Goal: Task Accomplishment & Management: Manage account settings

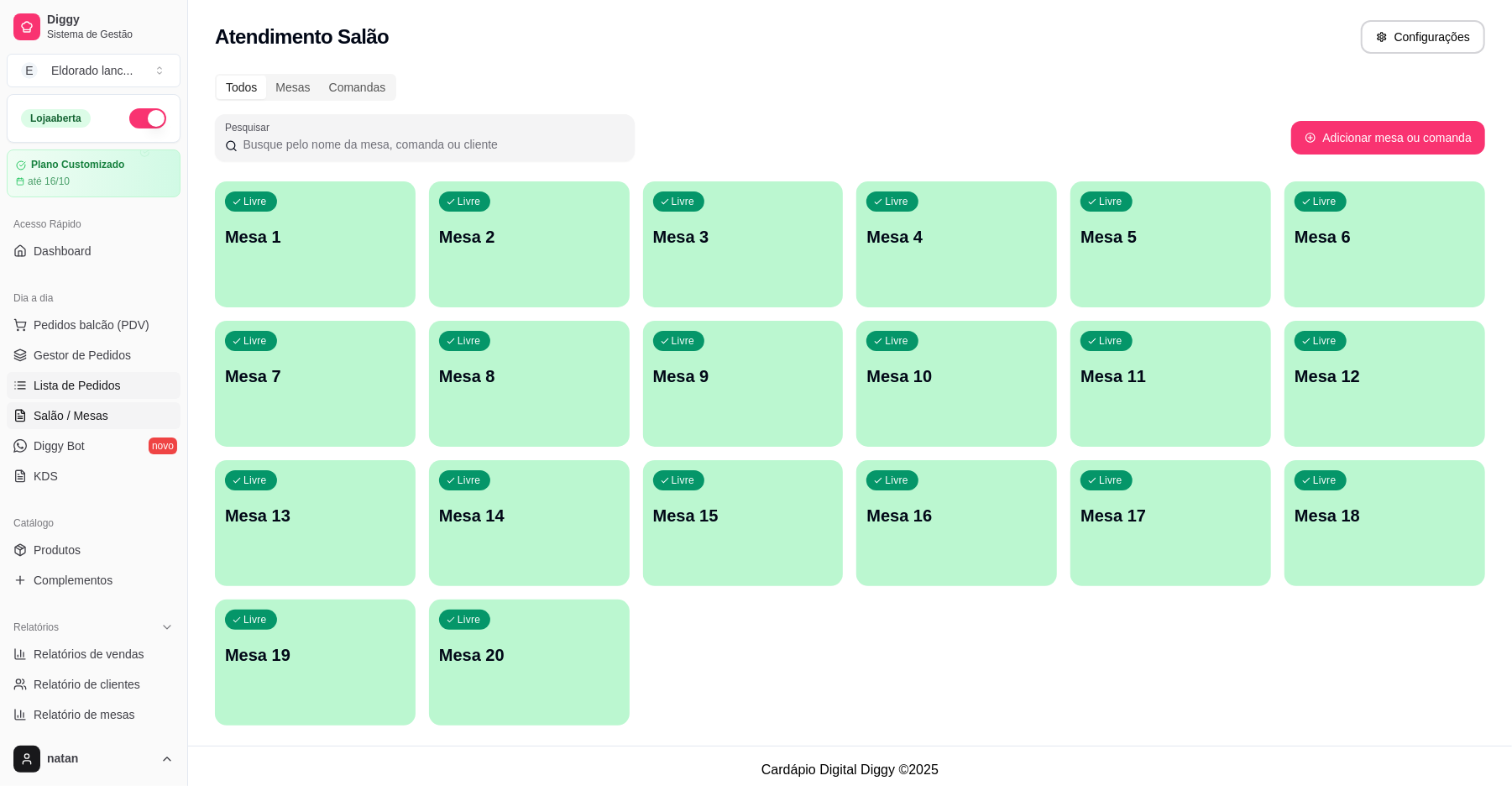
drag, startPoint x: 0, startPoint y: 0, endPoint x: 115, endPoint y: 377, distance: 394.1
click at [115, 377] on ul "Pedidos balcão (PDV) Gestor de Pedidos Lista de Pedidos Salão / Mesas Diggy Bot…" at bounding box center [94, 400] width 174 height 178
click at [115, 350] on span "Gestor de Pedidos" at bounding box center [82, 355] width 97 height 17
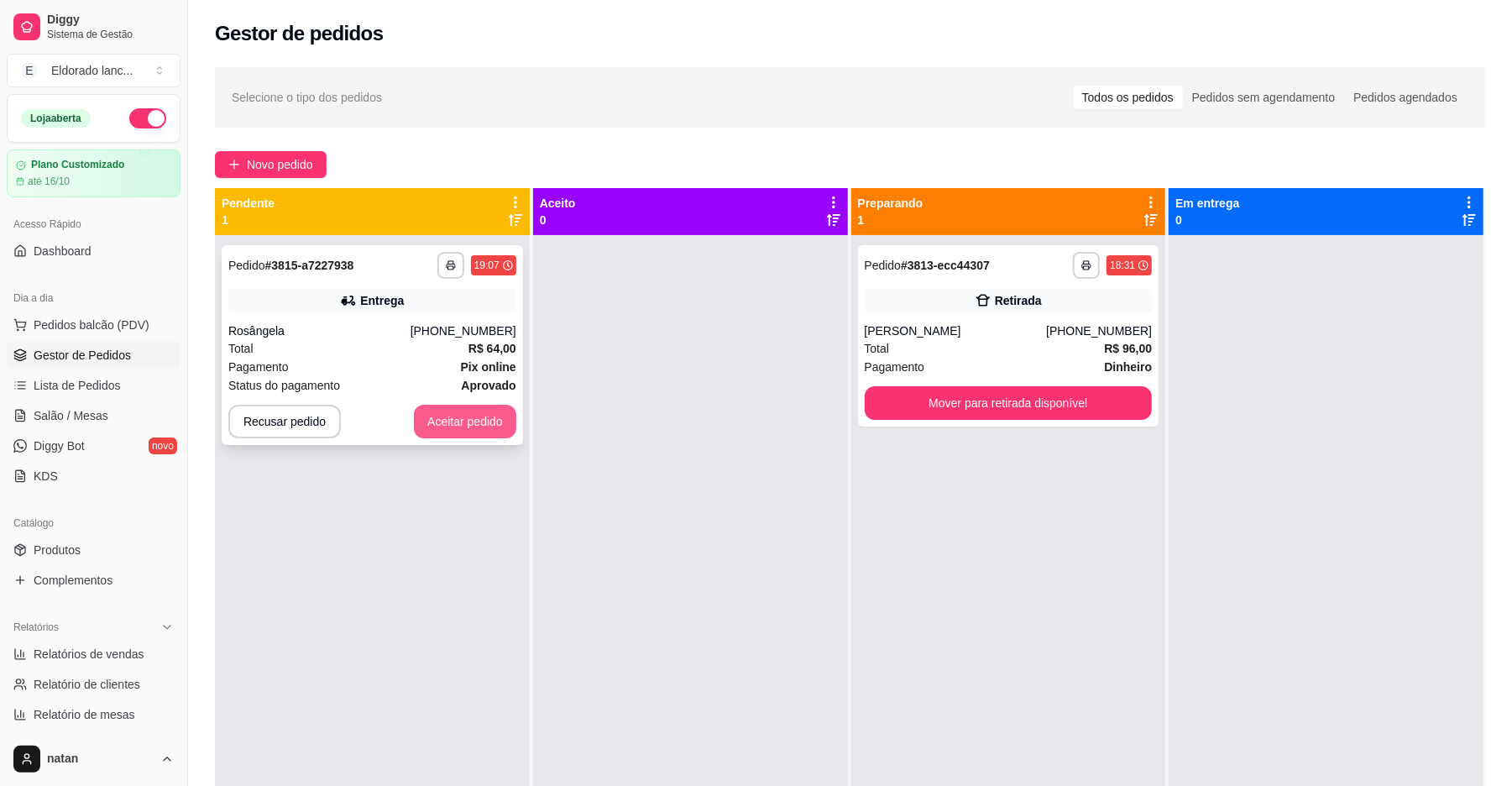
click at [468, 418] on button "Aceitar pedido" at bounding box center [464, 421] width 102 height 33
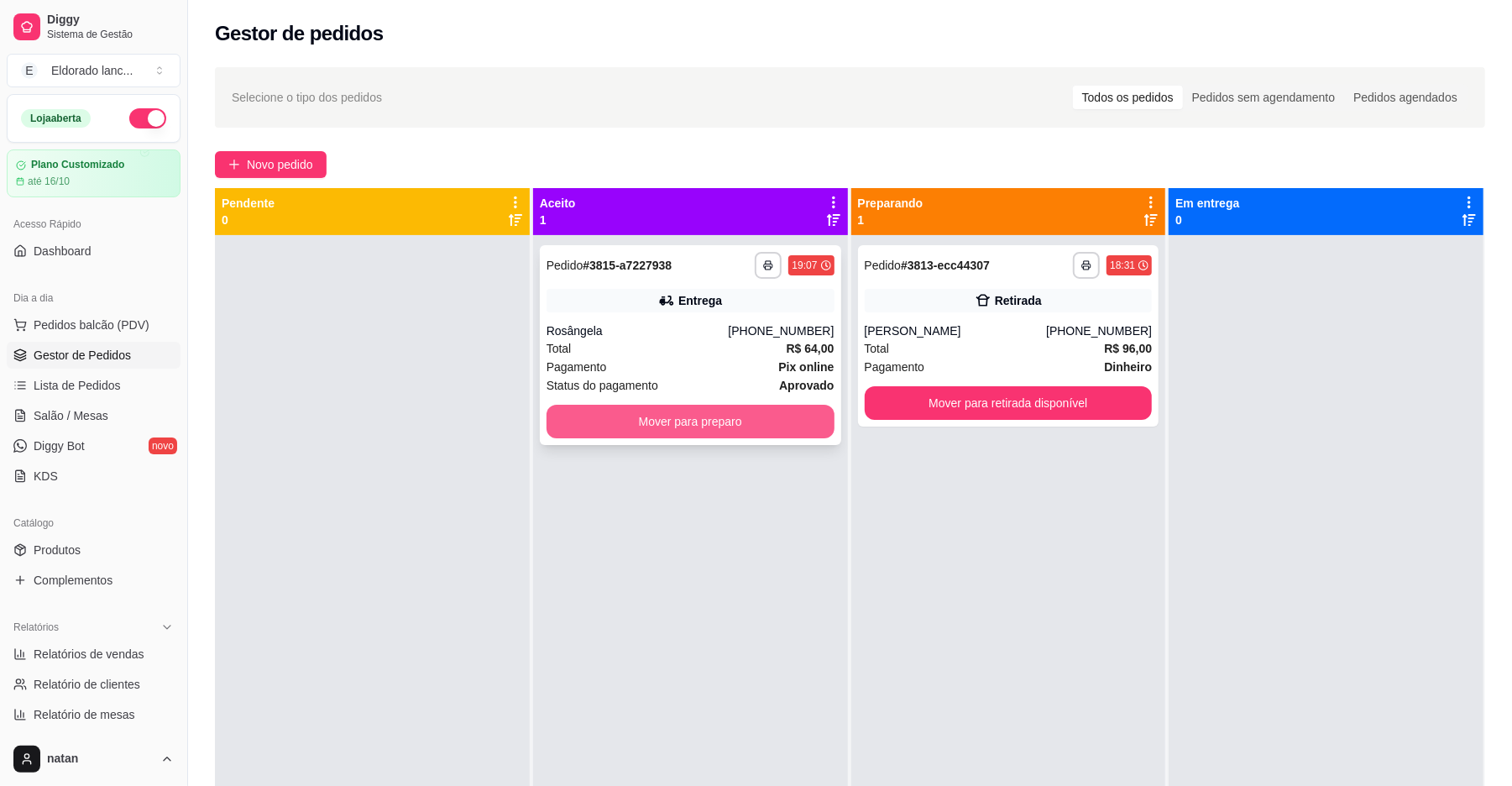
click at [695, 417] on button "Mover para preparo" at bounding box center [690, 421] width 287 height 33
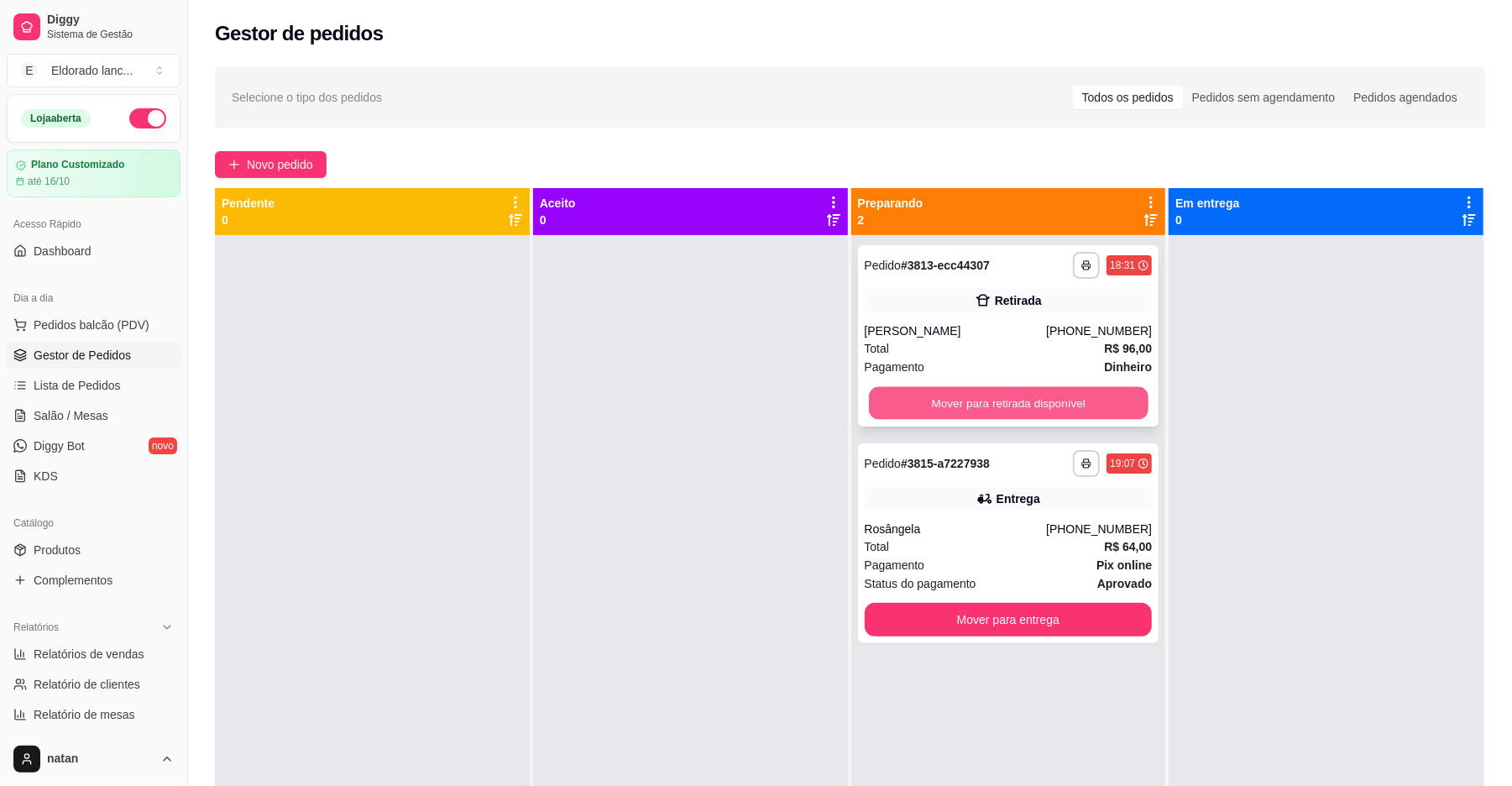
click at [1083, 406] on button "Mover para retirada disponível" at bounding box center [1009, 403] width 279 height 32
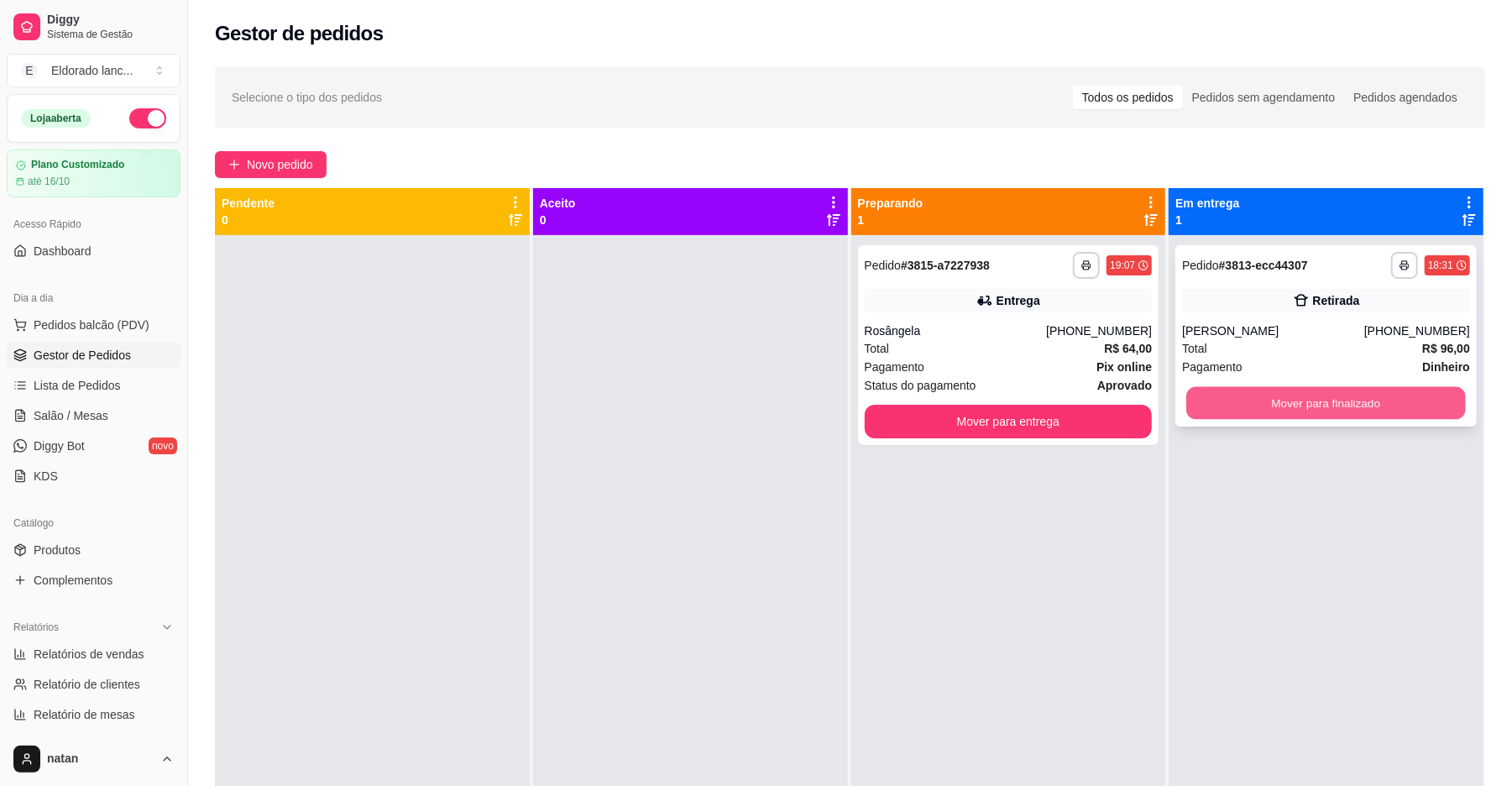
click at [1412, 418] on button "Mover para finalizado" at bounding box center [1326, 403] width 279 height 32
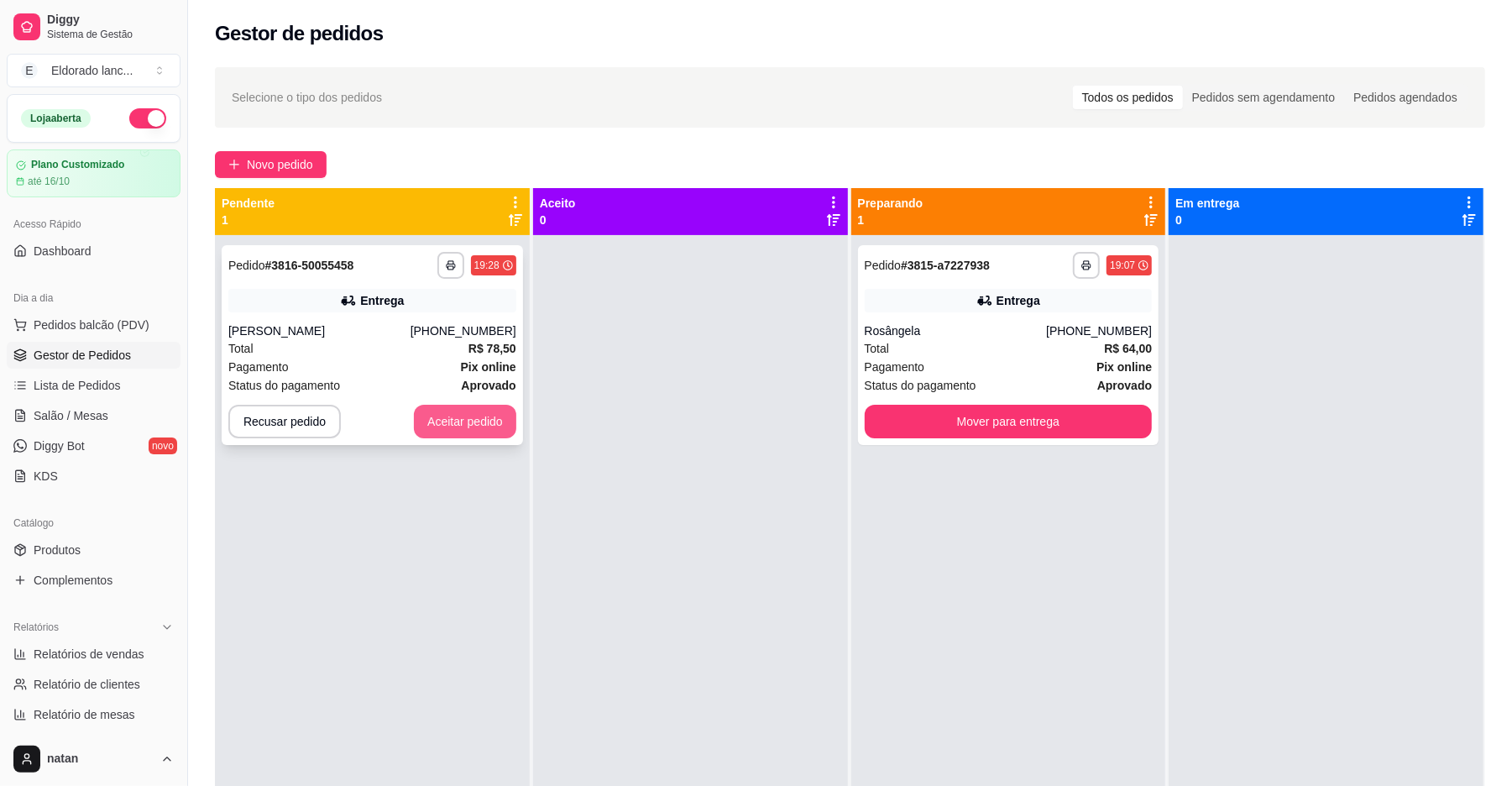
click at [454, 414] on button "Aceitar pedido" at bounding box center [464, 421] width 102 height 33
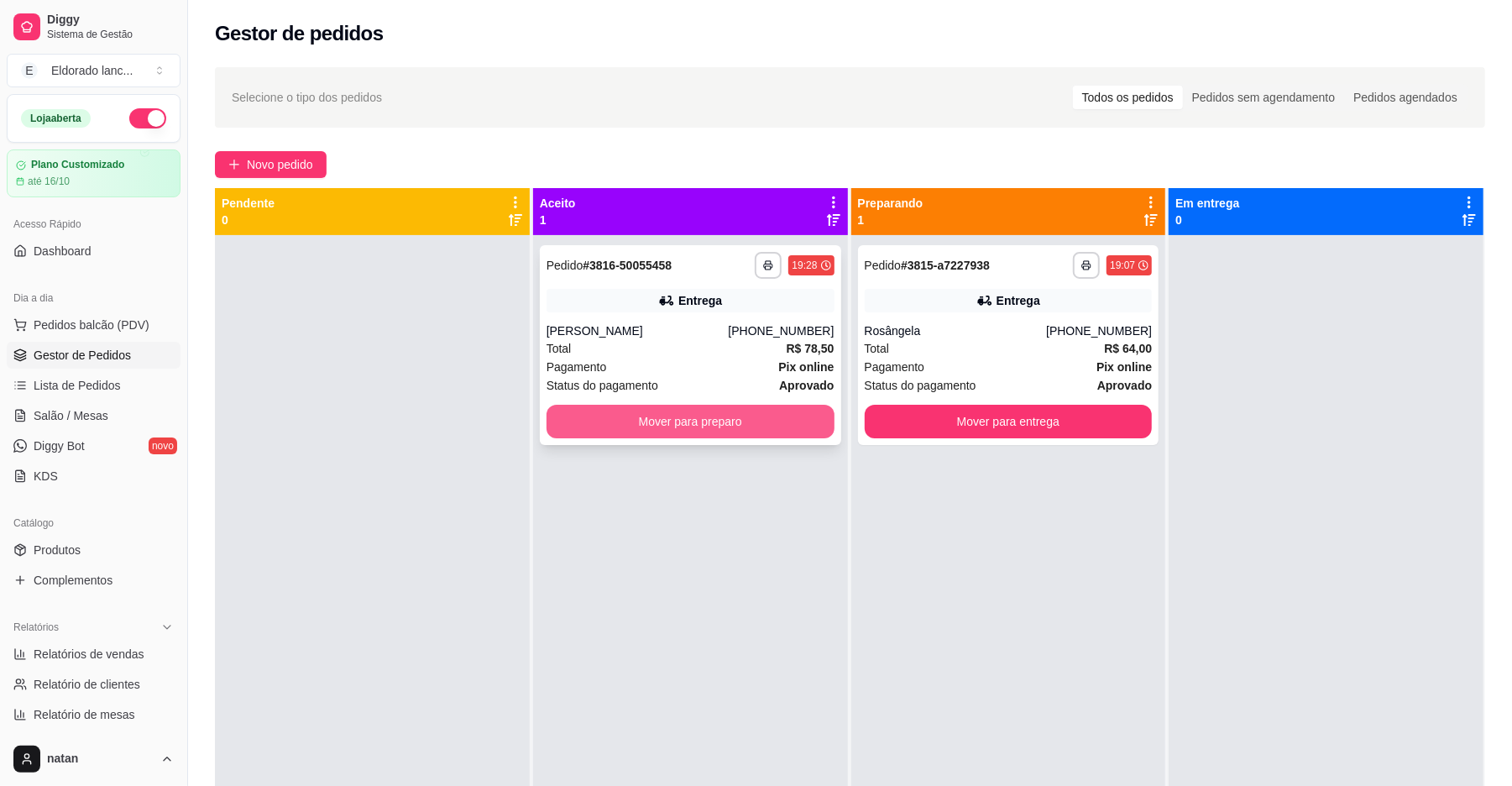
click at [571, 410] on button "Mover para preparo" at bounding box center [690, 421] width 287 height 33
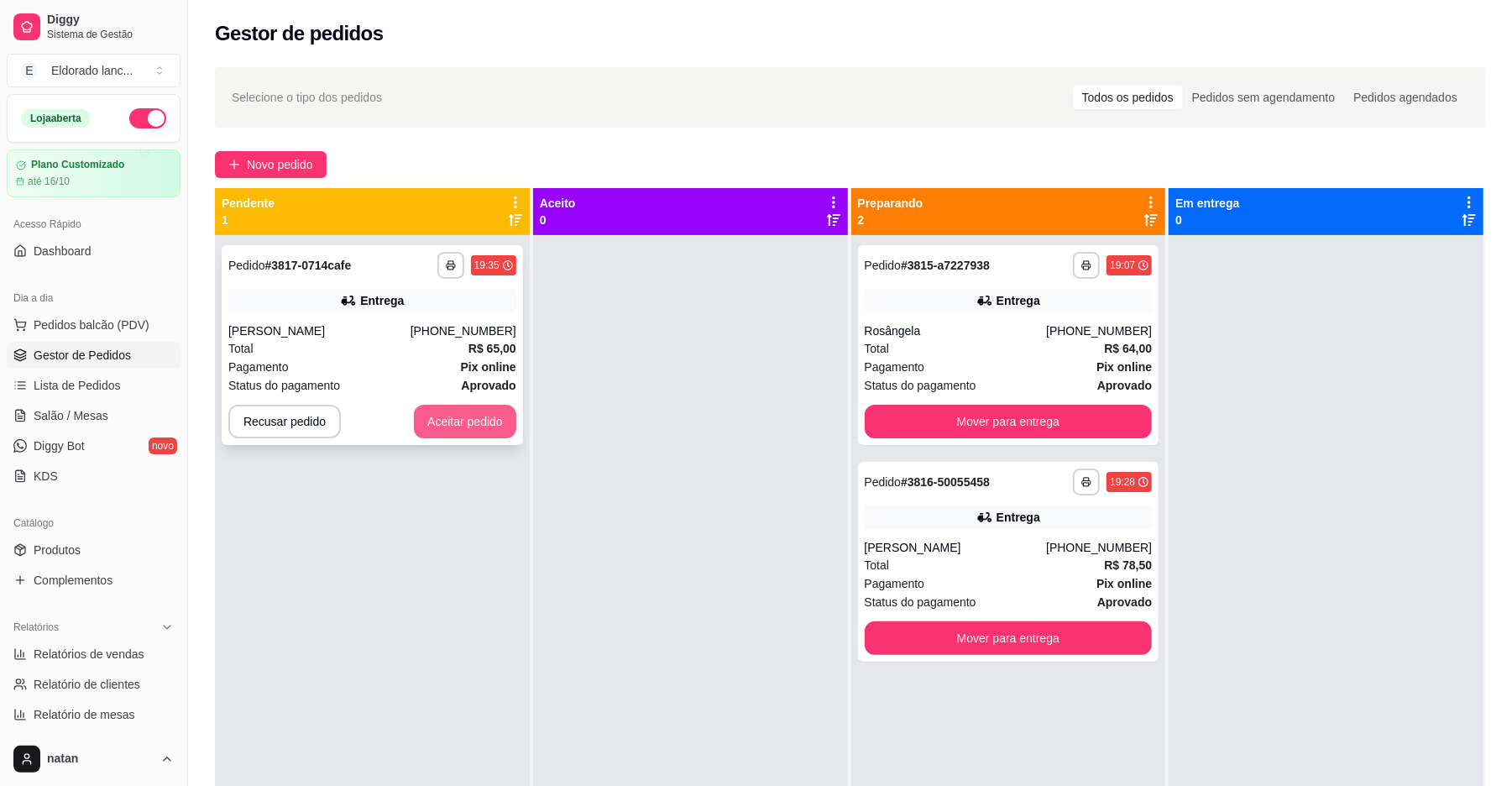
click at [467, 414] on button "Aceitar pedido" at bounding box center [464, 421] width 102 height 33
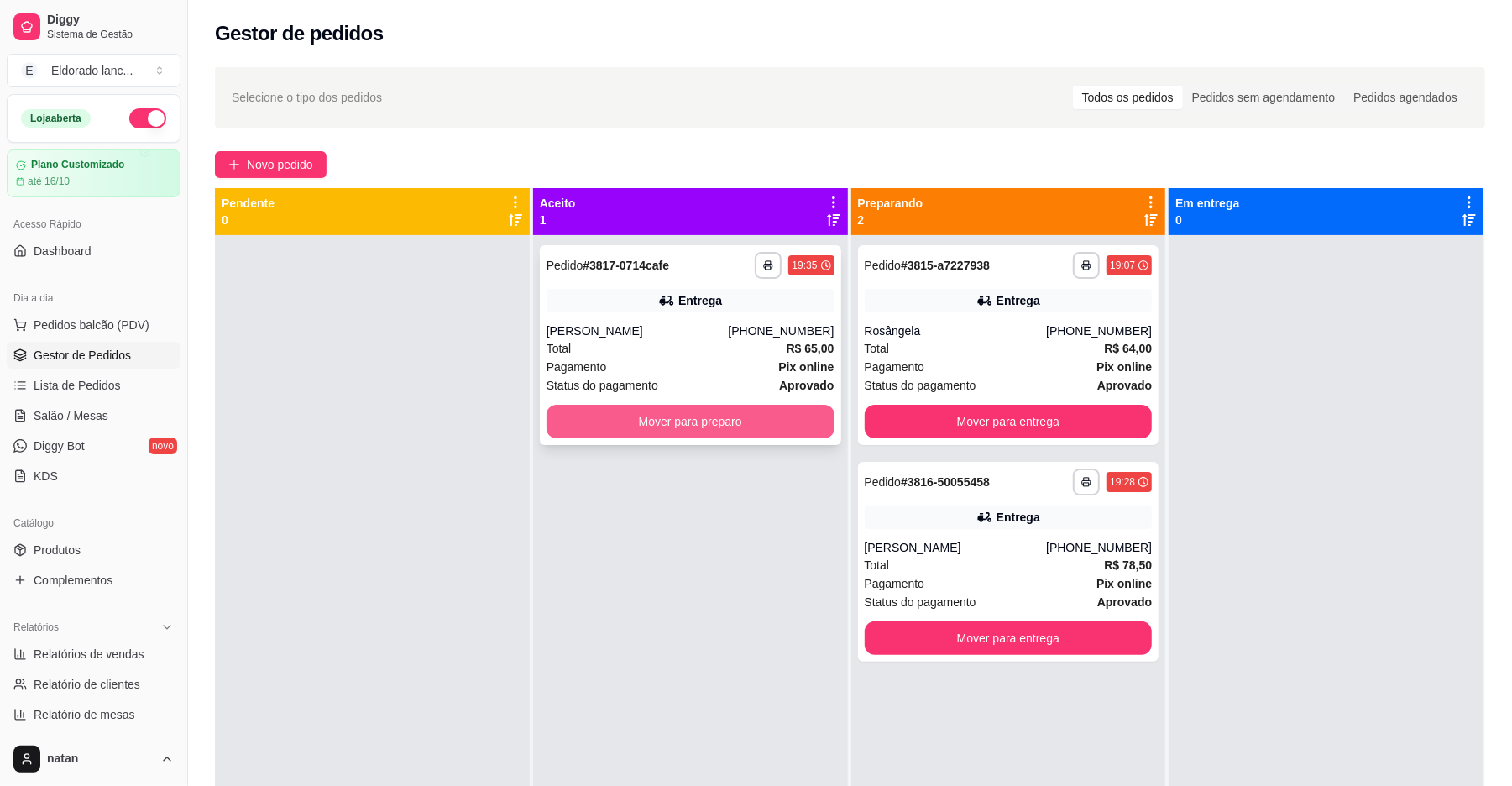
click at [618, 428] on button "Mover para preparo" at bounding box center [690, 421] width 287 height 33
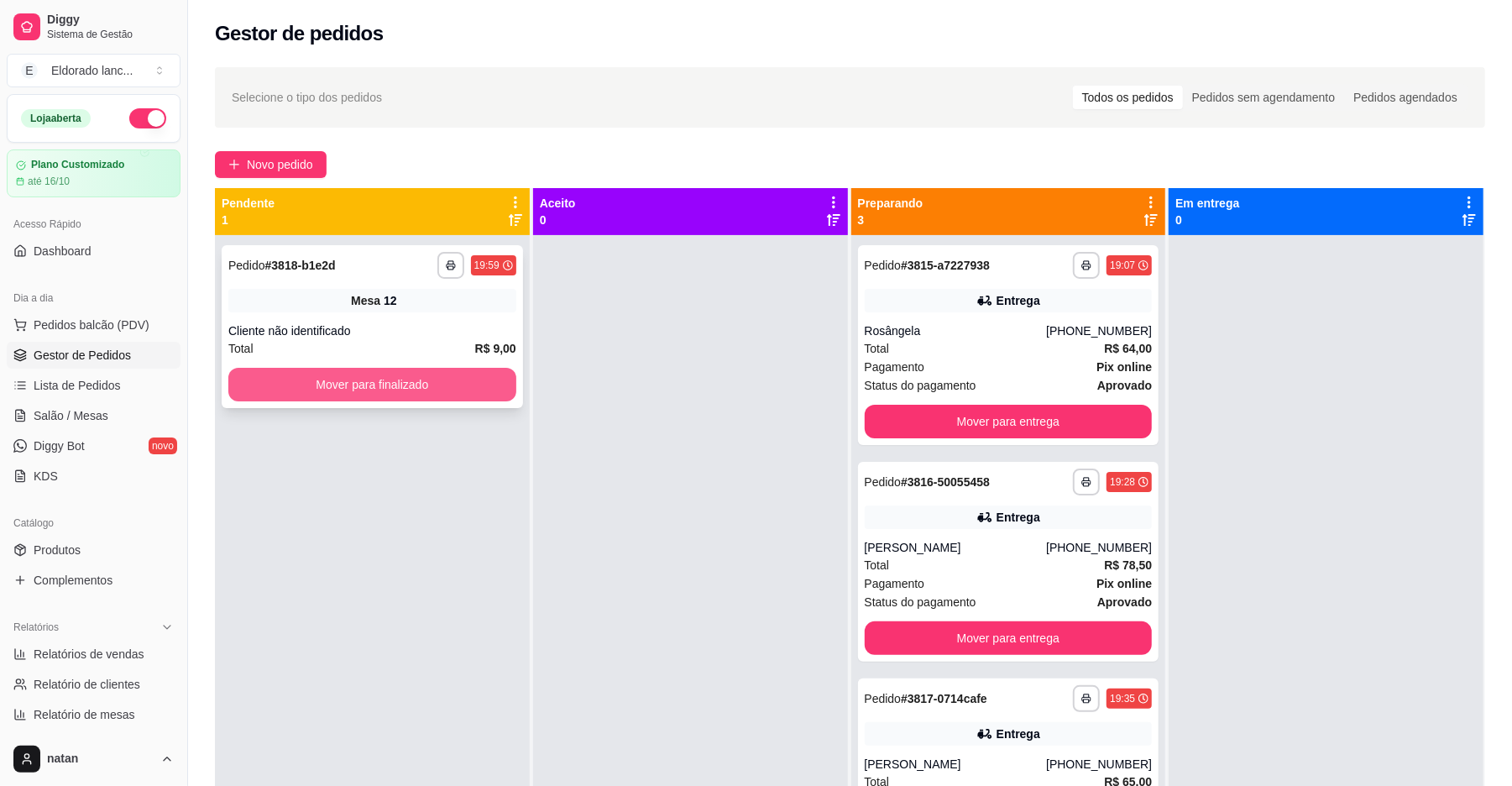
click at [481, 380] on button "Mover para finalizado" at bounding box center [372, 384] width 287 height 33
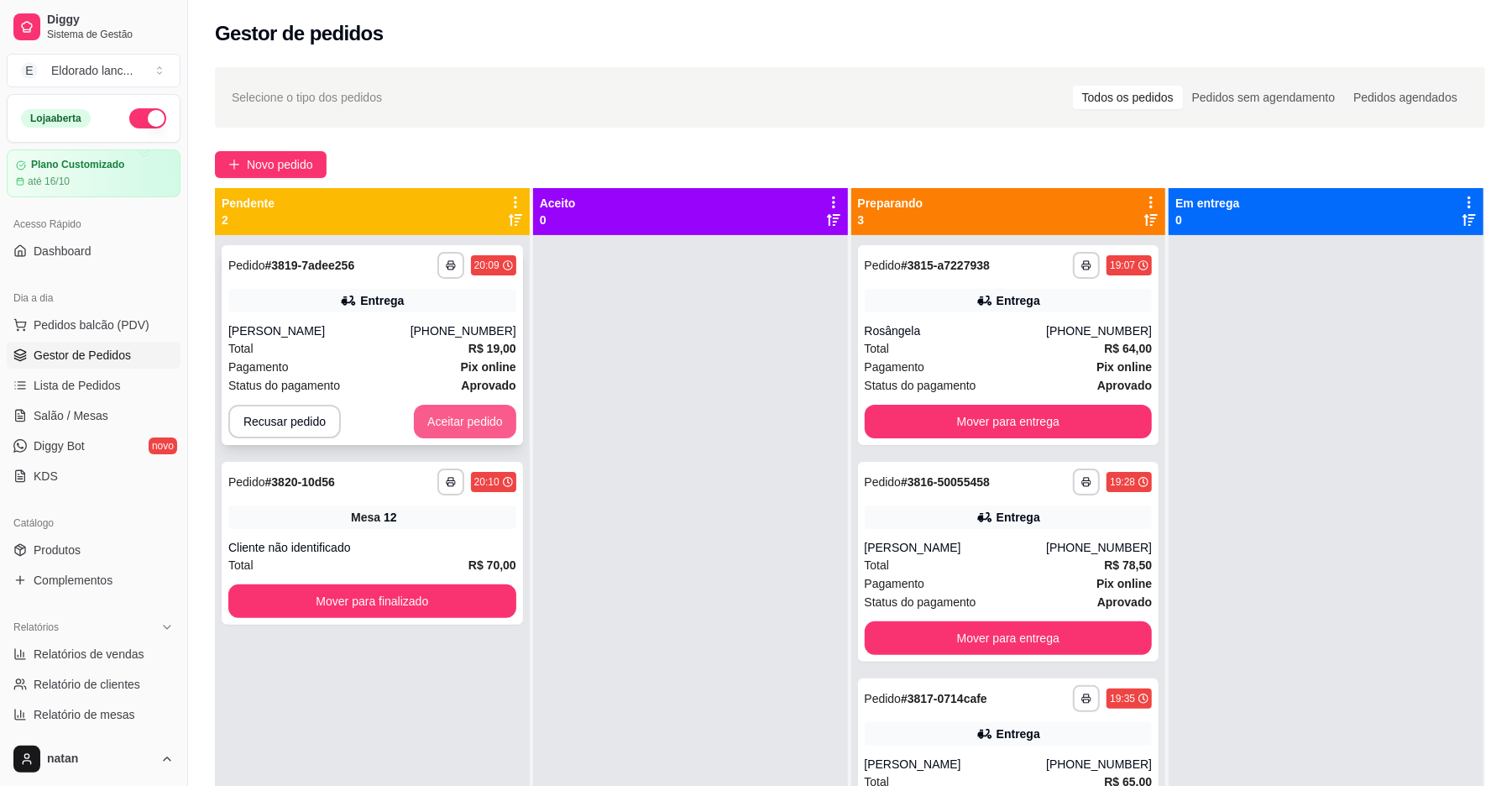
click at [481, 425] on button "Aceitar pedido" at bounding box center [464, 421] width 102 height 33
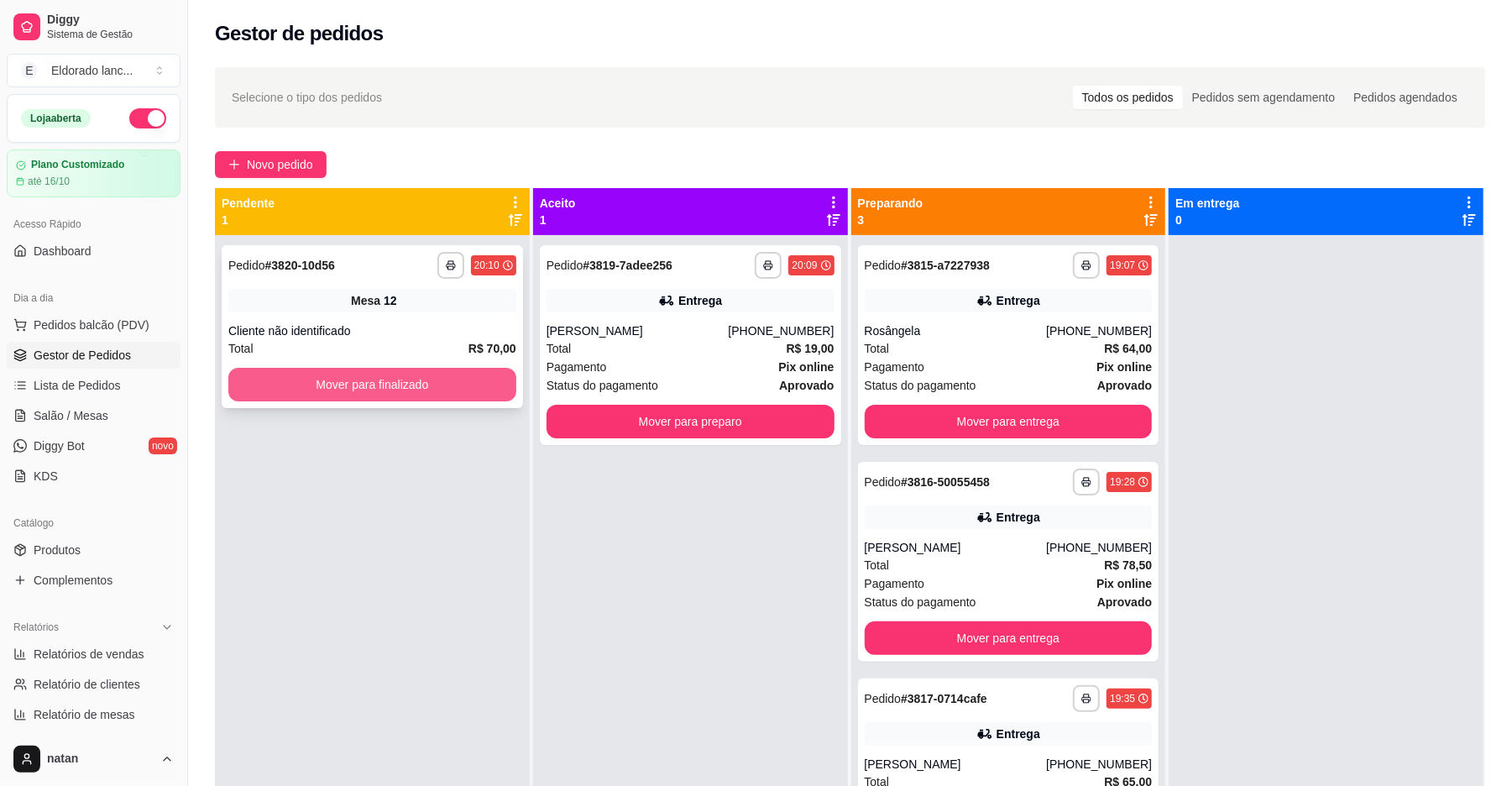
click at [477, 371] on button "Mover para finalizado" at bounding box center [372, 384] width 287 height 33
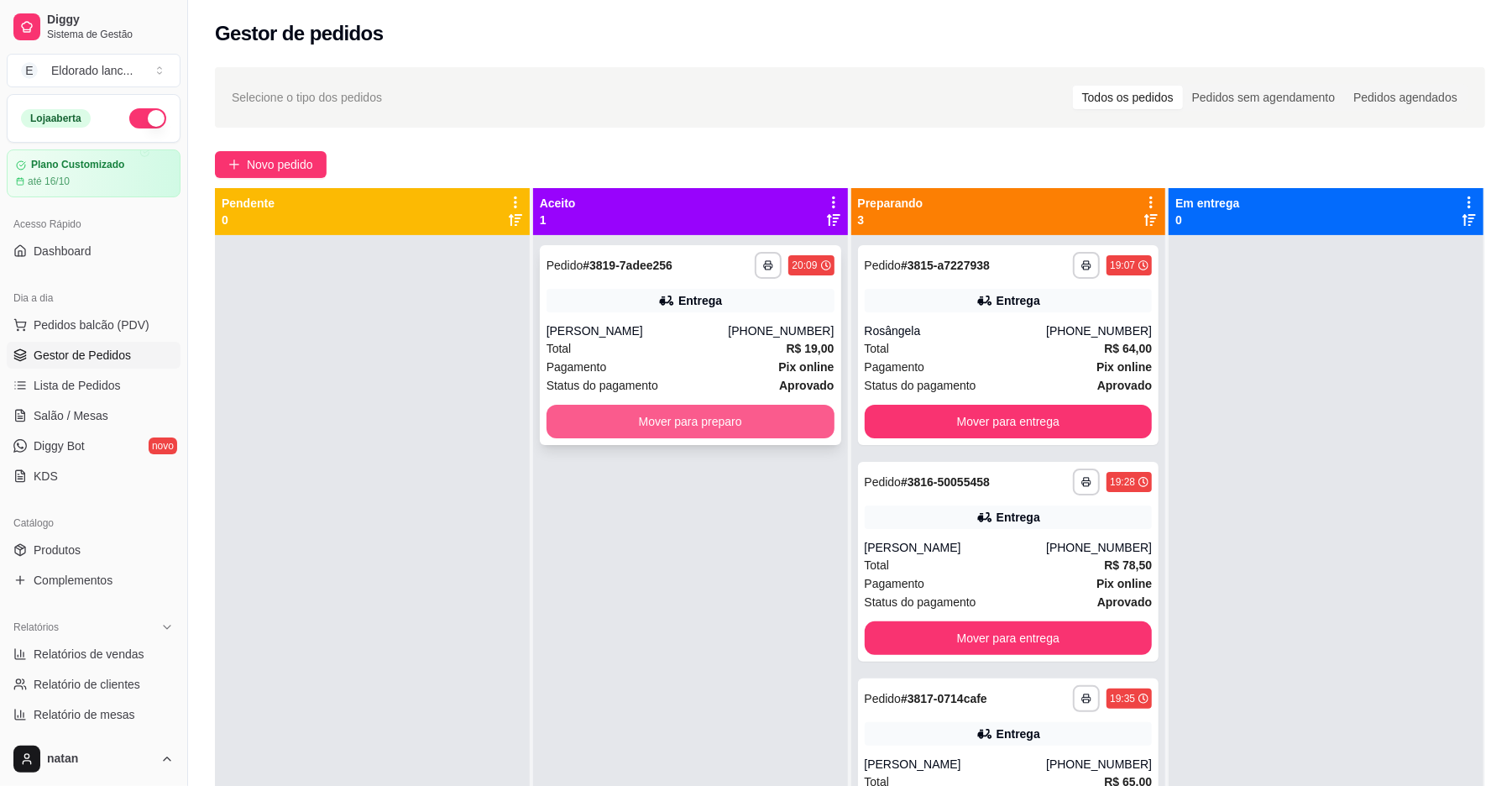
click at [599, 414] on button "Mover para preparo" at bounding box center [690, 421] width 287 height 33
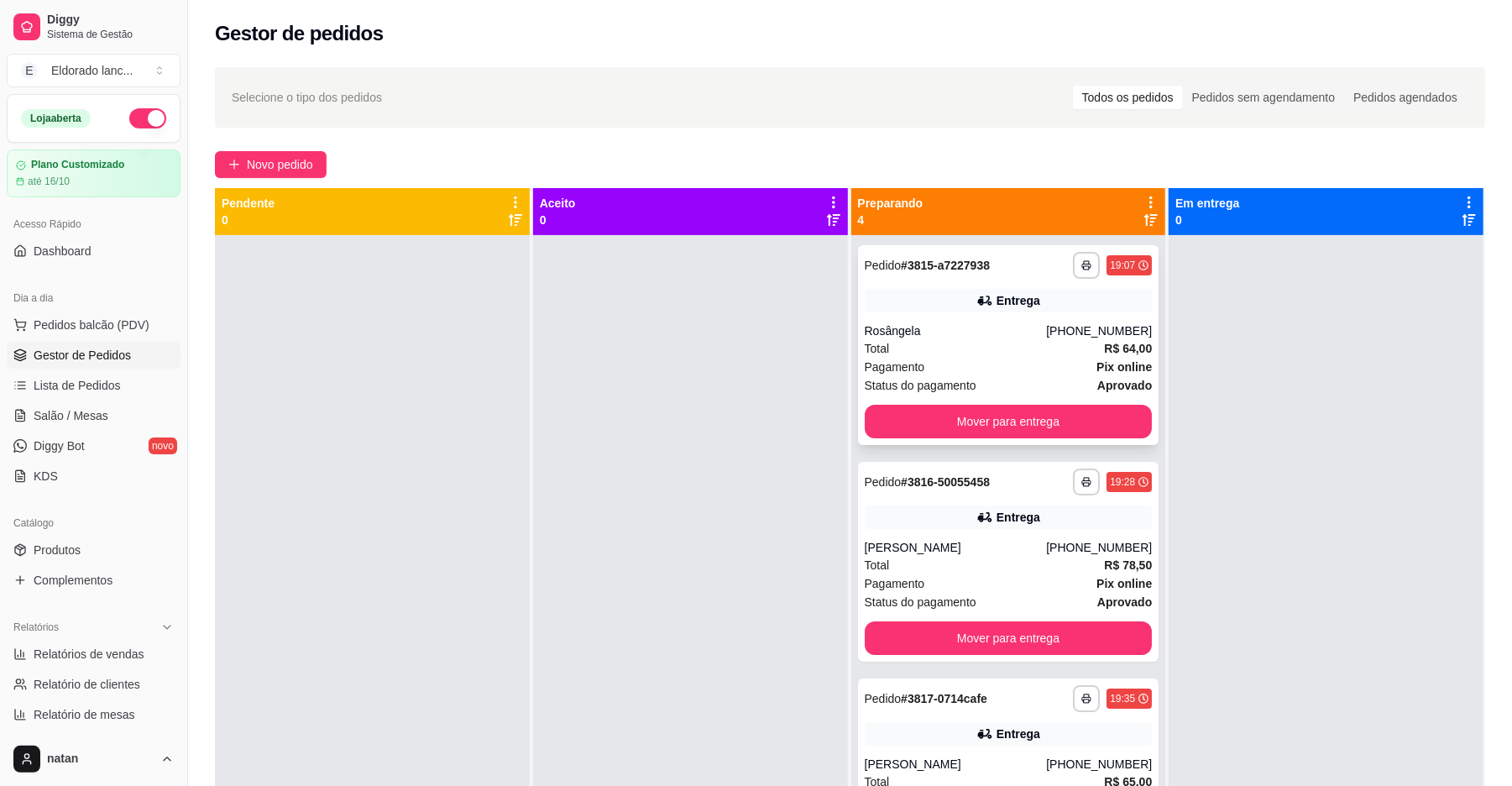
click at [1021, 336] on div "Rosângela" at bounding box center [955, 330] width 182 height 17
click at [1069, 432] on button "Mover para entrega" at bounding box center [1008, 421] width 287 height 33
click at [1049, 371] on div "Pagamento Pix online" at bounding box center [1008, 366] width 287 height 18
click at [1097, 371] on strong "Pix online" at bounding box center [1124, 367] width 55 height 13
click at [1070, 414] on button "Mover para entrega" at bounding box center [1009, 421] width 279 height 32
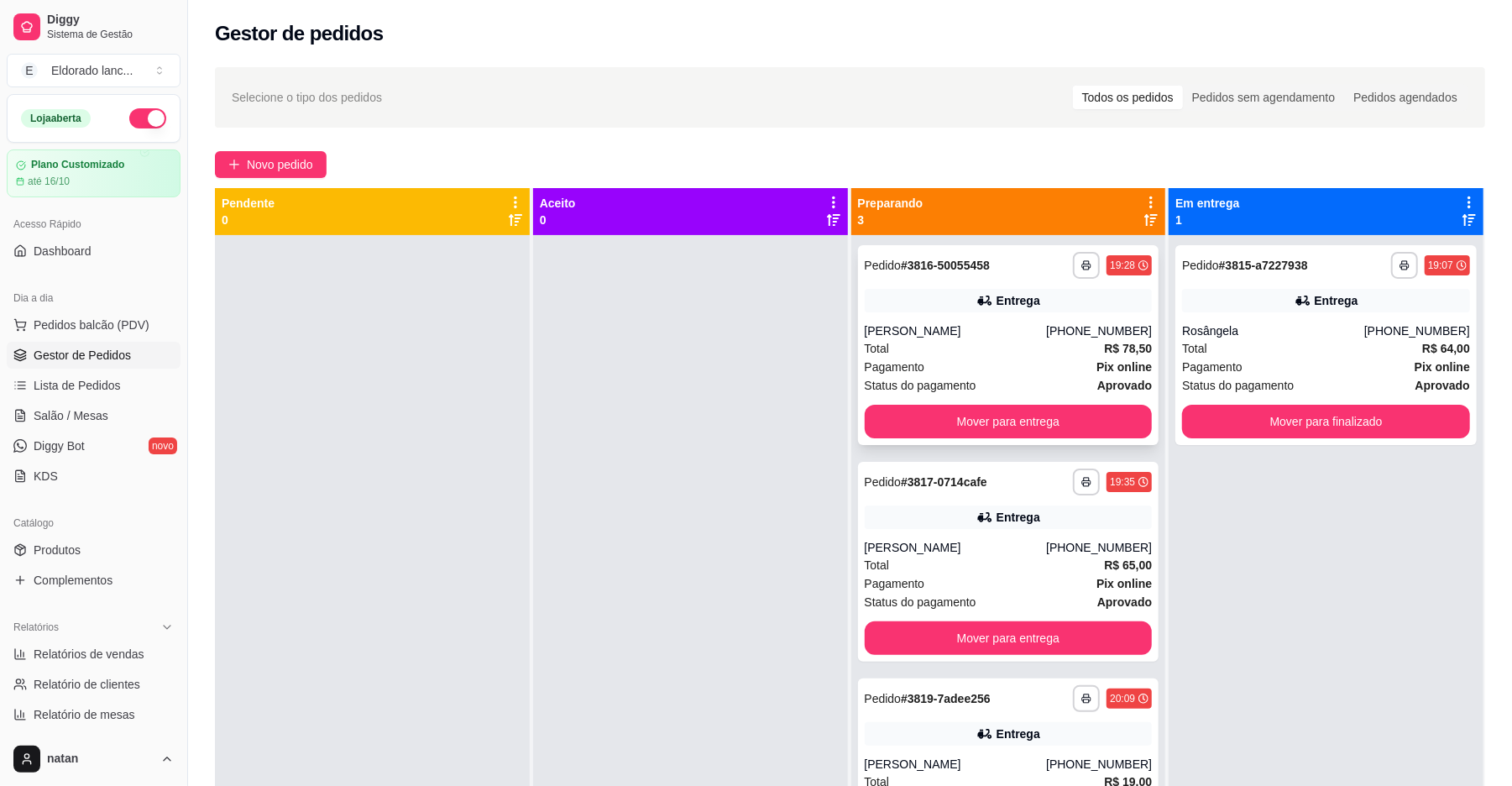
click at [1068, 383] on div "Status do pagamento aprovado" at bounding box center [1008, 385] width 287 height 18
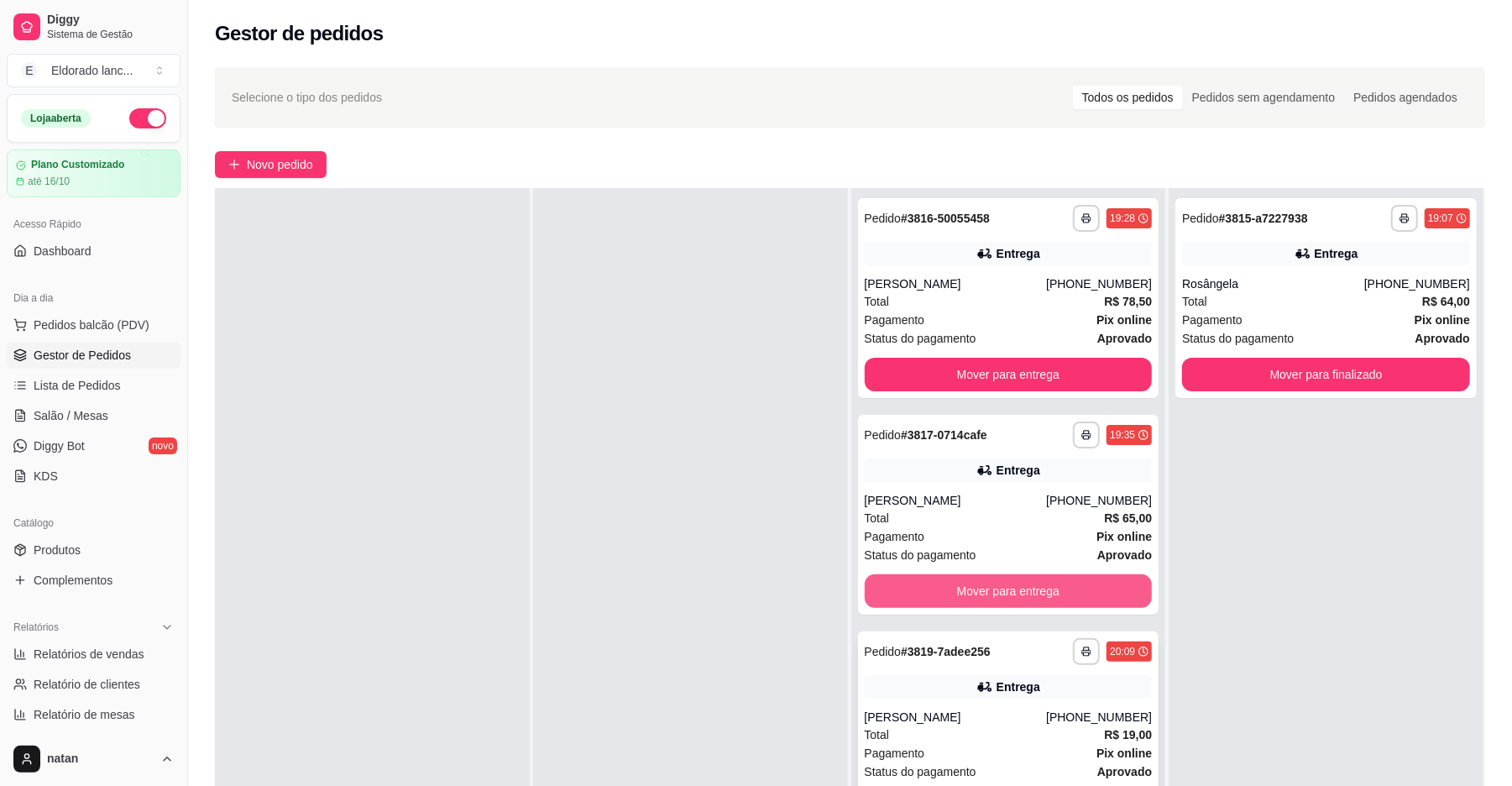
scroll to position [112, 0]
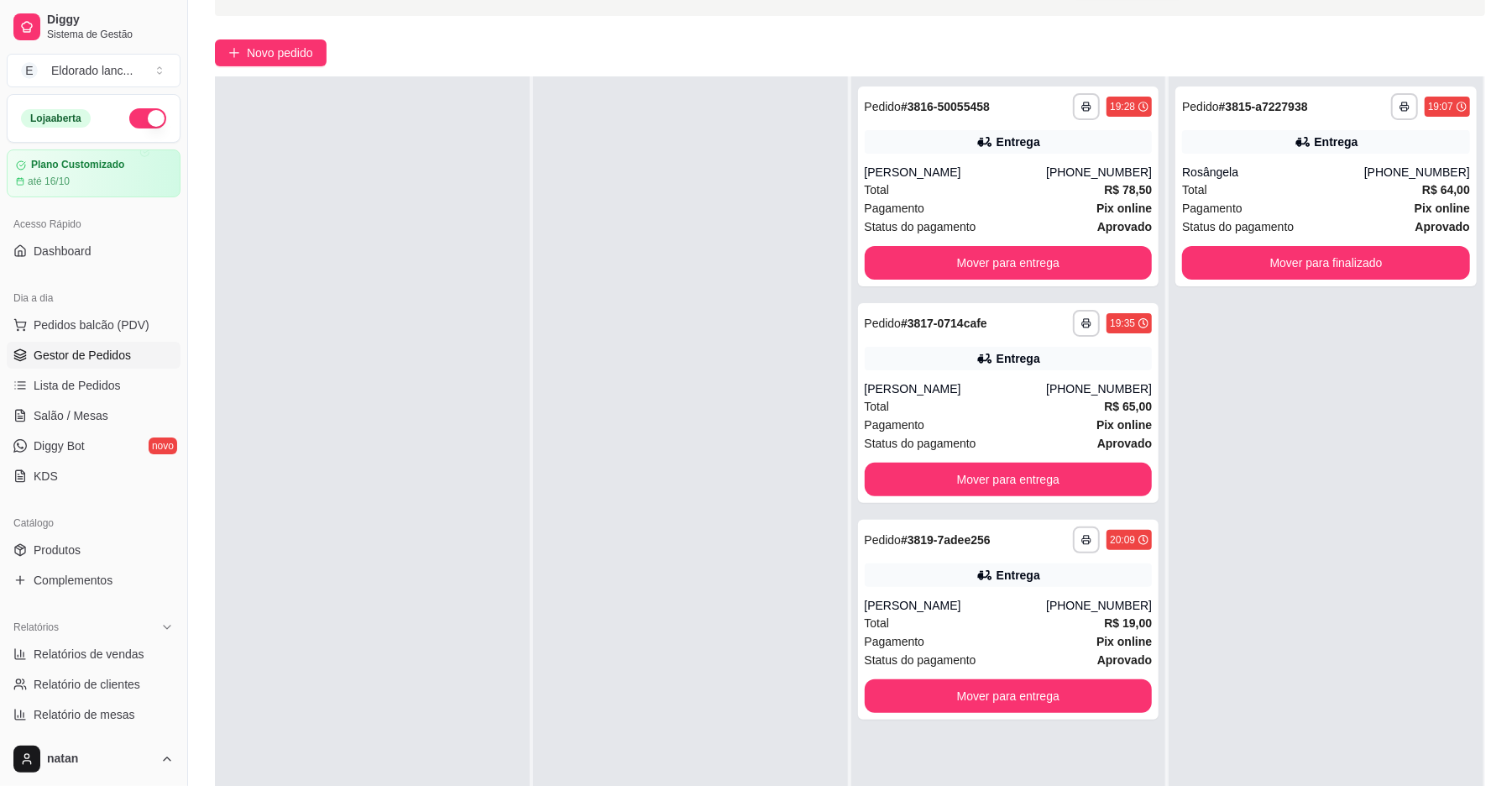
click at [1220, 393] on div "**********" at bounding box center [1326, 469] width 315 height 786
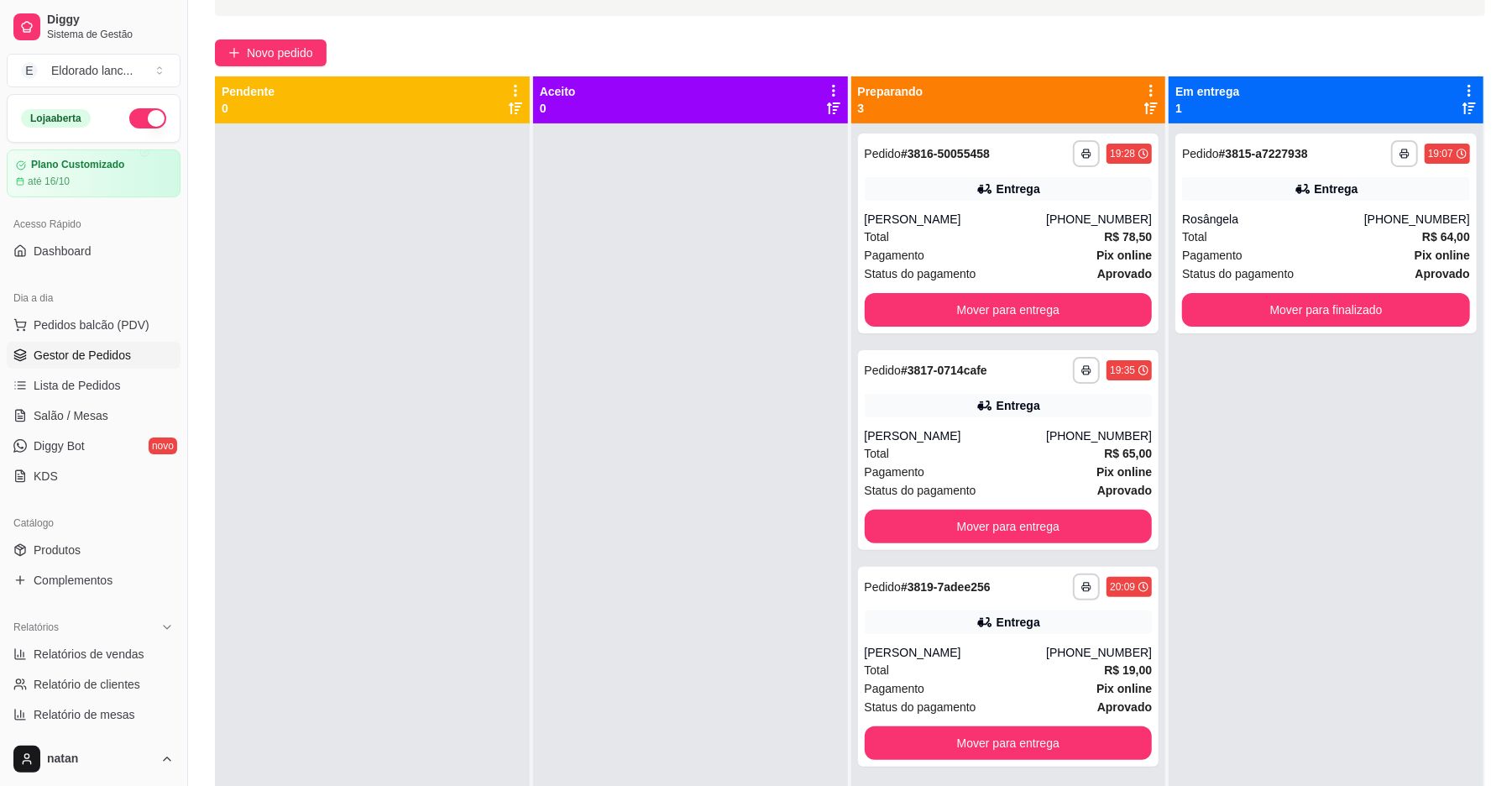
scroll to position [0, 0]
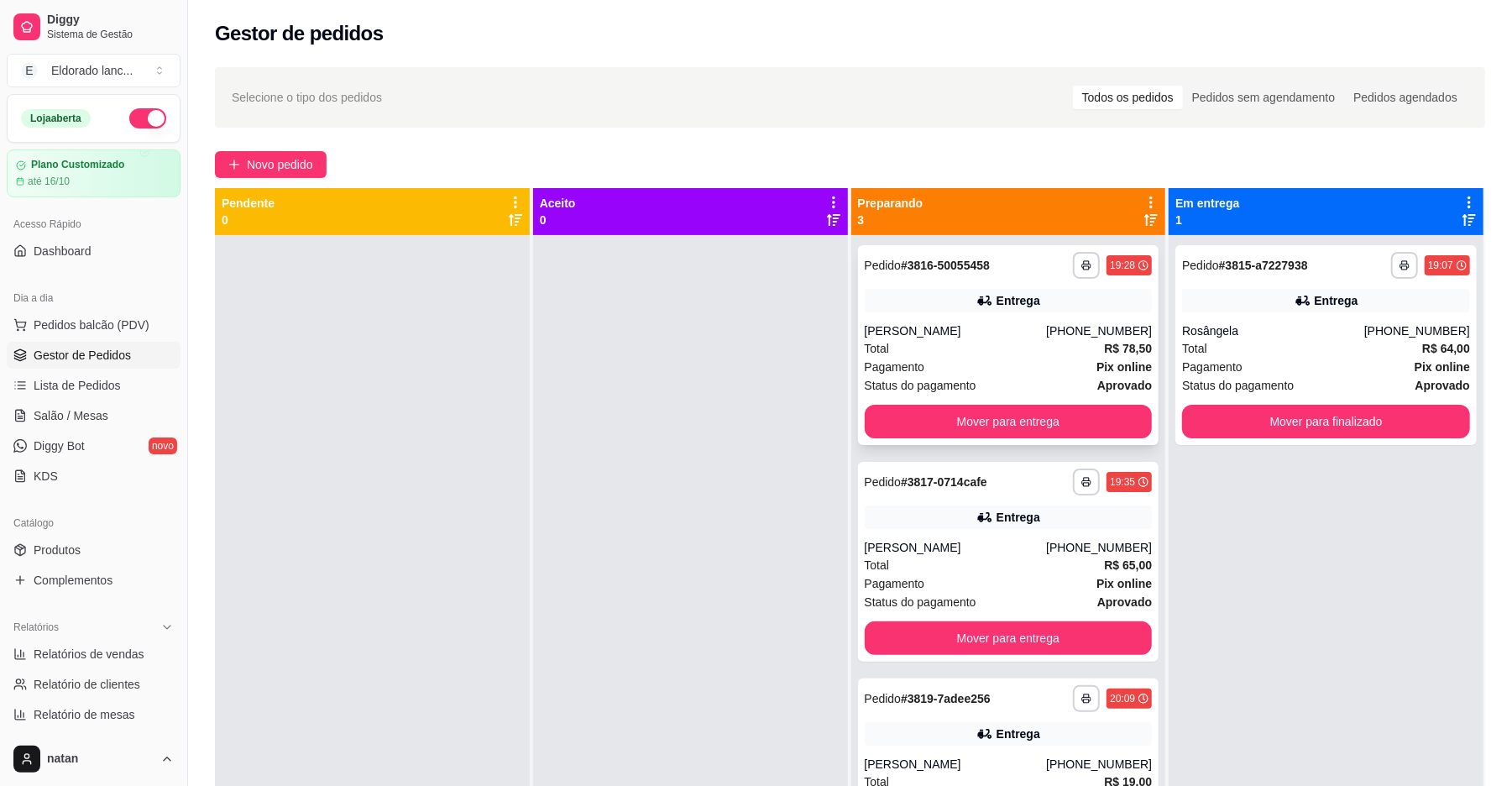
click at [1006, 343] on div "Total R$ 78,50" at bounding box center [1008, 348] width 287 height 18
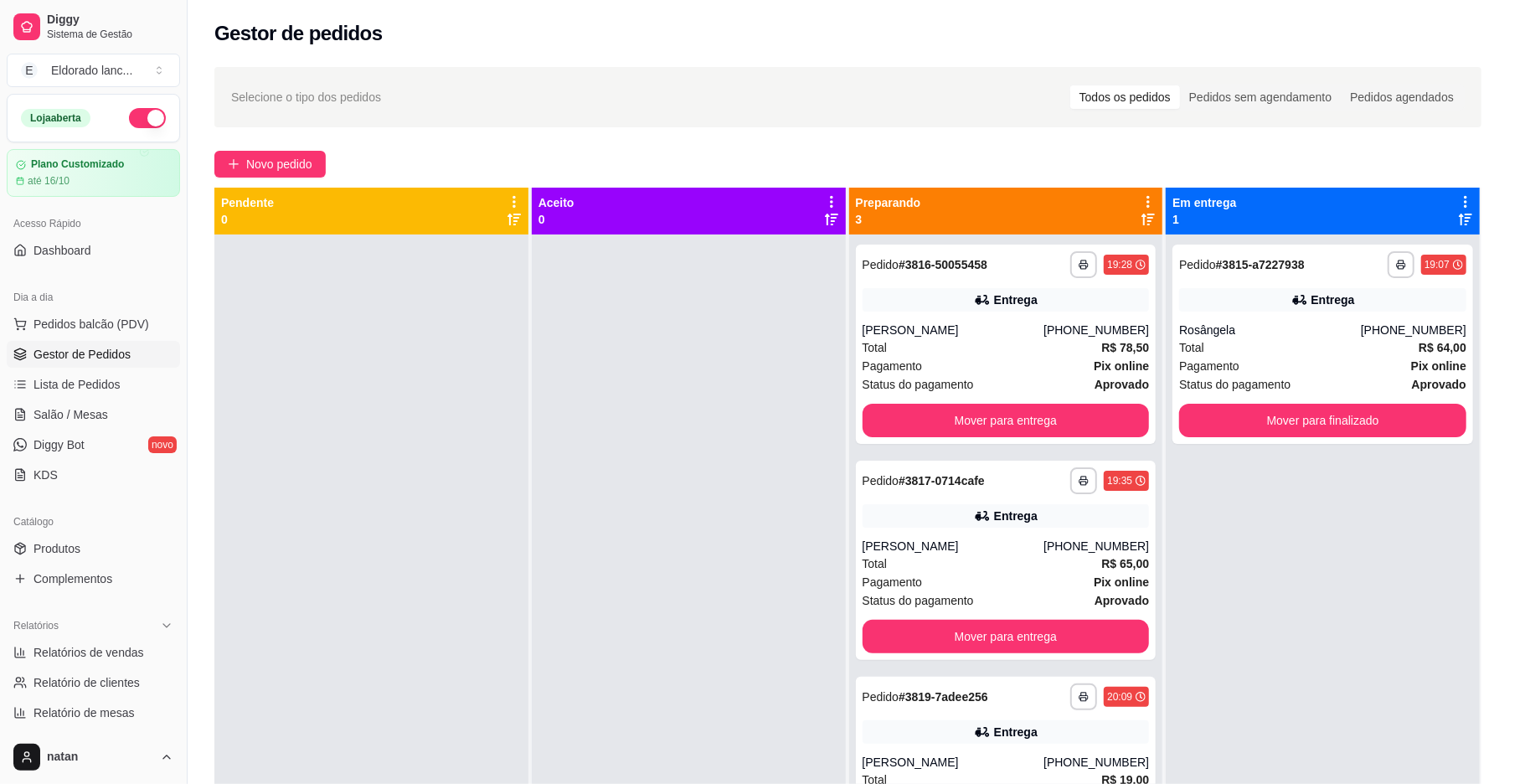
click at [1197, 391] on span "Status do pagamento" at bounding box center [1234, 384] width 112 height 18
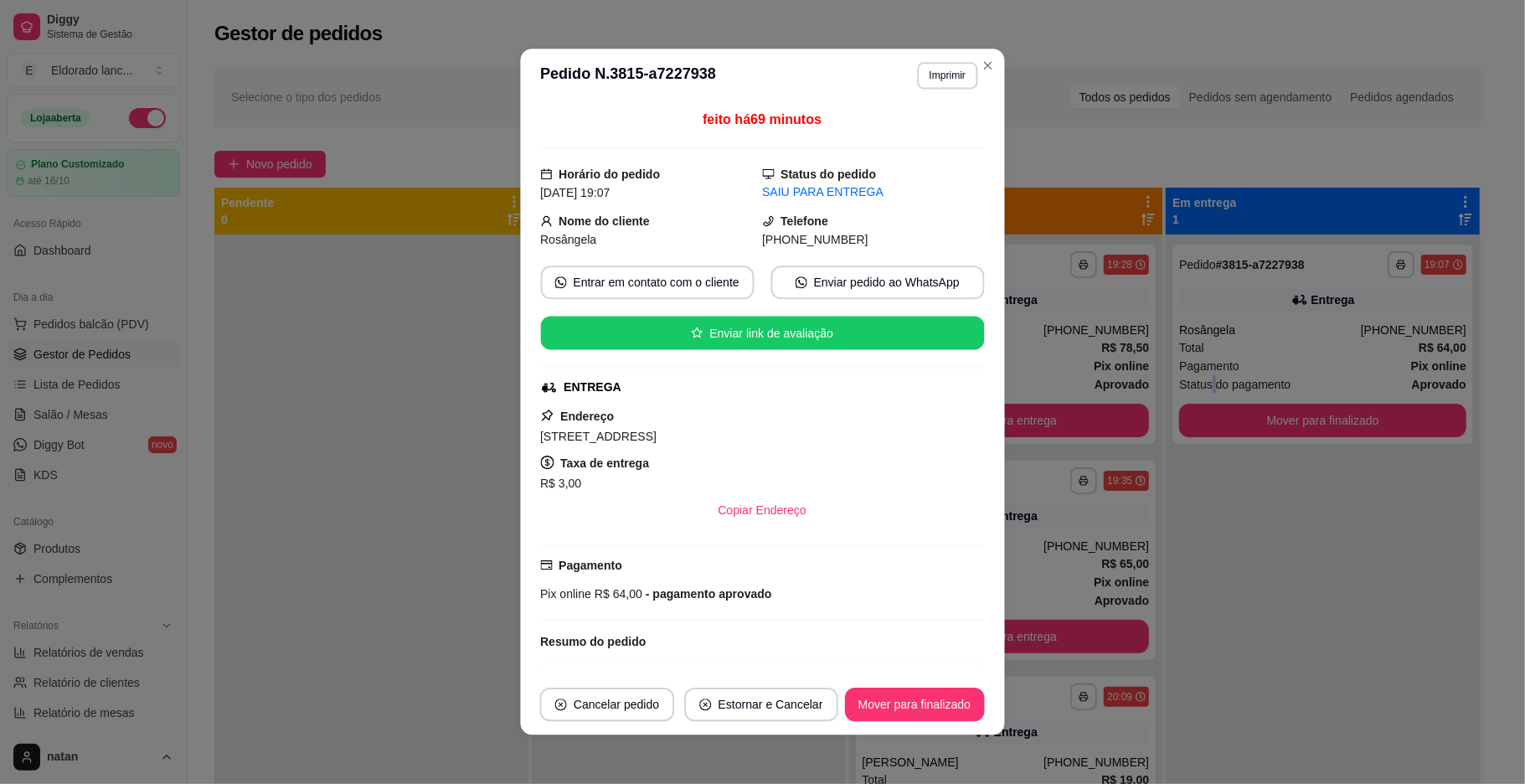
click at [1097, 424] on button "Mover para entrega" at bounding box center [1006, 420] width 287 height 33
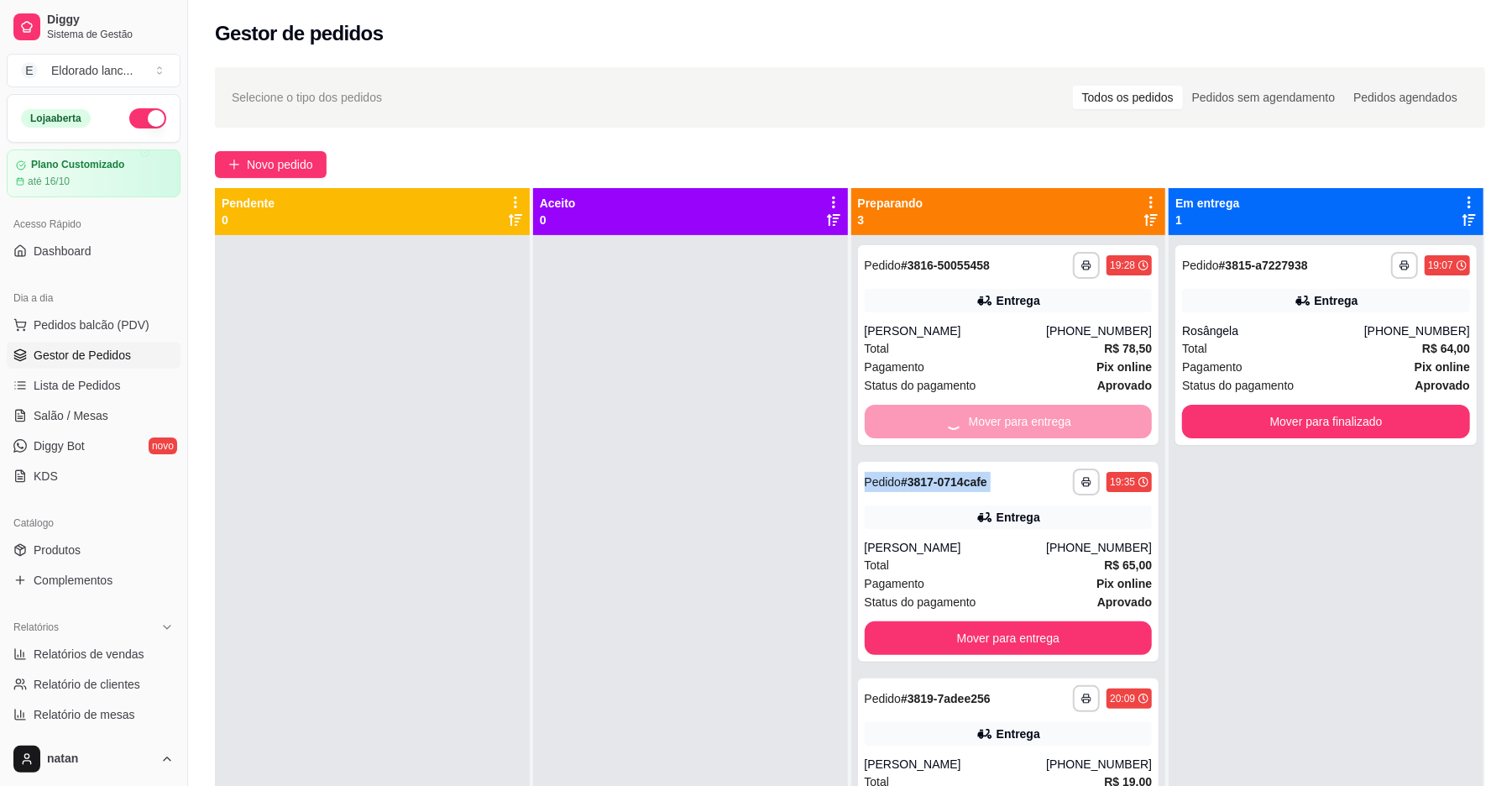
click at [1099, 425] on div "Mover para entrega" at bounding box center [1008, 421] width 287 height 33
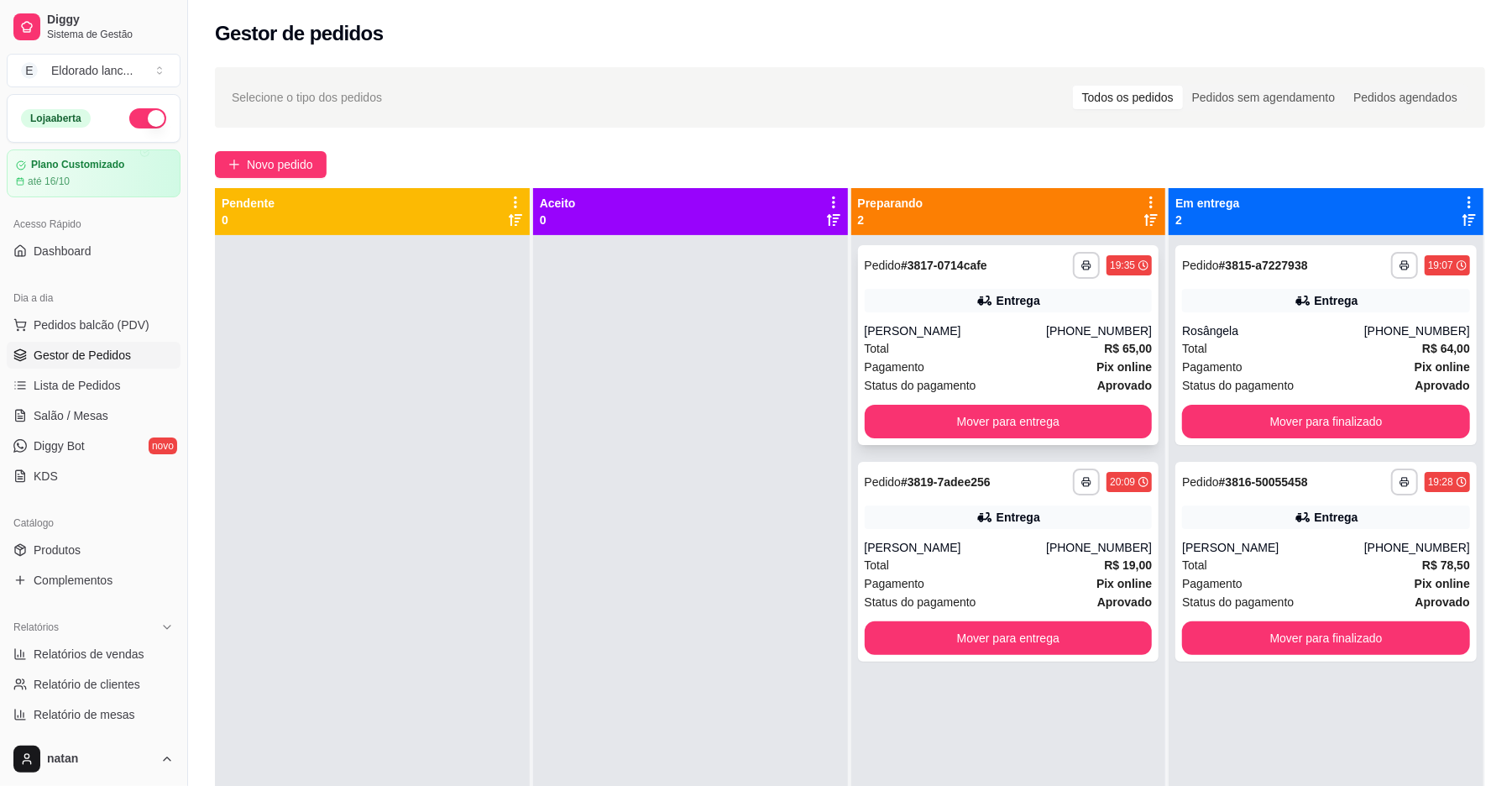
click at [1097, 360] on strong "Pix online" at bounding box center [1124, 367] width 55 height 13
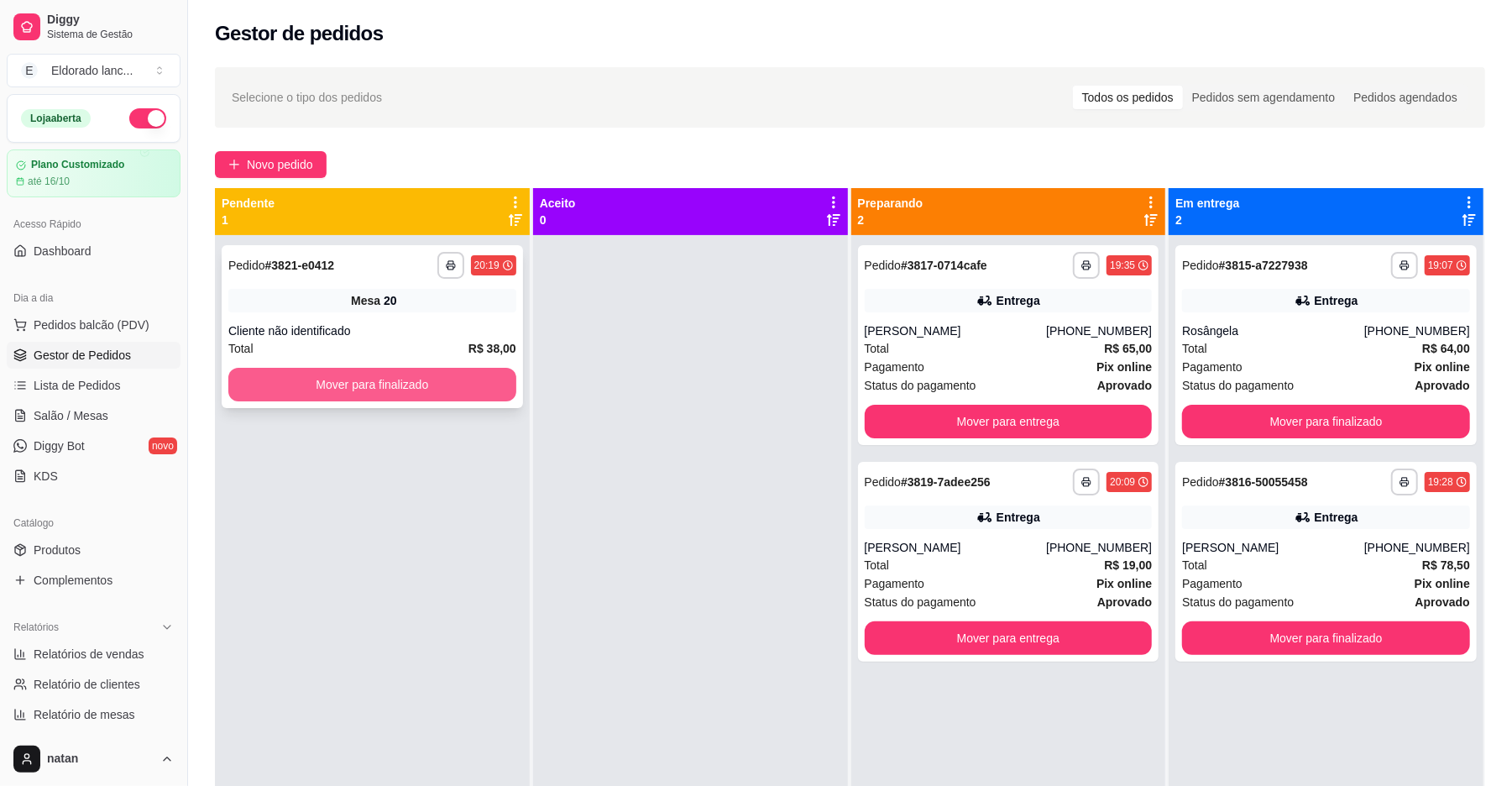
click at [474, 393] on button "Mover para finalizado" at bounding box center [372, 384] width 287 height 33
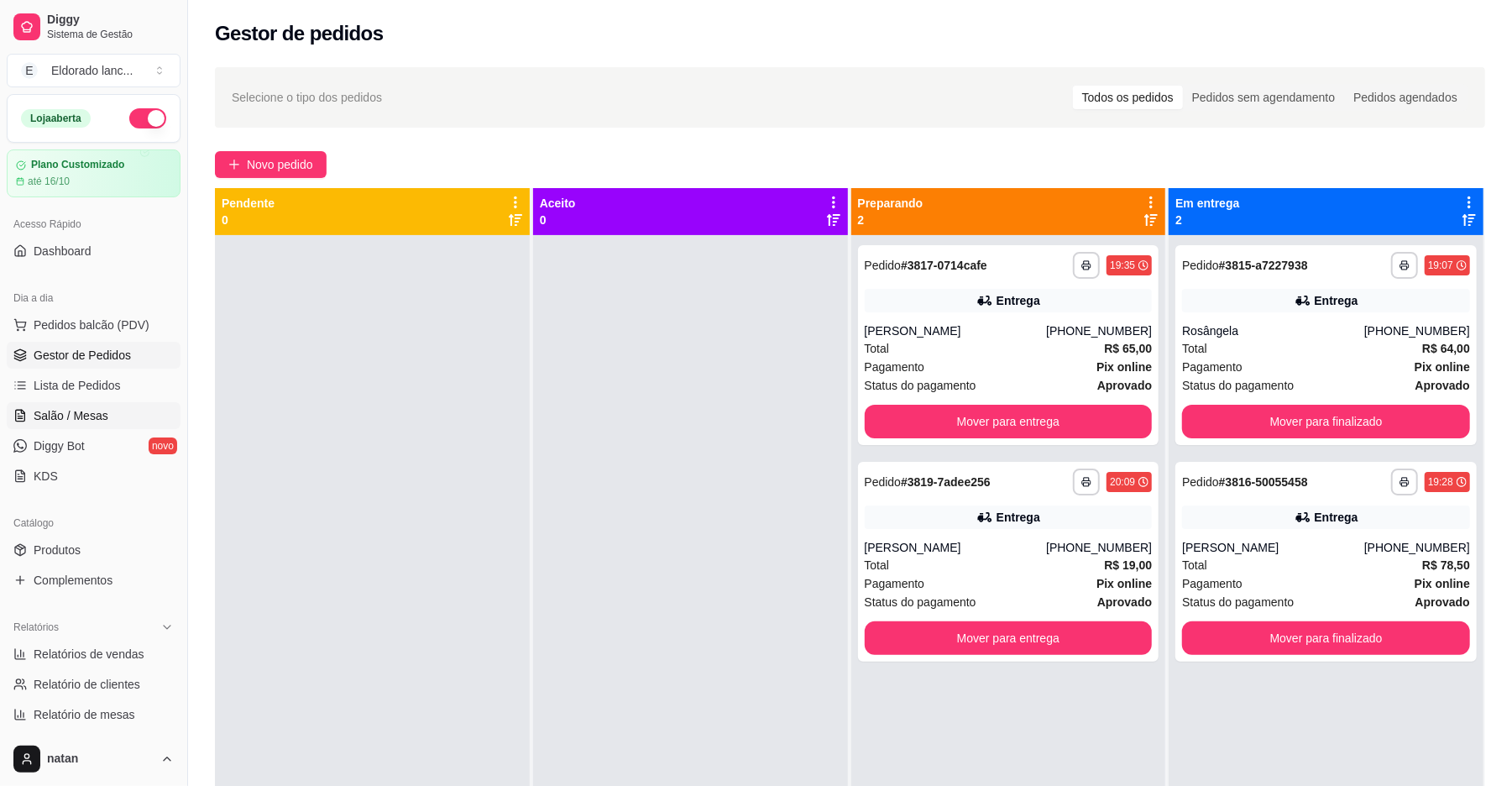
click at [112, 427] on link "Salão / Mesas" at bounding box center [94, 415] width 174 height 27
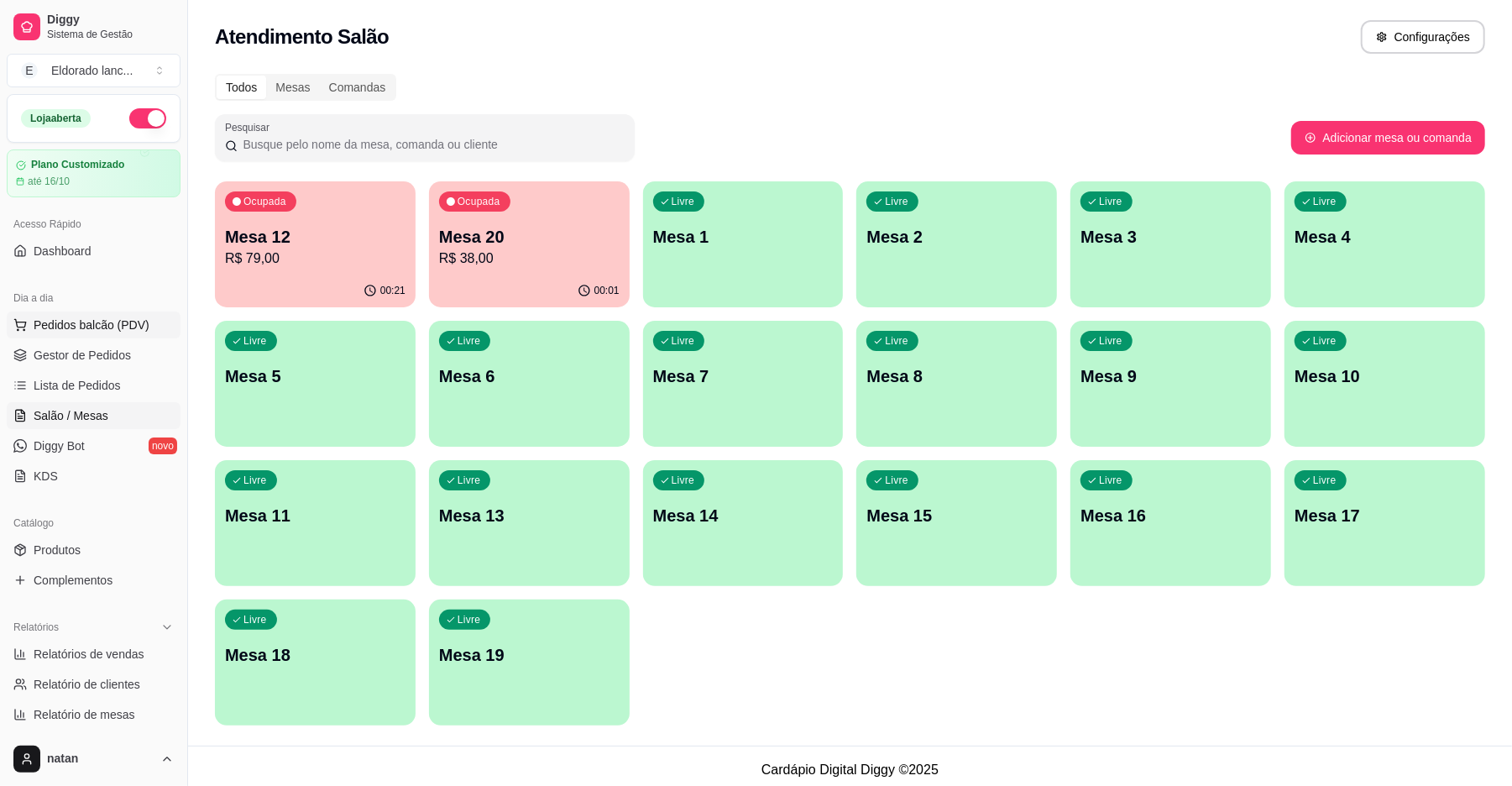
click at [71, 337] on button "Pedidos balcão (PDV)" at bounding box center [94, 325] width 174 height 27
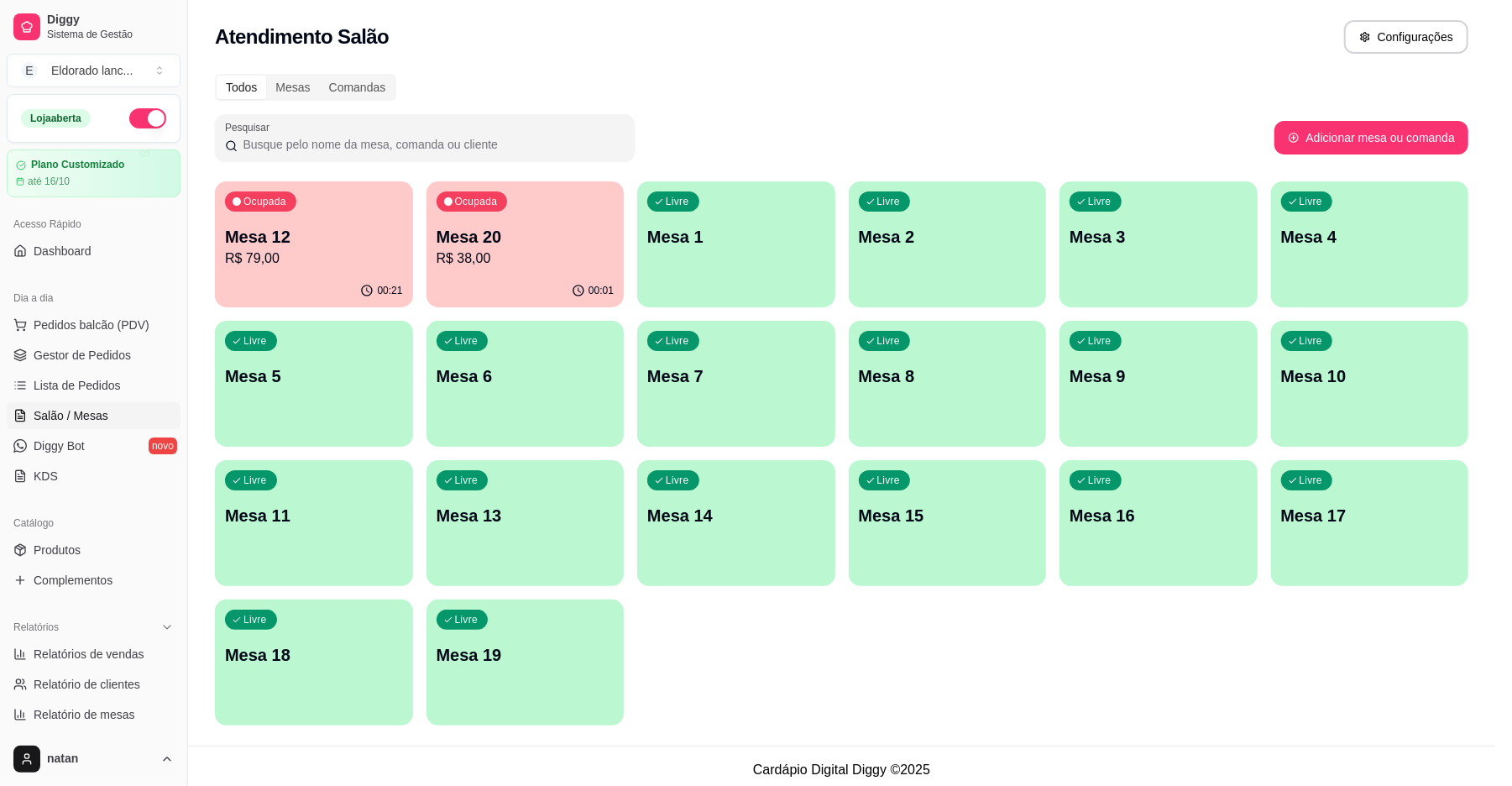
click at [118, 354] on div at bounding box center [131, 310] width 166 height 106
click at [0, 418] on div "Pizza Lanches raiz Lanches artesanais Refrigerante Sucos Molho caseiro Cerveja …" at bounding box center [756, 393] width 1524 height 793
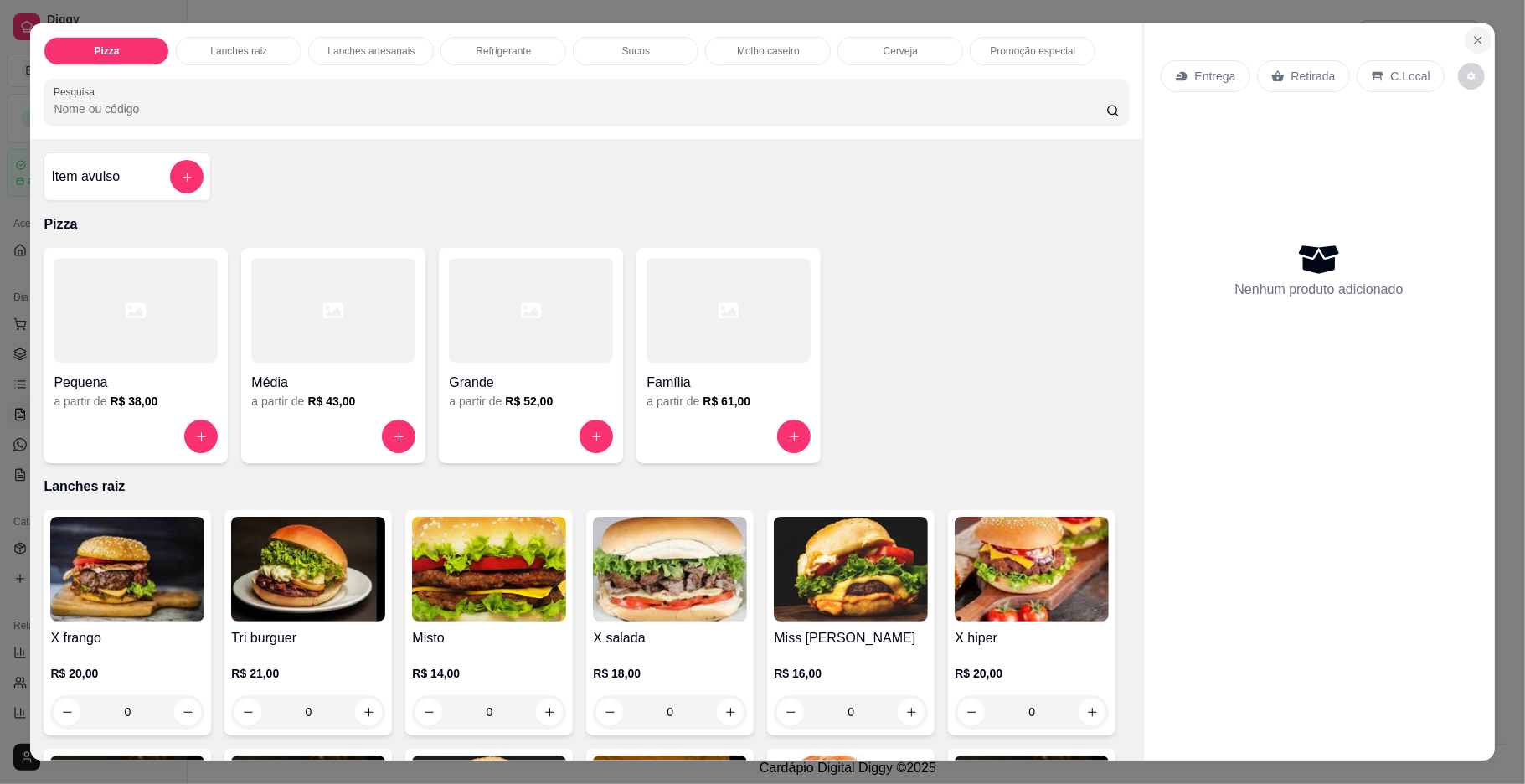
click at [1482, 41] on button "Close" at bounding box center [1478, 40] width 27 height 27
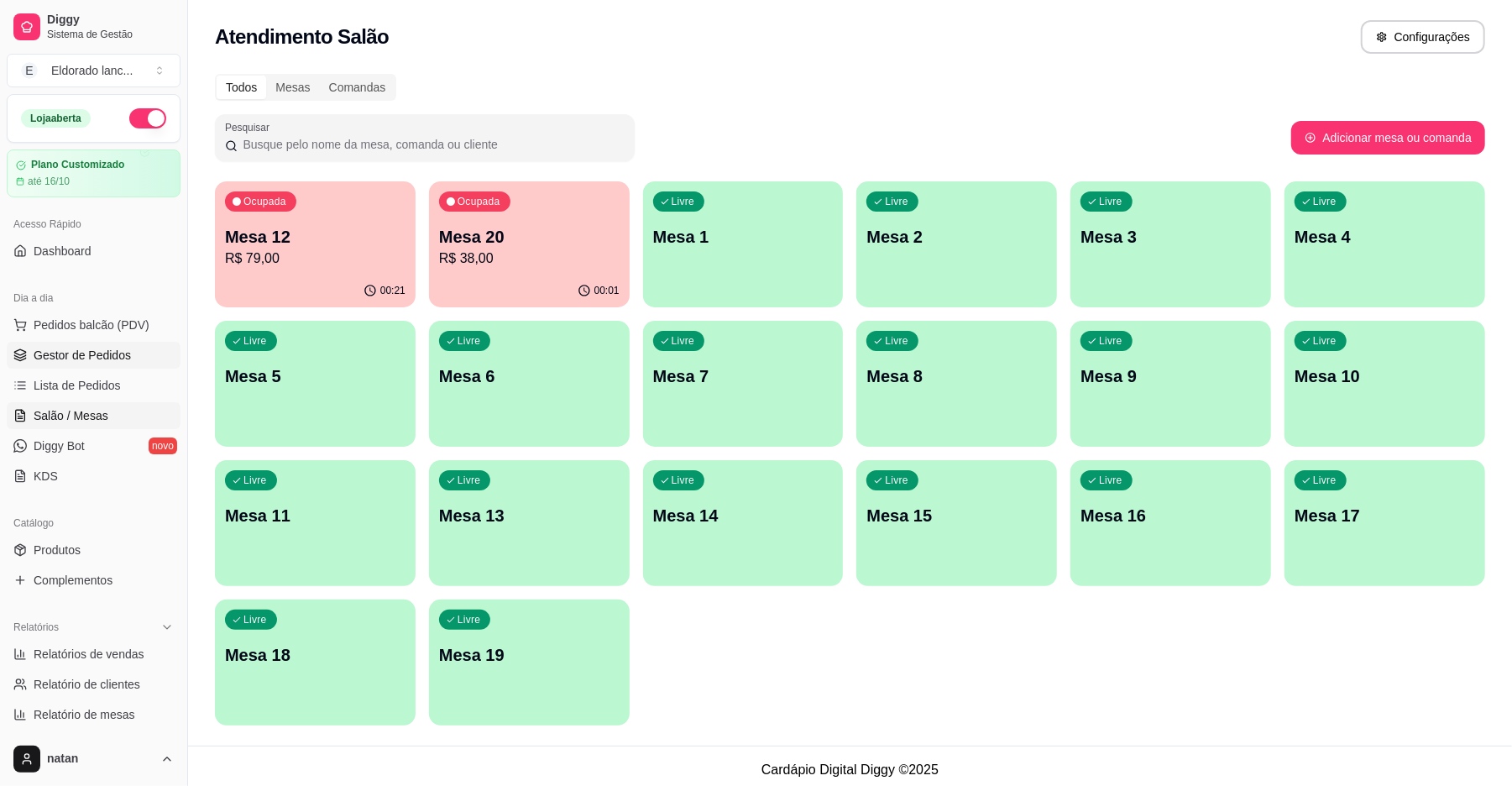
click at [141, 346] on link "Gestor de Pedidos" at bounding box center [94, 355] width 174 height 27
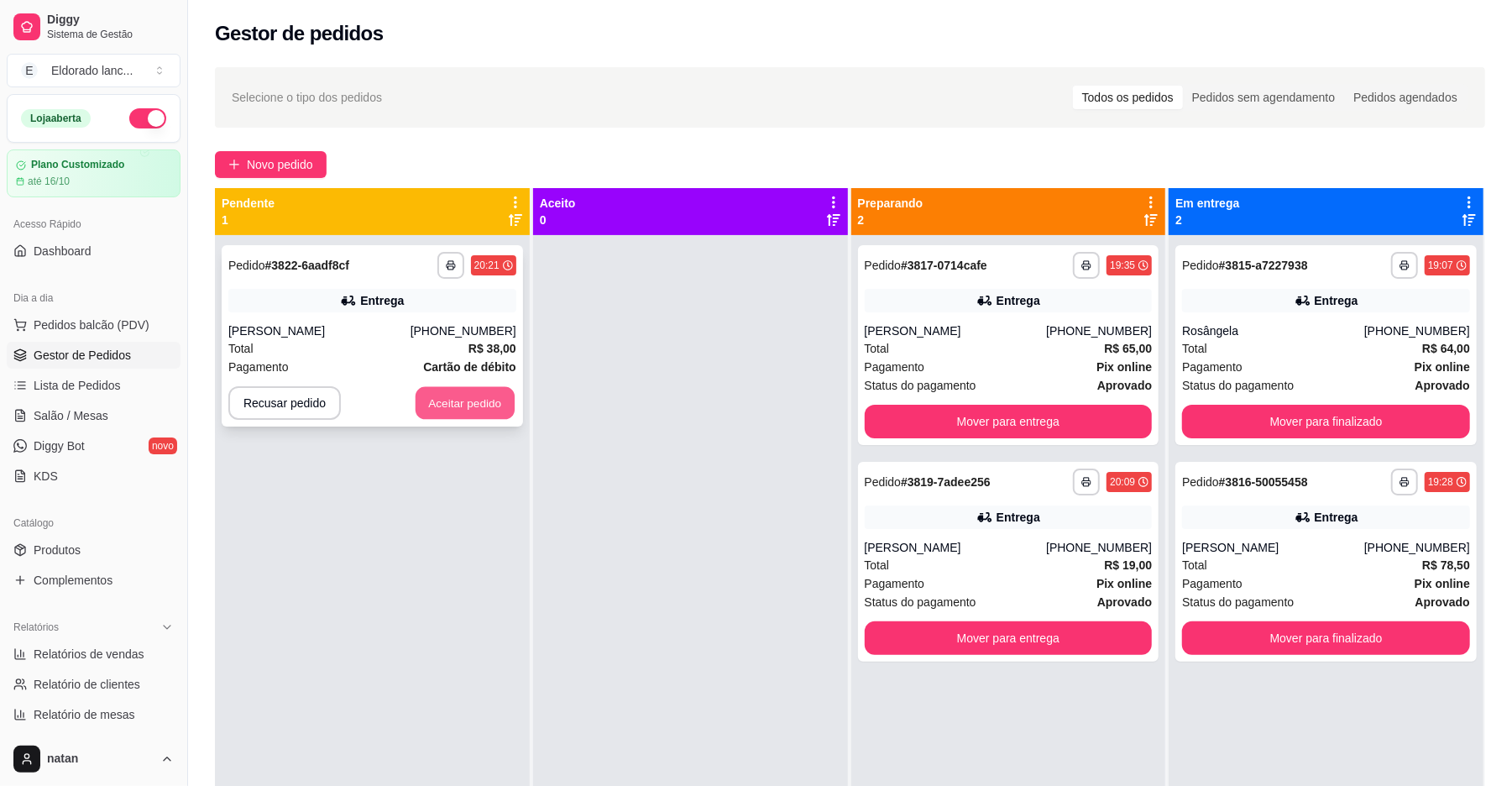
click at [468, 393] on button "Aceitar pedido" at bounding box center [465, 403] width 99 height 32
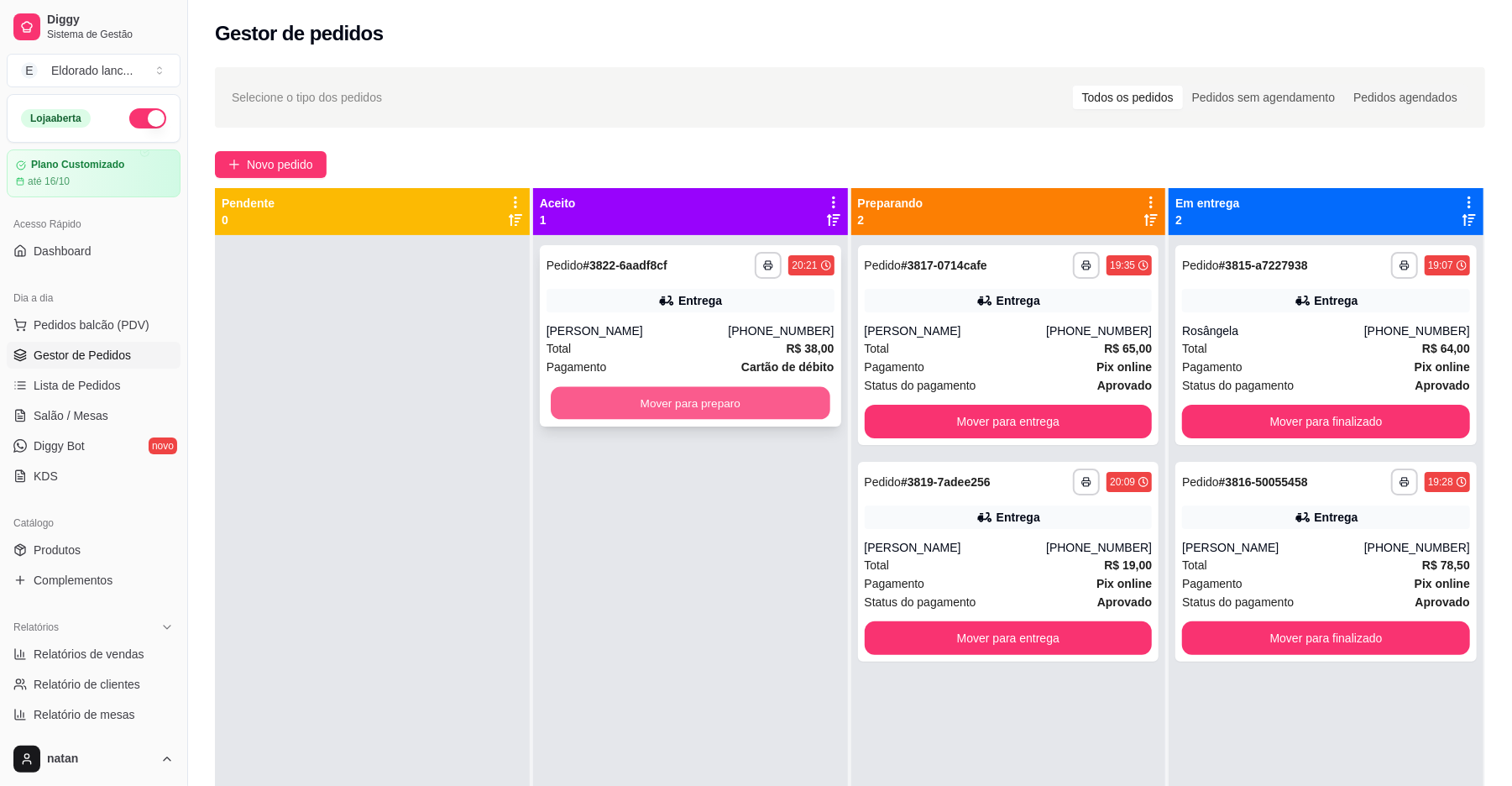
click at [660, 397] on button "Mover para preparo" at bounding box center [691, 403] width 279 height 32
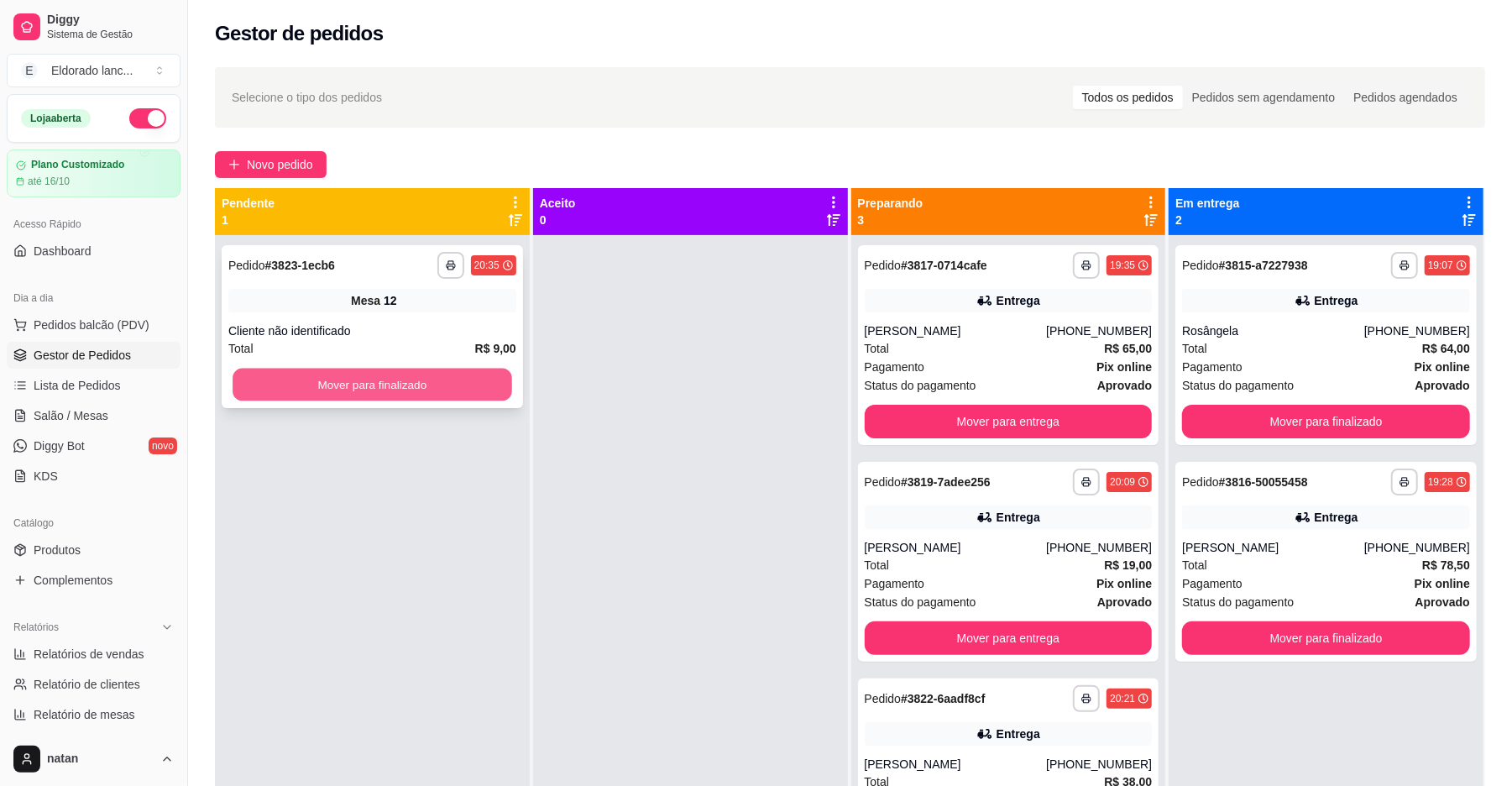
click at [414, 388] on button "Mover para finalizado" at bounding box center [372, 385] width 279 height 32
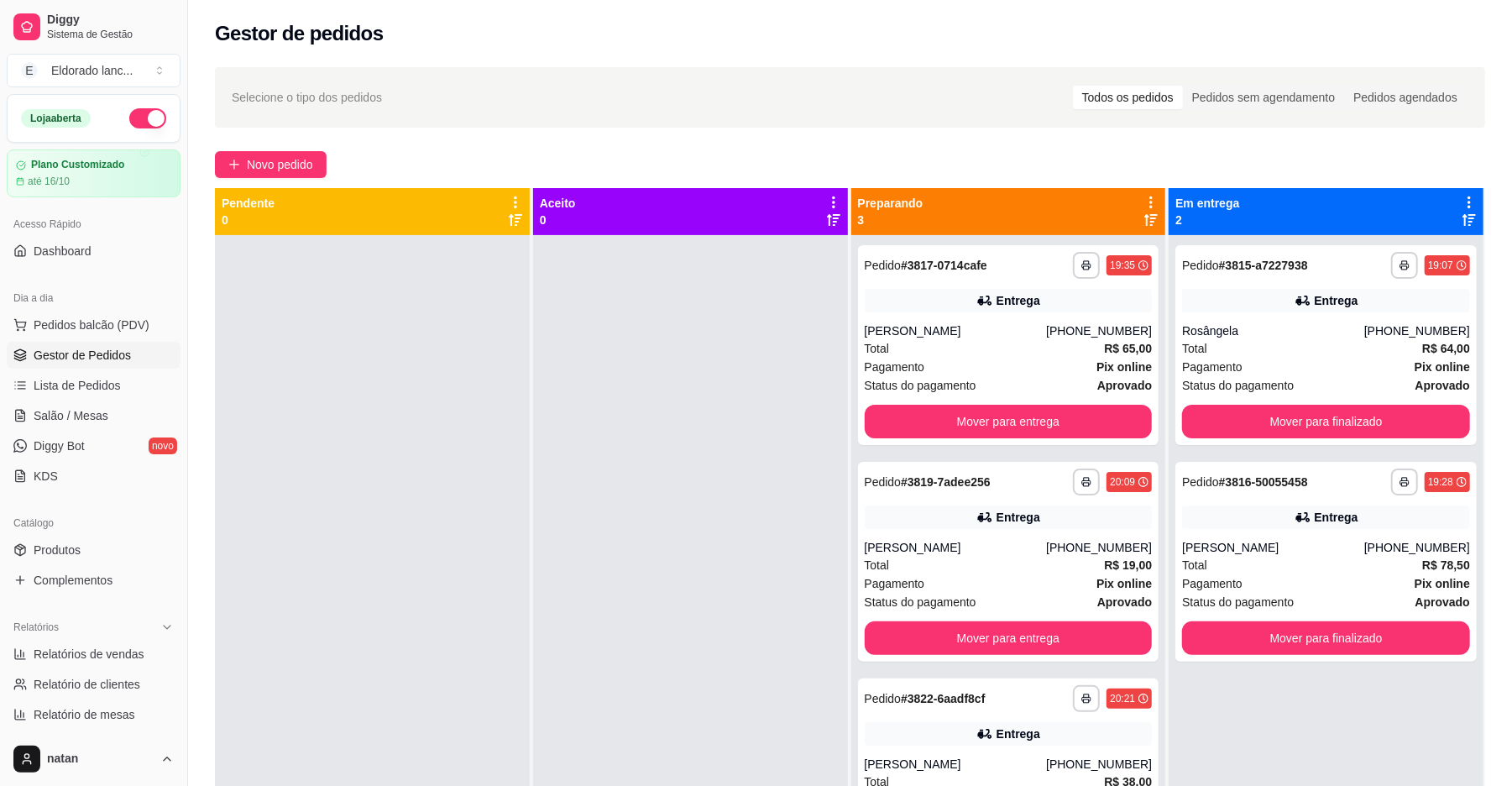
click at [414, 388] on div at bounding box center [373, 627] width 315 height 786
click at [931, 539] on div "[PERSON_NAME]" at bounding box center [955, 547] width 182 height 17
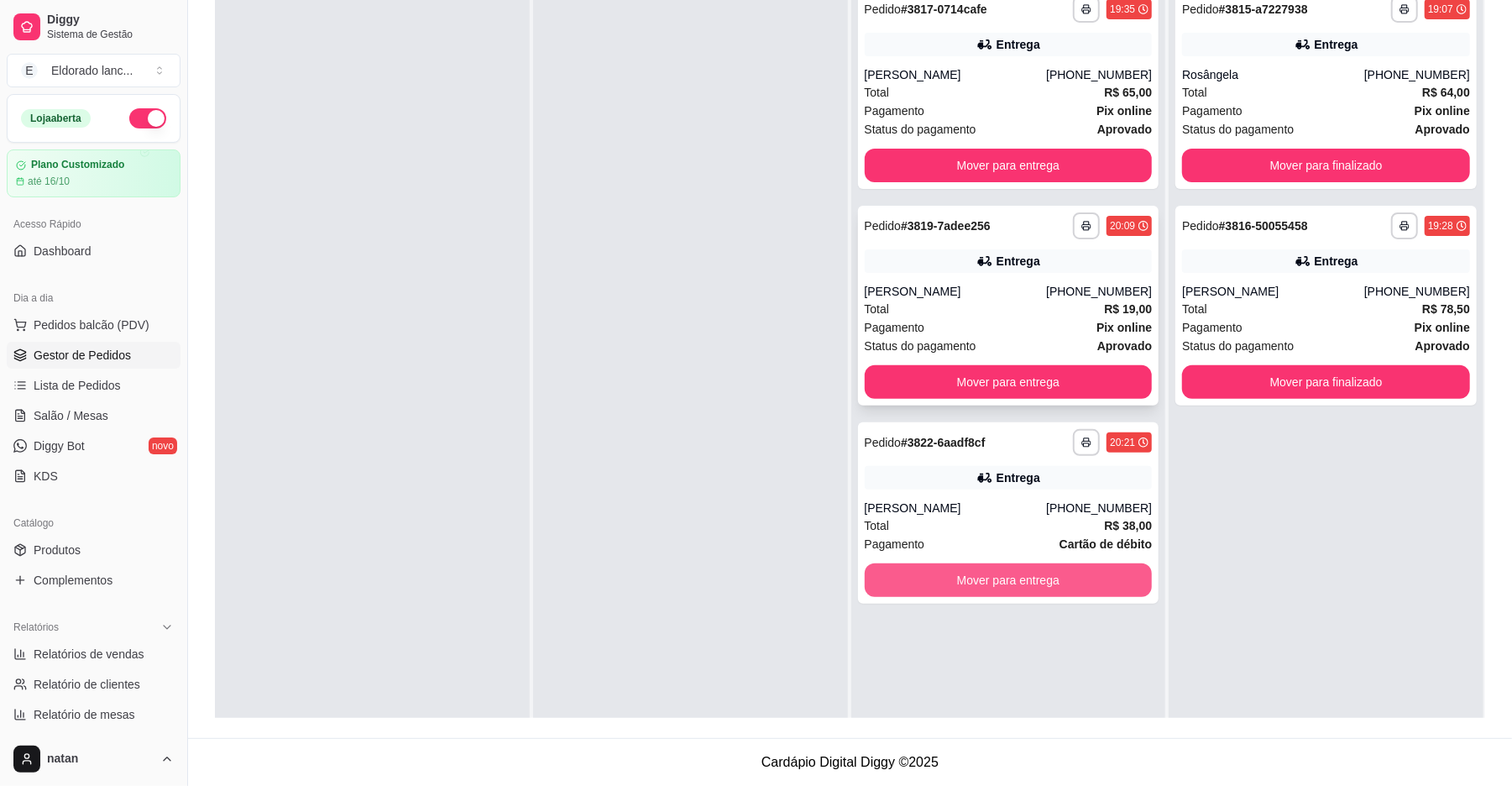
scroll to position [144, 0]
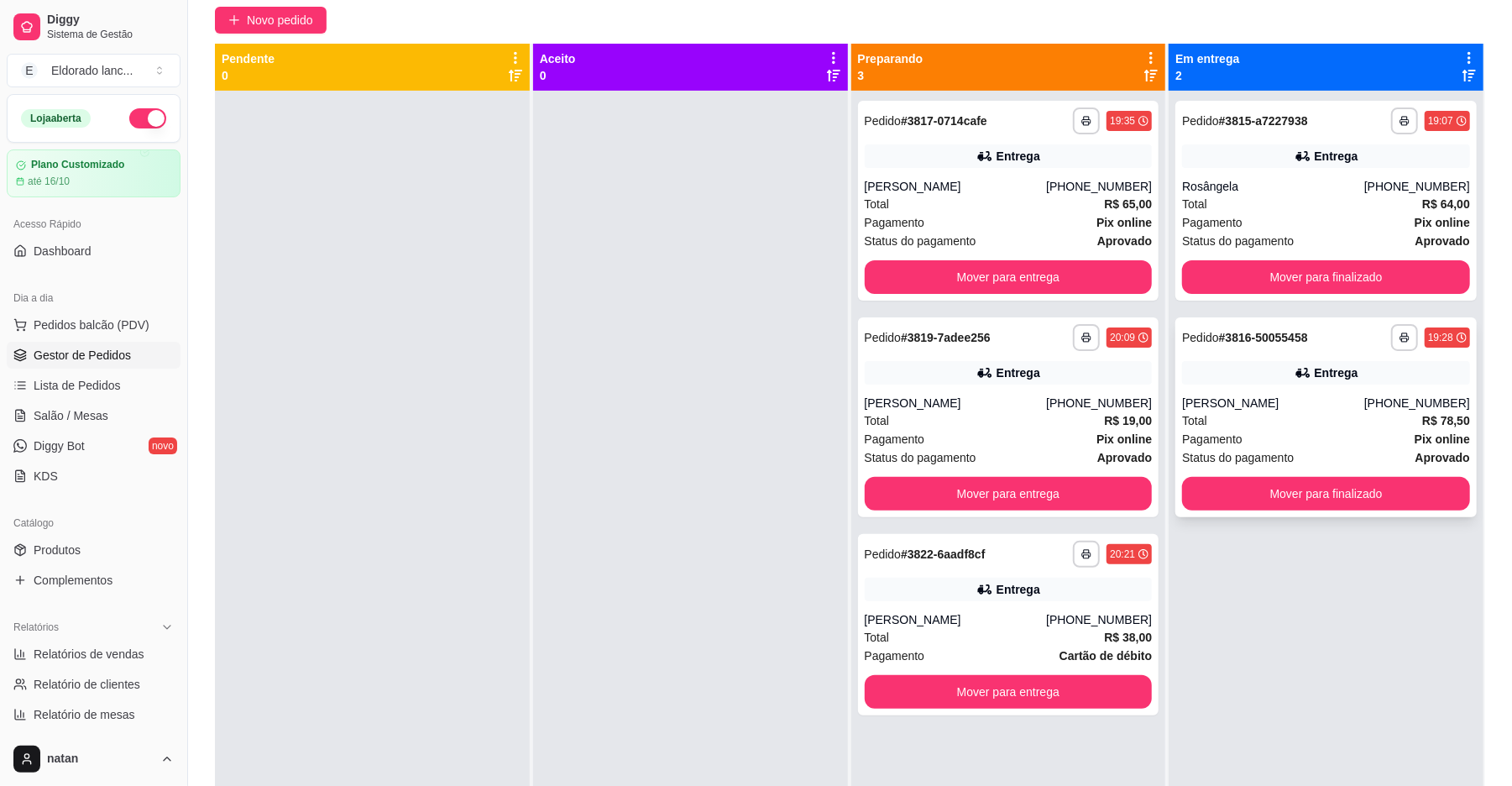
click at [1224, 411] on div "[PERSON_NAME]" at bounding box center [1272, 403] width 182 height 17
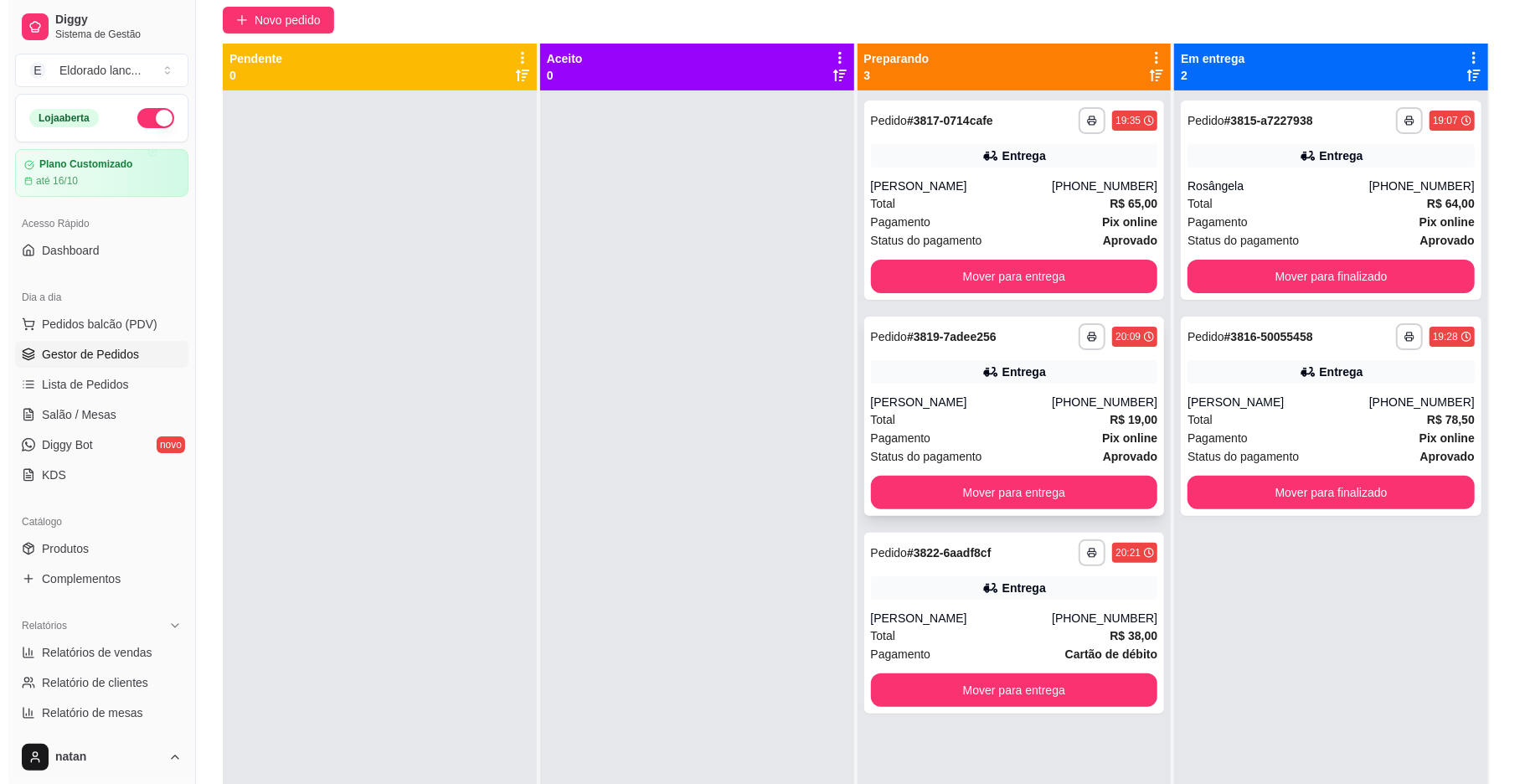
scroll to position [31, 0]
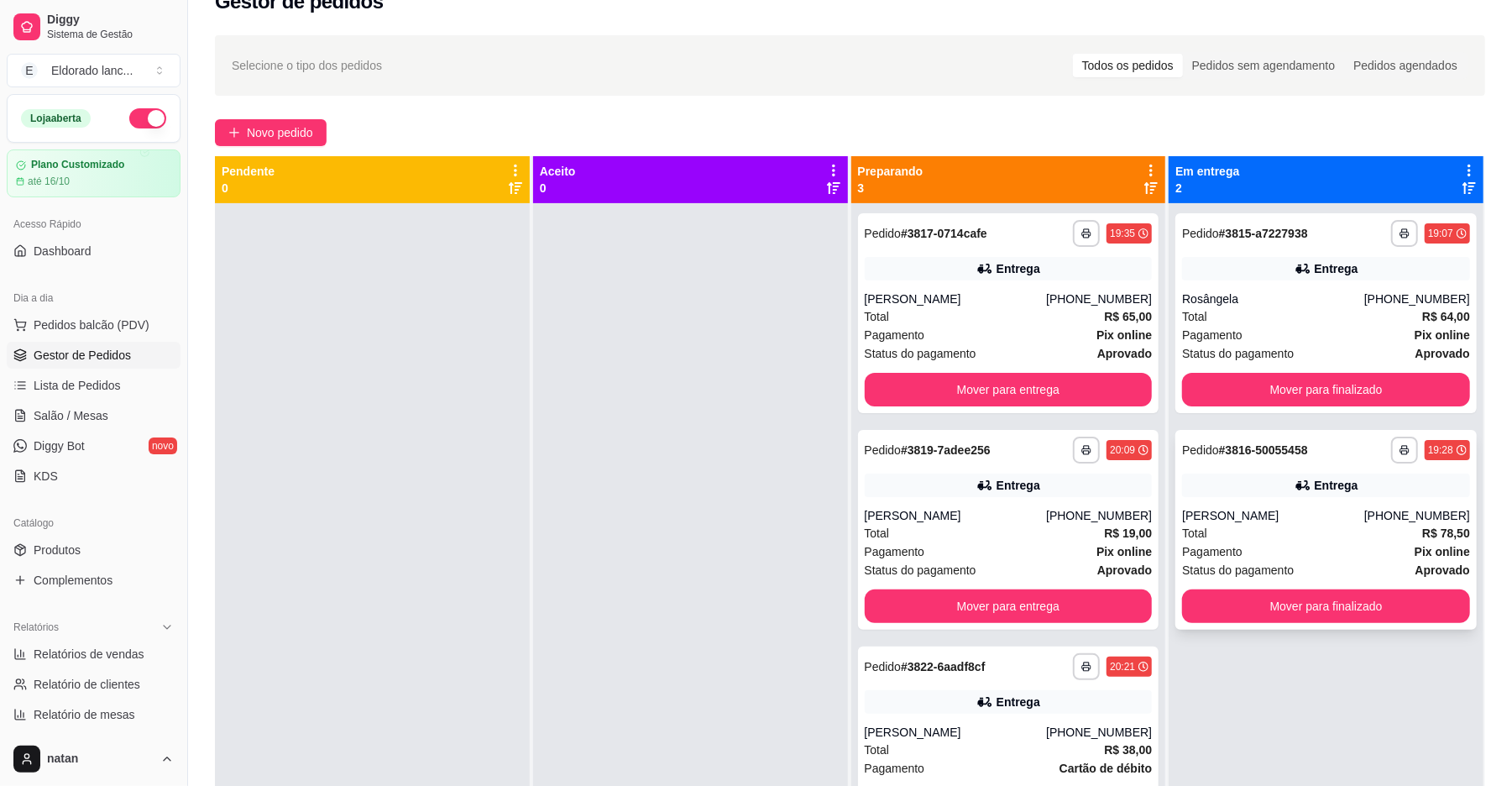
click at [1290, 510] on div "[PERSON_NAME]" at bounding box center [1272, 516] width 182 height 17
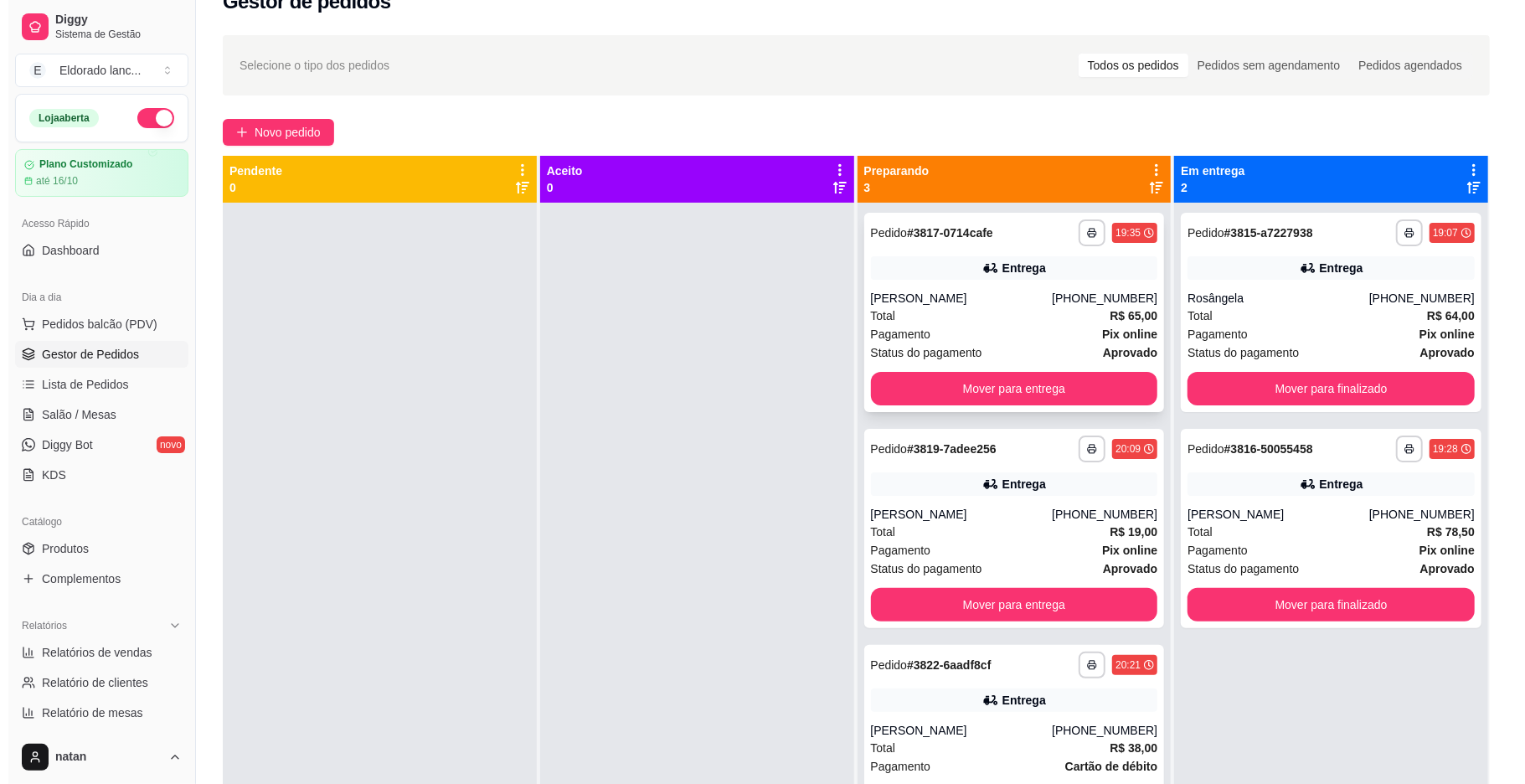
scroll to position [0, 0]
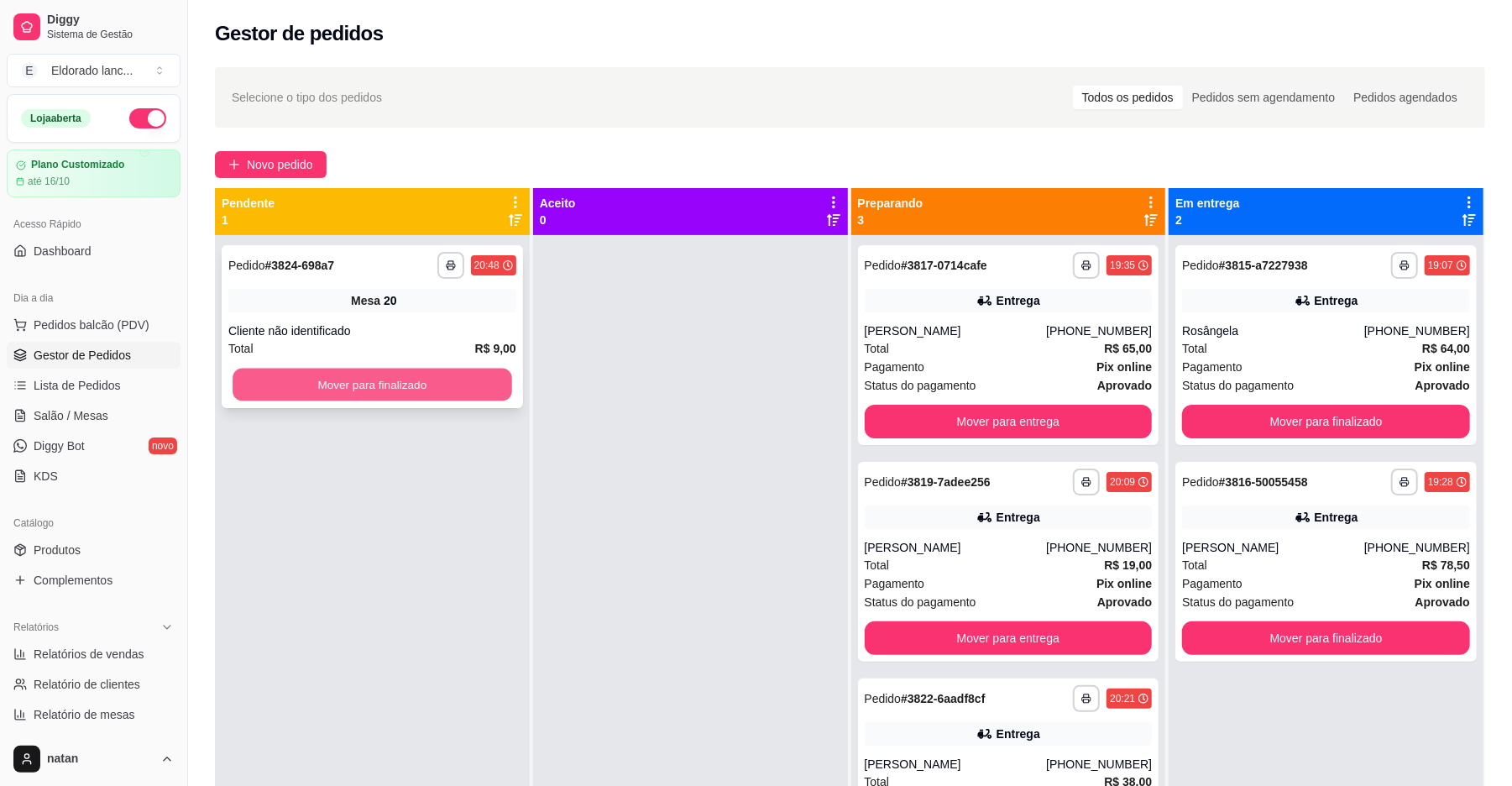
click at [415, 398] on button "Mover para finalizado" at bounding box center [372, 385] width 279 height 32
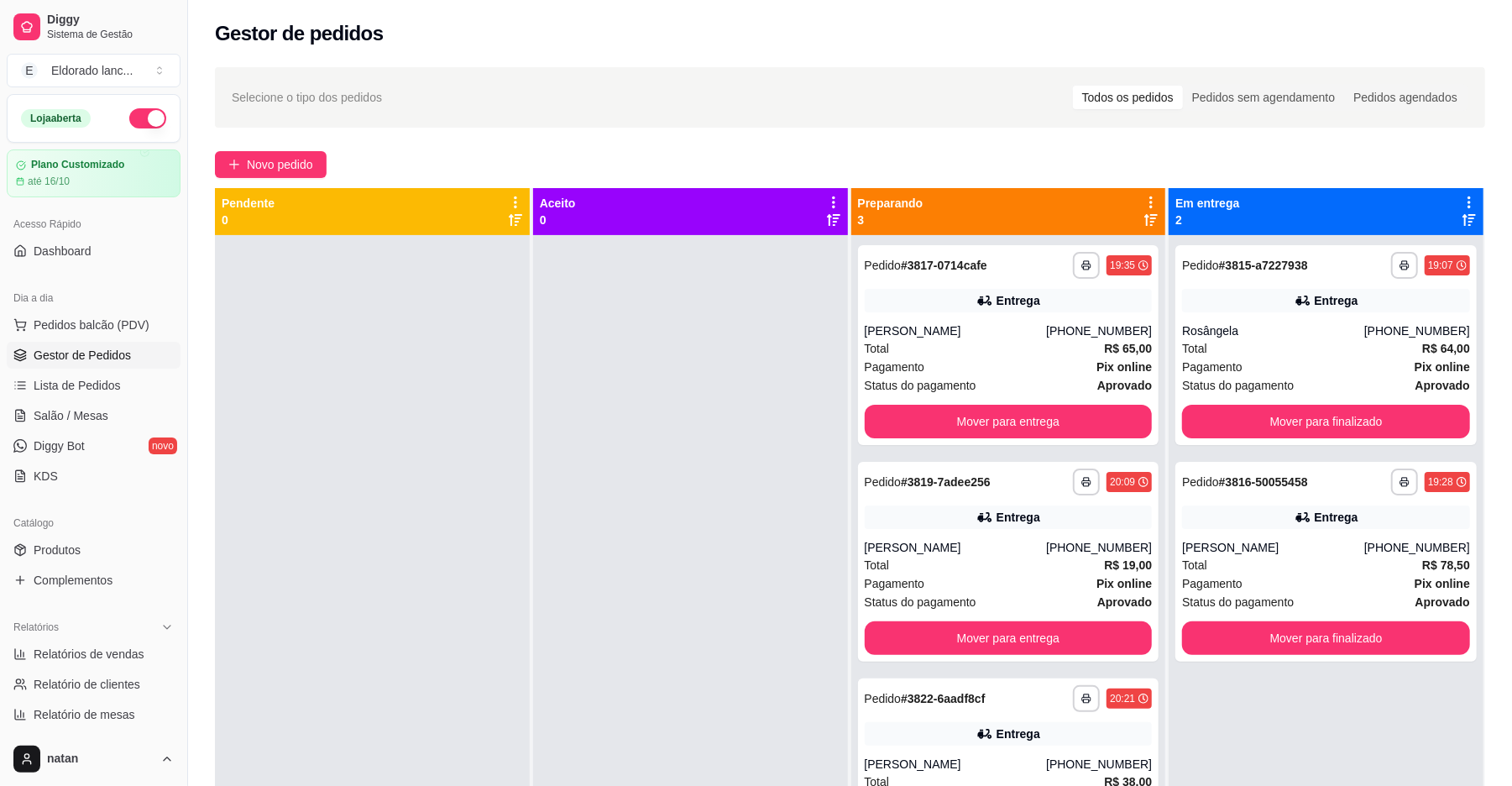
click at [415, 398] on div at bounding box center [373, 627] width 315 height 786
drag, startPoint x: 115, startPoint y: 425, endPoint x: 116, endPoint y: 416, distance: 9.1
click at [115, 423] on link "Salão / Mesas" at bounding box center [94, 415] width 174 height 27
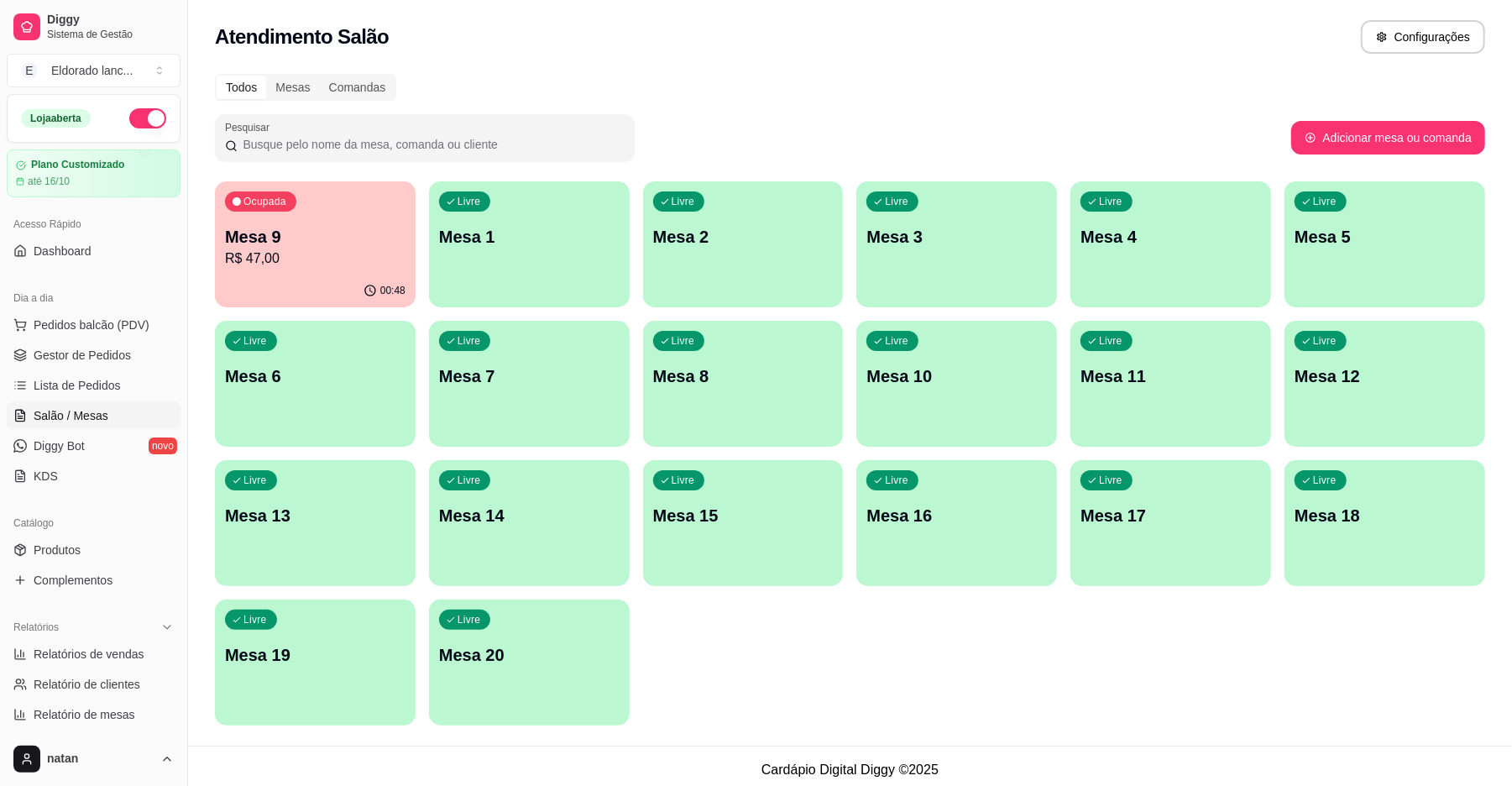
click at [373, 230] on p "Mesa 9" at bounding box center [315, 237] width 181 height 24
click at [393, 294] on p "00:48" at bounding box center [393, 290] width 25 height 13
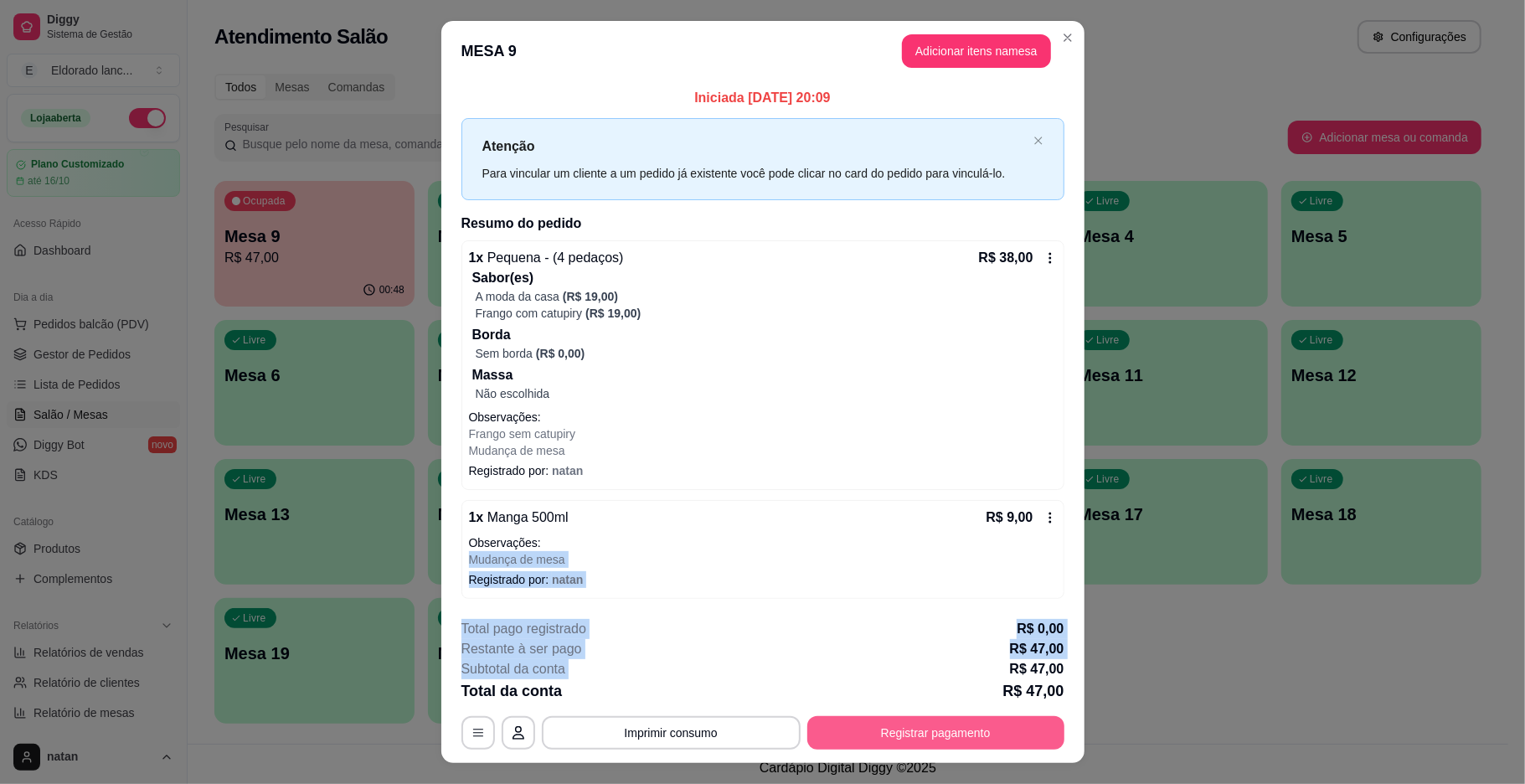
click at [623, 416] on section "**********" at bounding box center [762, 392] width 643 height 741
click at [937, 745] on button "Registrar pagamento" at bounding box center [936, 732] width 257 height 33
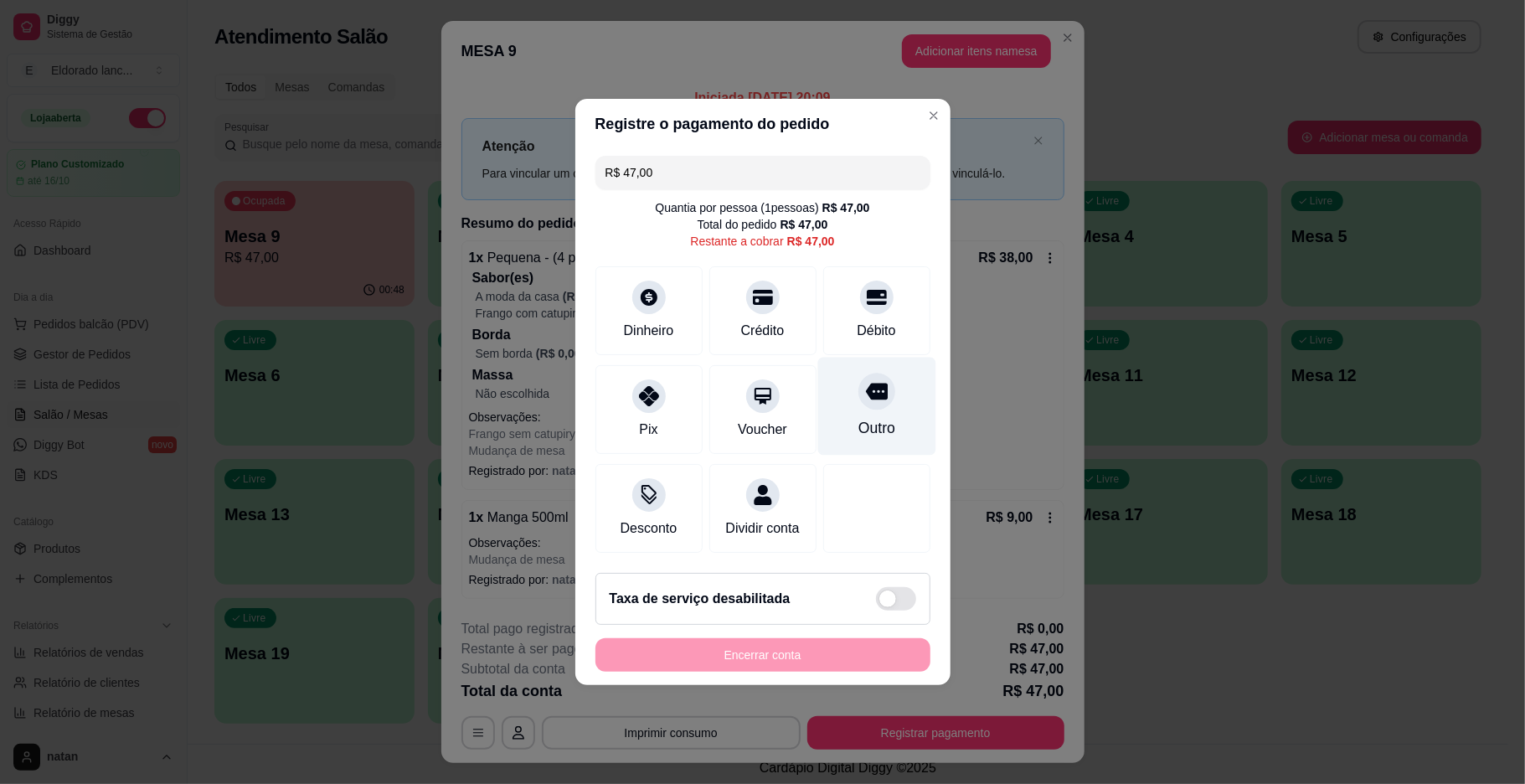
click at [856, 402] on div "Outro" at bounding box center [877, 406] width 118 height 98
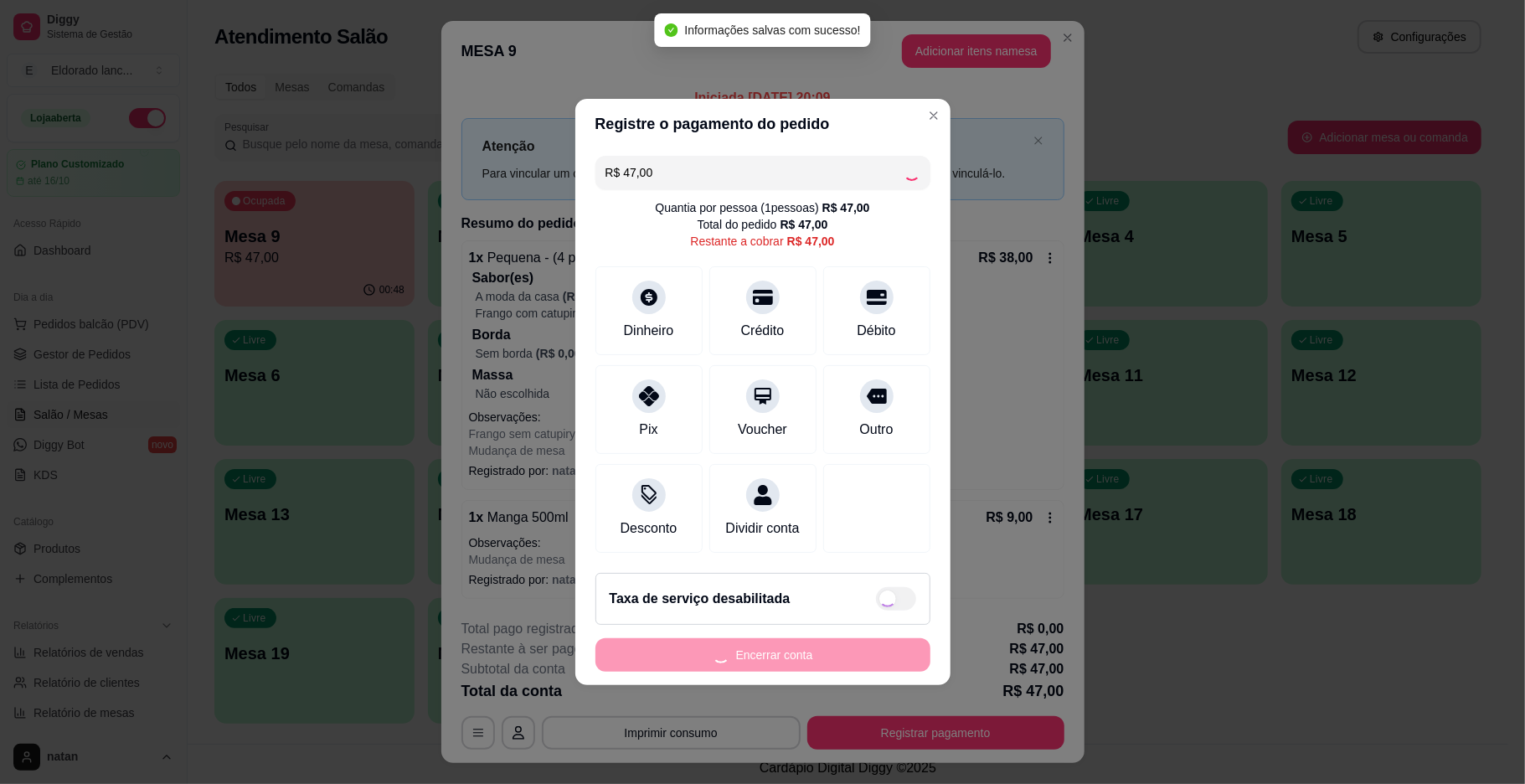
type input "R$ 0,00"
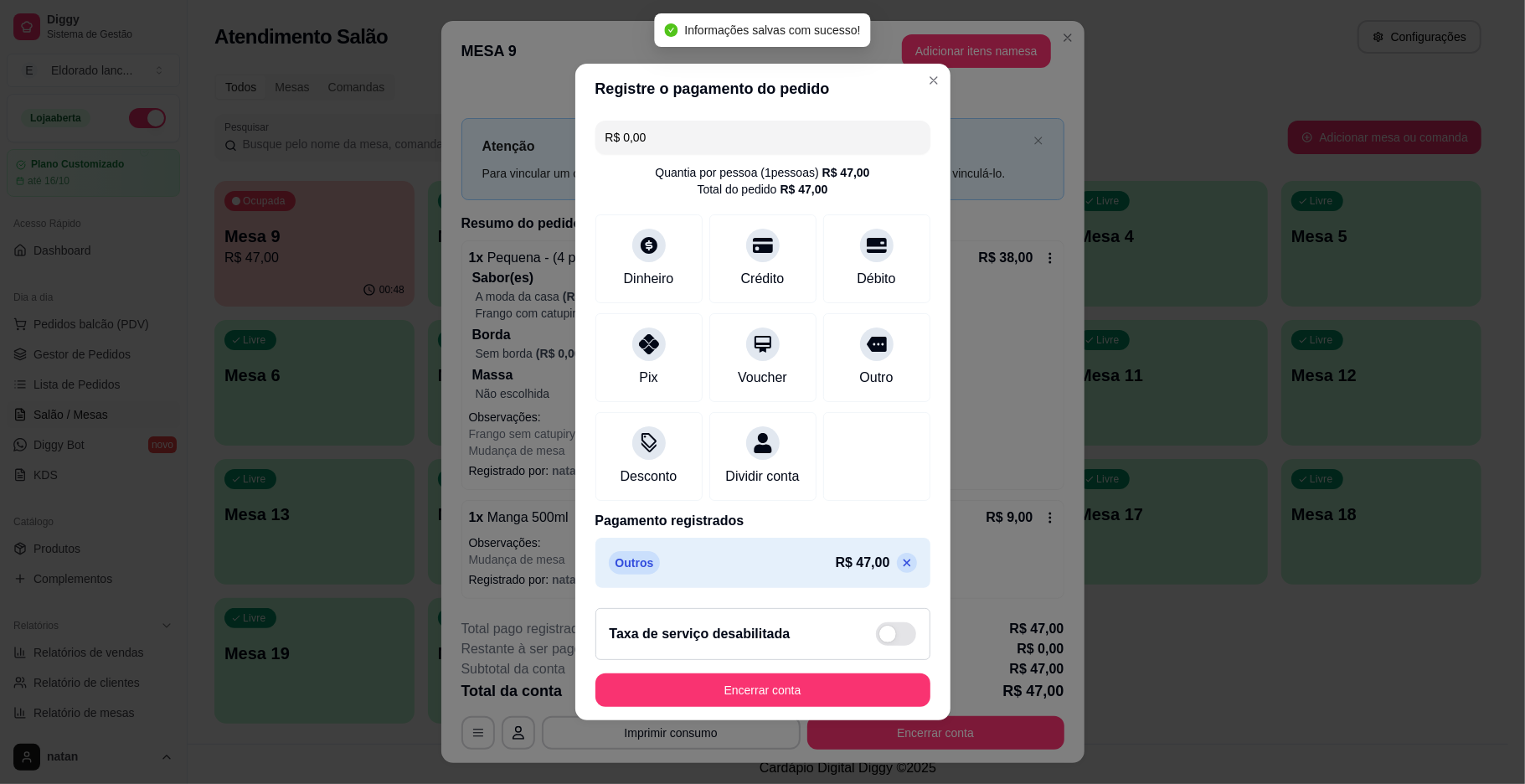
click at [819, 672] on footer "Taxa de serviço desabilitada Encerrar conta" at bounding box center [763, 657] width 376 height 126
click at [829, 707] on button "Encerrar conta" at bounding box center [763, 690] width 336 height 33
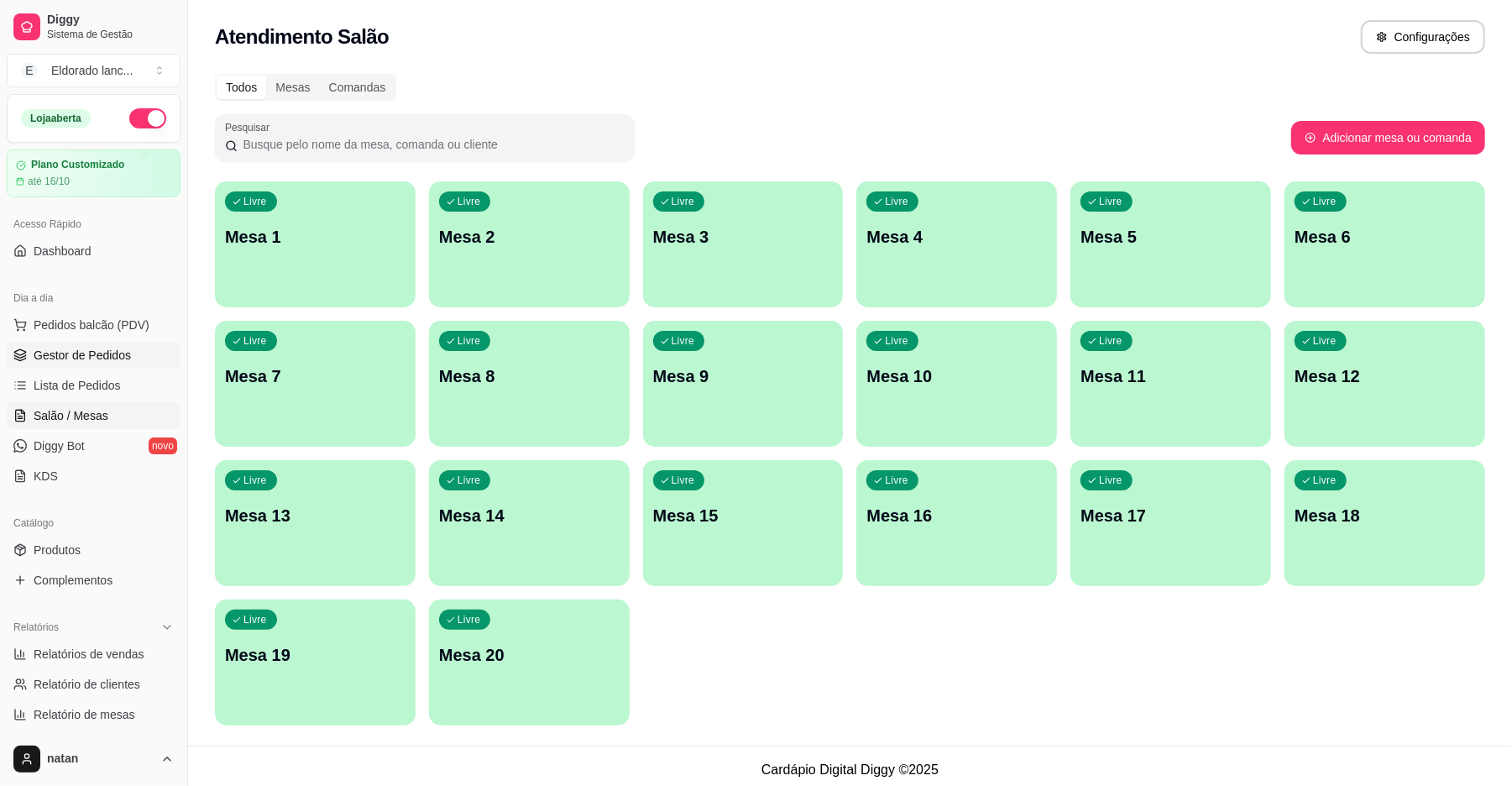
click at [67, 347] on span "Gestor de Pedidos" at bounding box center [82, 355] width 97 height 17
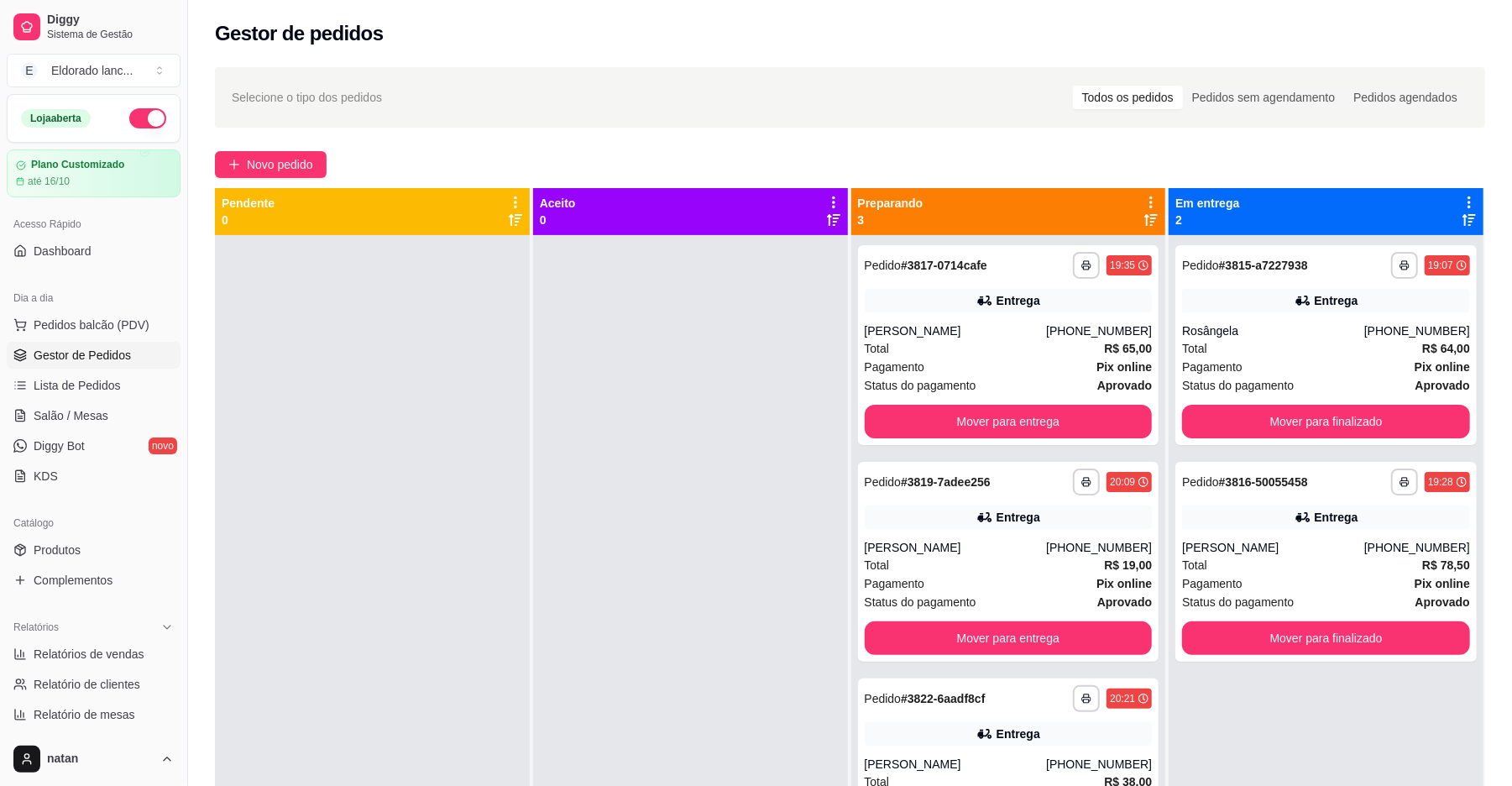
click at [81, 400] on ul "Pedidos balcão (PDV) Gestor de Pedidos Lista de Pedidos Salão / Mesas Diggy Bot…" at bounding box center [94, 400] width 174 height 178
click at [92, 408] on span "Salão / Mesas" at bounding box center [71, 415] width 75 height 17
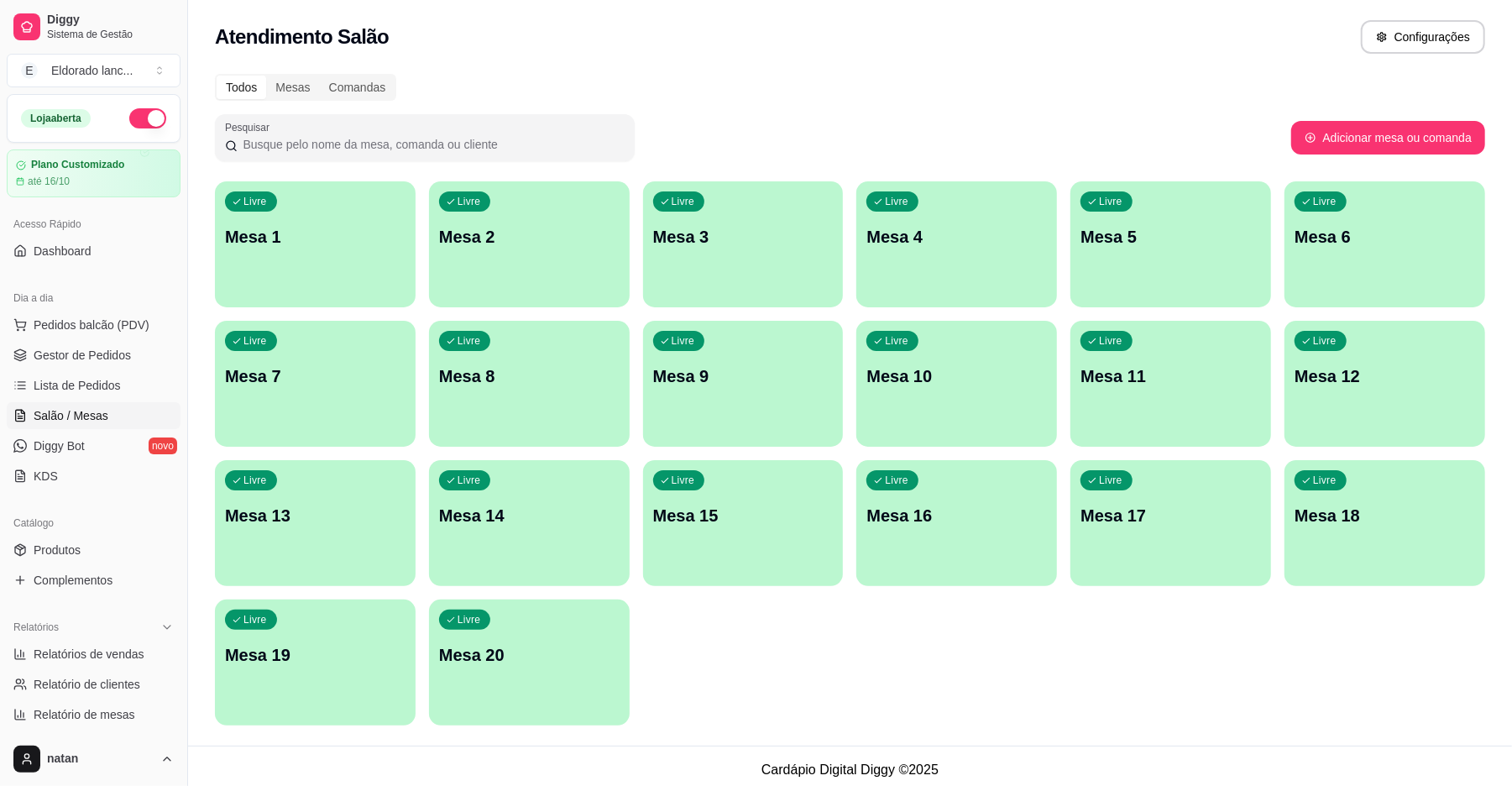
click at [385, 243] on p "Mesa 1" at bounding box center [315, 237] width 181 height 24
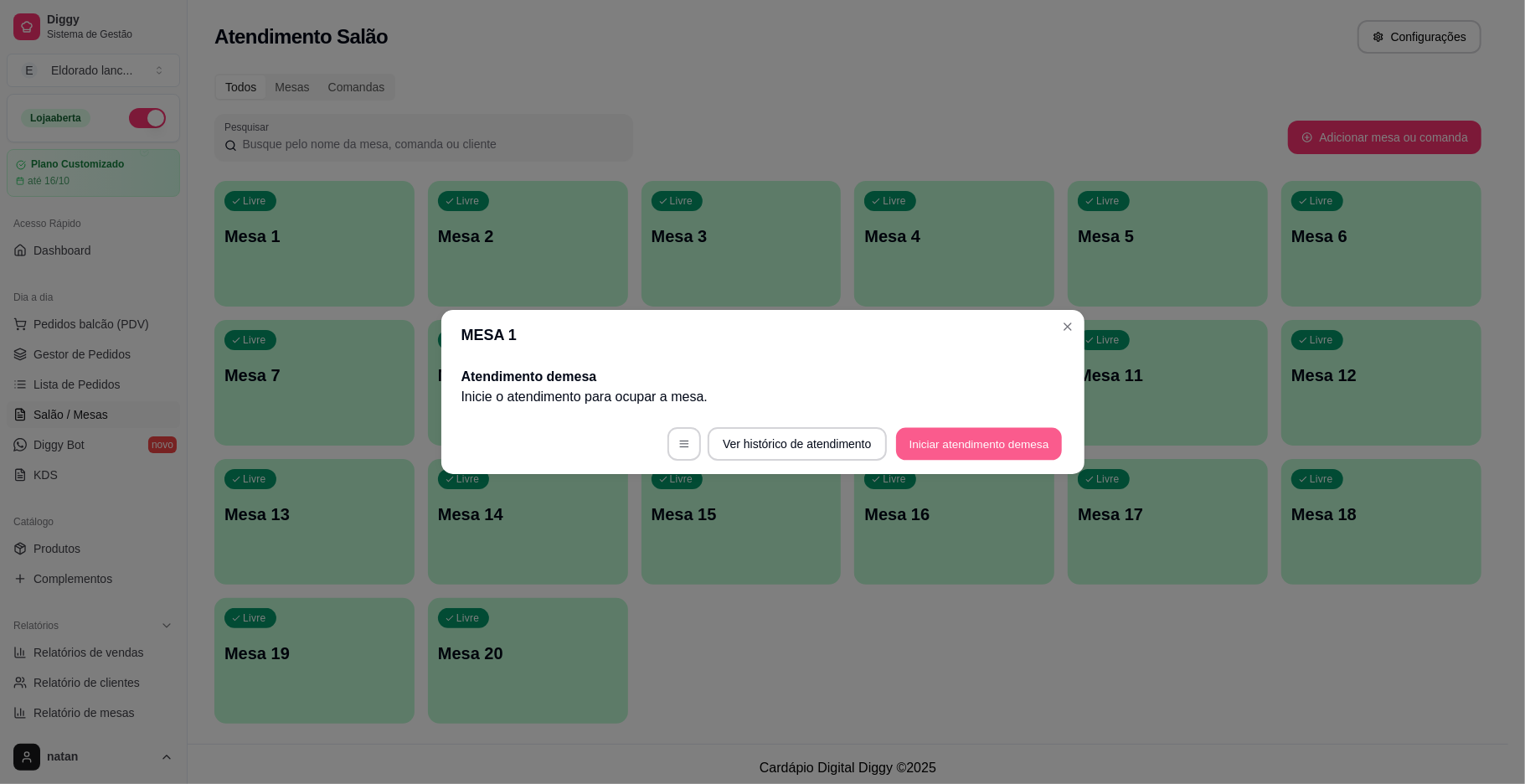
click at [976, 432] on button "Iniciar atendimento de mesa" at bounding box center [979, 444] width 166 height 32
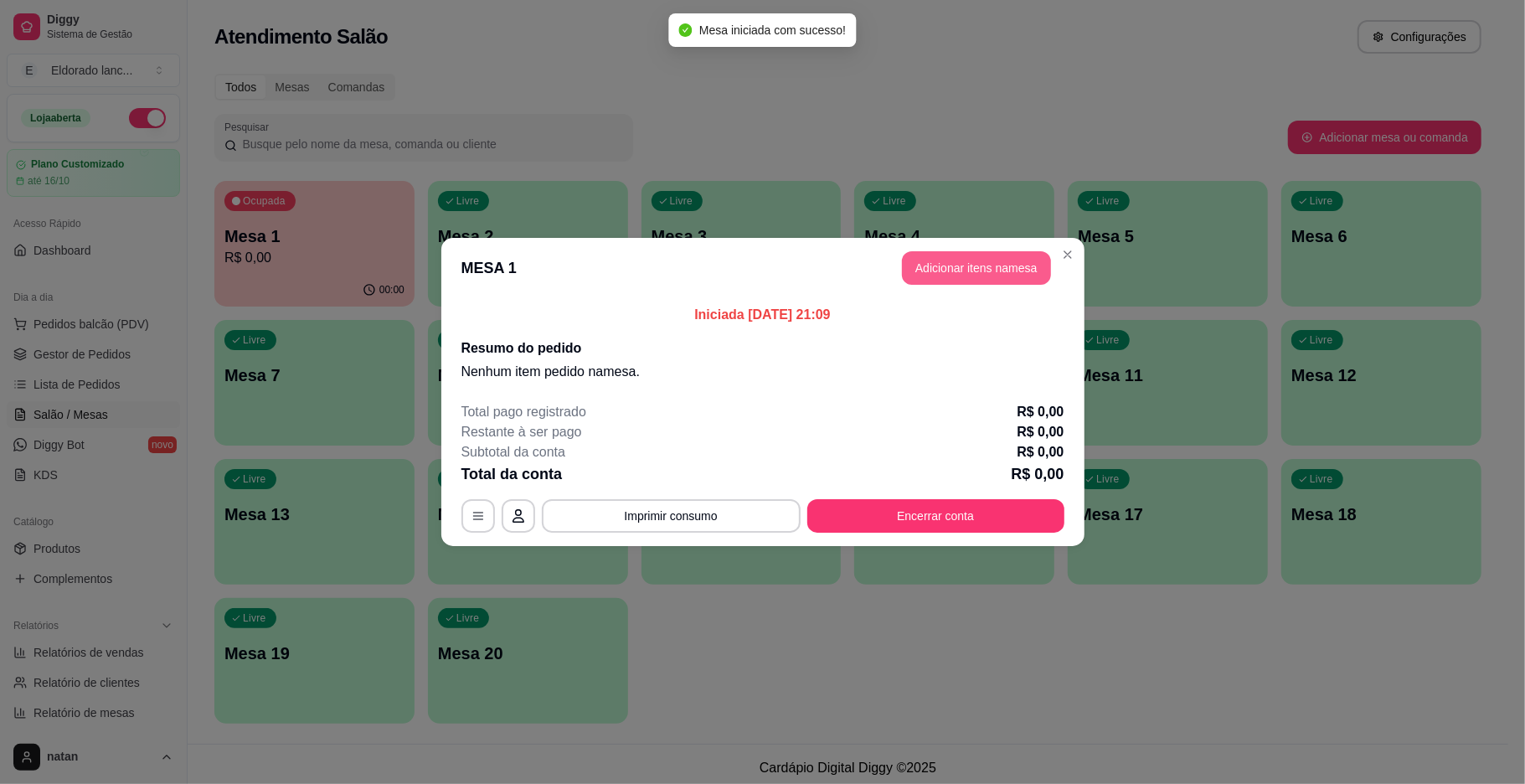
click at [986, 261] on button "Adicionar itens na mesa" at bounding box center [976, 268] width 149 height 33
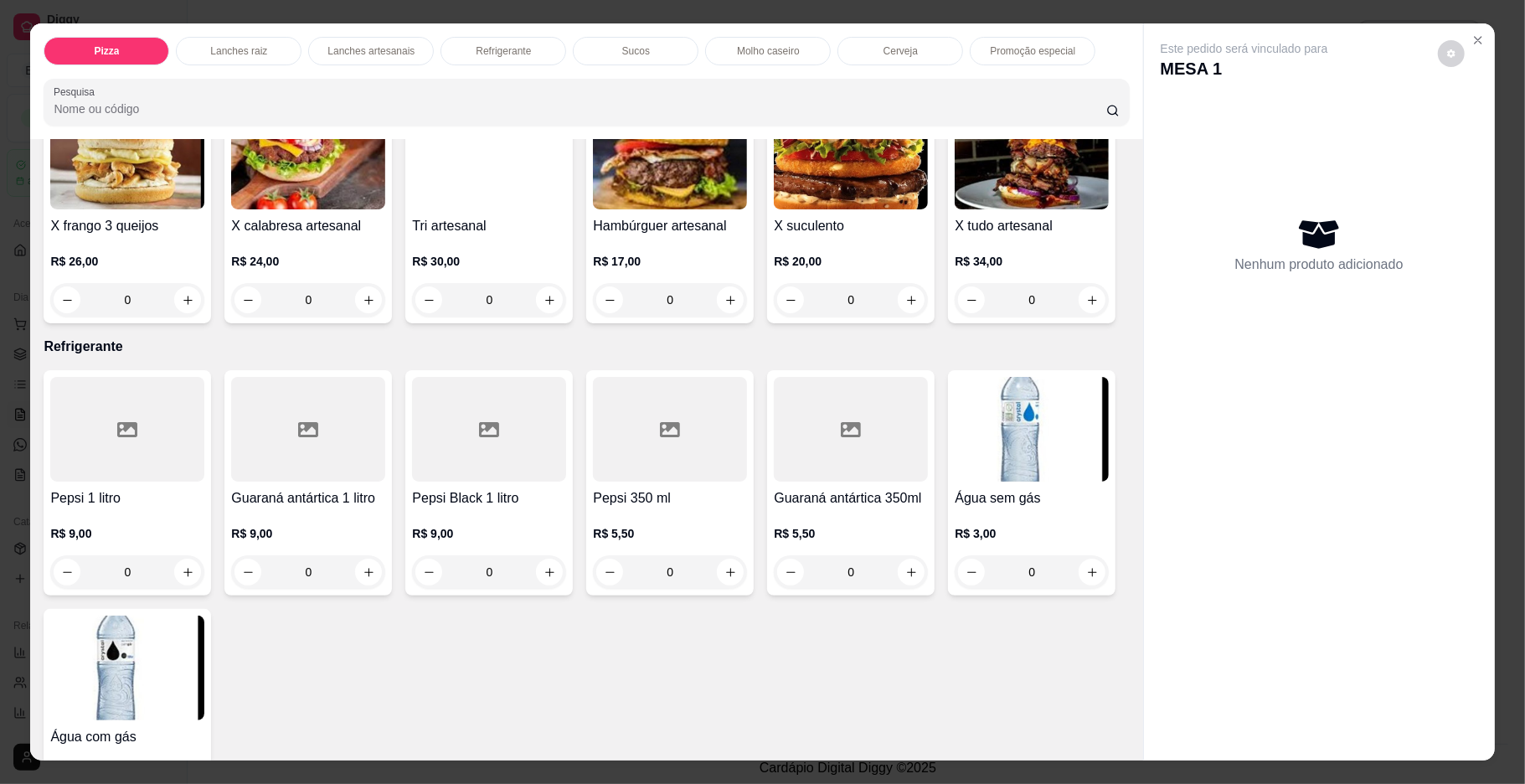
scroll to position [2121, 0]
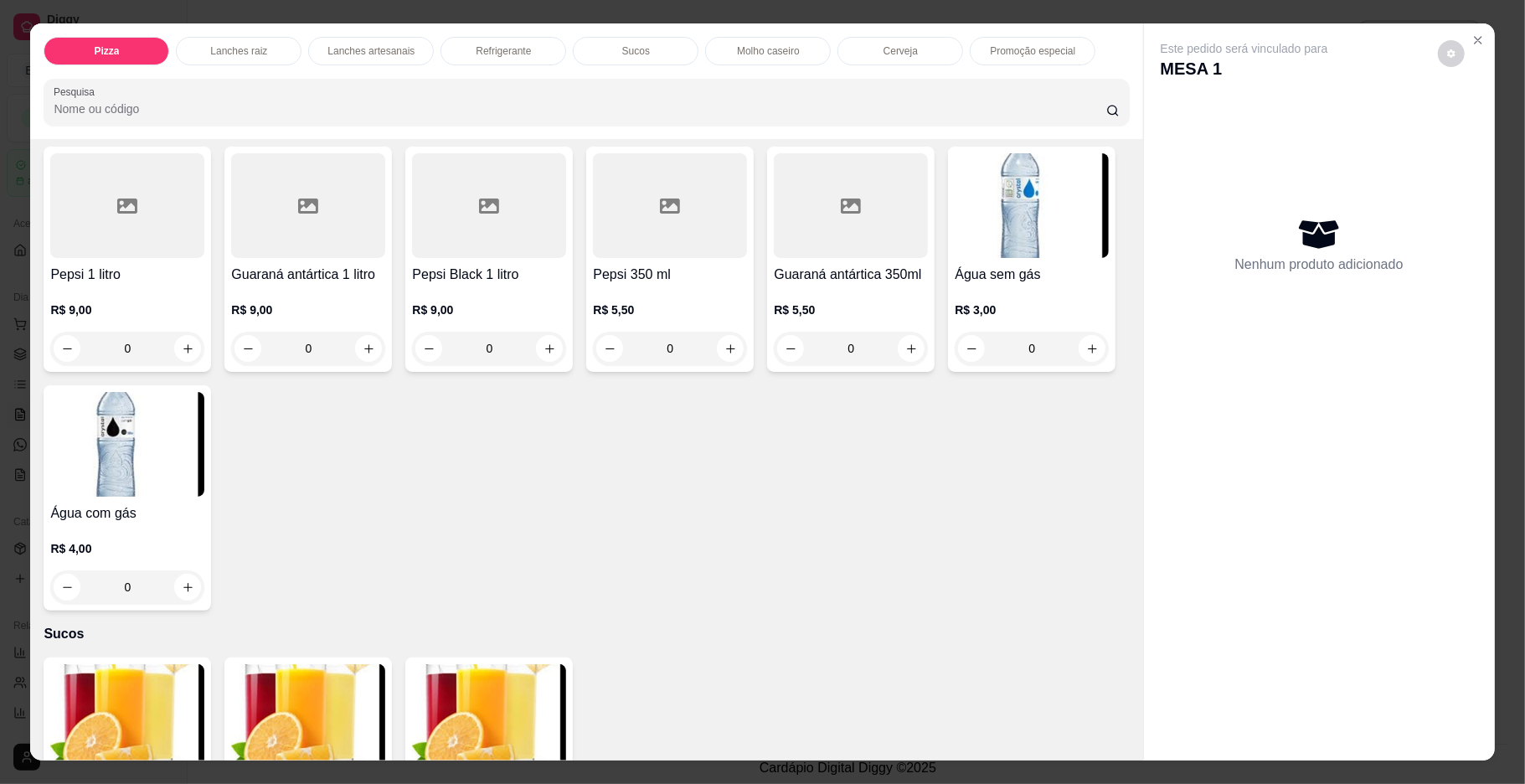
click at [774, 93] on div "0" at bounding box center [851, 75] width 154 height 33
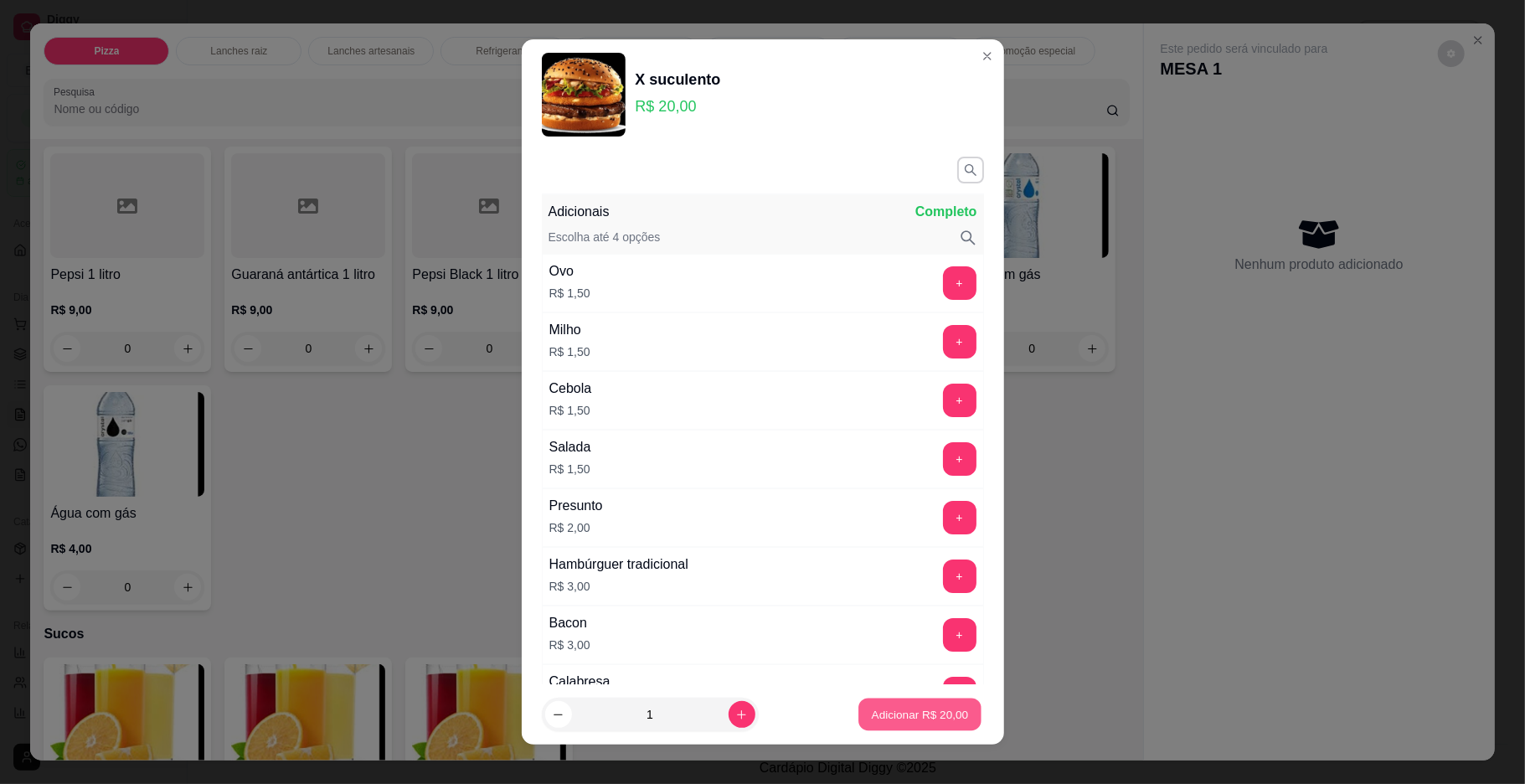
click at [923, 716] on p "Adicionar R$ 20,00" at bounding box center [921, 714] width 97 height 16
type input "1"
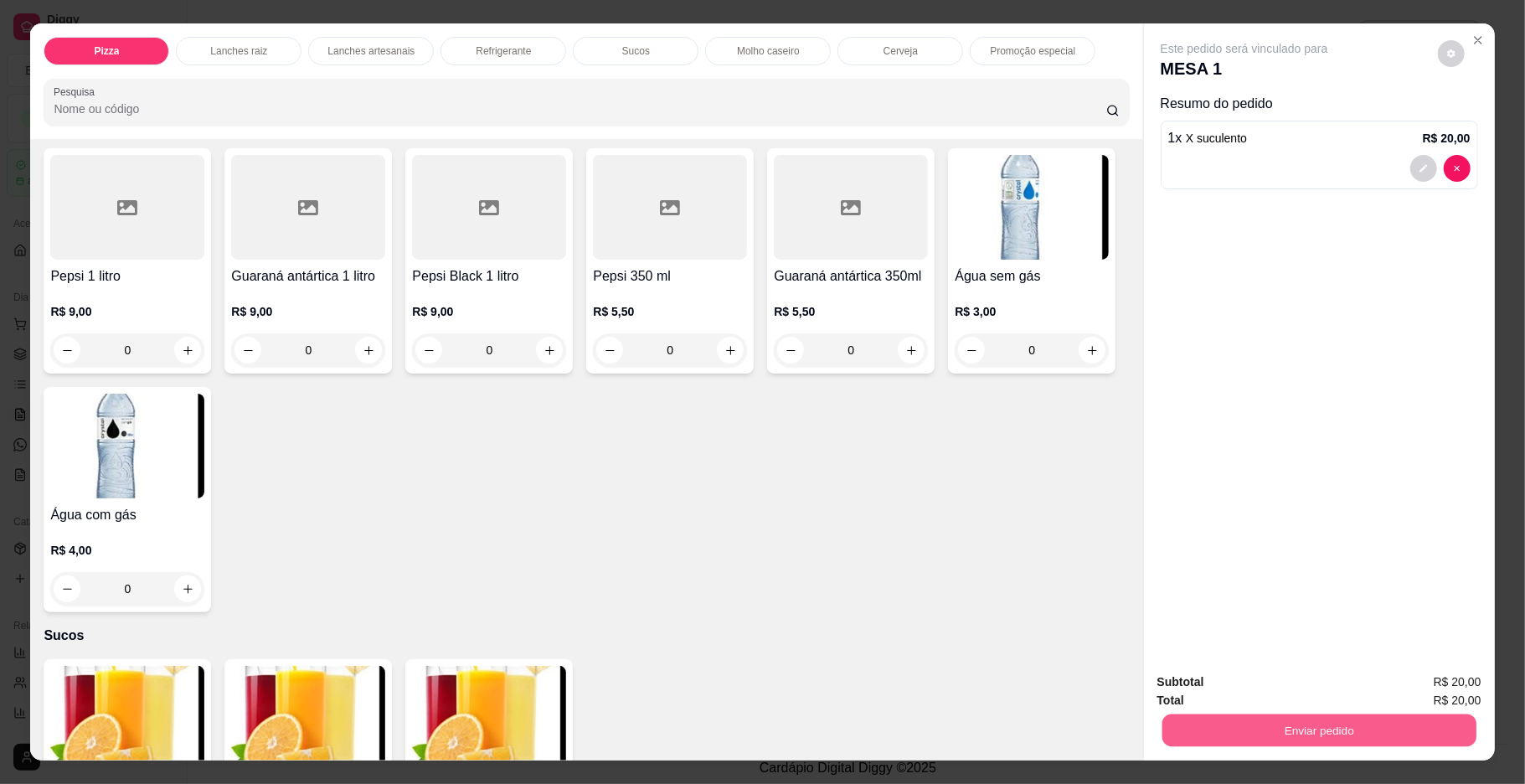
click at [1221, 727] on button "Enviar pedido" at bounding box center [1319, 731] width 315 height 32
click at [1426, 678] on button "Enviar pedido" at bounding box center [1436, 689] width 92 height 31
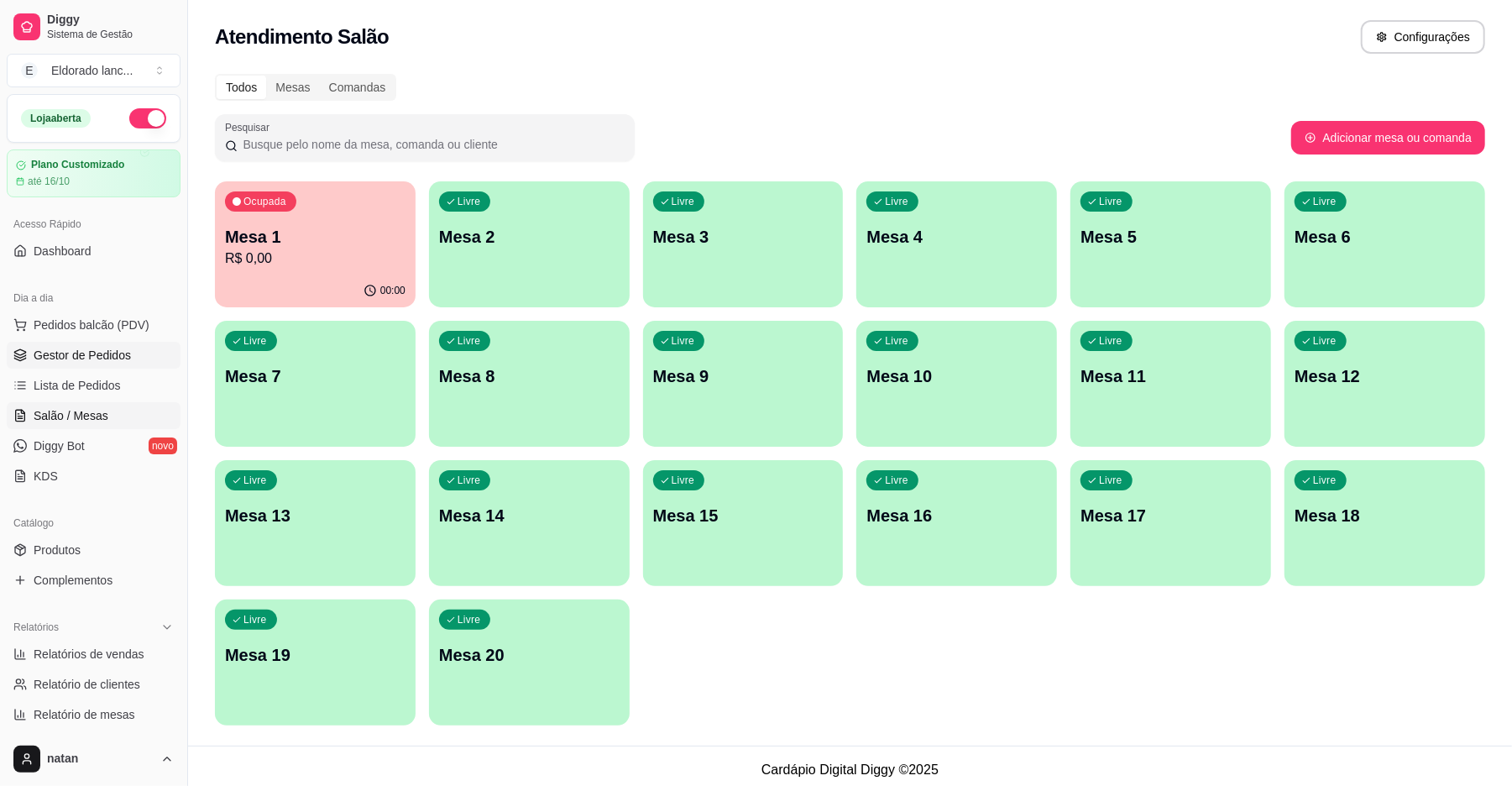
click at [98, 353] on span "Gestor de Pedidos" at bounding box center [82, 355] width 97 height 17
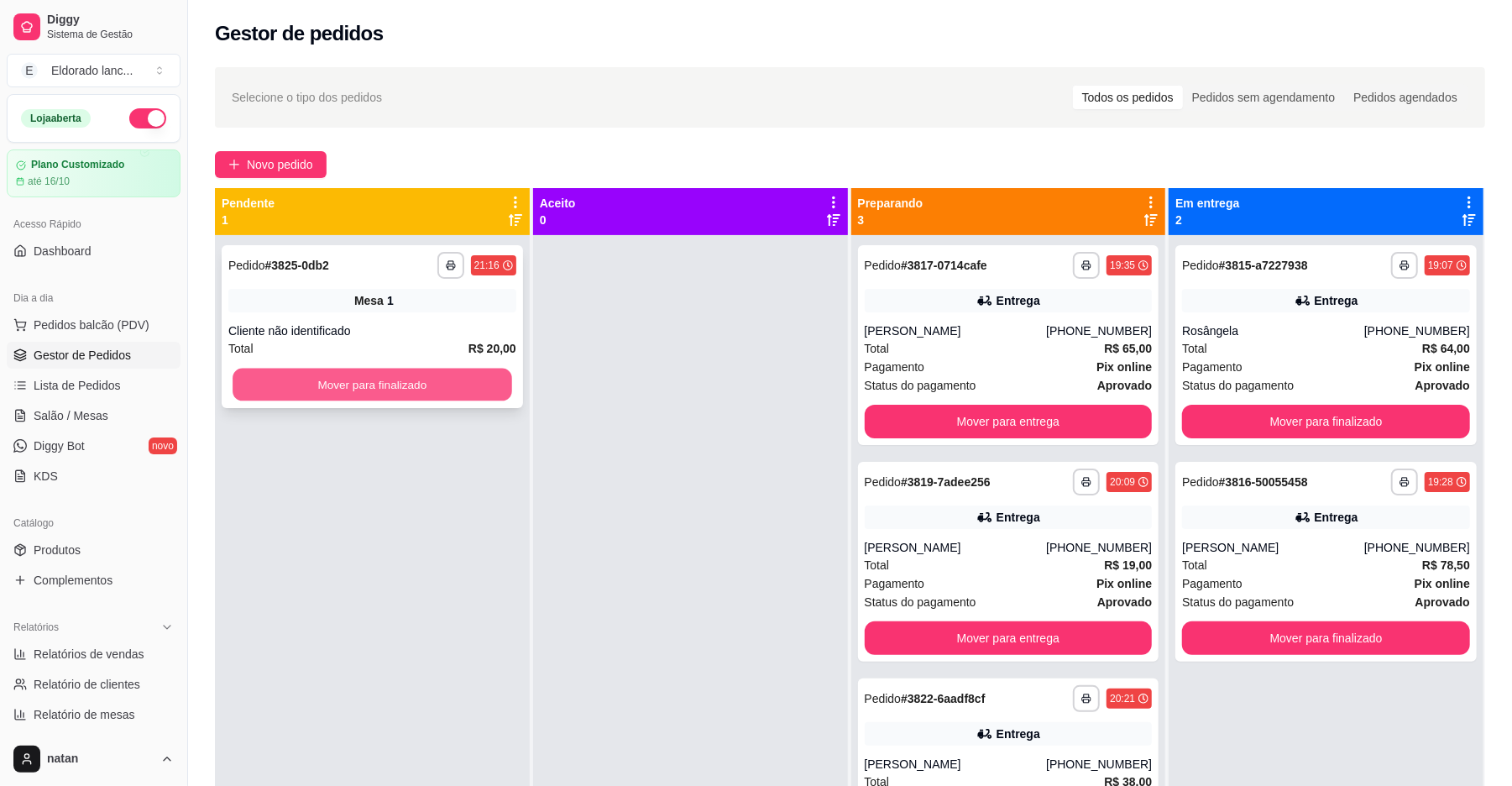
click at [343, 388] on button "Mover para finalizado" at bounding box center [372, 385] width 279 height 32
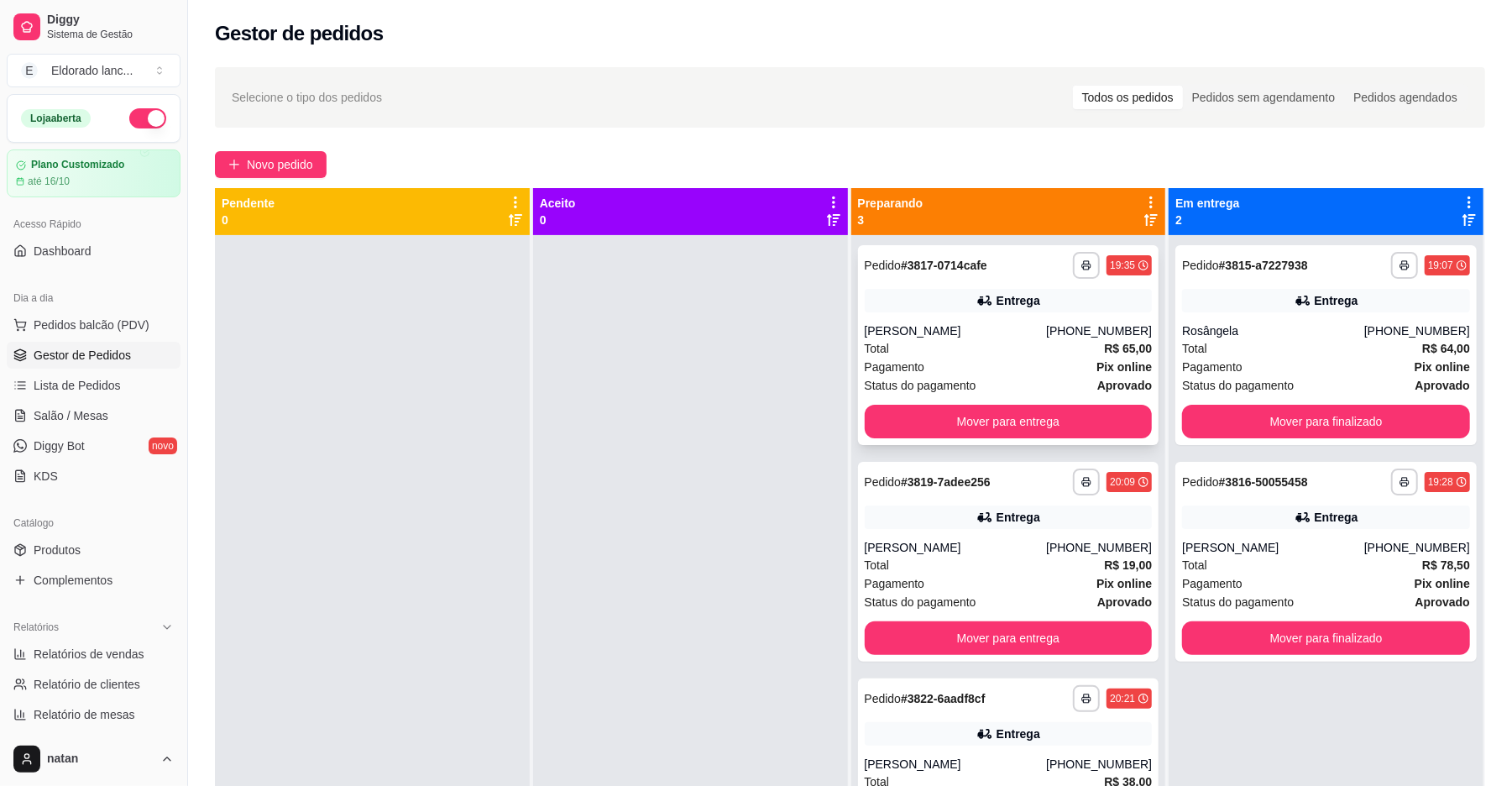
click at [1063, 330] on div "[PHONE_NUMBER]" at bounding box center [1098, 330] width 106 height 17
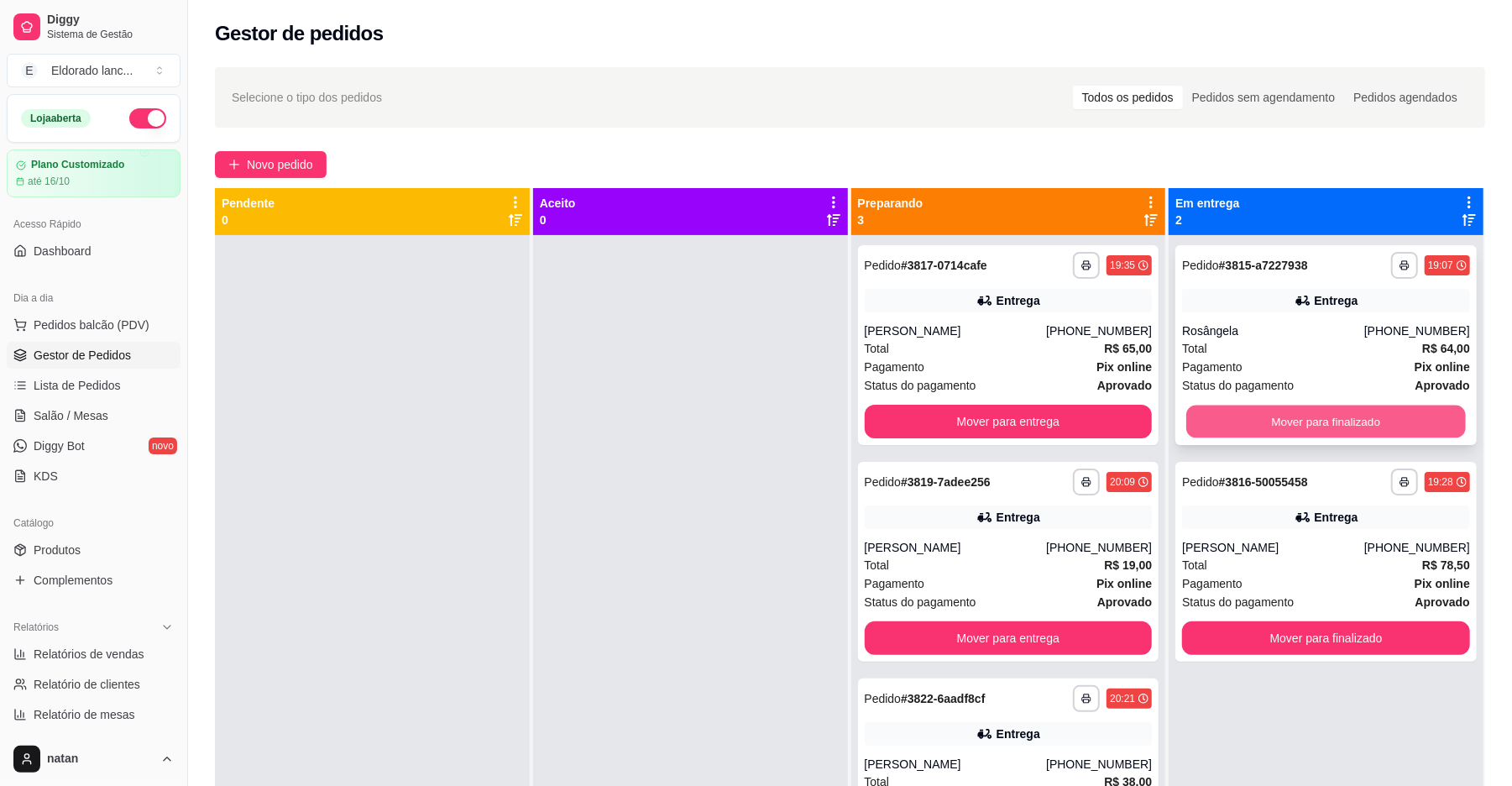
click at [1277, 420] on button "Mover para finalizado" at bounding box center [1326, 421] width 279 height 32
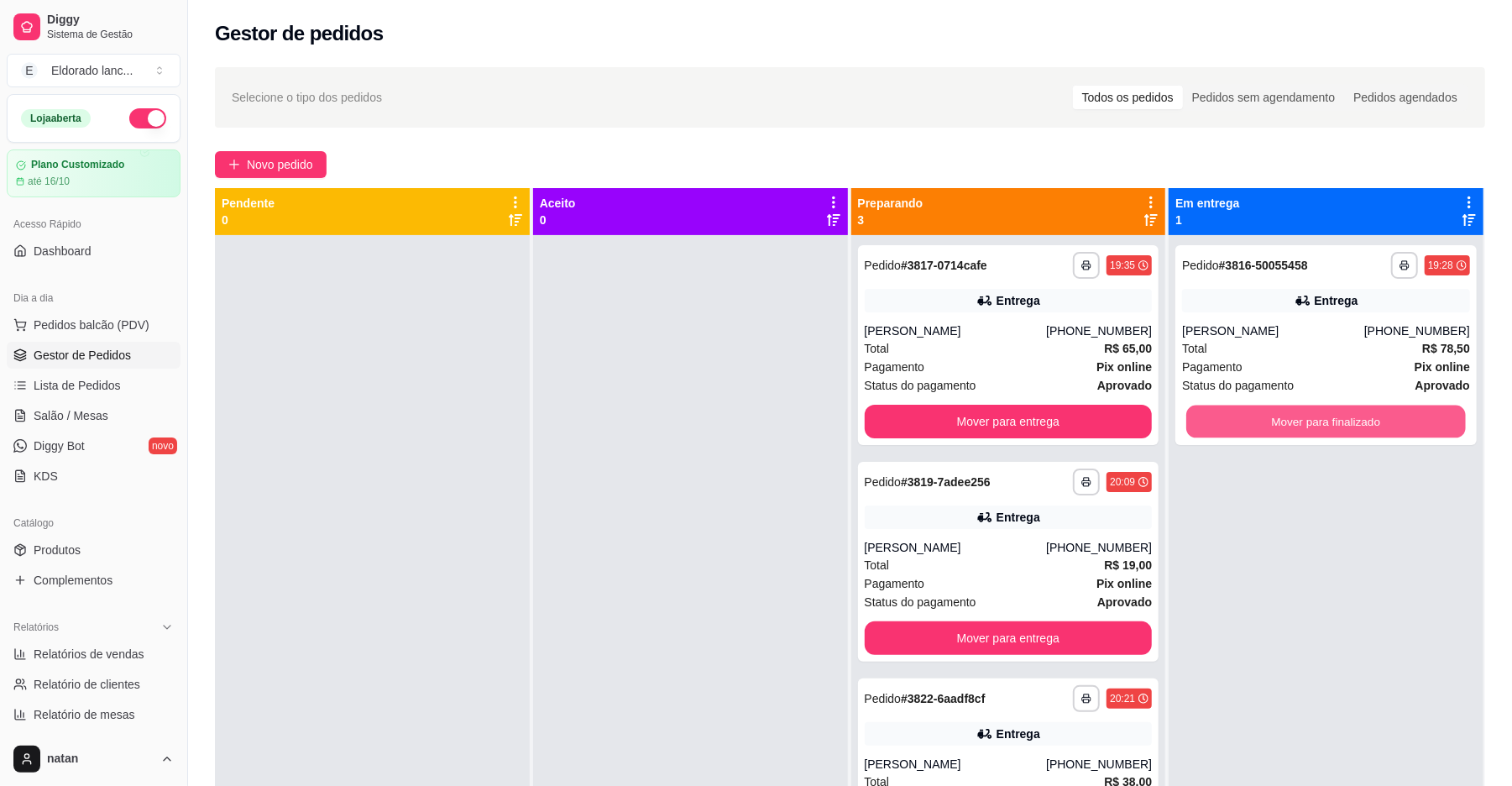
click at [1277, 420] on button "Mover para finalizado" at bounding box center [1326, 421] width 279 height 32
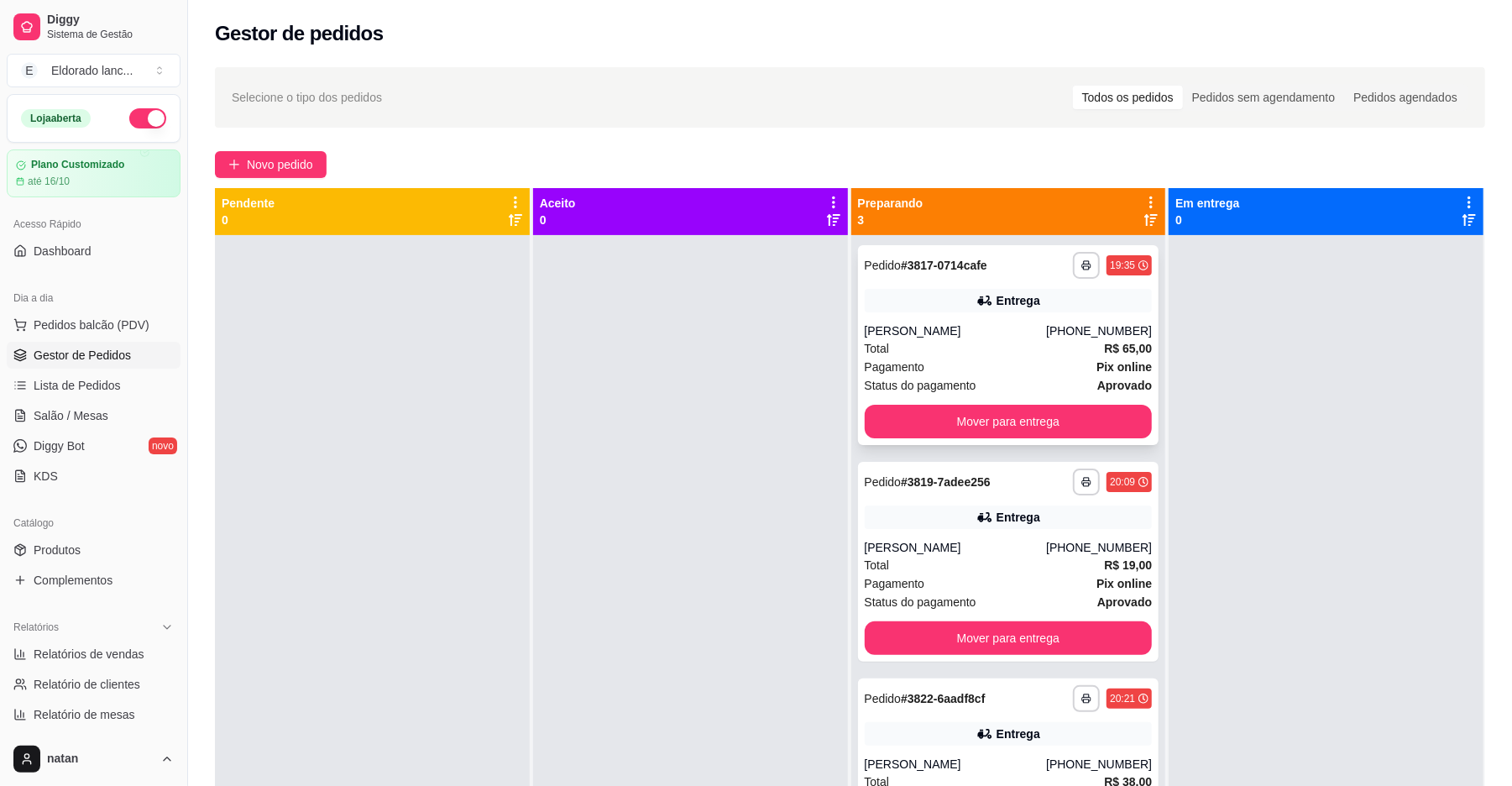
click at [1063, 354] on div "Total R$ 65,00" at bounding box center [1008, 348] width 287 height 18
click at [1092, 405] on button "Mover para entrega" at bounding box center [1008, 421] width 287 height 33
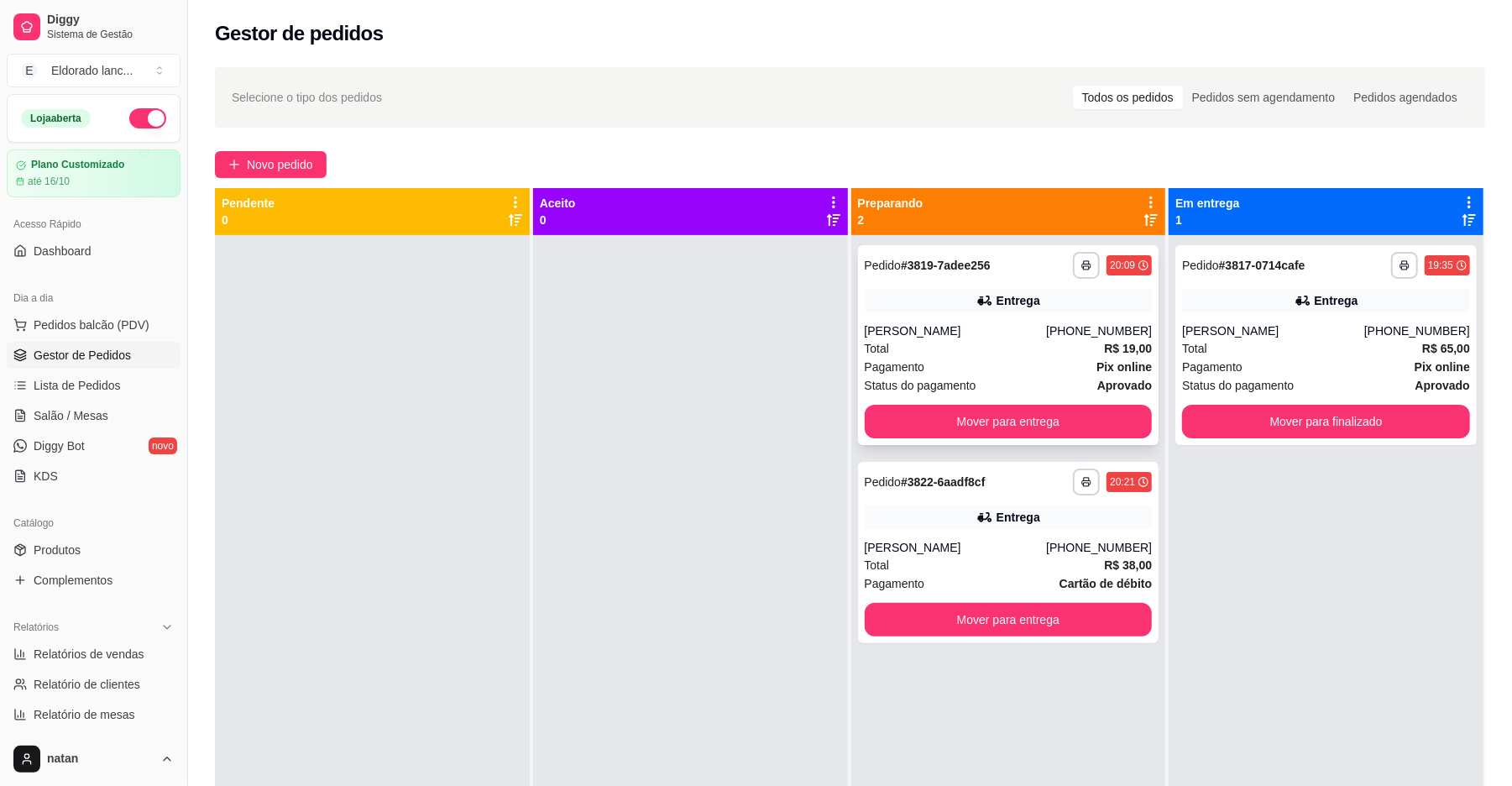
click at [1071, 364] on div "Pagamento Pix online" at bounding box center [1008, 366] width 287 height 18
click at [1088, 438] on div "**********" at bounding box center [1008, 345] width 301 height 200
click at [1089, 428] on button "Mover para entrega" at bounding box center [1008, 421] width 287 height 33
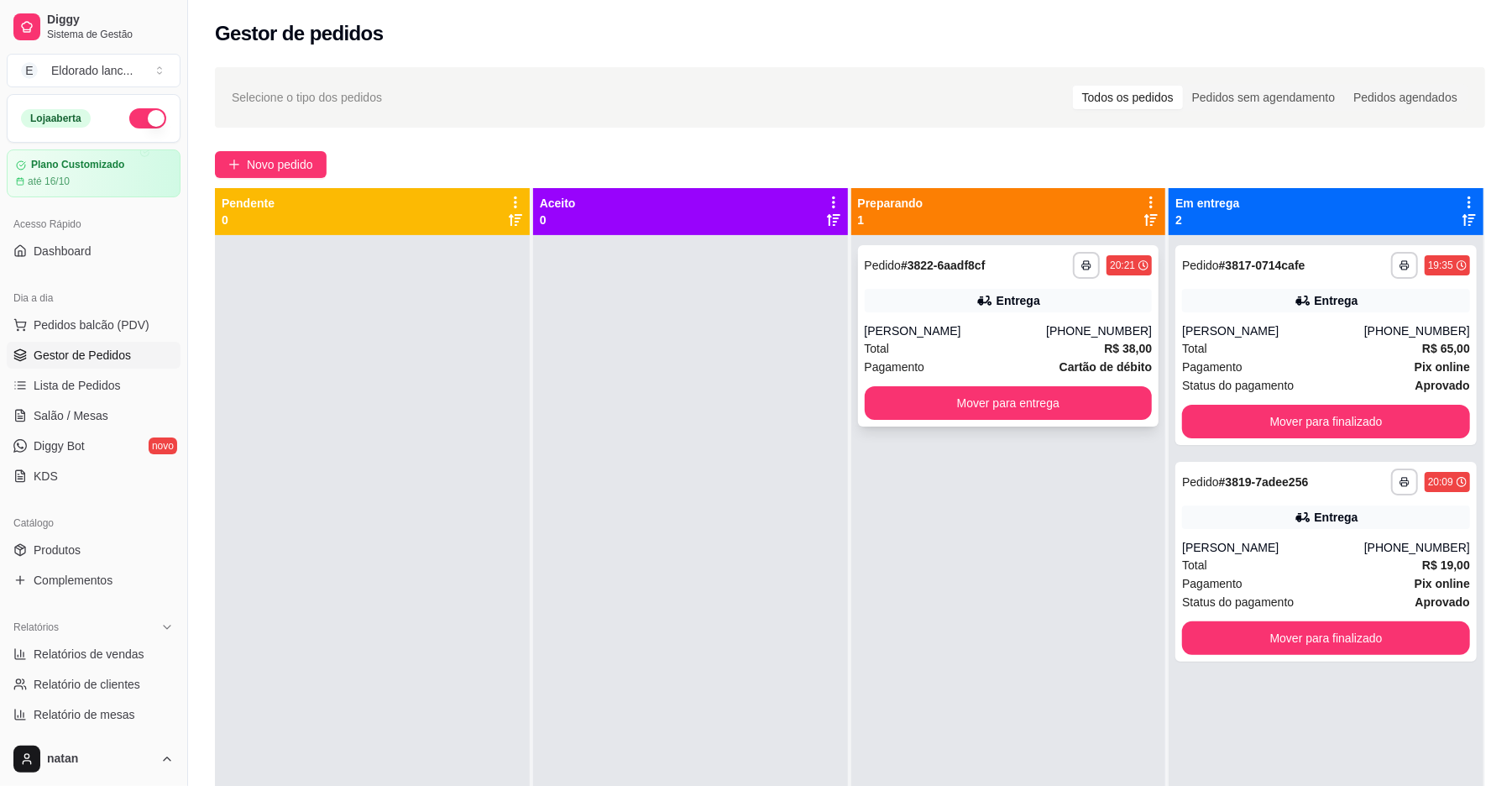
click at [1052, 309] on div "Entrega" at bounding box center [1008, 300] width 287 height 24
click at [1084, 387] on button "Mover para entrega" at bounding box center [1009, 403] width 279 height 32
click at [940, 403] on button "Mover para entrega" at bounding box center [1009, 403] width 279 height 32
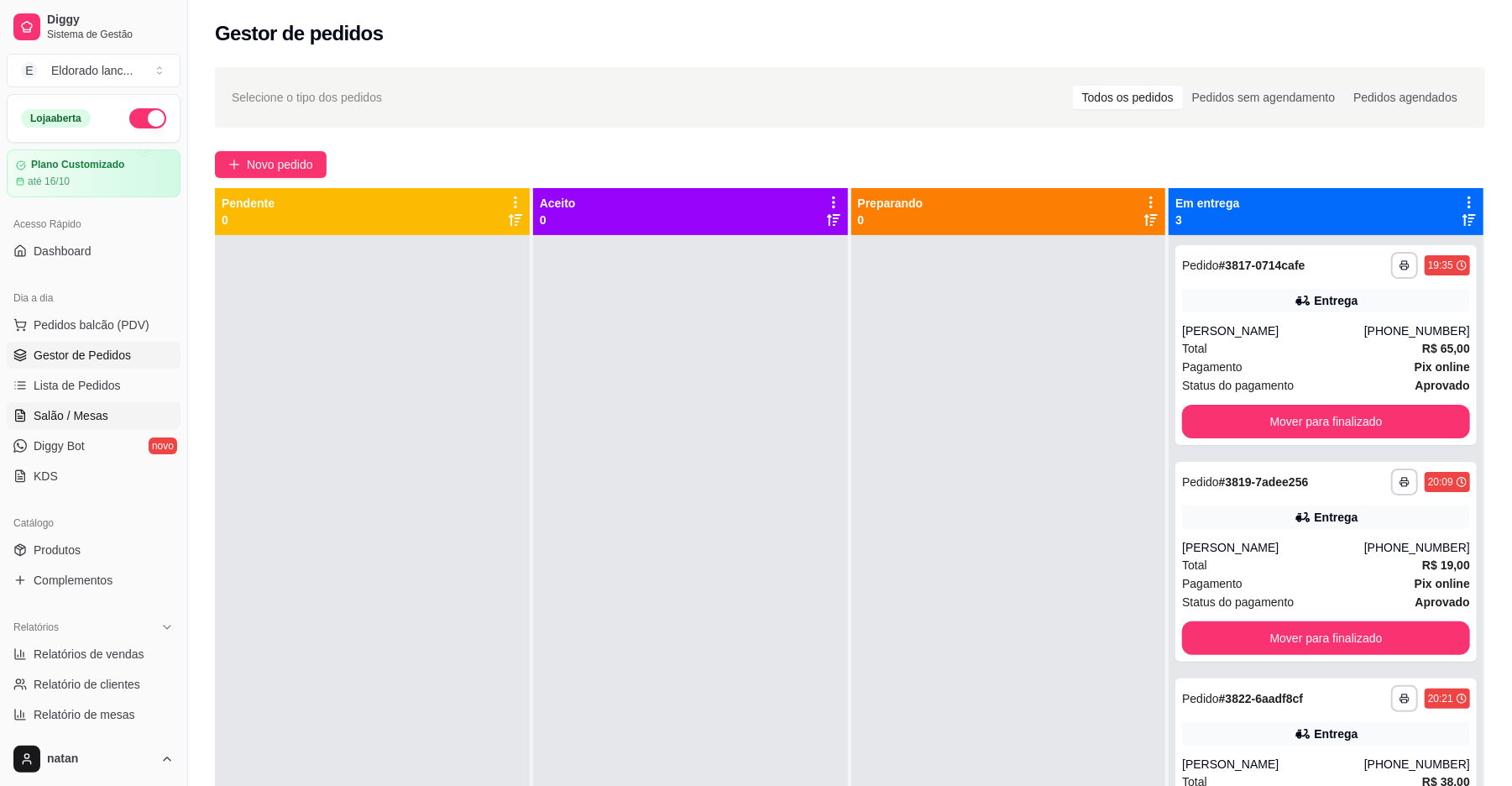
click at [104, 408] on span "Salão / Mesas" at bounding box center [71, 415] width 75 height 17
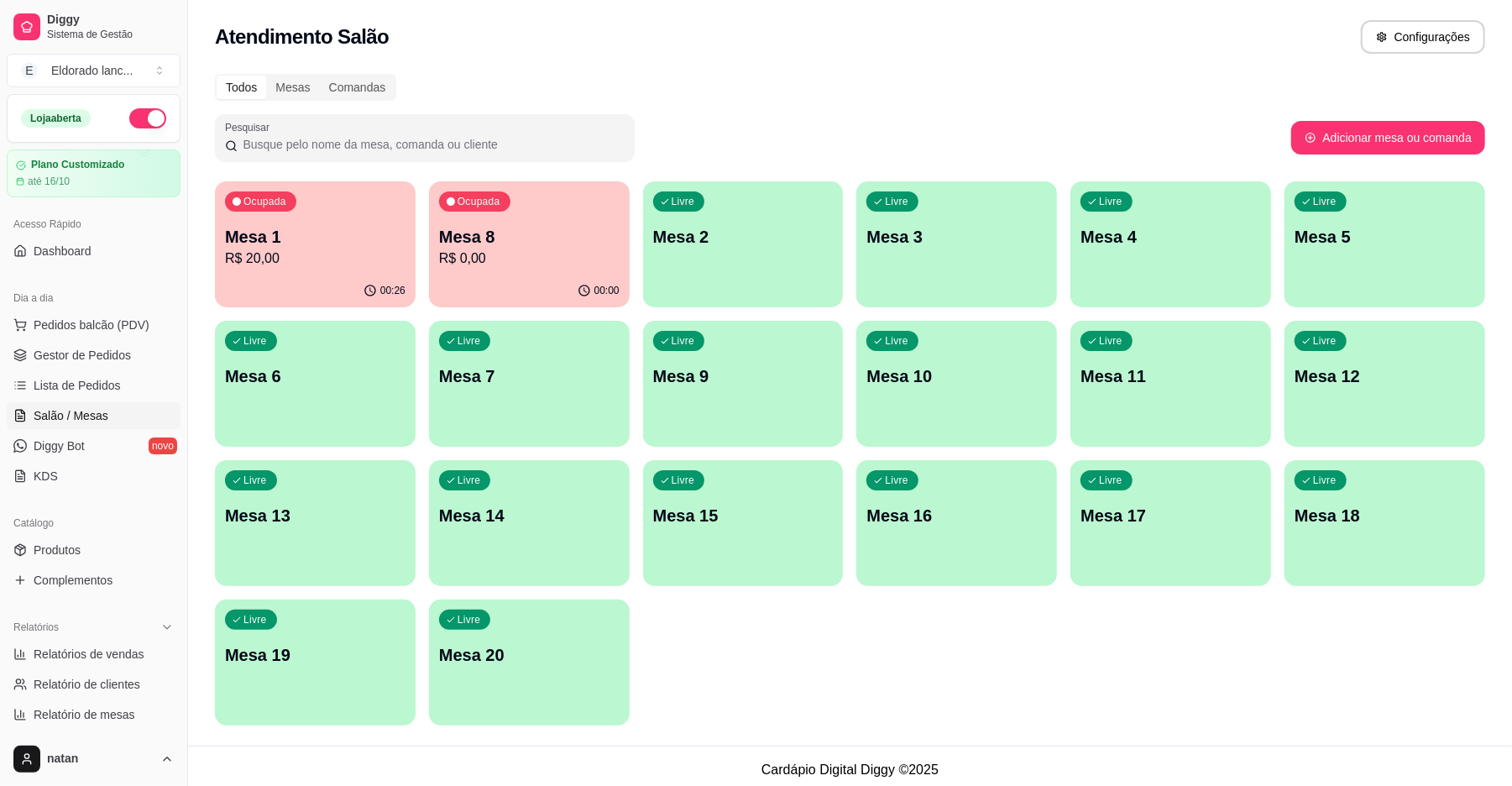
click at [545, 242] on p "Mesa 8" at bounding box center [529, 237] width 181 height 24
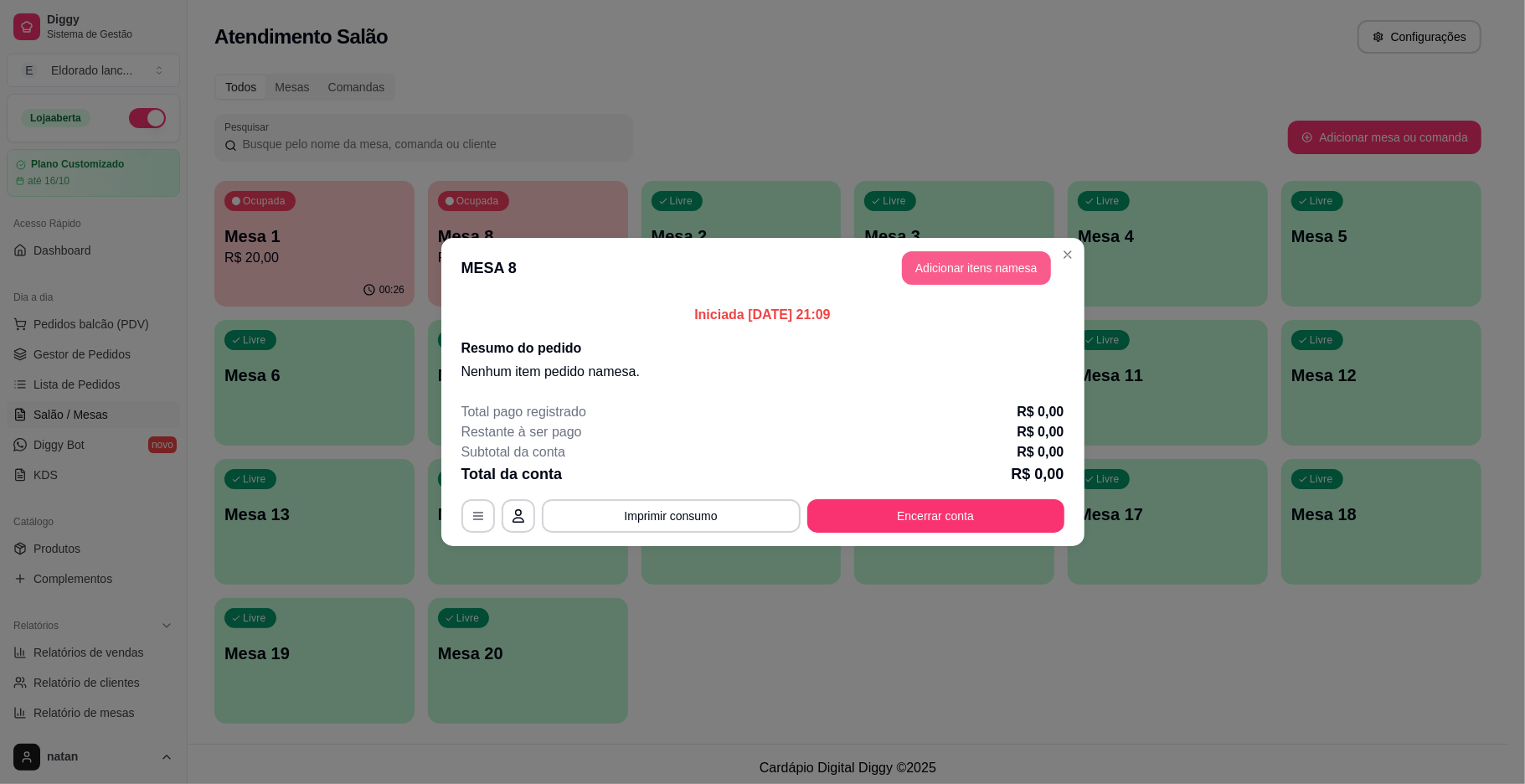
click at [960, 269] on button "Adicionar itens na mesa" at bounding box center [976, 268] width 149 height 33
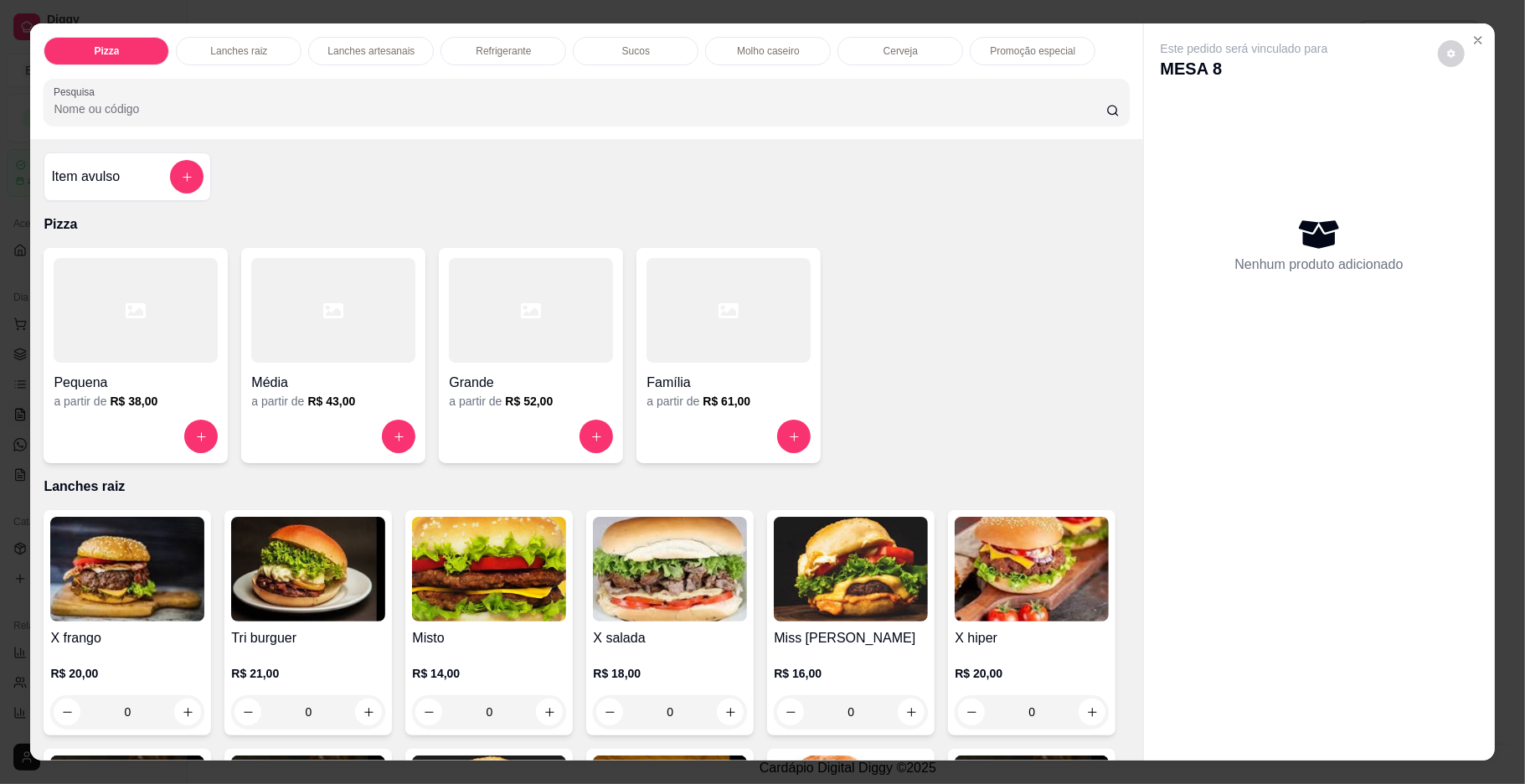
click at [173, 716] on div "0" at bounding box center [128, 711] width 154 height 33
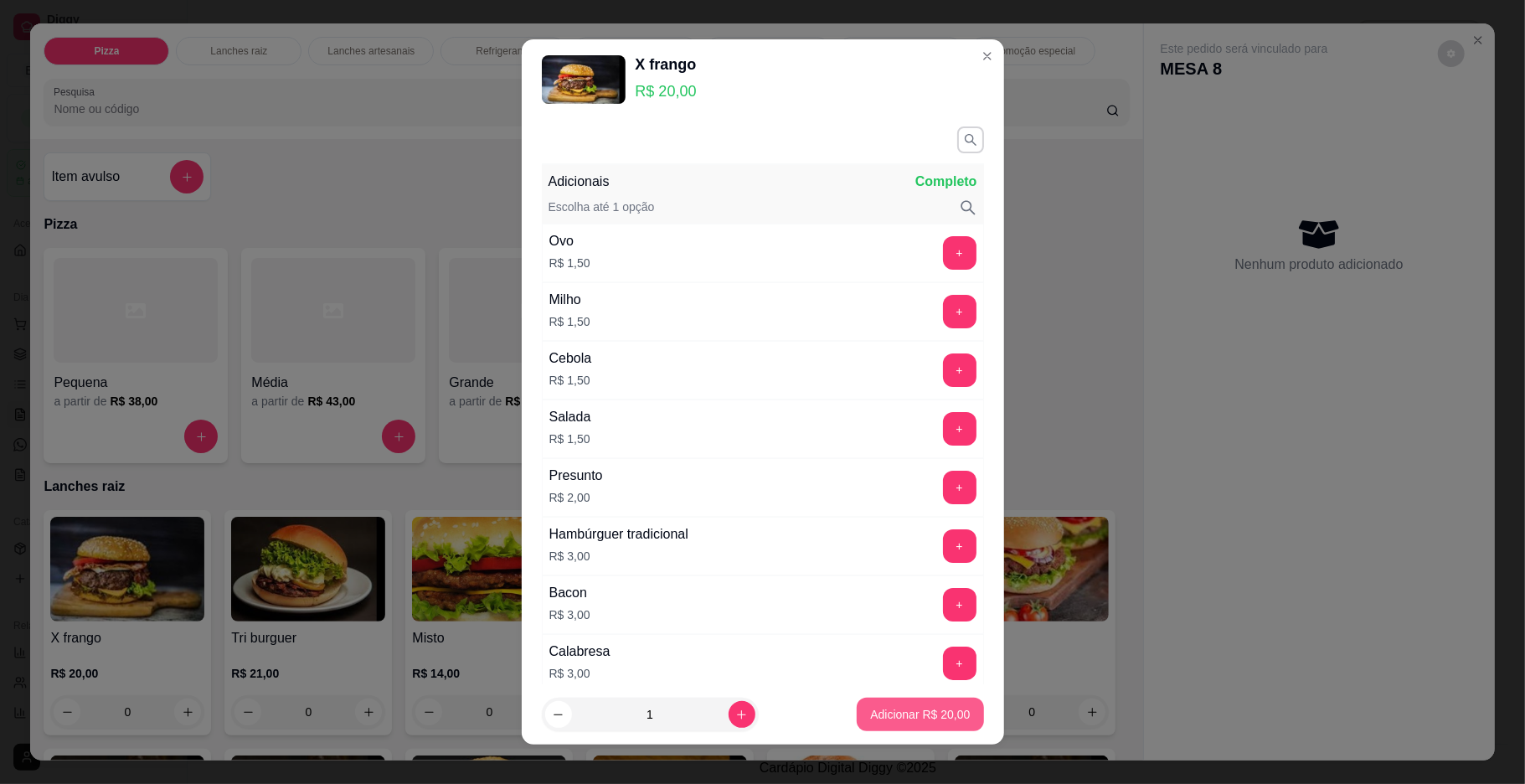
click at [891, 714] on p "Adicionar R$ 20,00" at bounding box center [920, 714] width 100 height 17
type input "1"
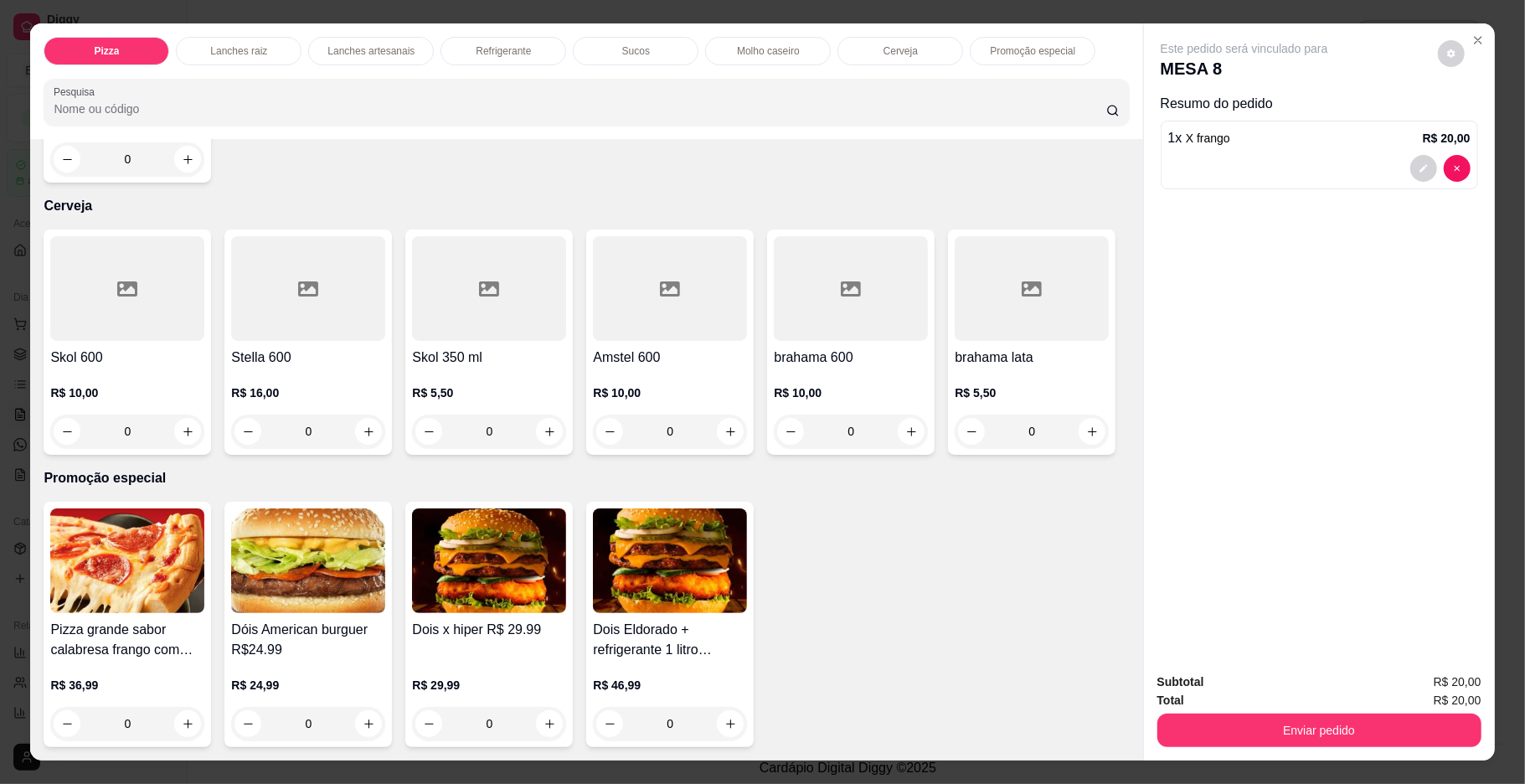
scroll to position [3571, 0]
click at [905, 433] on icon "increase-product-quantity" at bounding box center [911, 431] width 12 height 12
type input "1"
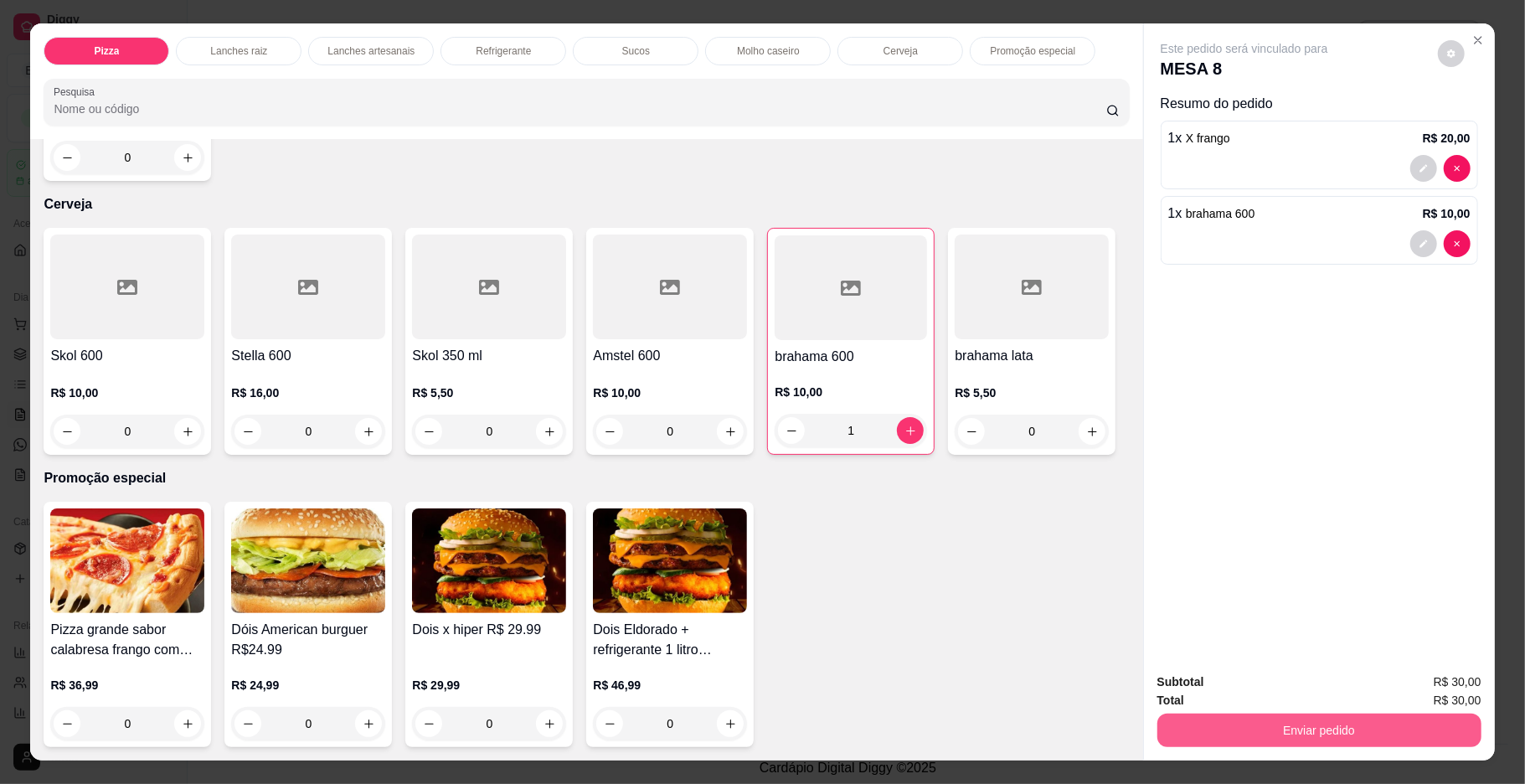
click at [1271, 742] on button "Enviar pedido" at bounding box center [1320, 730] width 324 height 33
click at [1432, 688] on button "Enviar pedido" at bounding box center [1435, 689] width 94 height 31
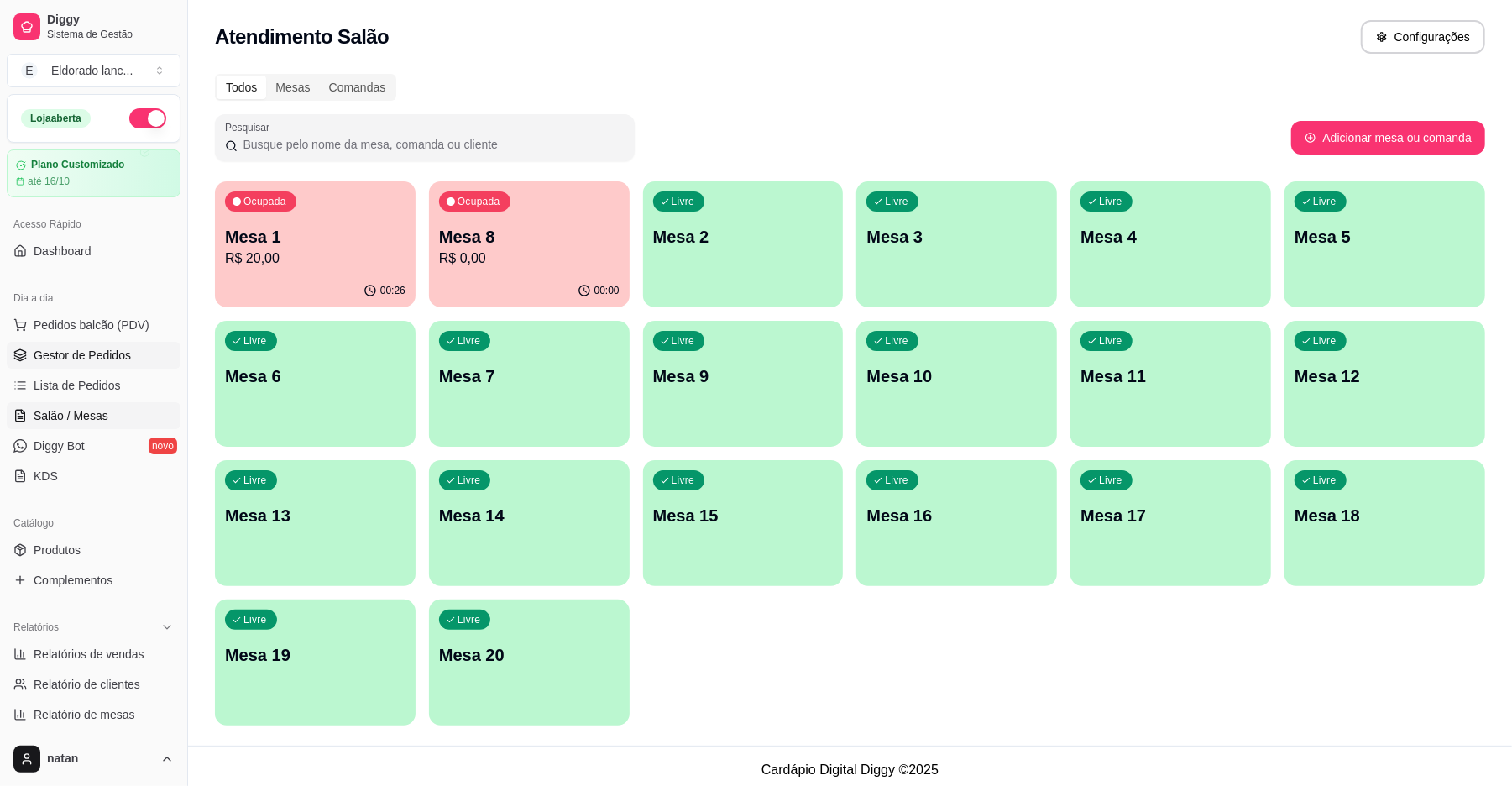
click at [107, 354] on span "Gestor de Pedidos" at bounding box center [82, 355] width 97 height 17
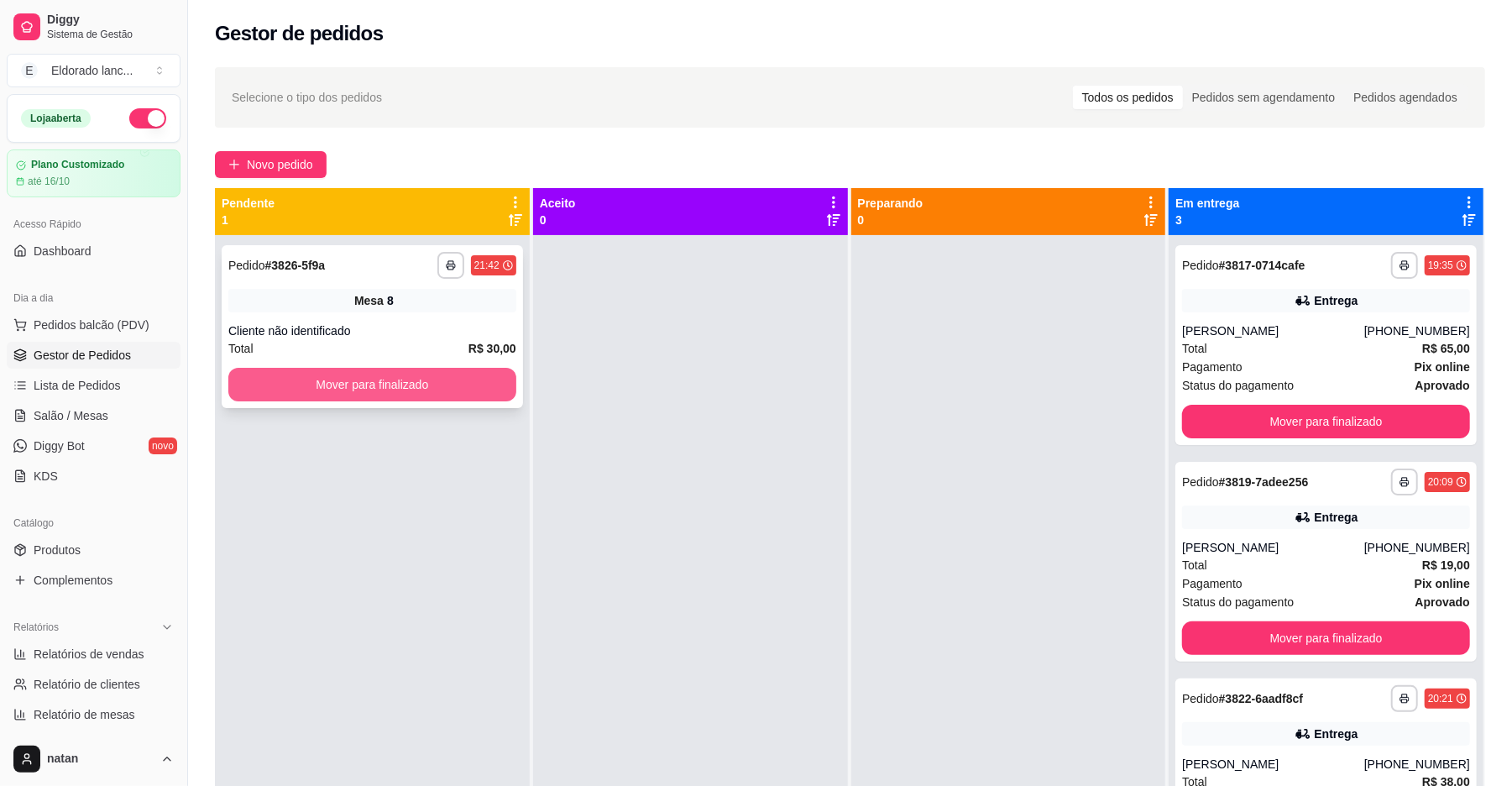
click at [252, 370] on button "Mover para finalizado" at bounding box center [372, 384] width 287 height 33
click at [263, 370] on button "Mover para finalizado" at bounding box center [372, 385] width 279 height 32
click at [377, 396] on button "Mover para finalizado" at bounding box center [372, 385] width 279 height 32
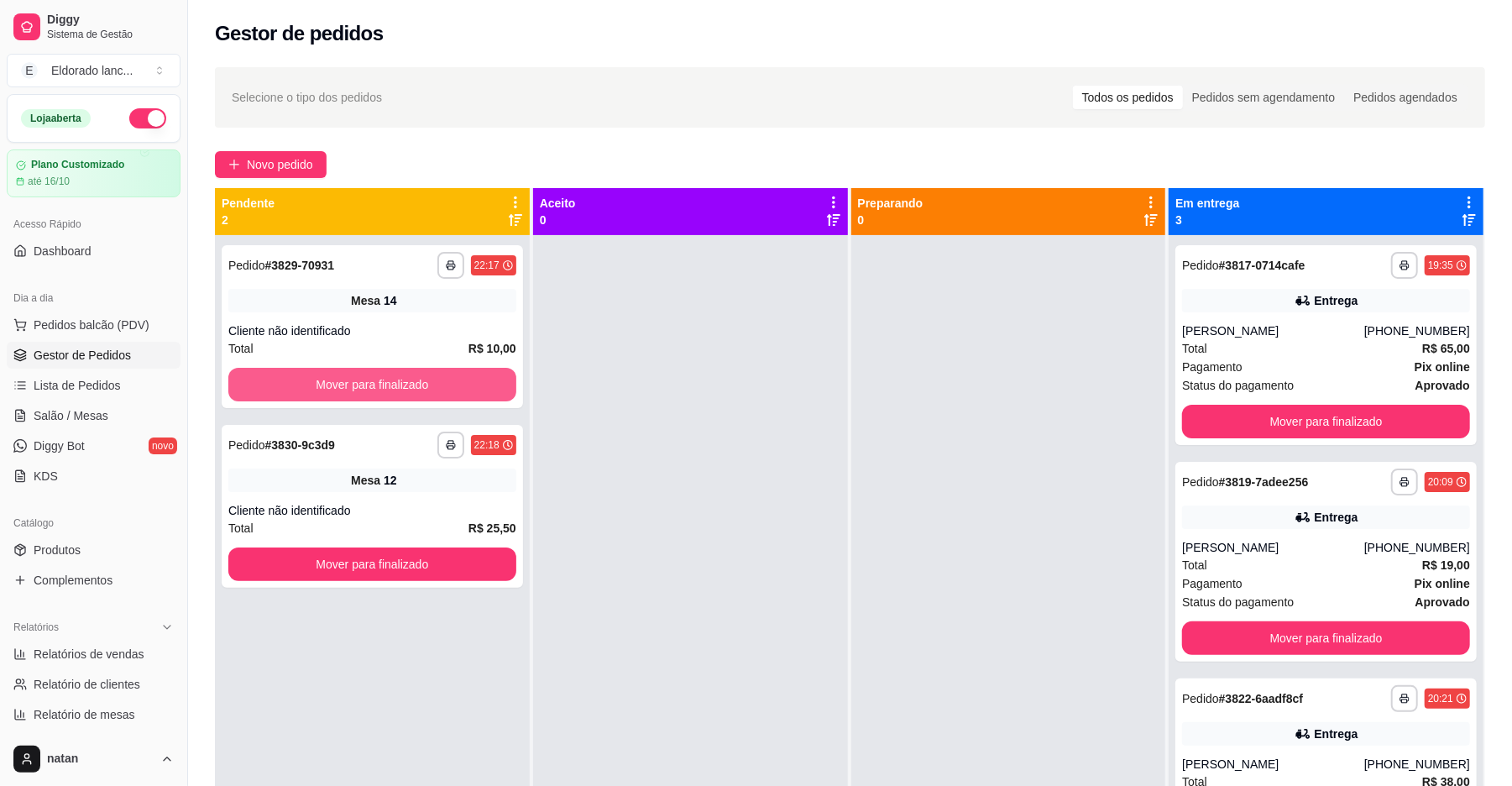
click at [377, 396] on button "Mover para finalizado" at bounding box center [372, 384] width 287 height 33
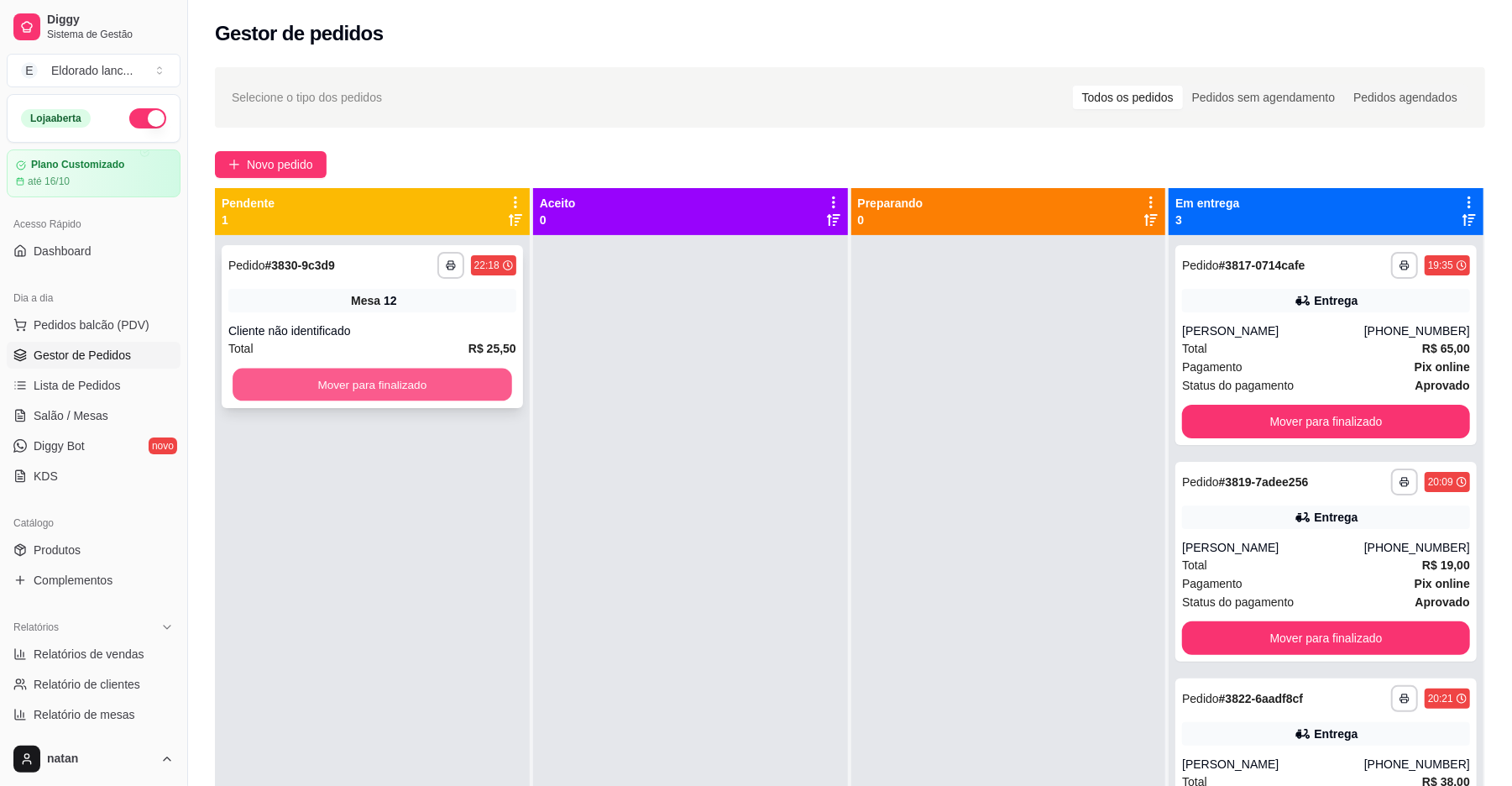
click at [383, 383] on button "Mover para finalizado" at bounding box center [372, 385] width 279 height 32
click at [424, 403] on div "**********" at bounding box center [372, 327] width 301 height 162
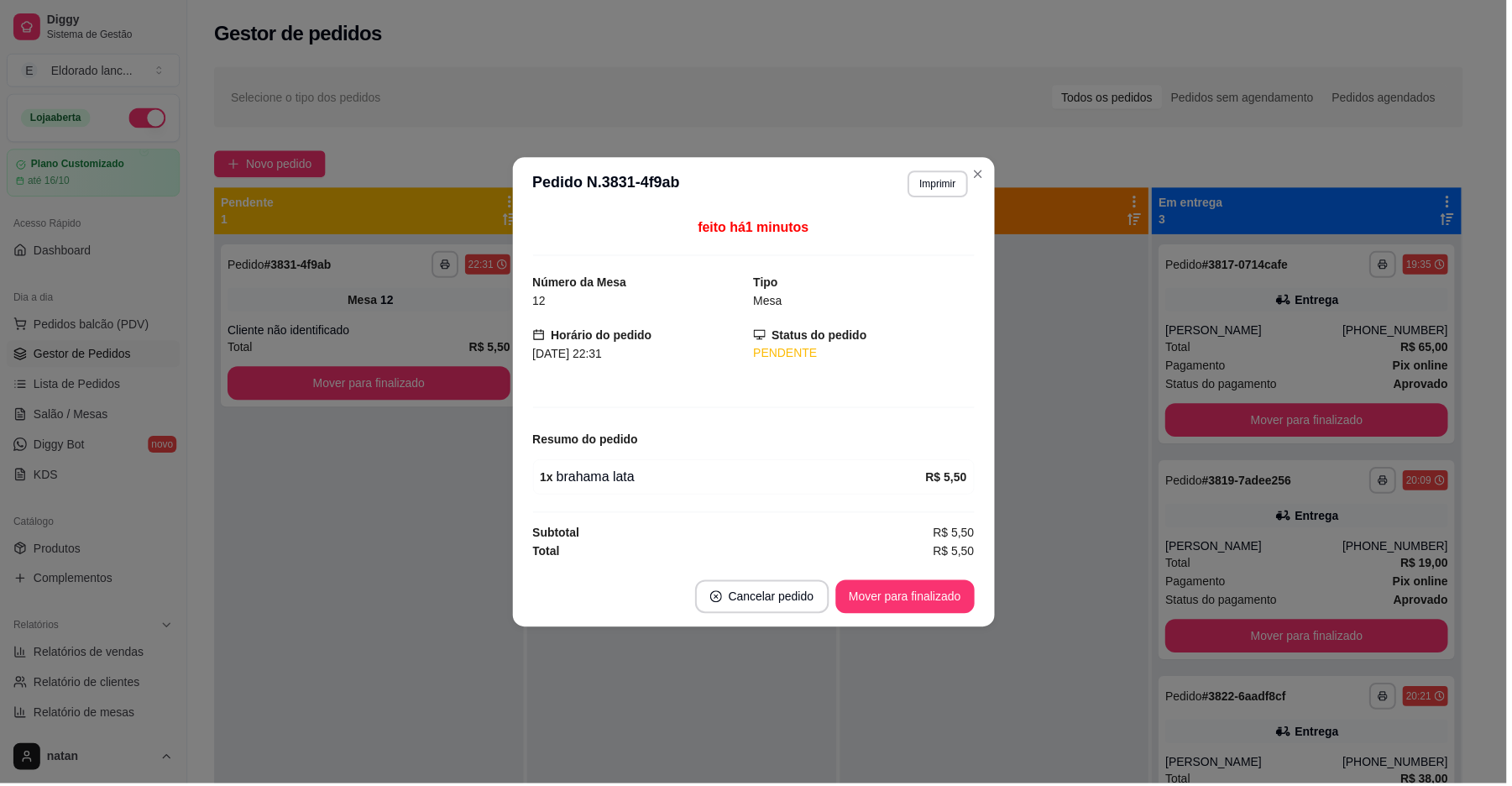
click at [424, 401] on div "**********" at bounding box center [370, 327] width 297 height 162
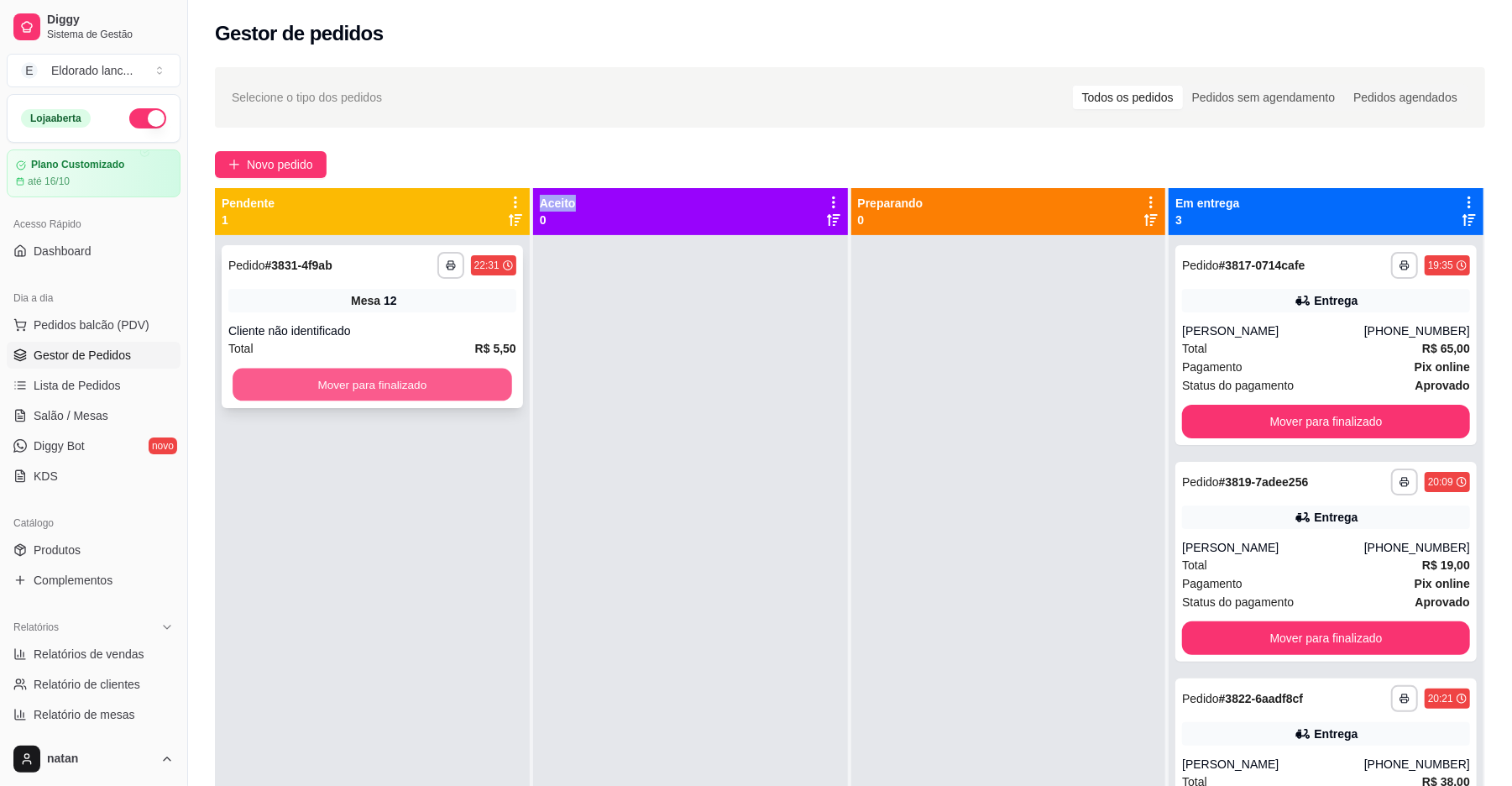
click at [426, 369] on button "Mover para finalizado" at bounding box center [372, 385] width 279 height 32
click at [399, 379] on button "Mover para finalizado" at bounding box center [372, 384] width 287 height 33
click at [328, 379] on button "Mover para finalizado" at bounding box center [372, 384] width 287 height 33
click at [328, 379] on div "Mover para finalizado" at bounding box center [372, 384] width 287 height 33
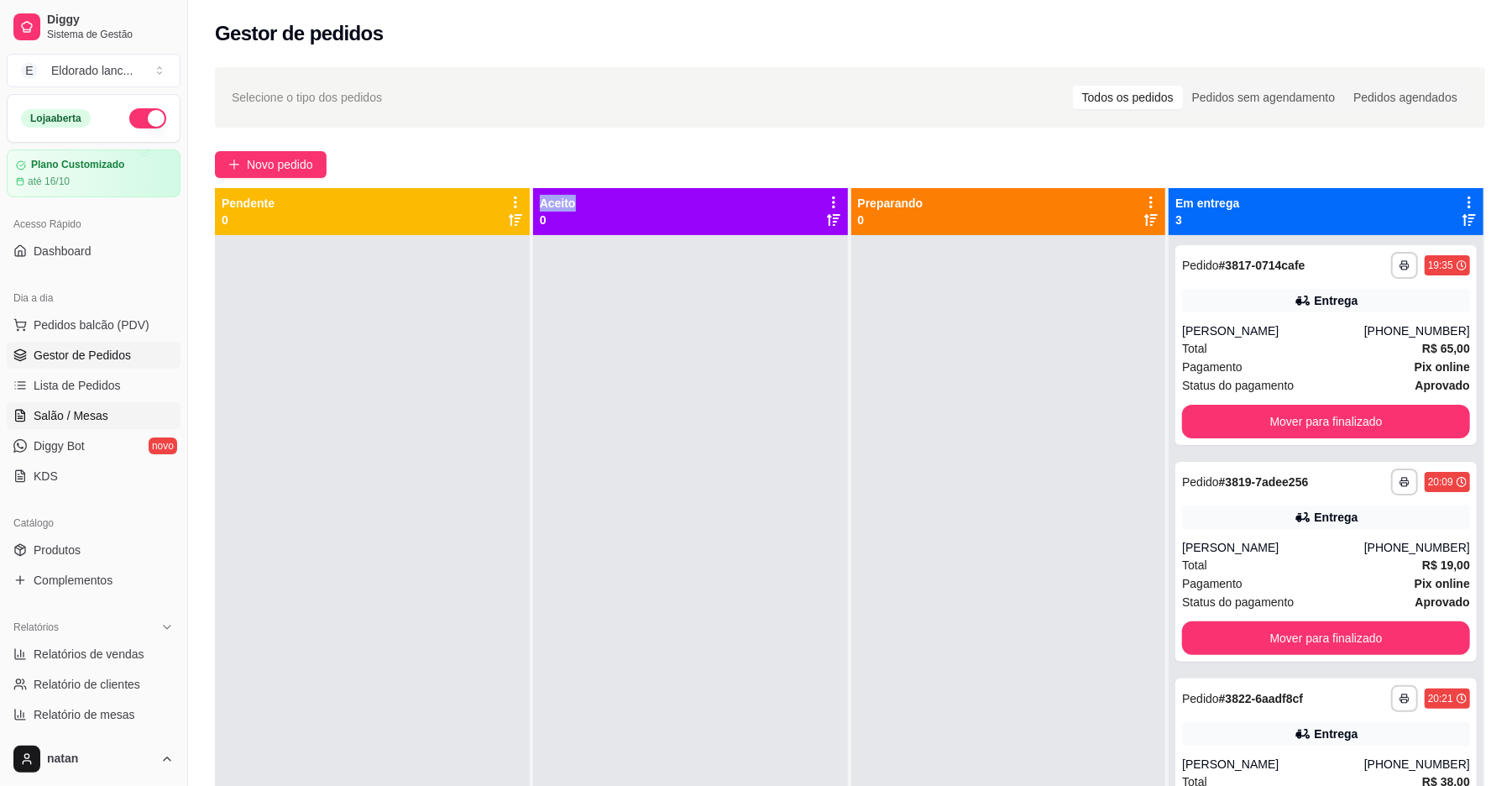
click at [121, 408] on link "Salão / Mesas" at bounding box center [94, 415] width 174 height 27
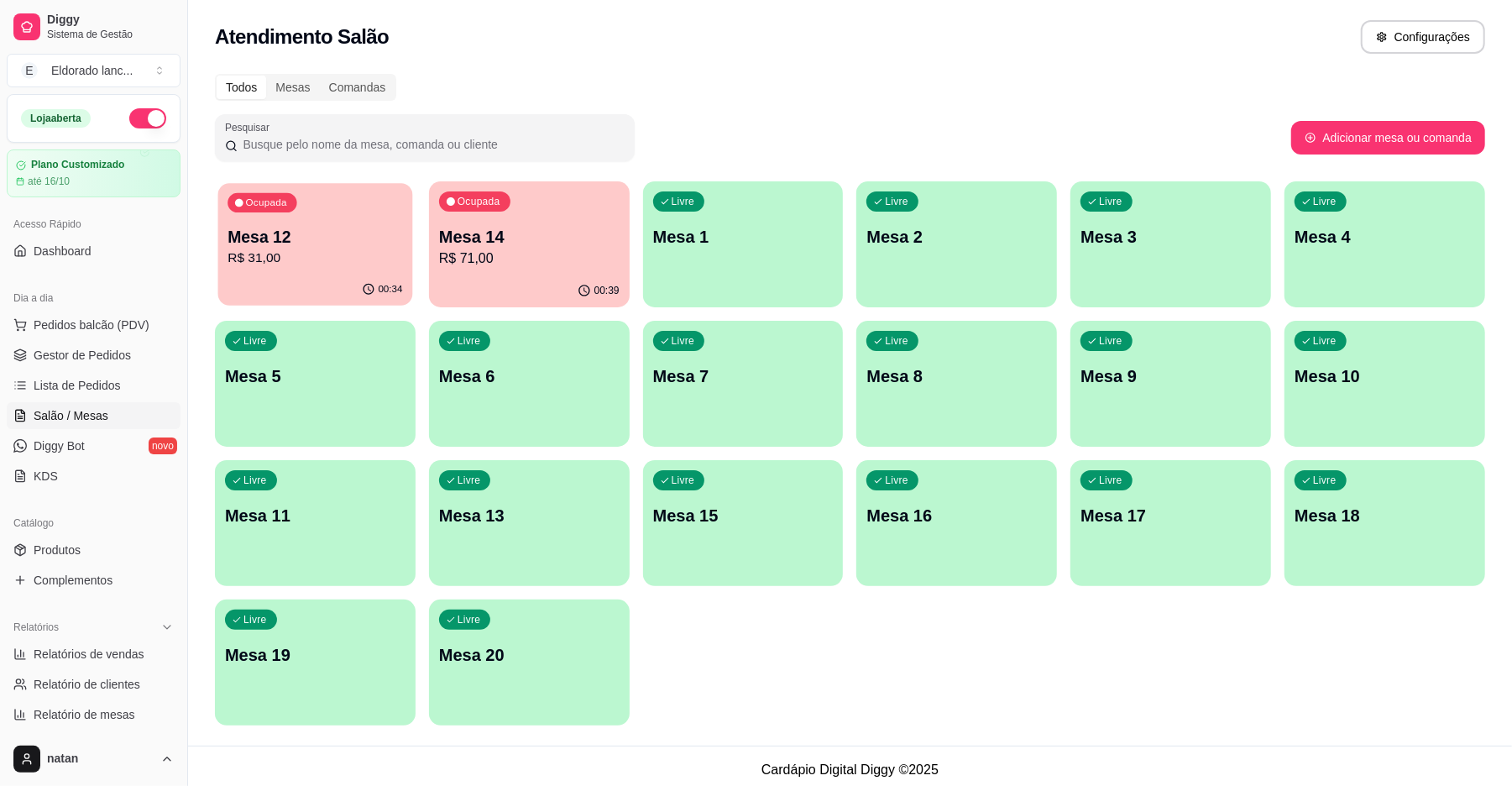
click at [351, 191] on div "Ocupada Mesa 12 R$ 31,00" at bounding box center [315, 228] width 195 height 91
click at [505, 275] on div "00:39" at bounding box center [529, 290] width 201 height 32
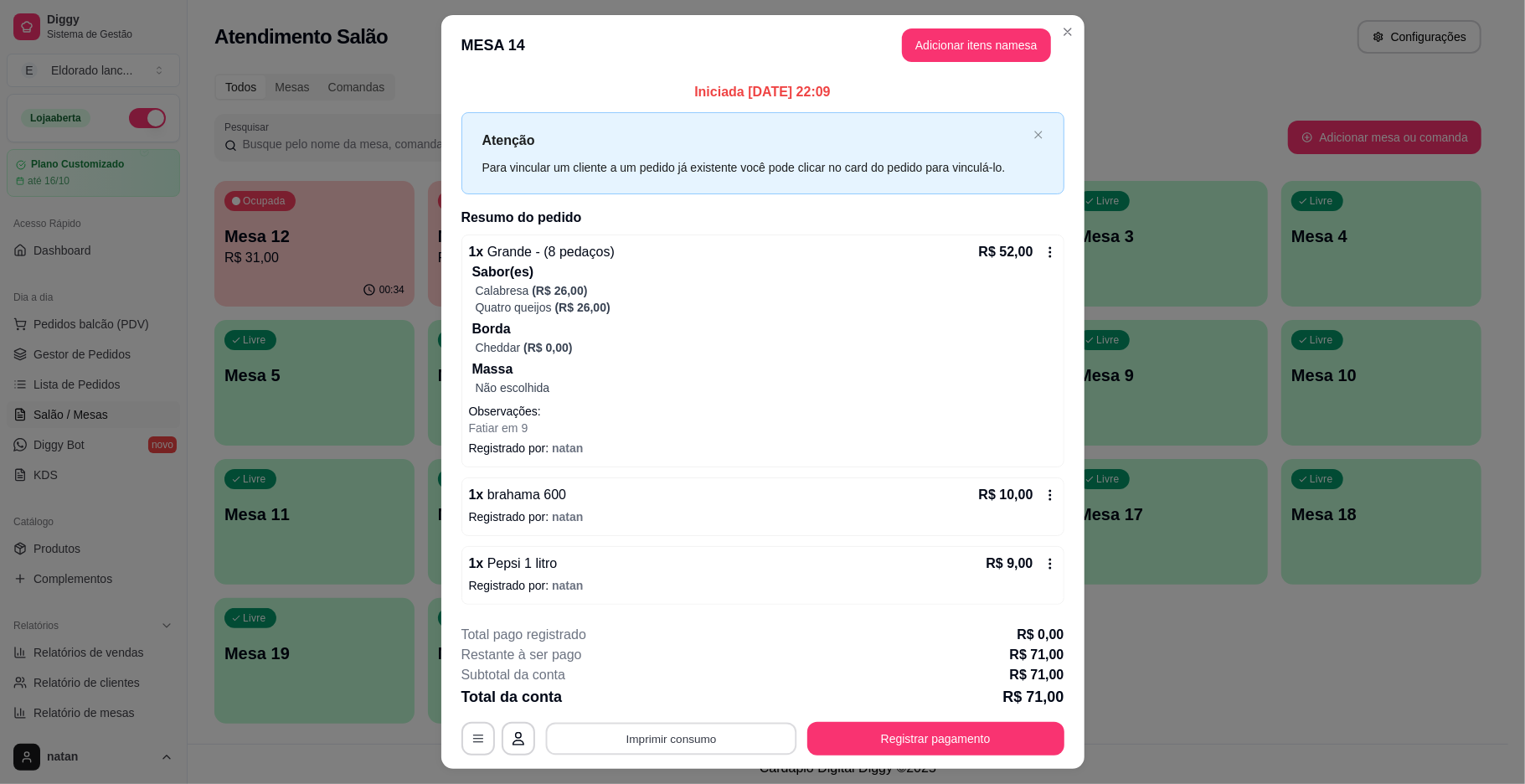
click at [707, 740] on button "Imprimir consumo" at bounding box center [671, 738] width 252 height 32
click at [704, 697] on button "IMPRESSORA" at bounding box center [667, 701] width 121 height 27
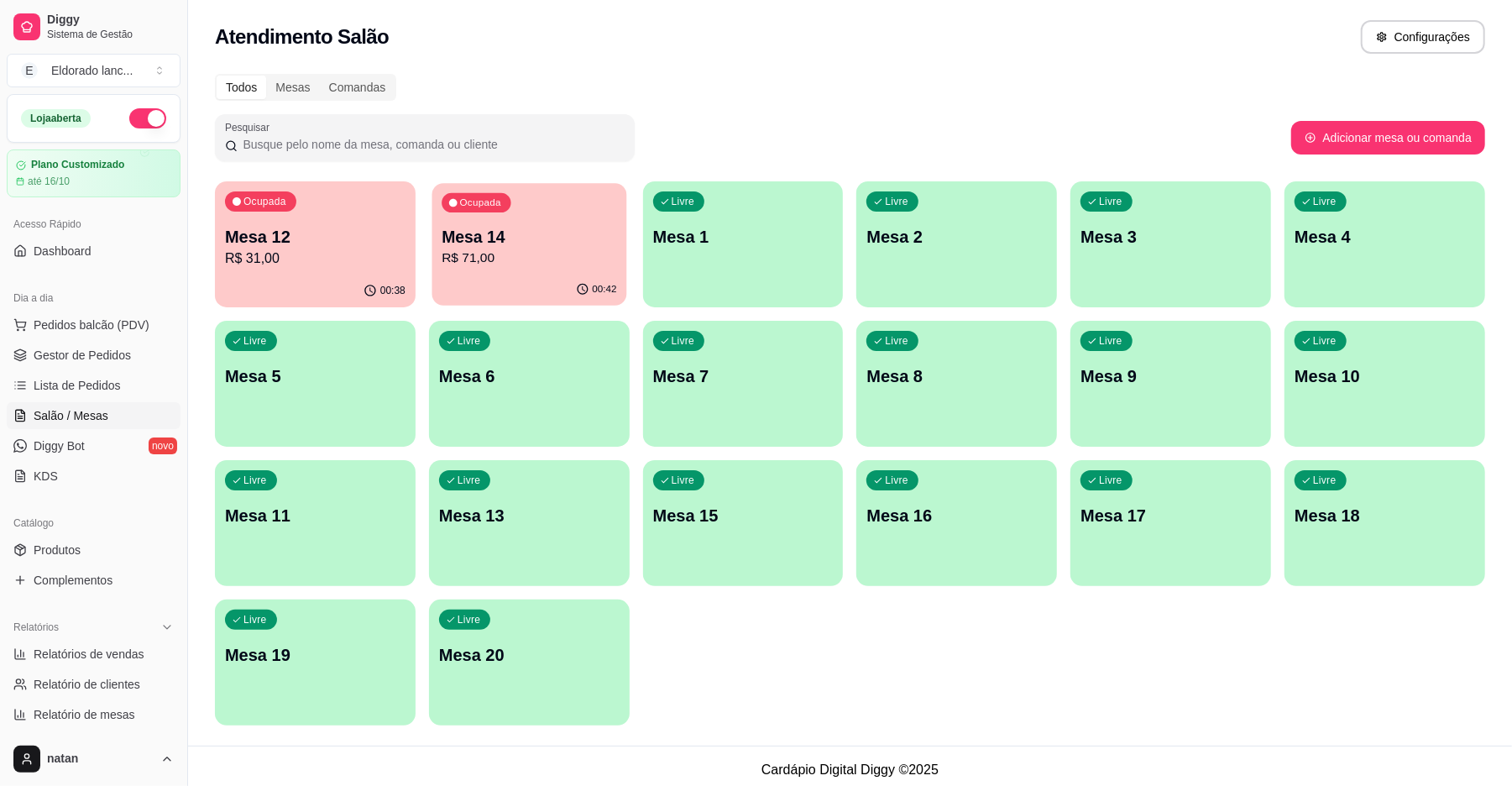
click at [504, 262] on p "R$ 71,00" at bounding box center [528, 258] width 175 height 19
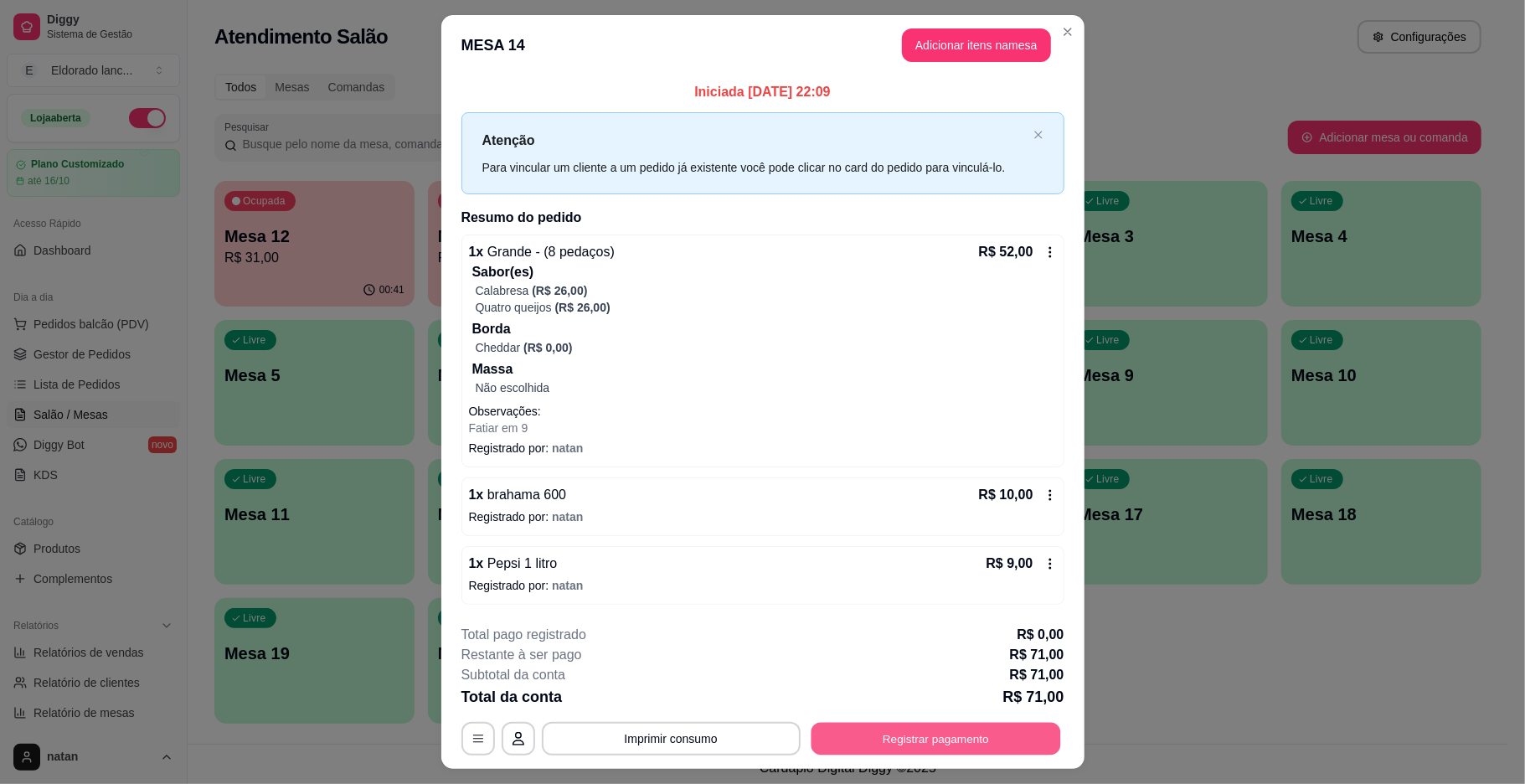
click at [999, 738] on button "Registrar pagamento" at bounding box center [936, 738] width 250 height 32
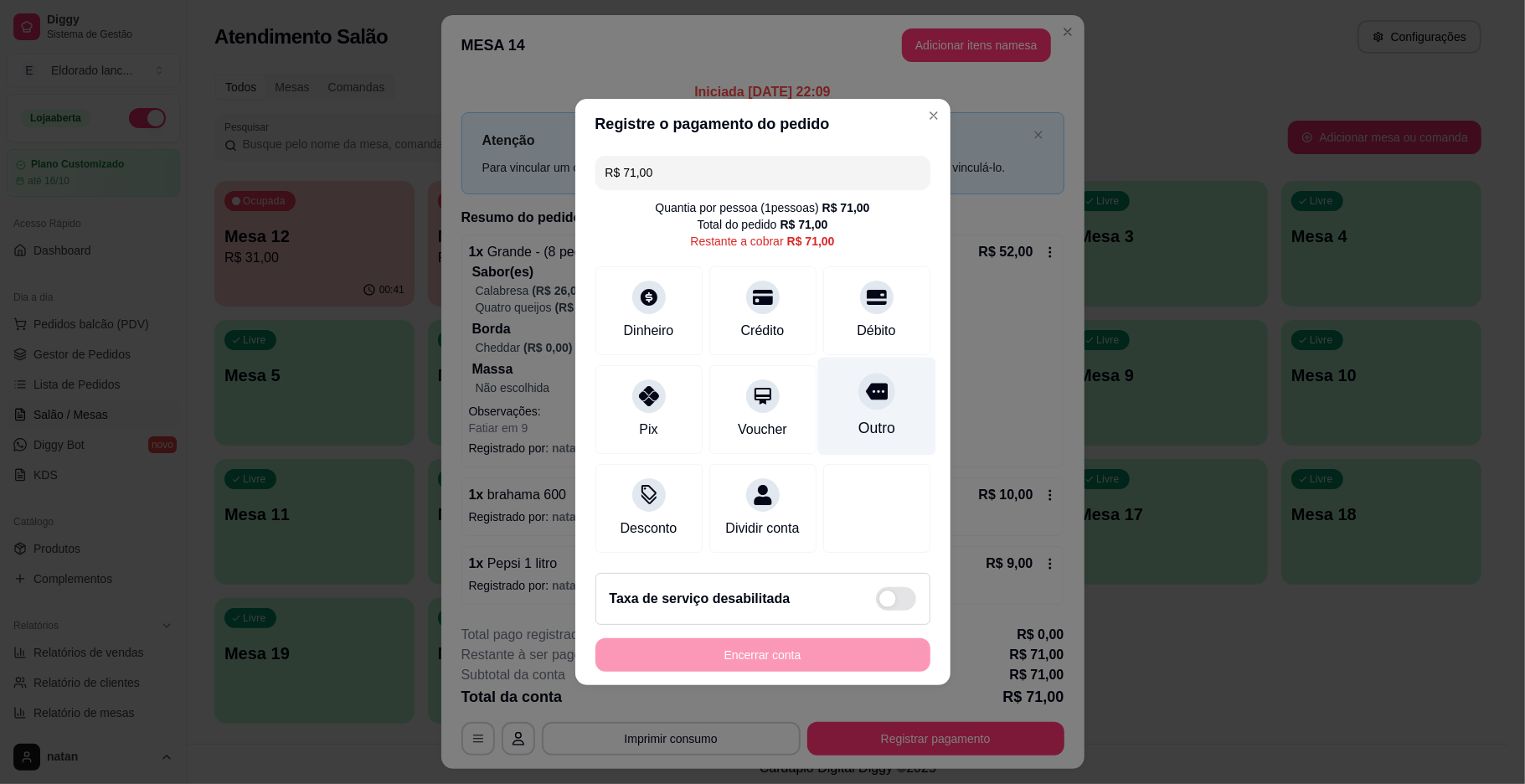
click at [862, 417] on div "Outro" at bounding box center [876, 428] width 37 height 22
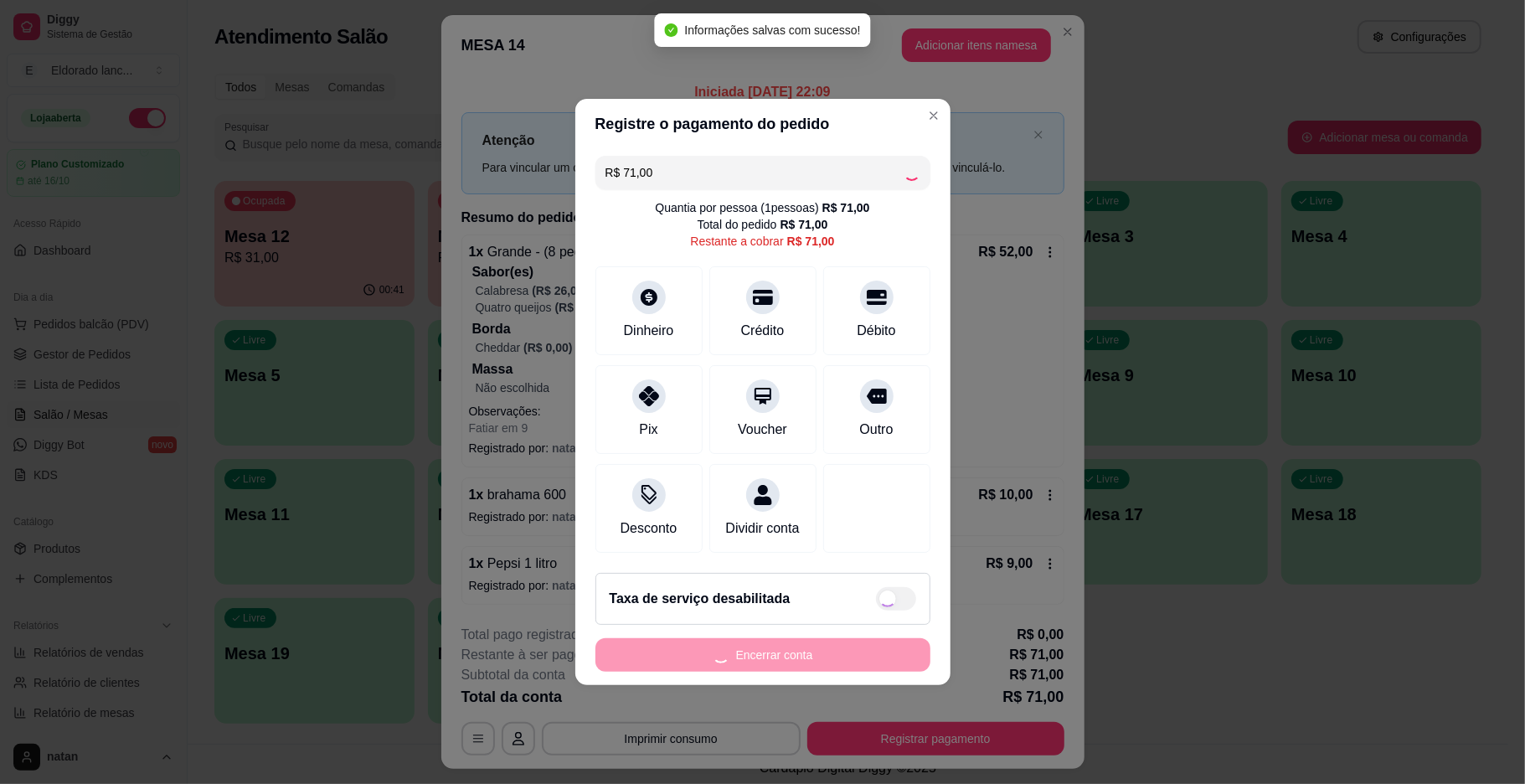
type input "R$ 0,00"
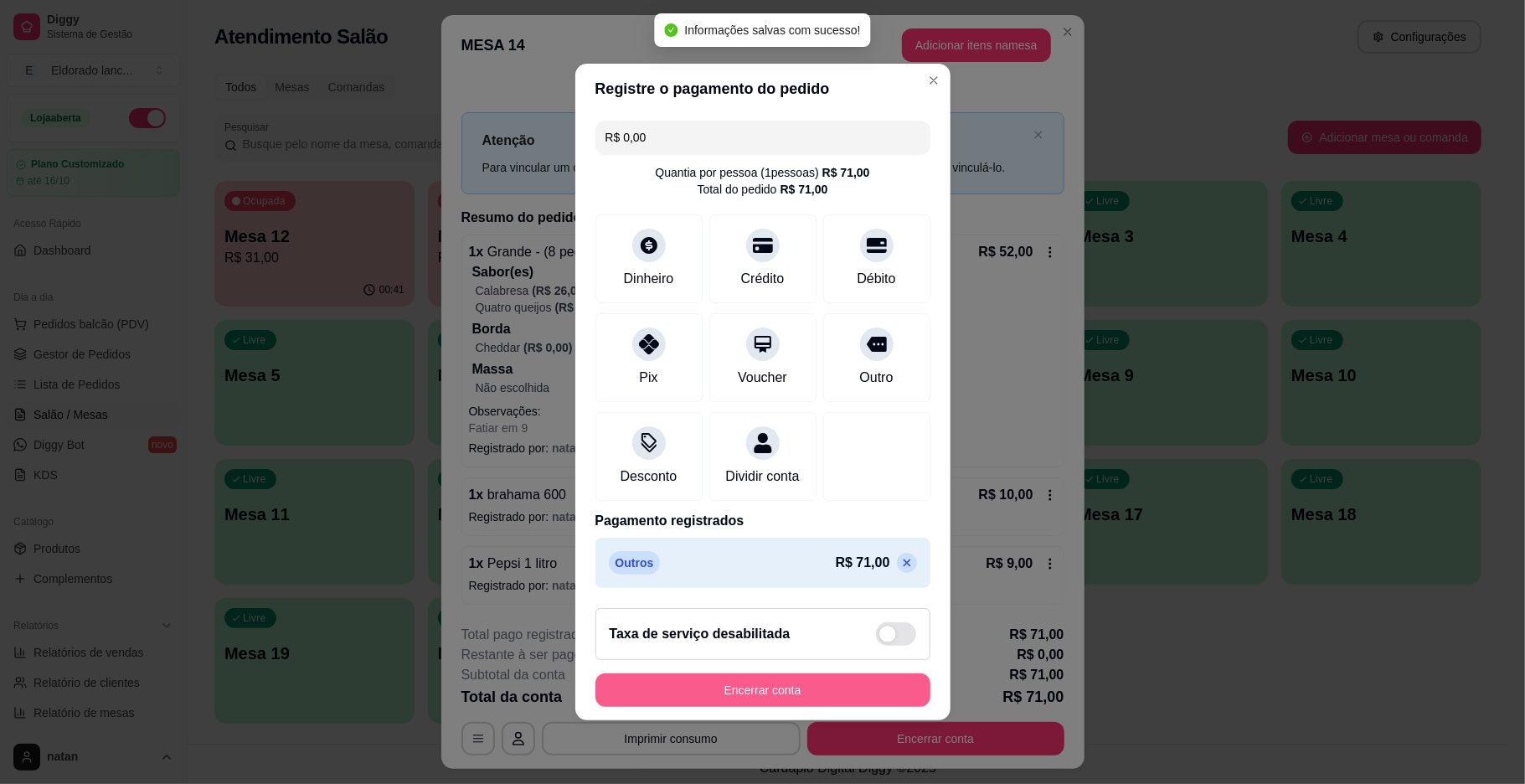
click at [848, 691] on button "Encerrar conta" at bounding box center [763, 690] width 336 height 33
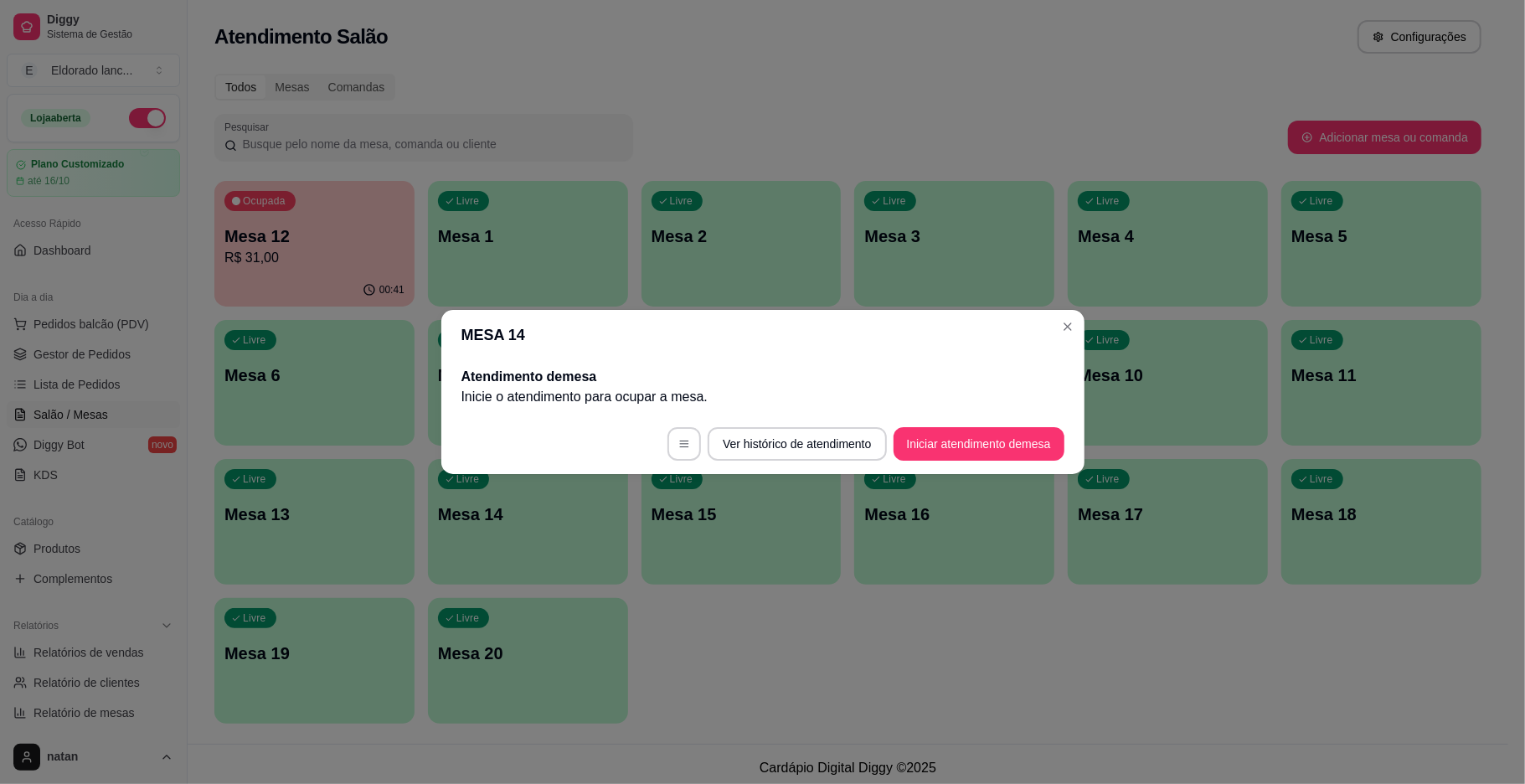
click at [343, 415] on div "Livre Mesa 6" at bounding box center [315, 372] width 200 height 106
click at [315, 298] on div "00:41" at bounding box center [315, 290] width 200 height 32
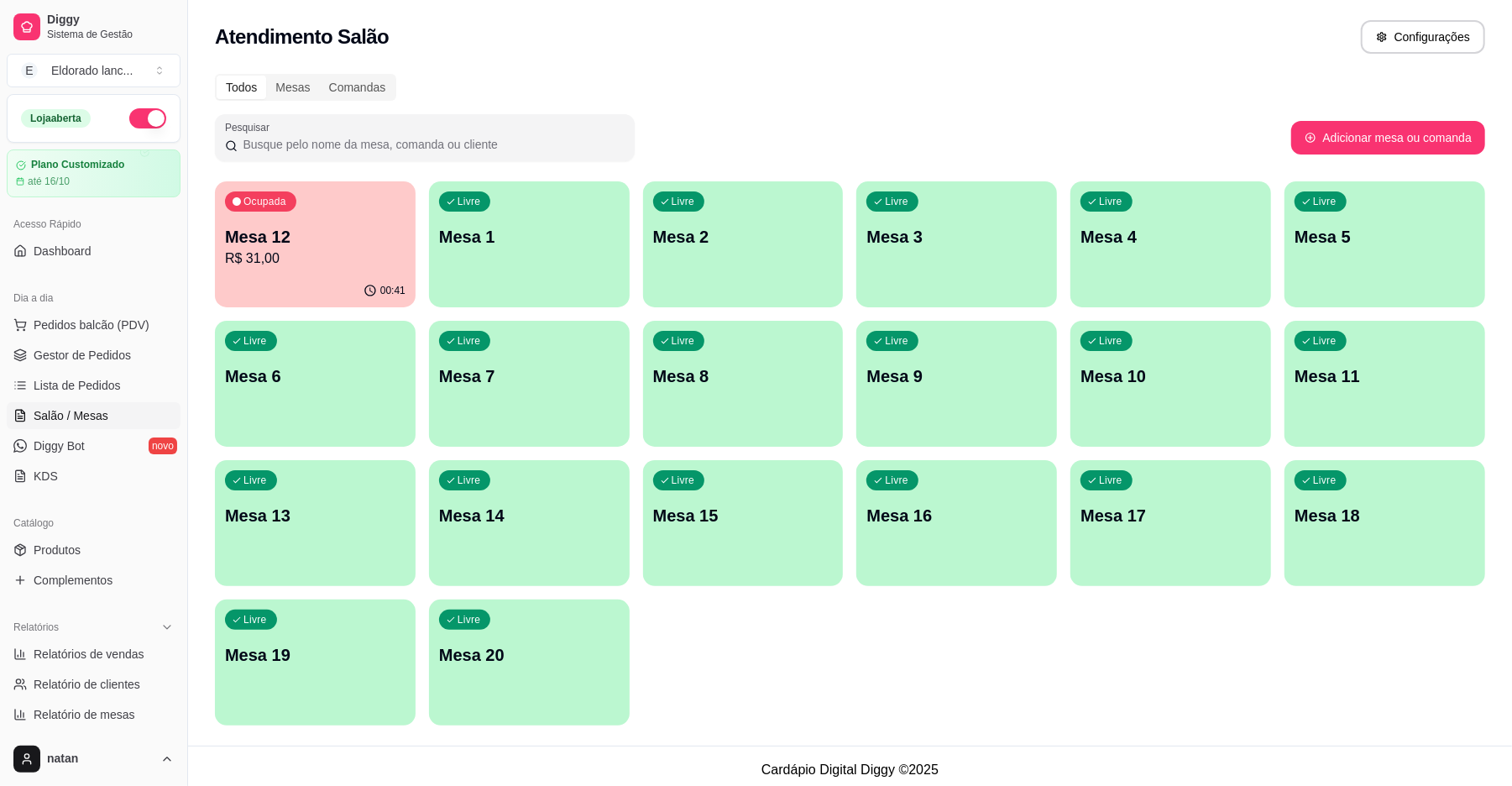
click at [95, 359] on span "Gestor de Pedidos" at bounding box center [82, 355] width 97 height 17
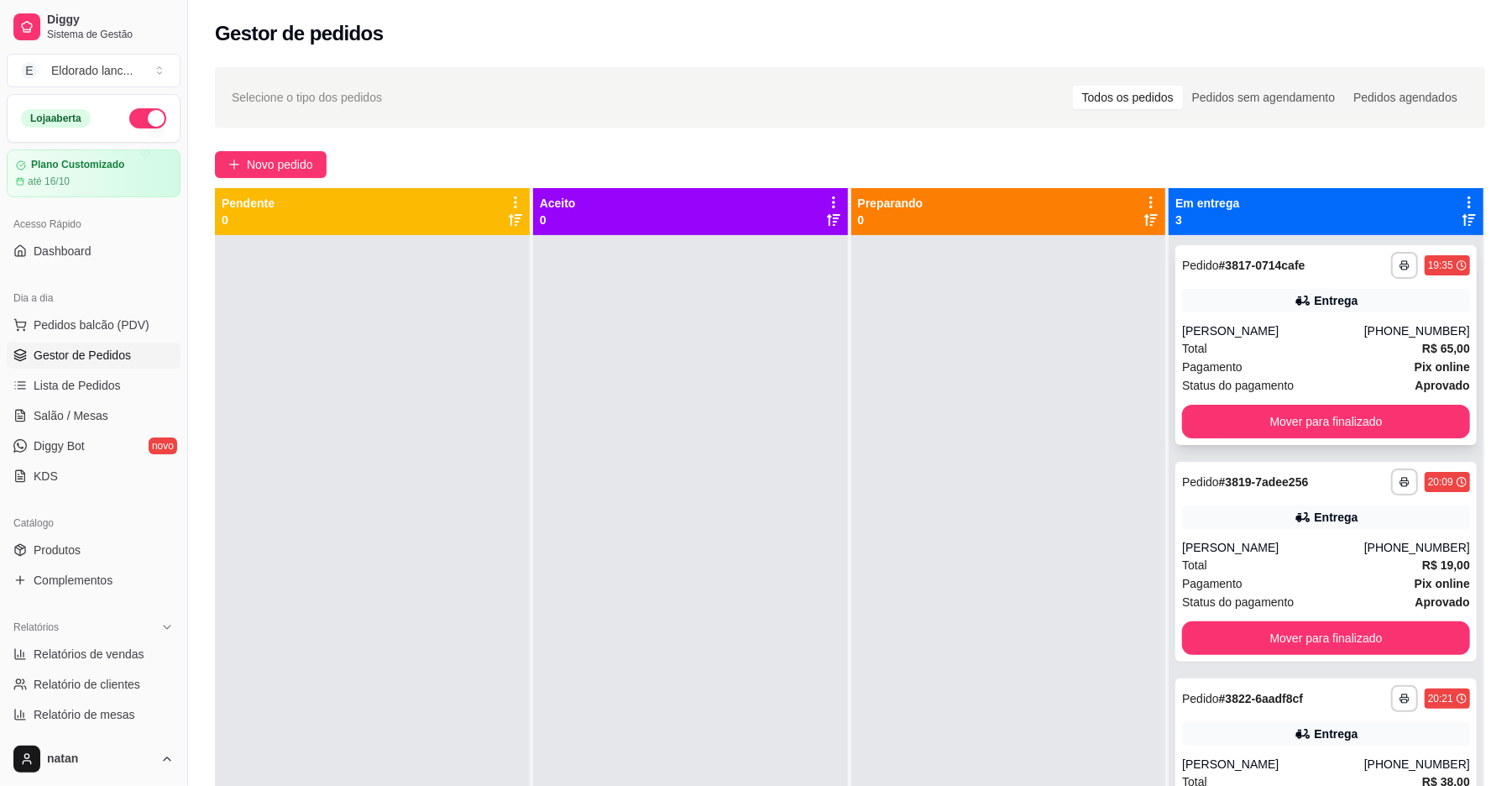
click at [1279, 356] on div "Total R$ 65,00" at bounding box center [1325, 348] width 287 height 18
click at [1333, 408] on button "Mover para finalizado" at bounding box center [1325, 421] width 287 height 33
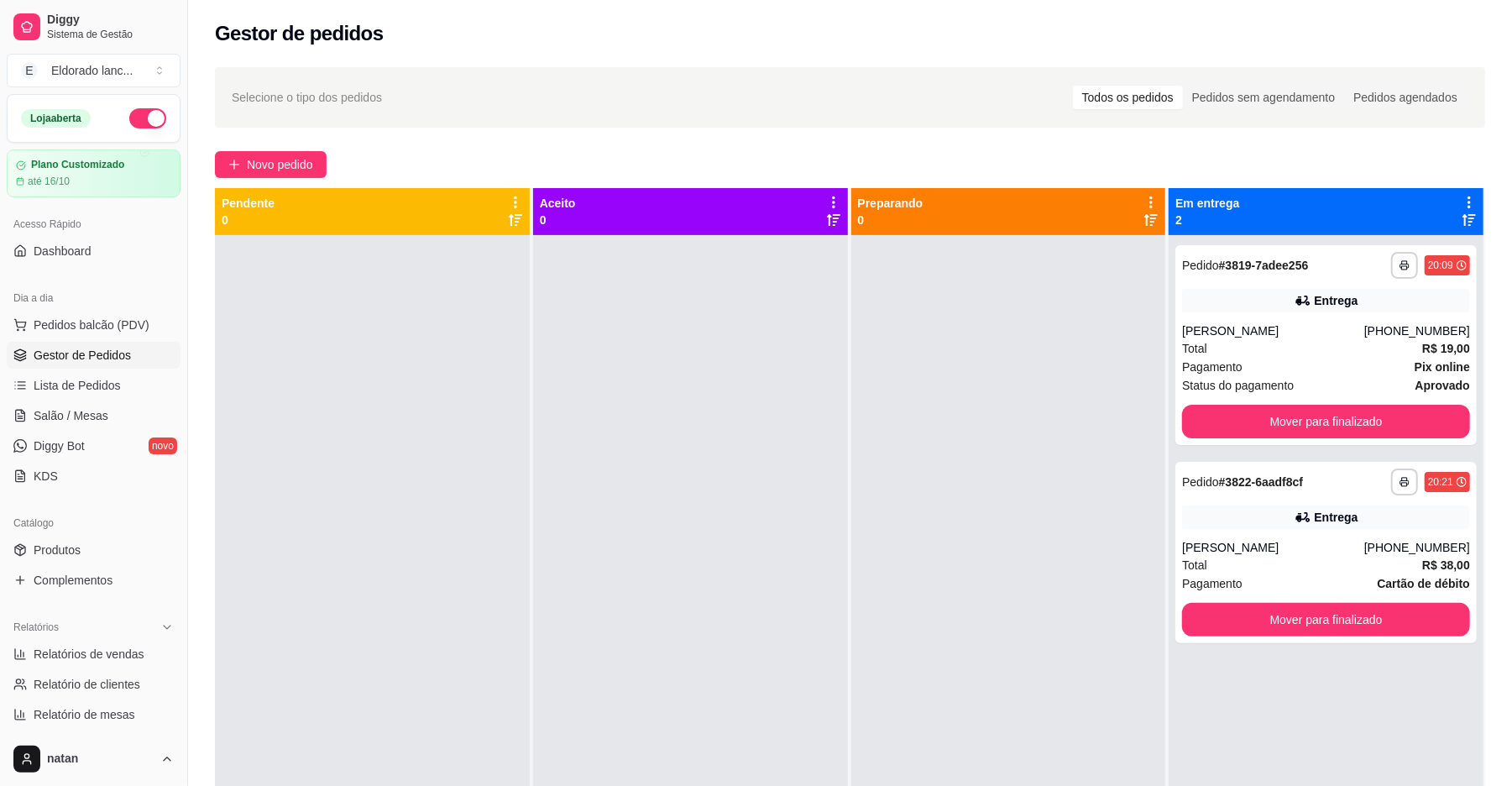
click at [1325, 357] on div "Pagamento Pix online" at bounding box center [1325, 366] width 287 height 18
click at [1318, 423] on button "Mover para finalizado" at bounding box center [1325, 421] width 287 height 33
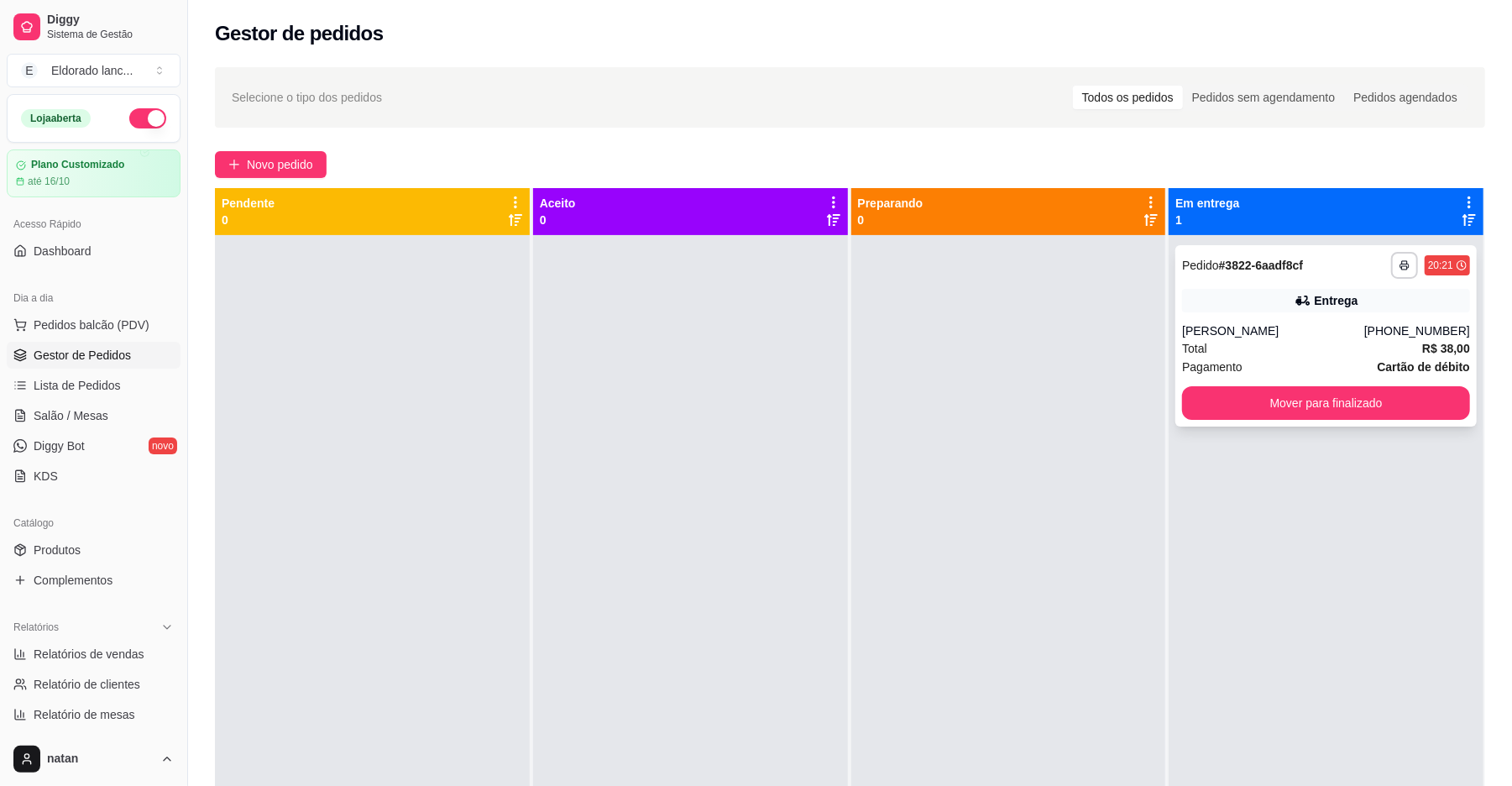
click at [1305, 329] on div "[PERSON_NAME]" at bounding box center [1272, 330] width 182 height 17
click at [1244, 410] on button "Mover para finalizado" at bounding box center [1326, 403] width 279 height 32
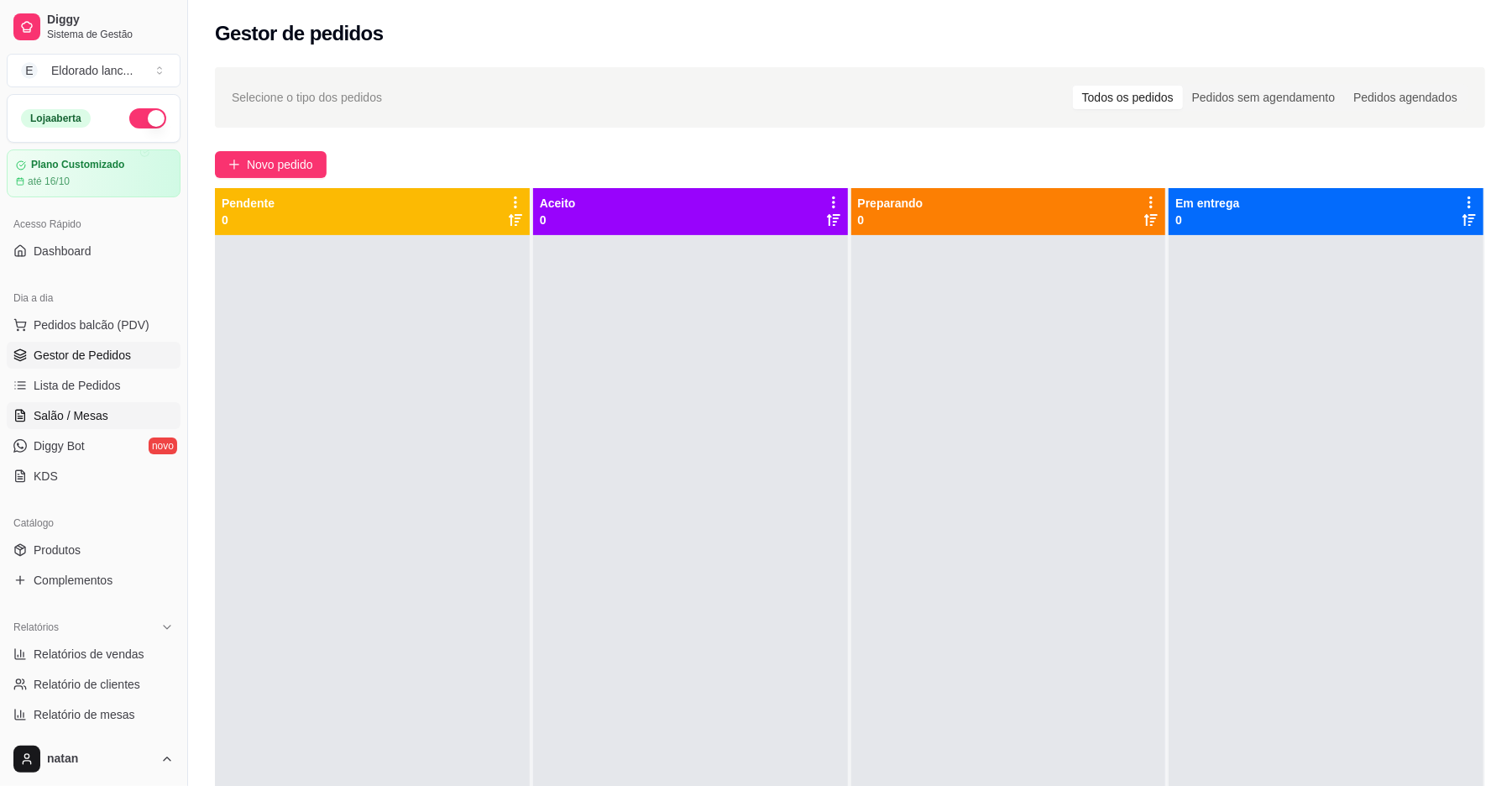
click at [27, 413] on link "Salão / Mesas" at bounding box center [94, 415] width 174 height 27
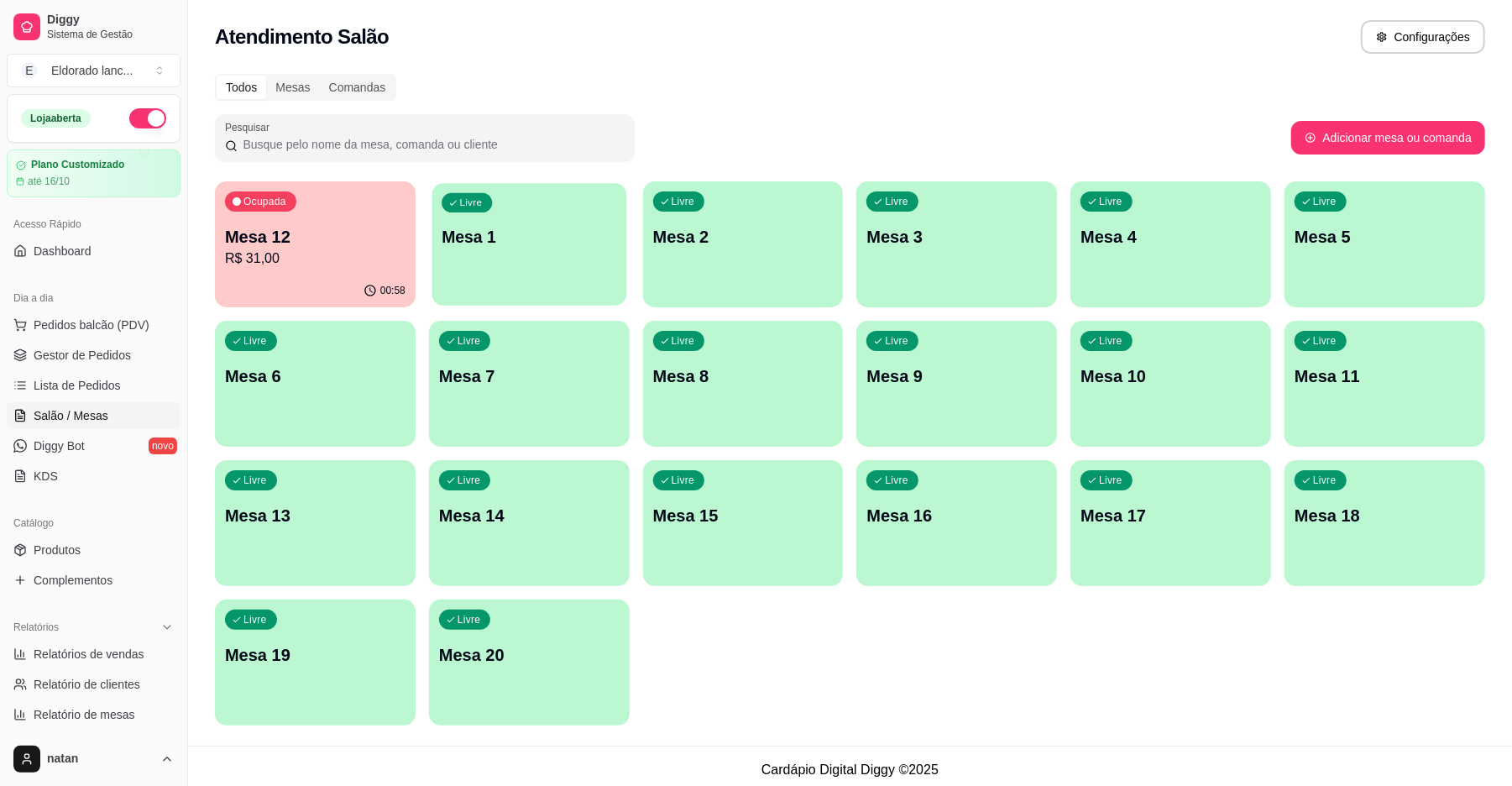
click at [512, 213] on div "Livre Mesa 1" at bounding box center [529, 234] width 195 height 102
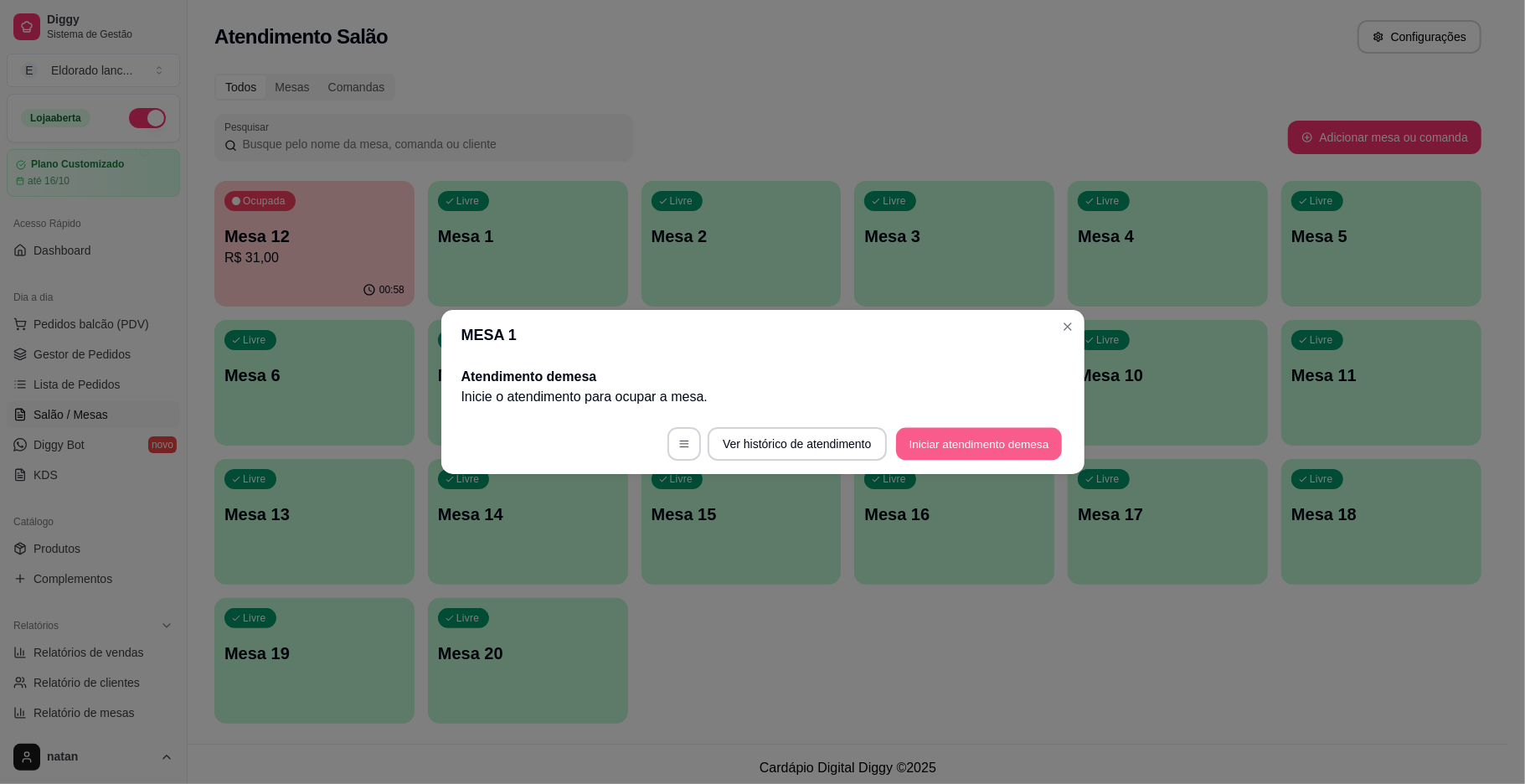
click at [977, 449] on button "Iniciar atendimento de mesa" at bounding box center [979, 444] width 166 height 32
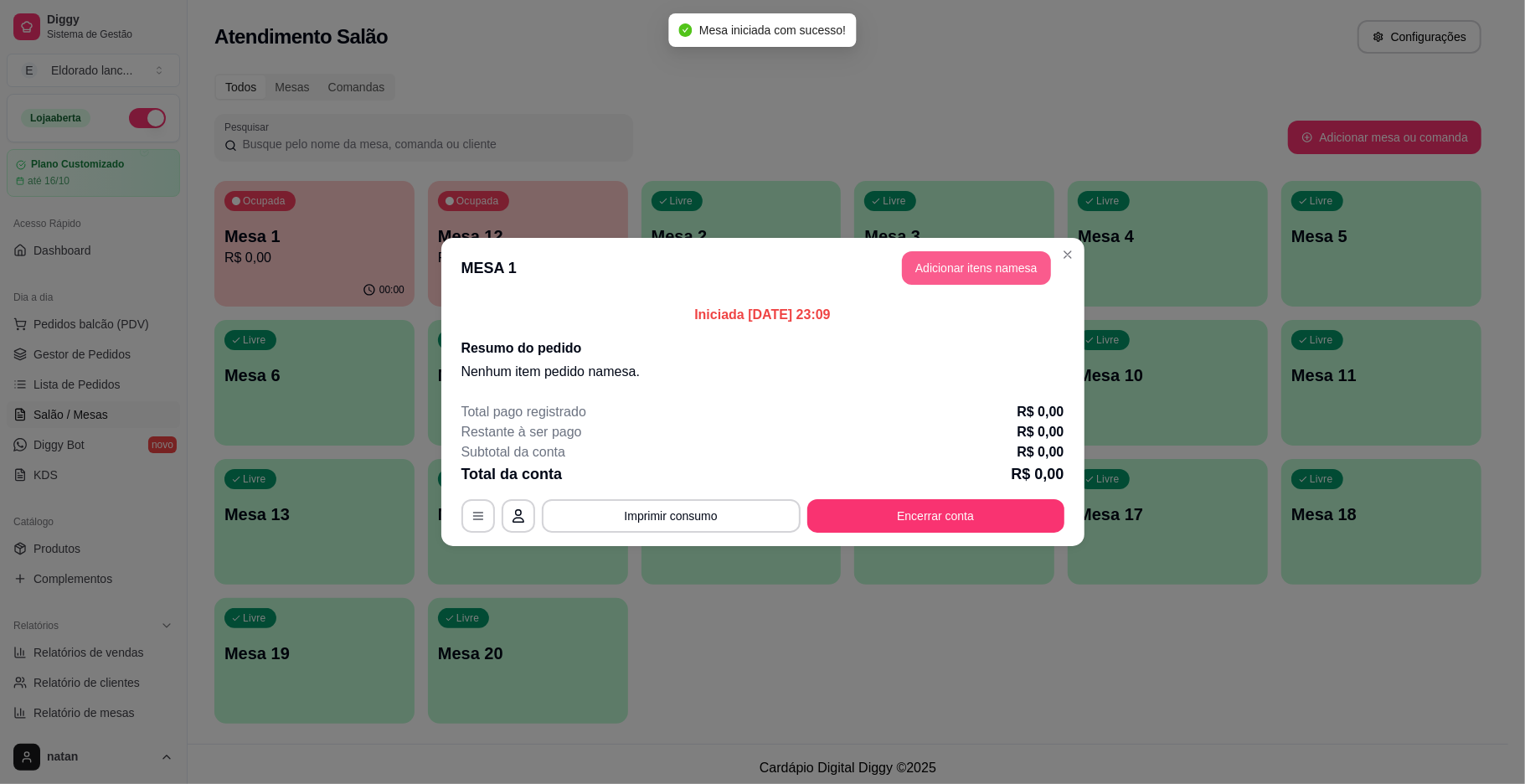
click at [999, 259] on button "Adicionar itens na mesa" at bounding box center [976, 268] width 149 height 33
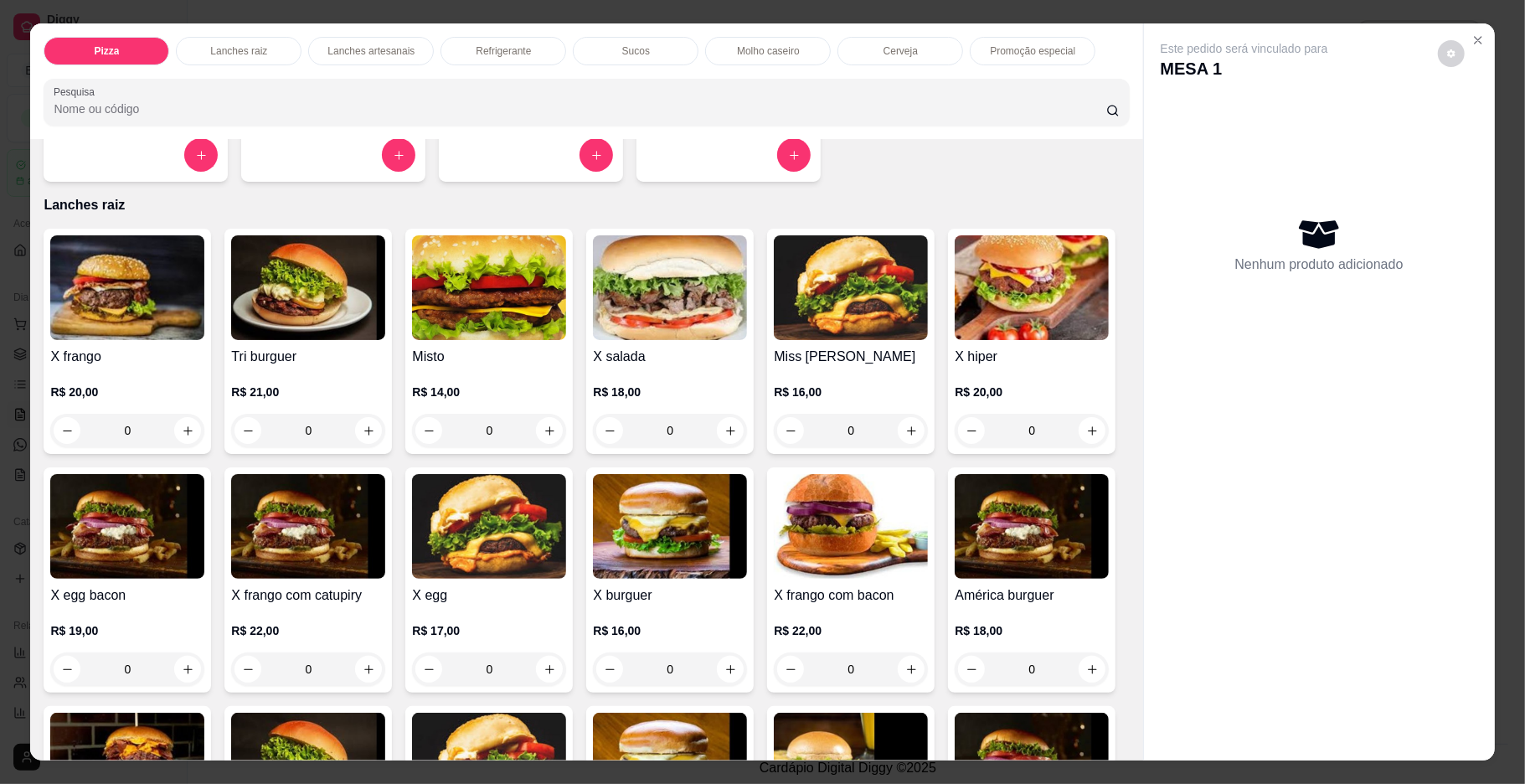
scroll to position [272, 0]
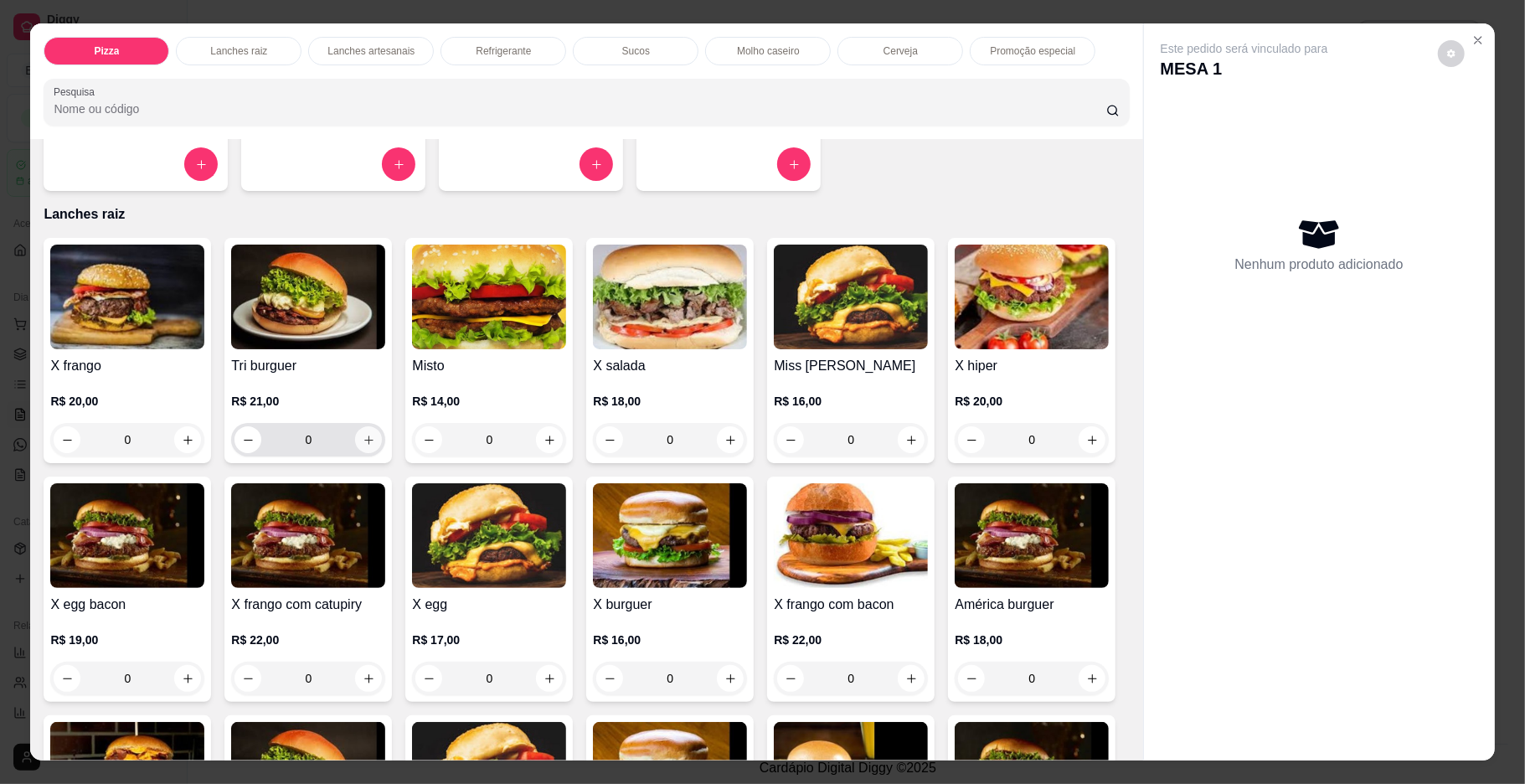
click at [363, 443] on icon "increase-product-quantity" at bounding box center [369, 439] width 12 height 12
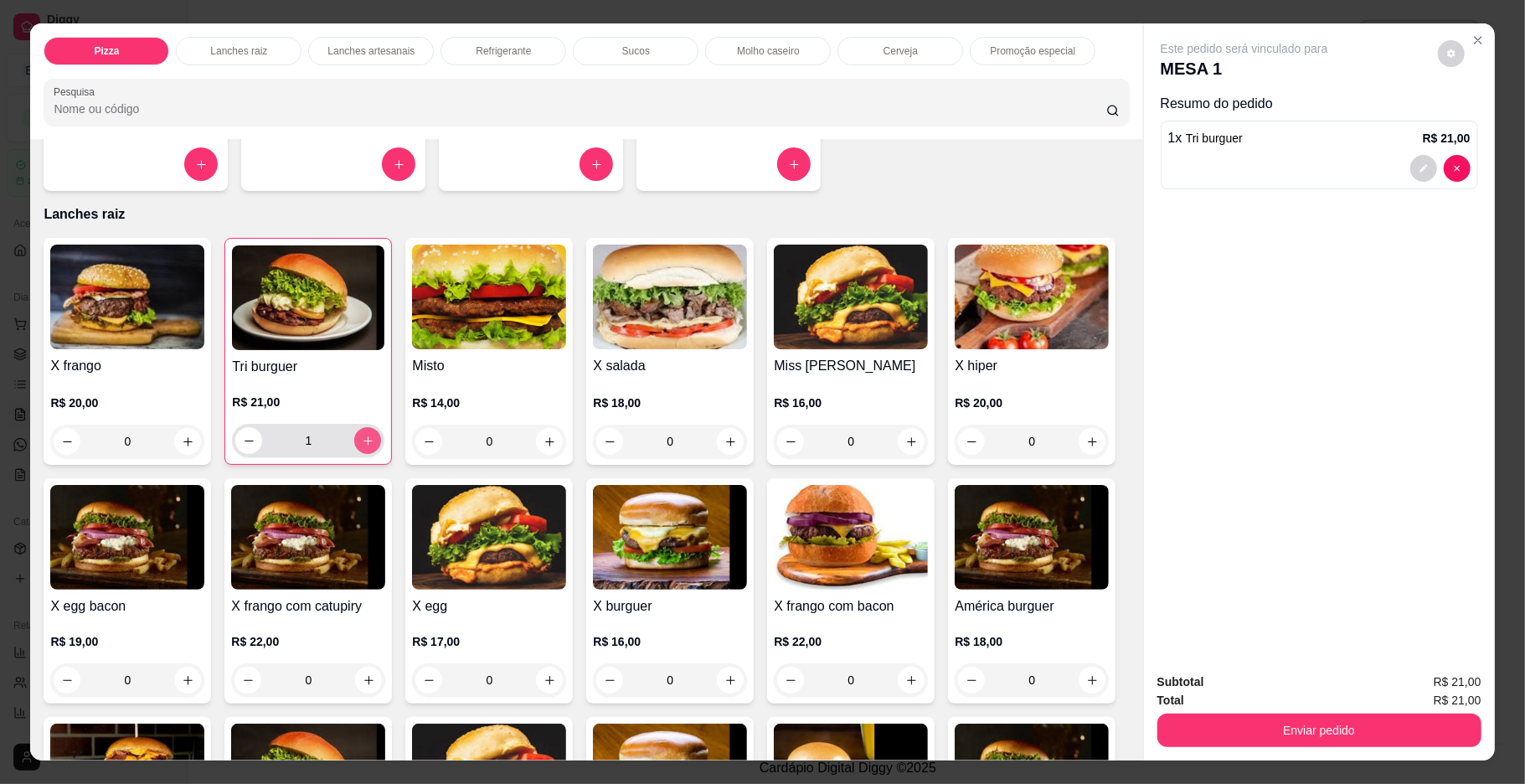
type input "1"
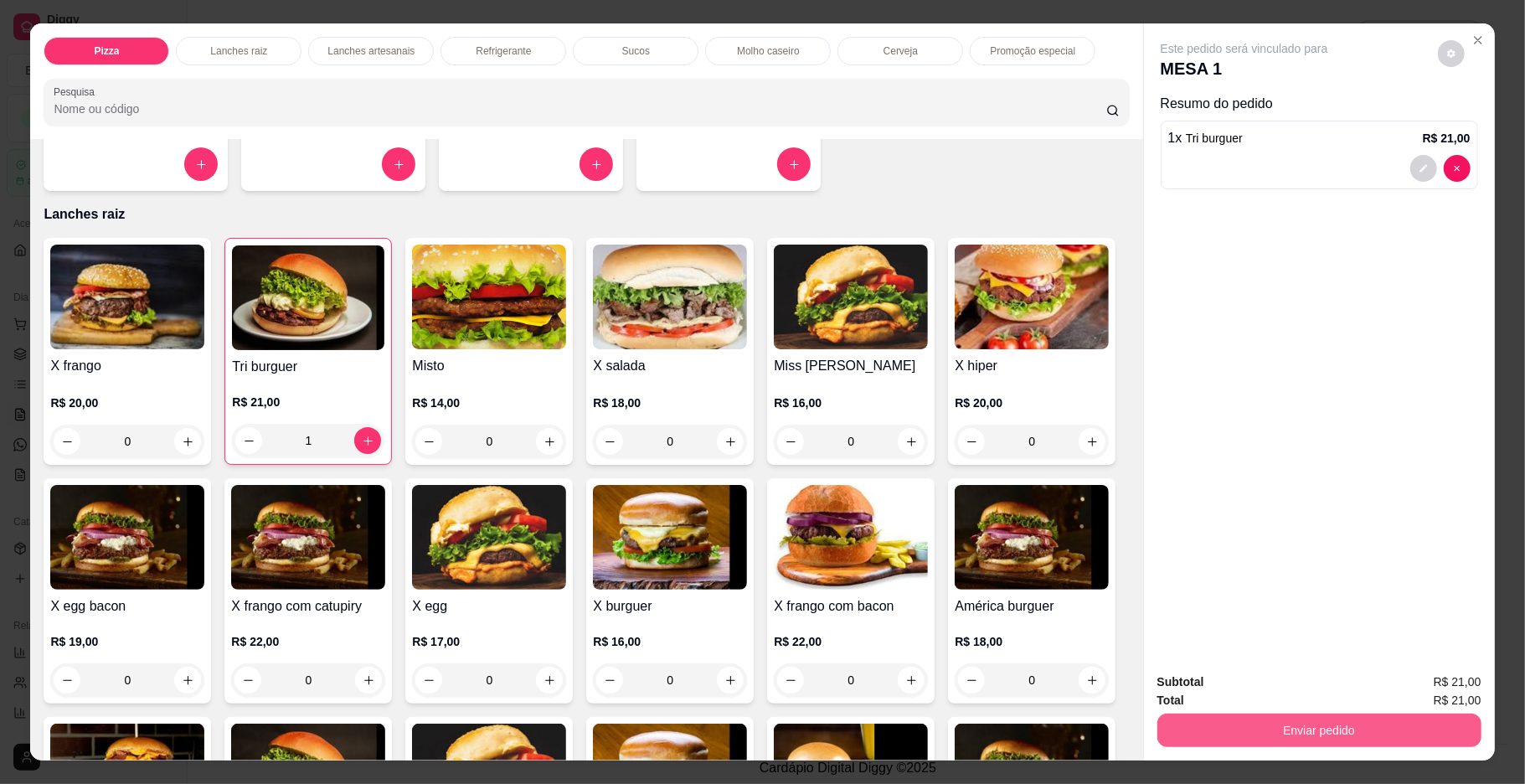
click at [1301, 721] on button "Enviar pedido" at bounding box center [1320, 730] width 324 height 33
click at [1431, 683] on button "Enviar pedido" at bounding box center [1435, 689] width 94 height 31
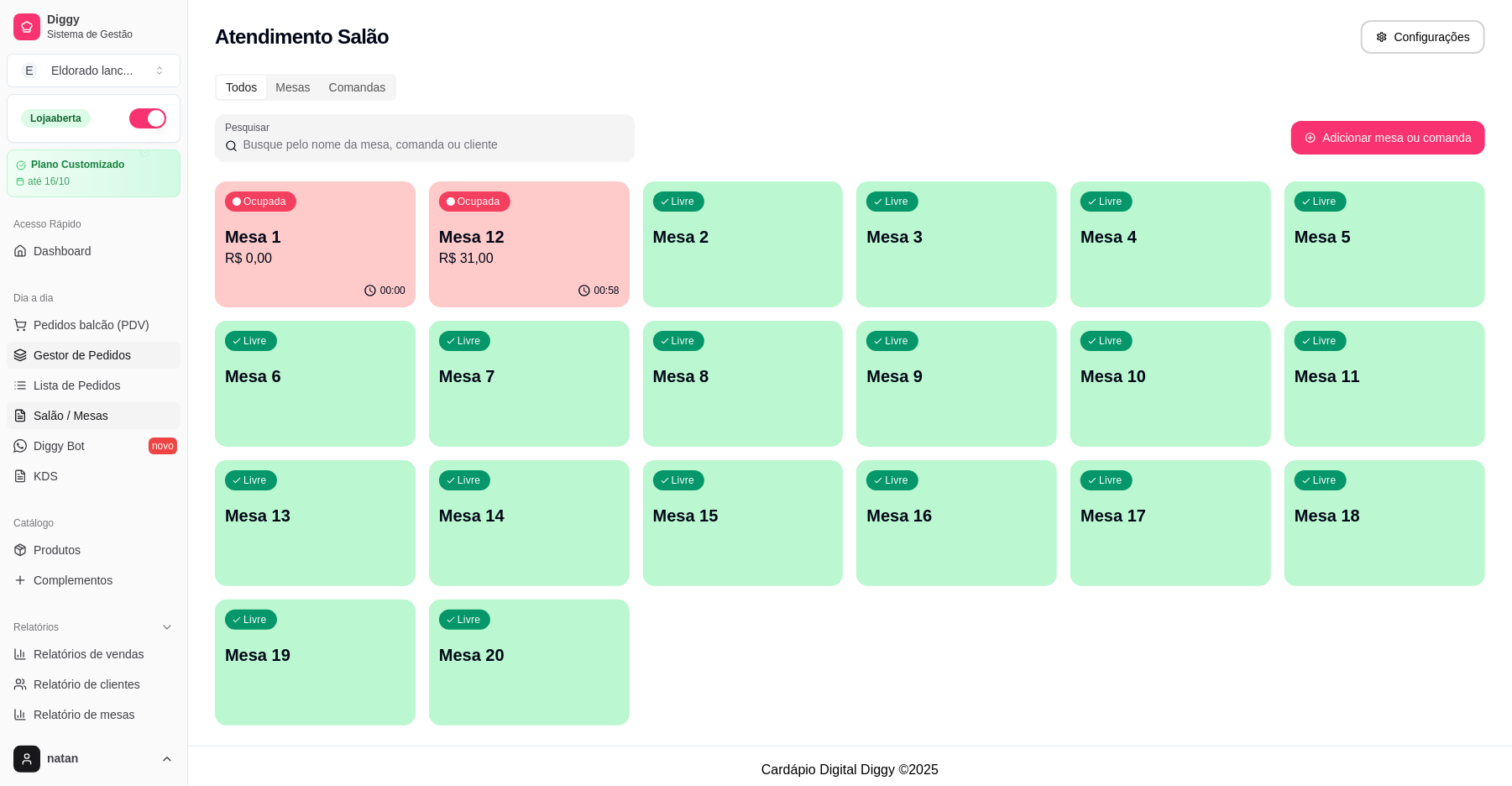
click at [45, 352] on span "Gestor de Pedidos" at bounding box center [82, 355] width 97 height 17
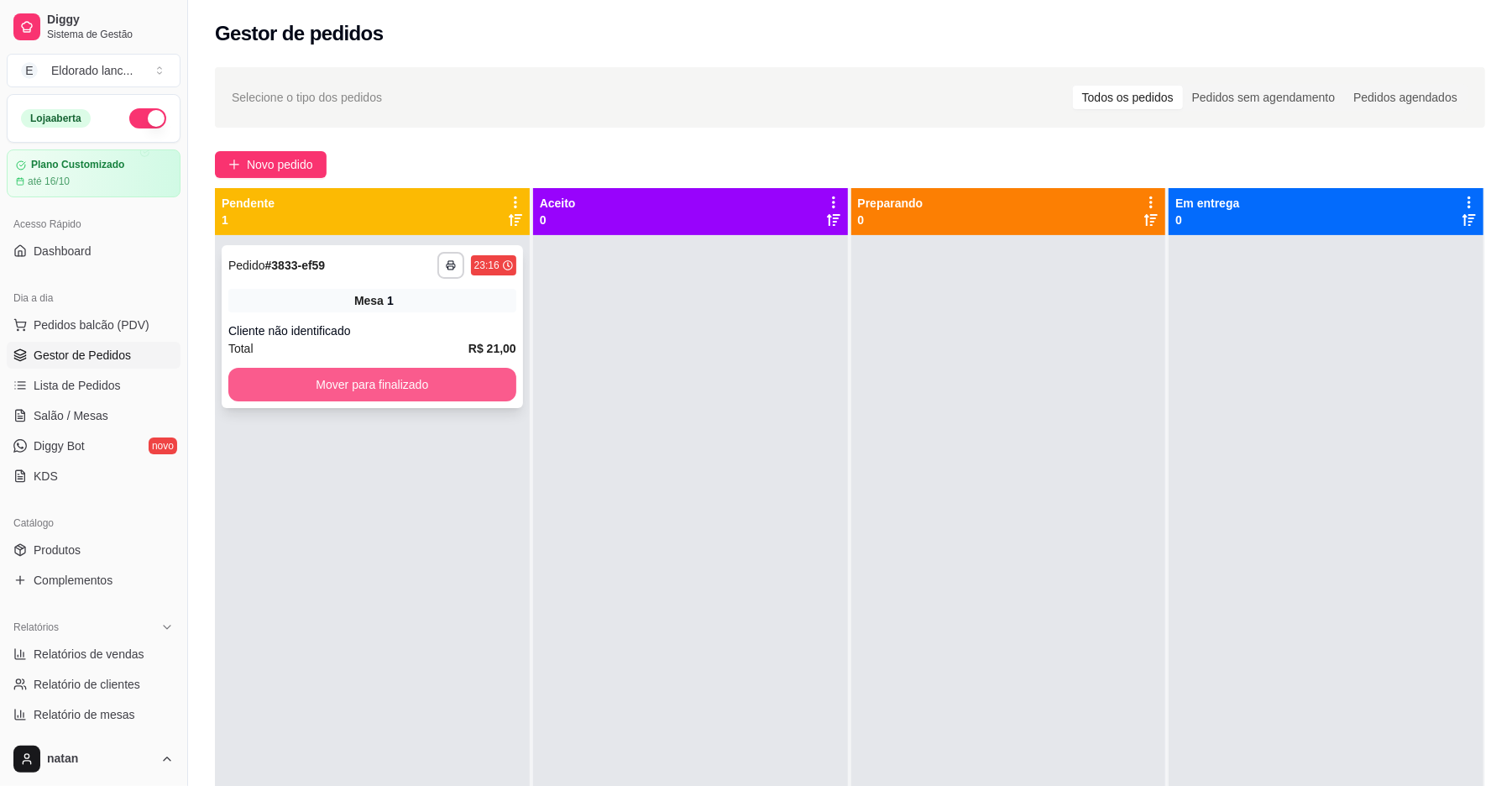
click at [317, 371] on button "Mover para finalizado" at bounding box center [372, 384] width 287 height 33
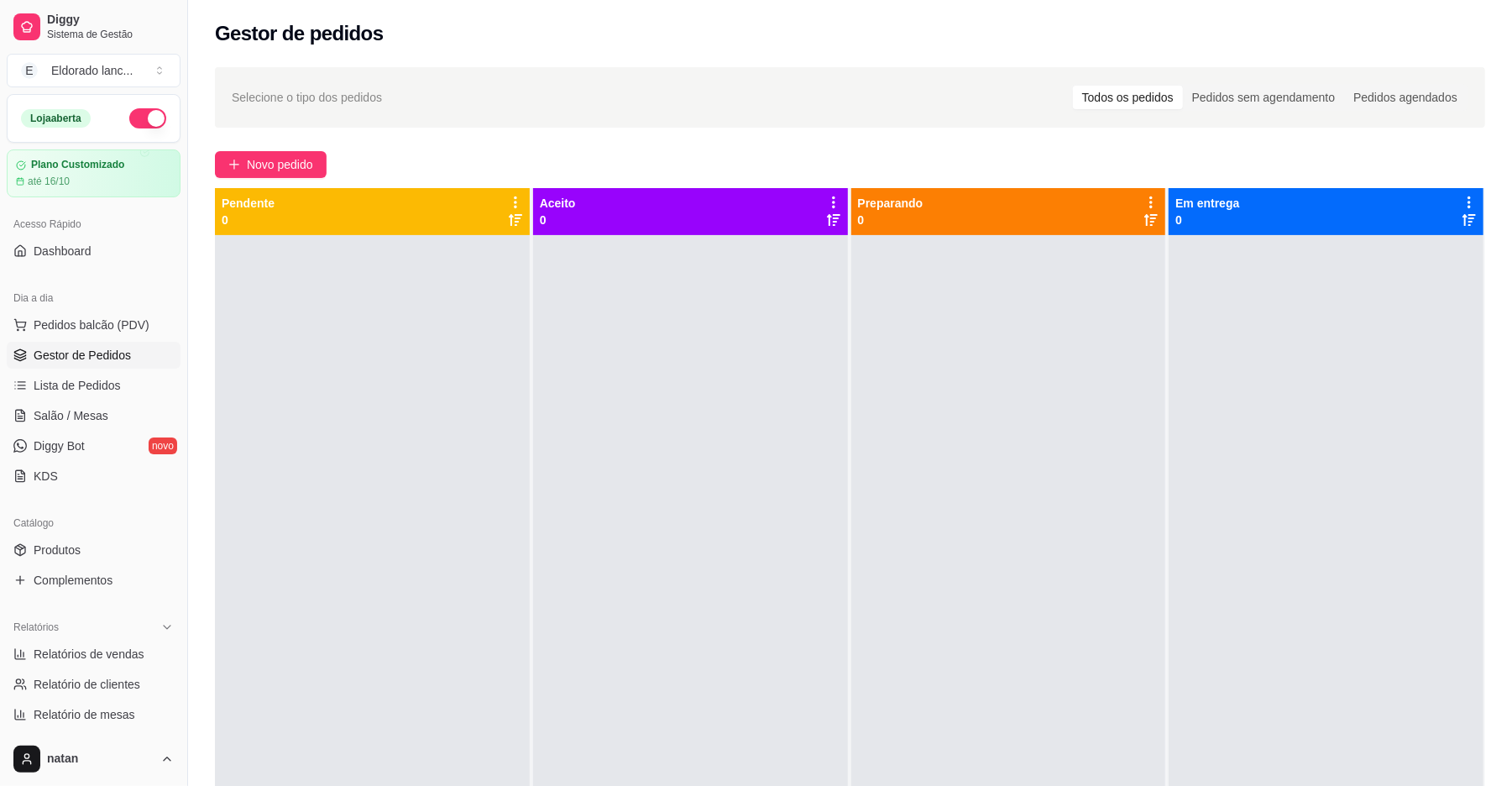
click at [301, 531] on div at bounding box center [373, 627] width 315 height 786
click at [80, 414] on span "Salão / Mesas" at bounding box center [71, 415] width 75 height 17
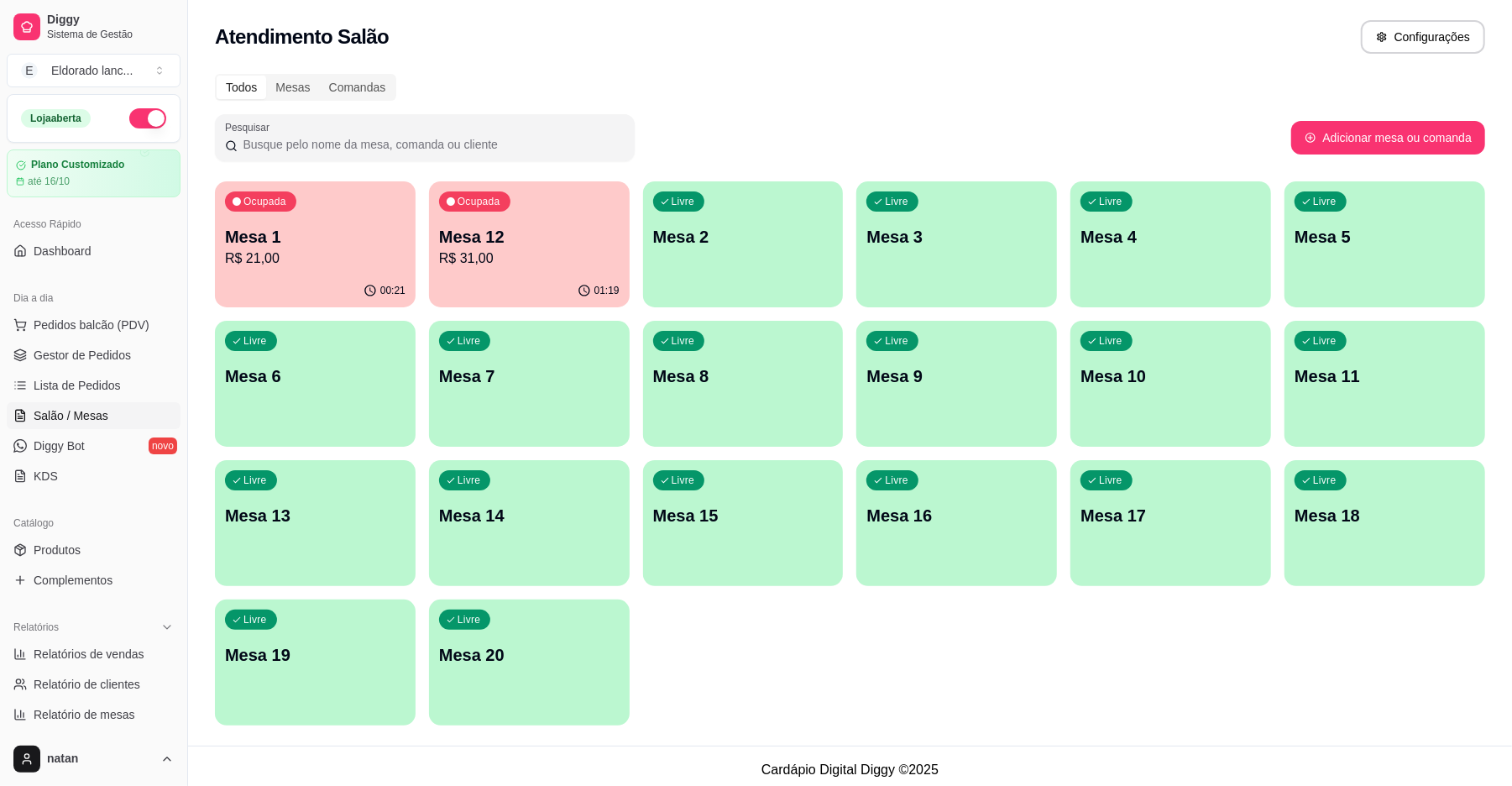
click at [492, 236] on p "Mesa 12" at bounding box center [529, 237] width 181 height 24
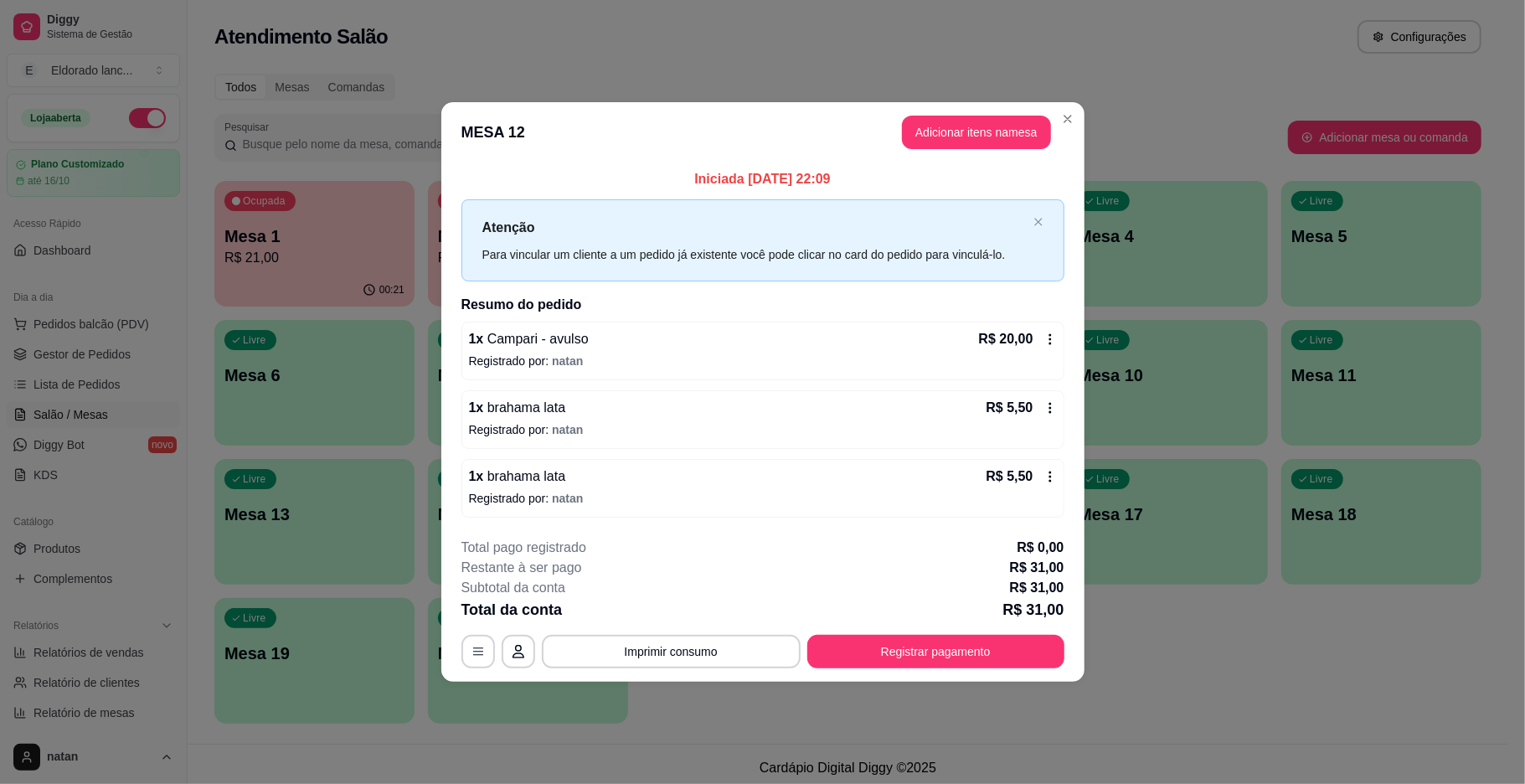
click at [923, 234] on p "Atenção" at bounding box center [754, 228] width 544 height 21
click at [966, 122] on button "Adicionar itens na mesa" at bounding box center [976, 132] width 144 height 32
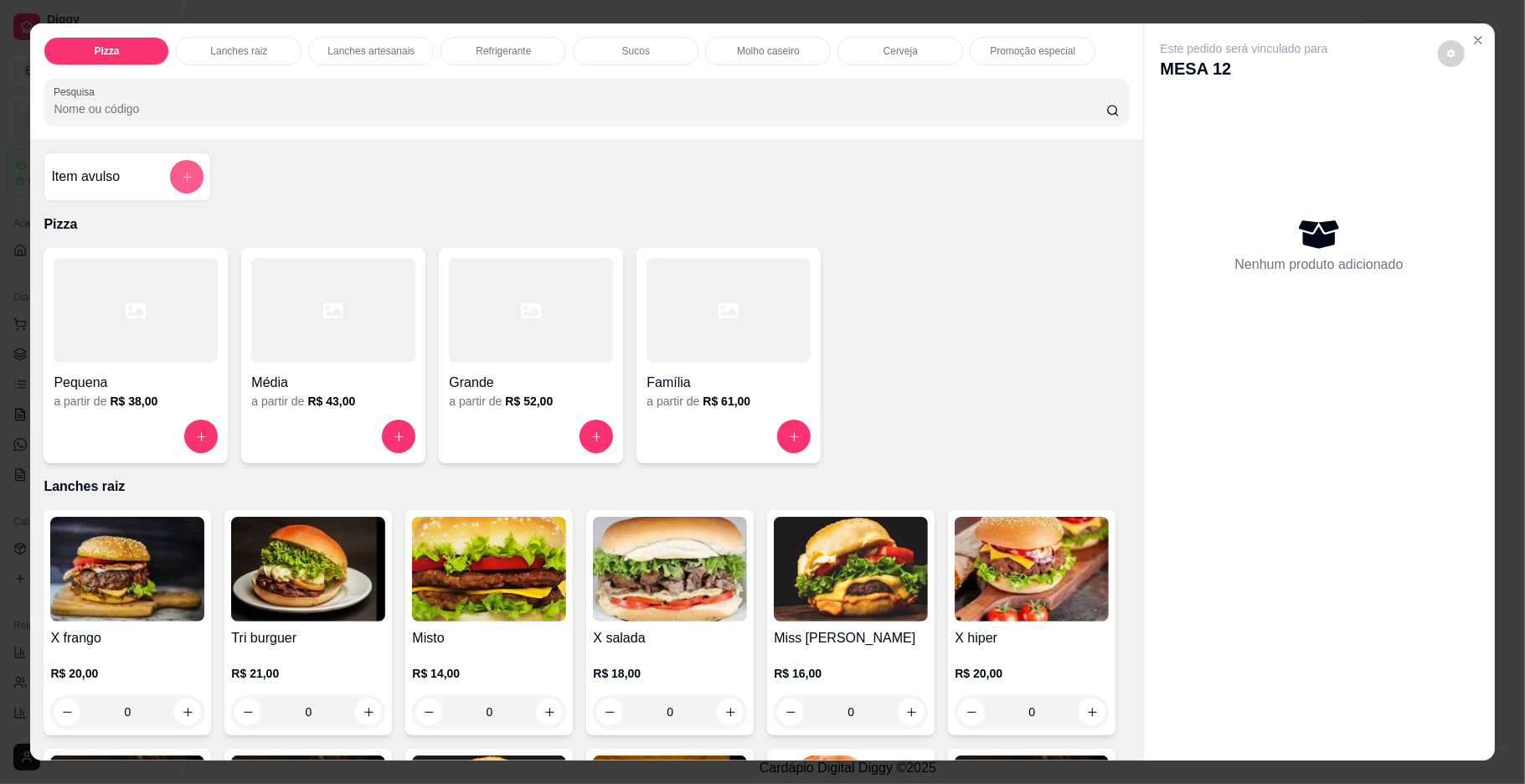
click at [186, 169] on button "add-separate-item" at bounding box center [186, 176] width 33 height 33
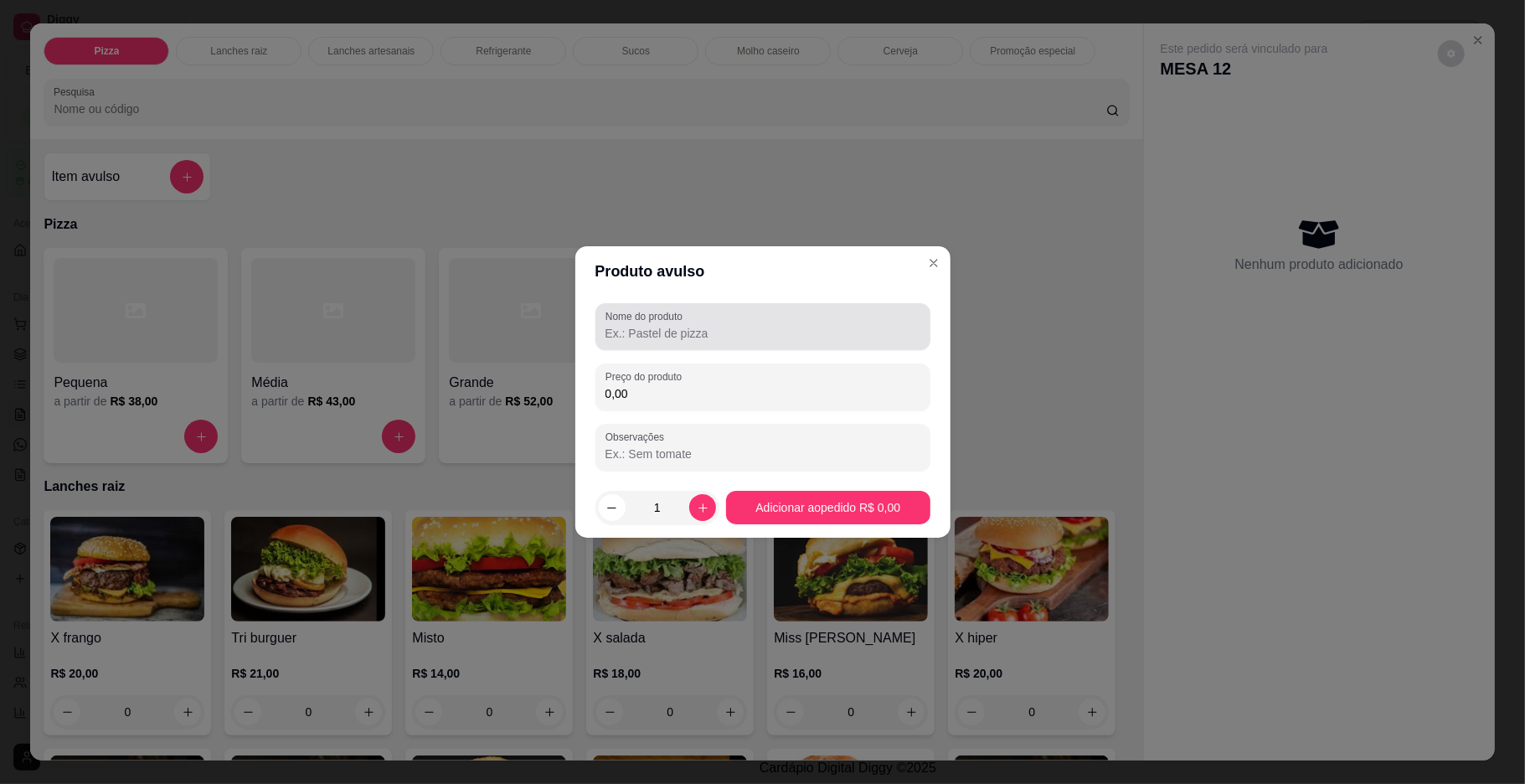
click at [655, 355] on div "Nome do produto Preço do produto 0,00 Observações" at bounding box center [763, 387] width 336 height 168
click at [661, 339] on input "Nome do produto" at bounding box center [762, 333] width 315 height 17
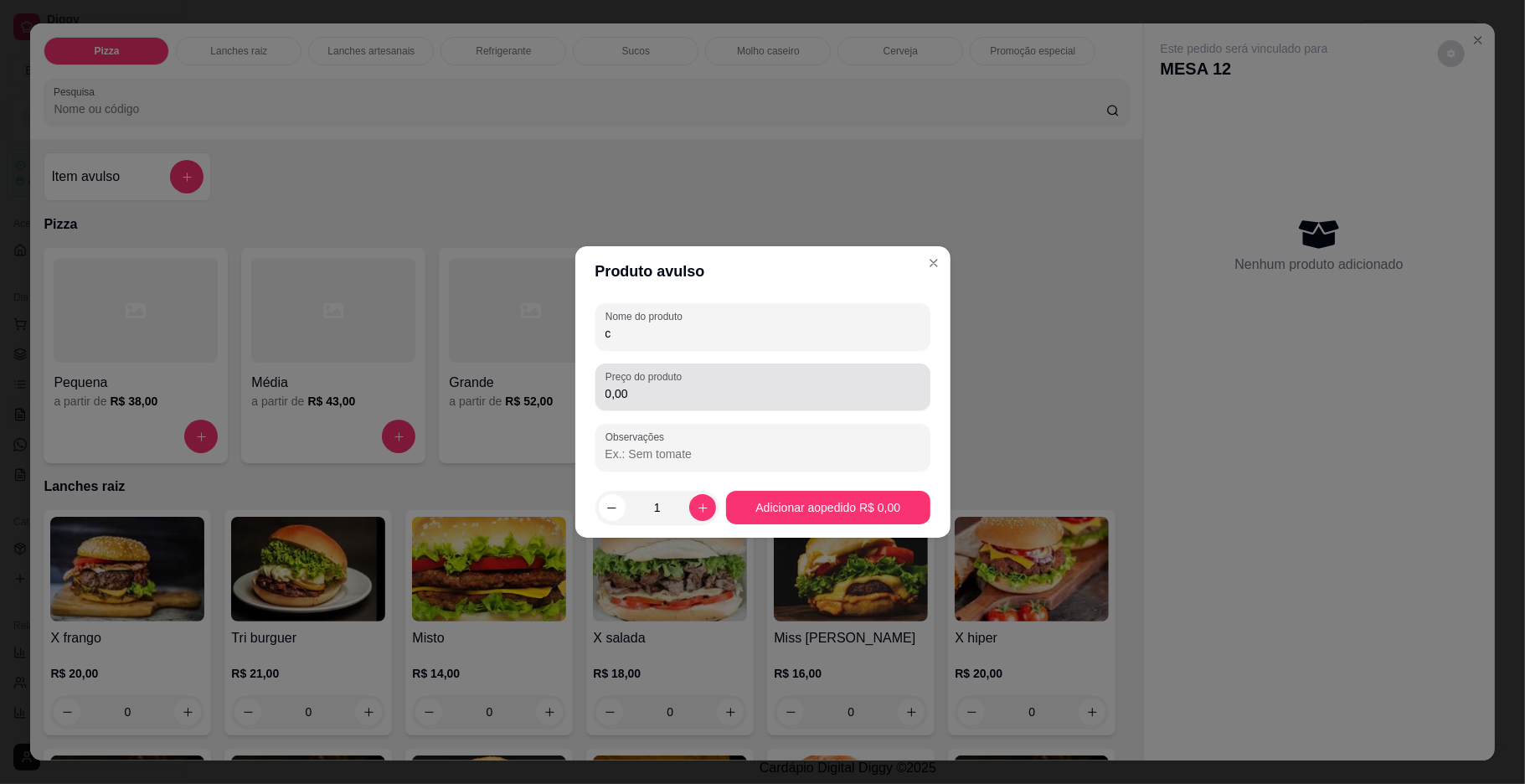
type input "c"
click at [674, 402] on div "0,00" at bounding box center [762, 386] width 315 height 33
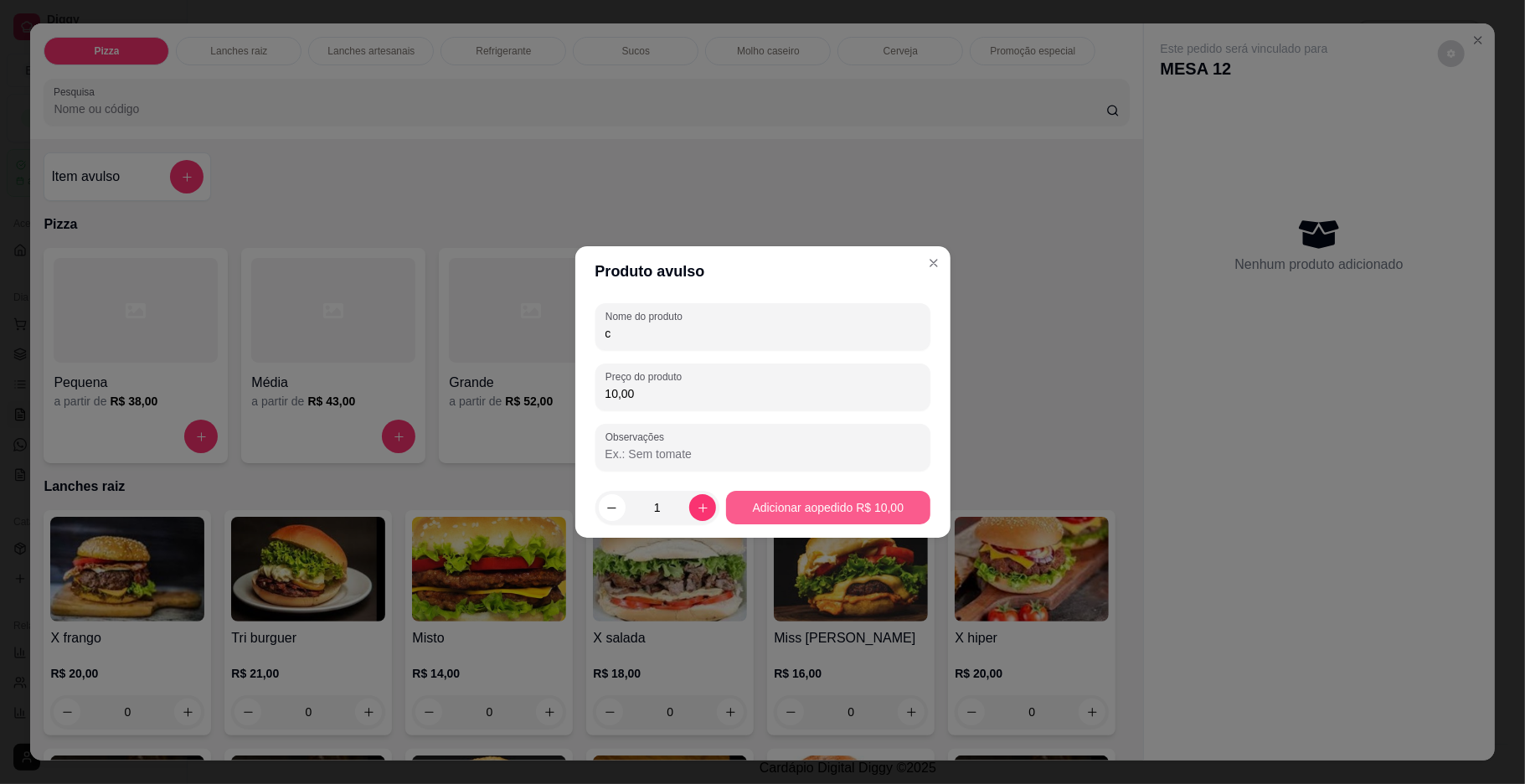
type input "10,00"
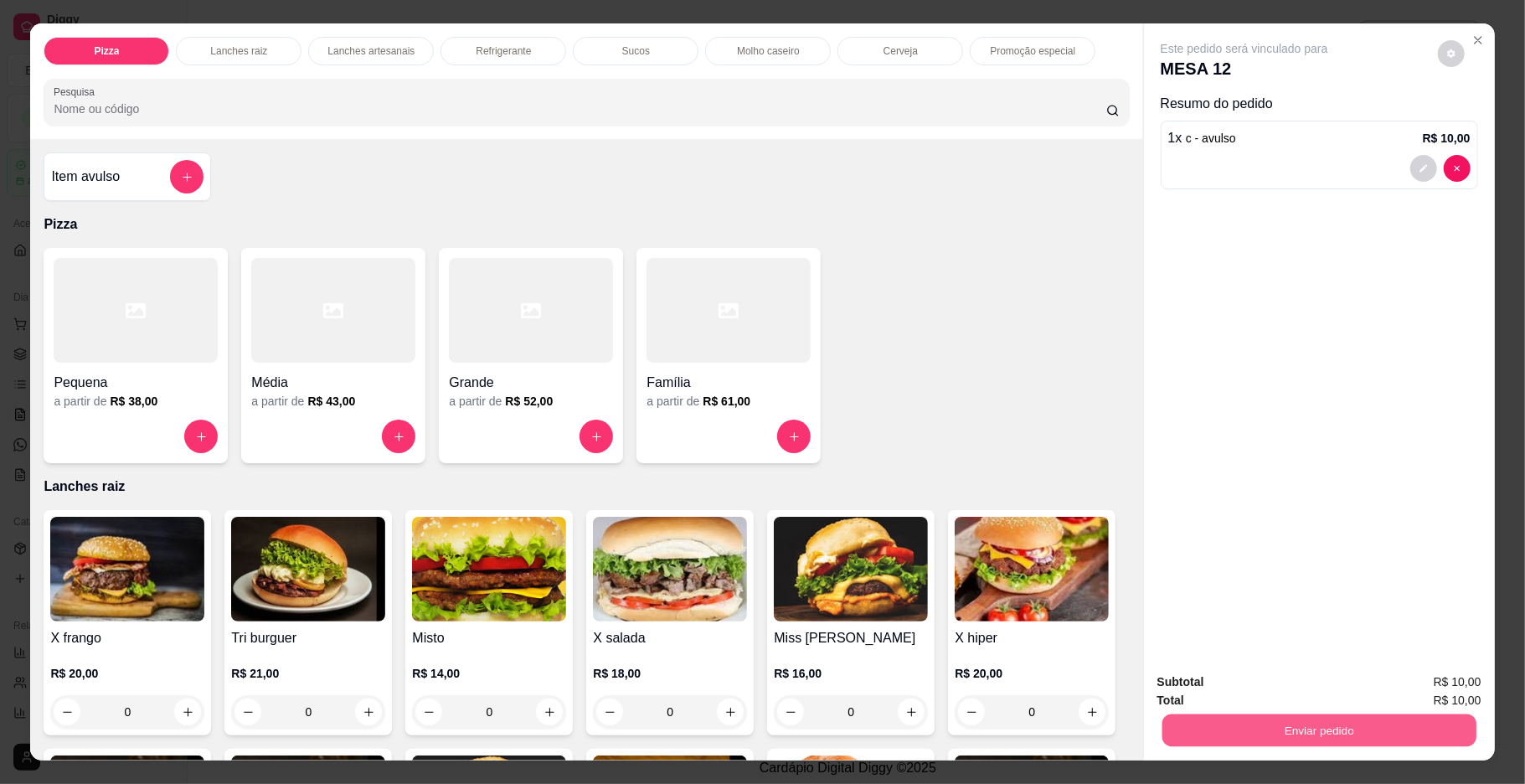
click at [1334, 718] on button "Enviar pedido" at bounding box center [1319, 731] width 315 height 32
click at [1446, 694] on button "Enviar pedido" at bounding box center [1436, 689] width 92 height 31
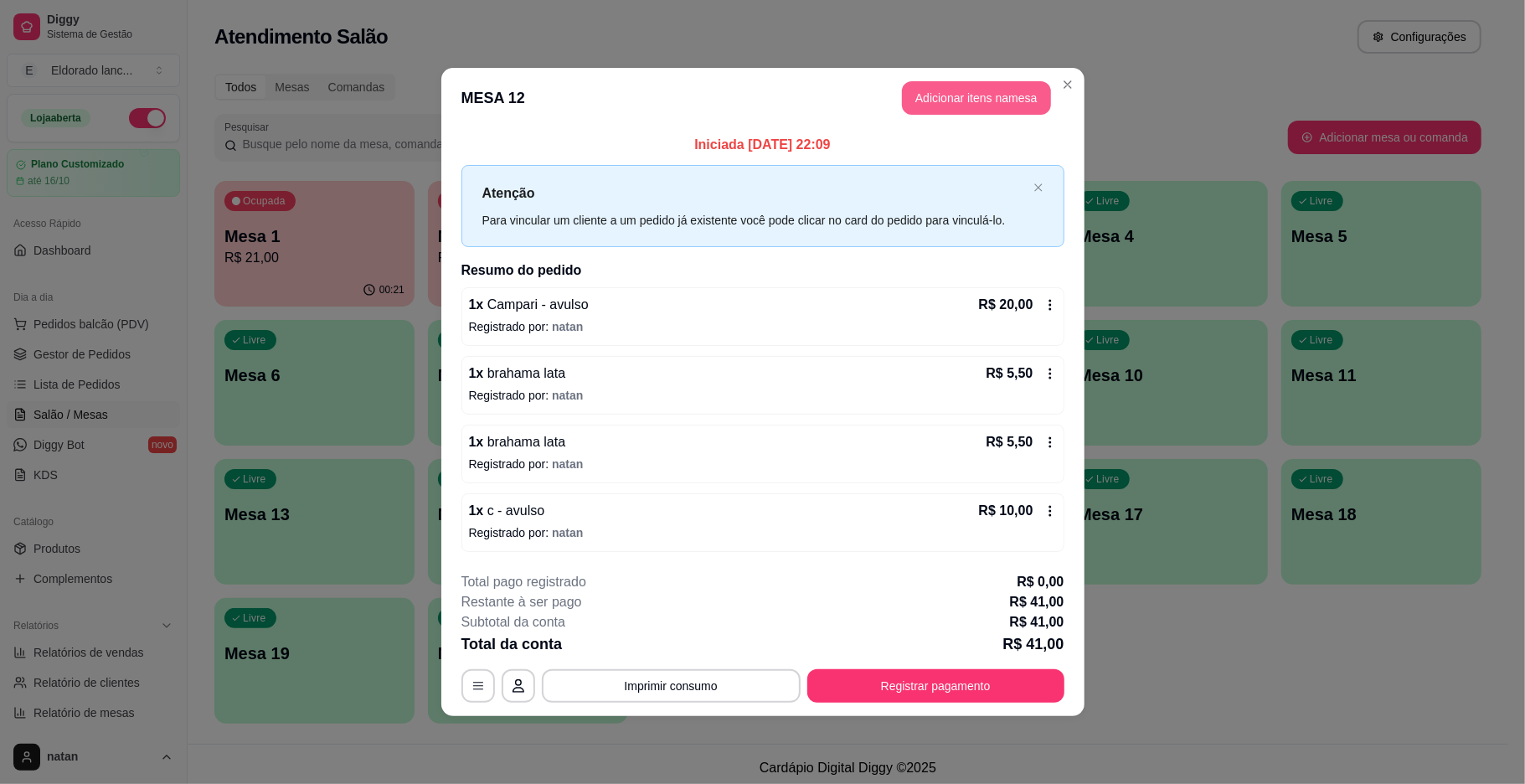
click at [1006, 88] on button "Adicionar itens na mesa" at bounding box center [976, 97] width 149 height 33
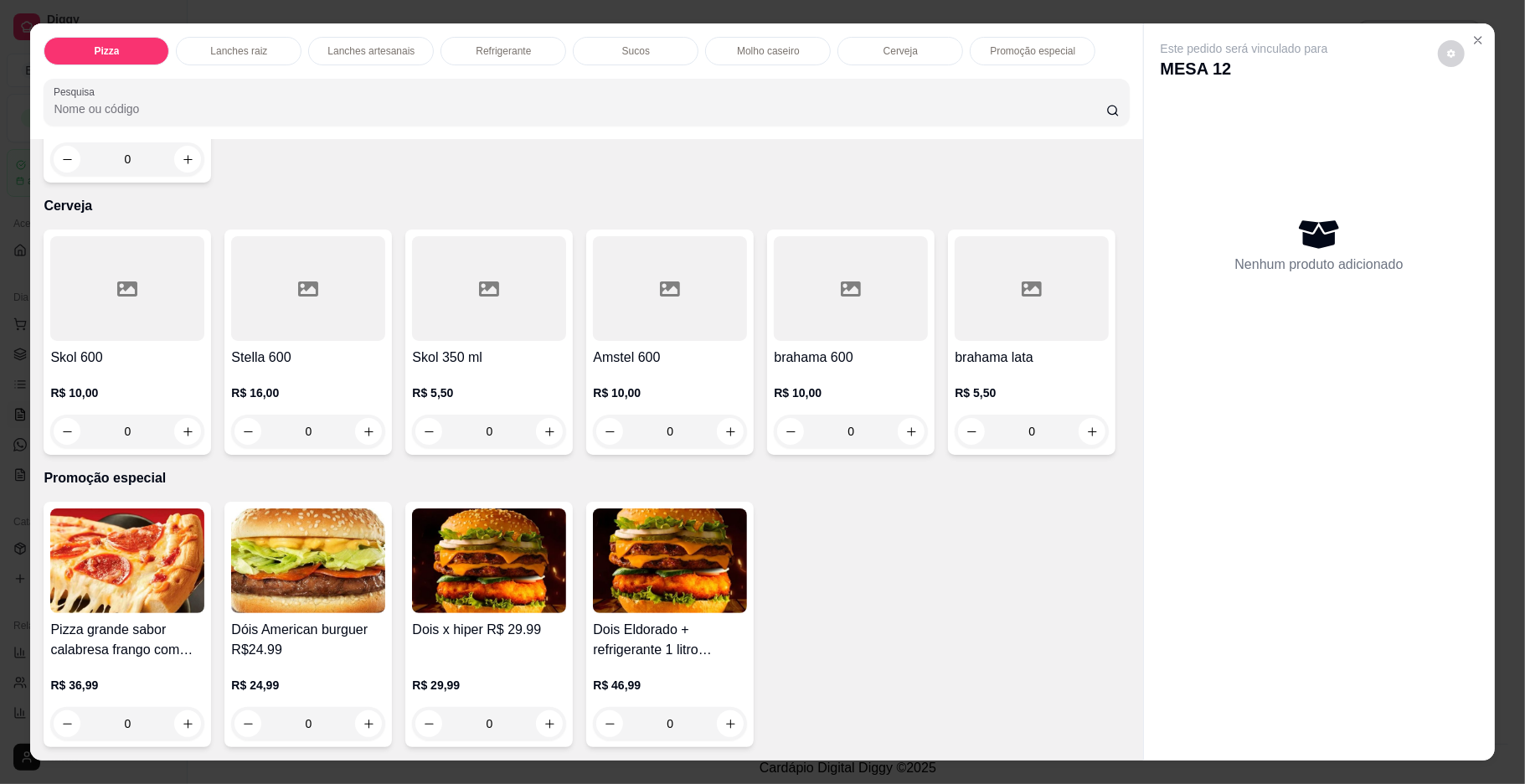
scroll to position [3571, 0]
click at [1079, 445] on button "increase-product-quantity" at bounding box center [1092, 432] width 27 height 27
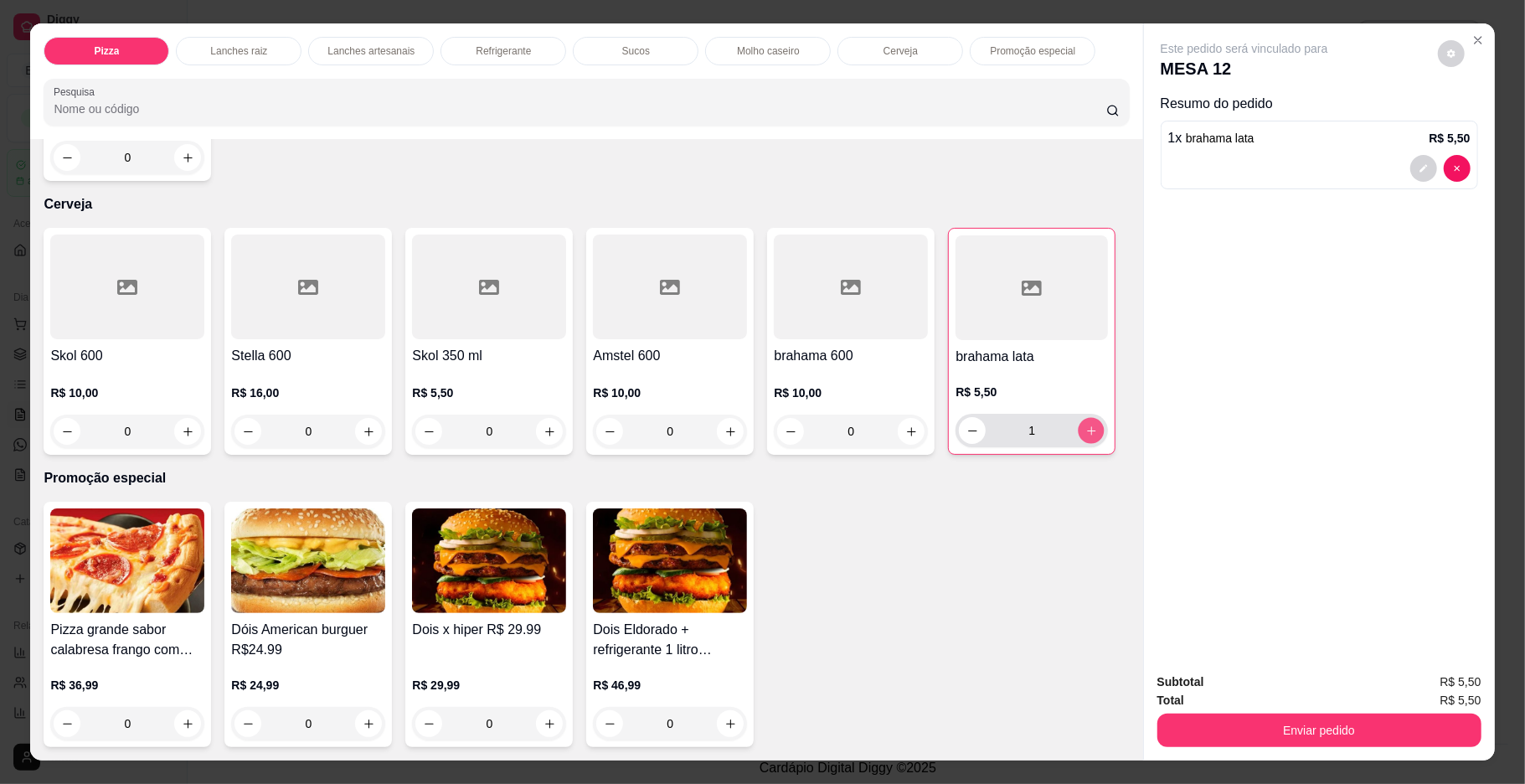
click at [1086, 437] on icon "increase-product-quantity" at bounding box center [1091, 431] width 12 height 12
type input "3"
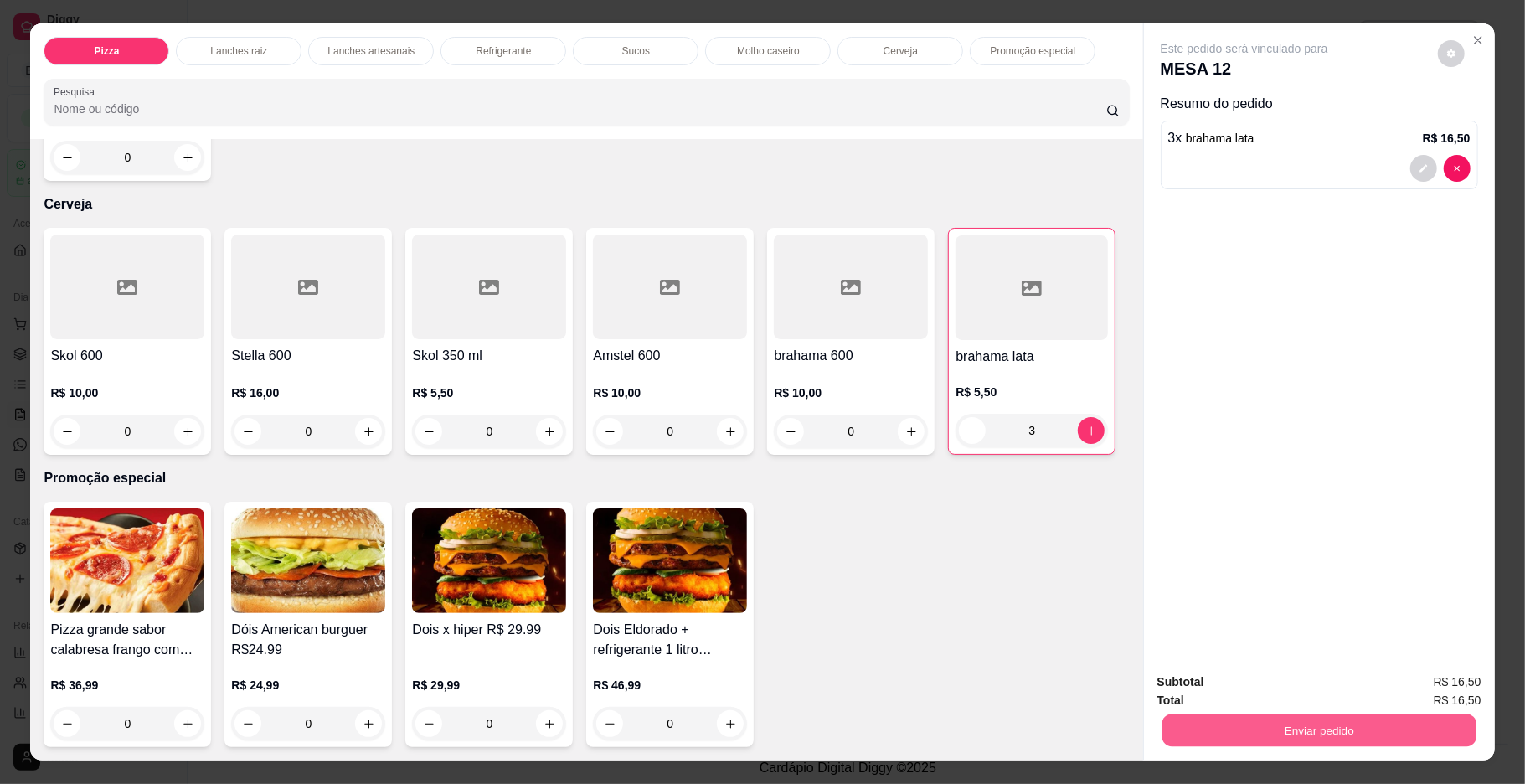
click at [1248, 723] on button "Enviar pedido" at bounding box center [1319, 731] width 315 height 32
click at [1421, 683] on button "Enviar pedido" at bounding box center [1435, 689] width 94 height 31
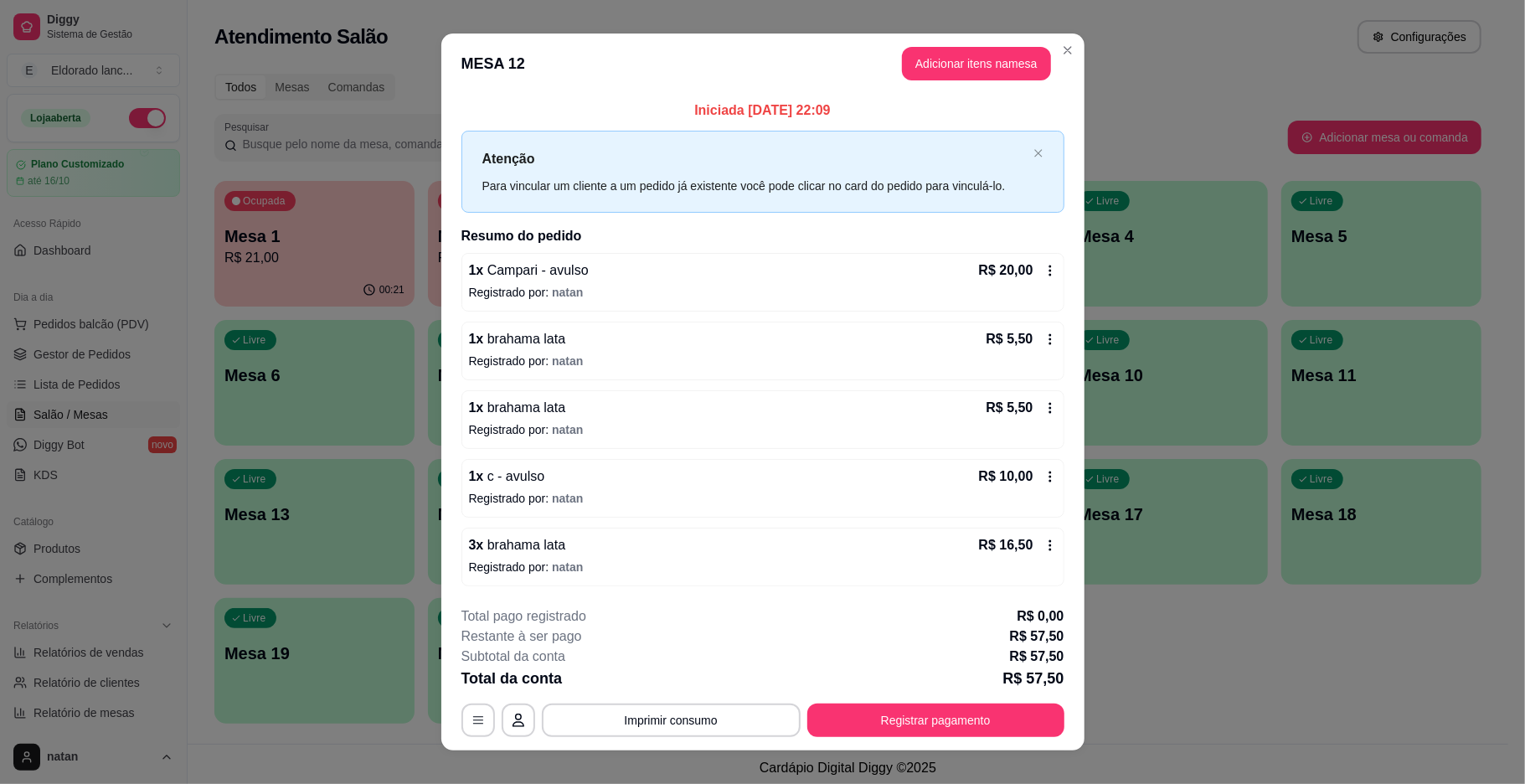
scroll to position [21, 0]
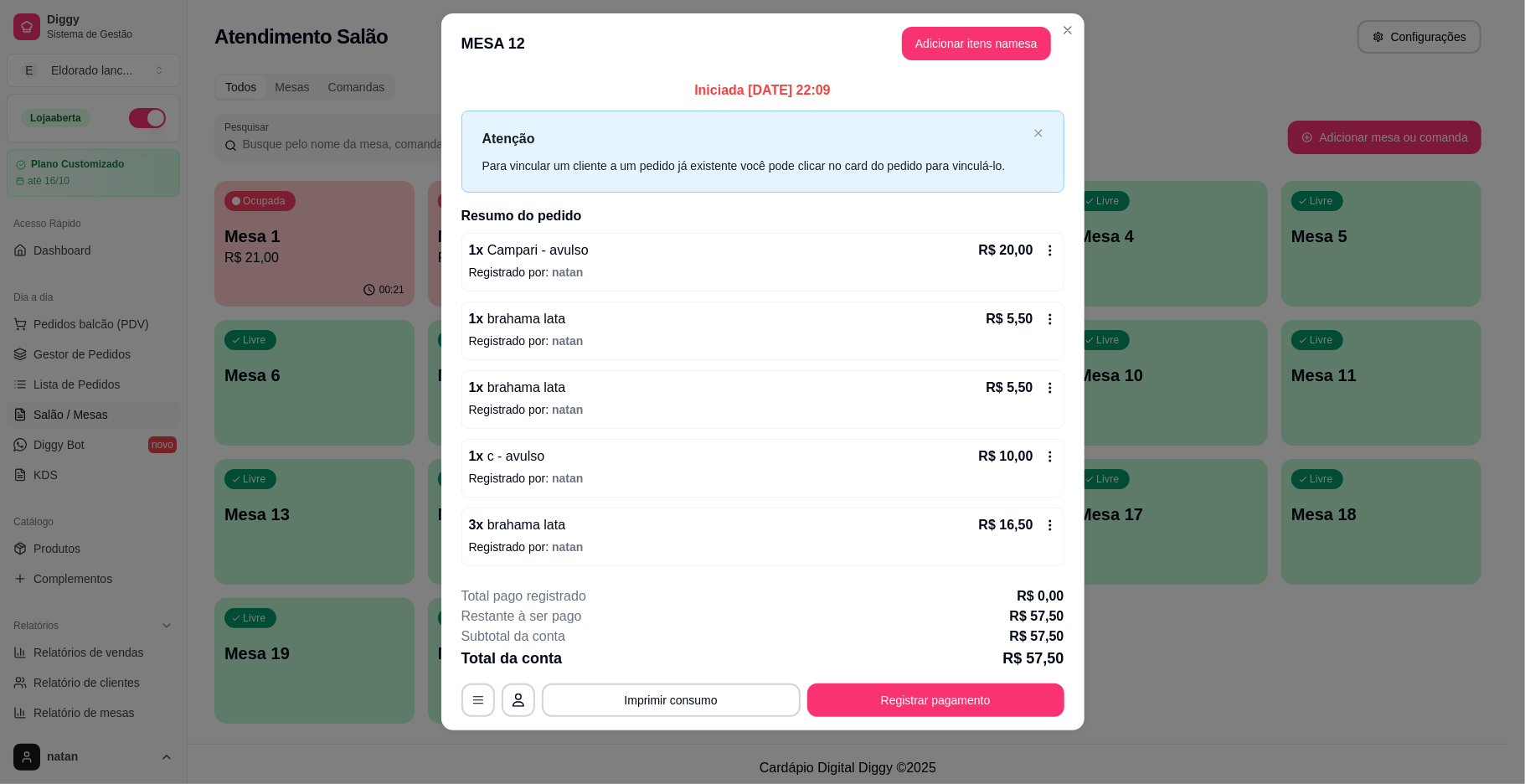
click at [1044, 381] on icon at bounding box center [1050, 388] width 13 height 13
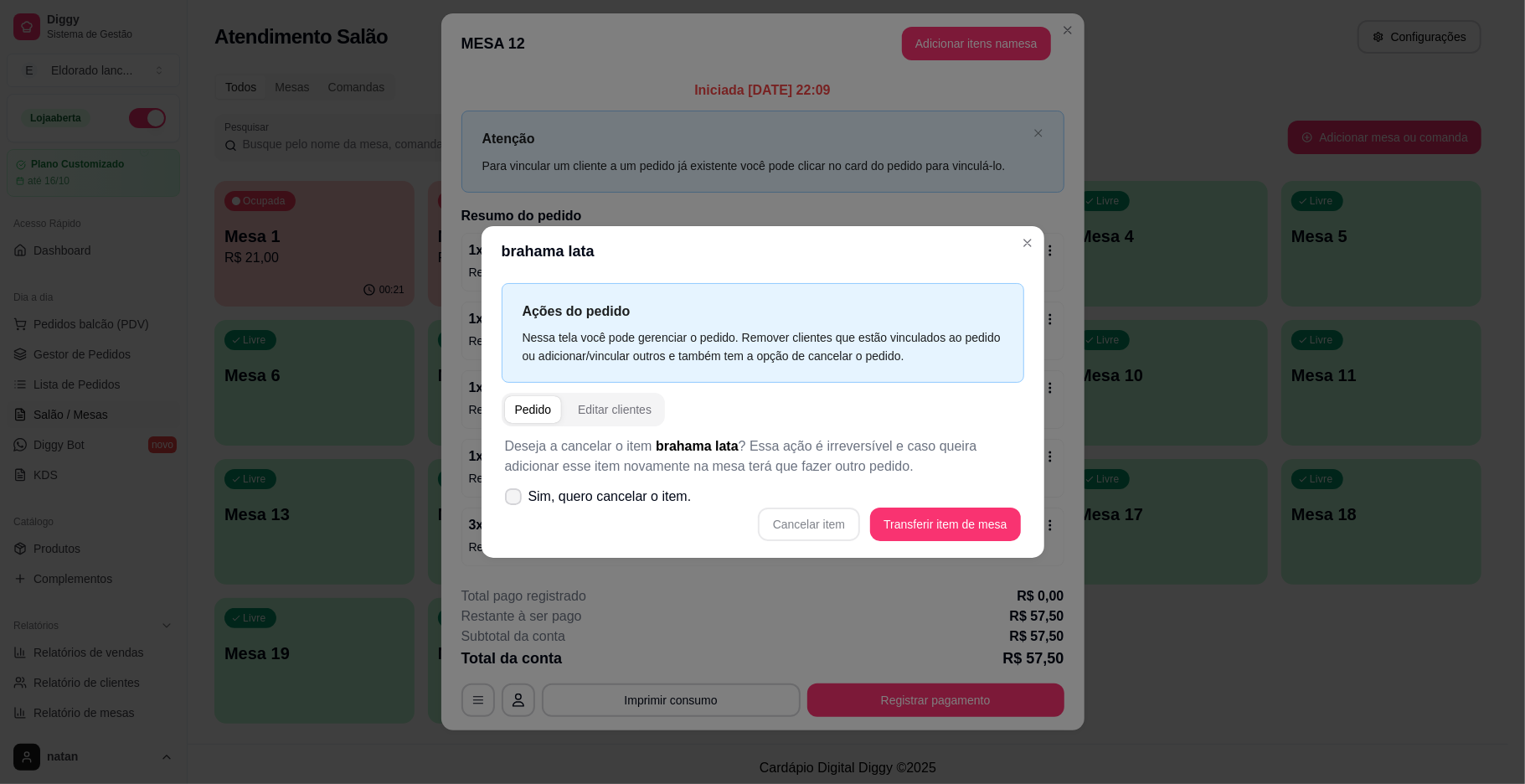
click at [537, 494] on span "Sim, quero cancelar o item." at bounding box center [610, 496] width 163 height 20
click at [515, 500] on input "Sim, quero cancelar o item." at bounding box center [509, 505] width 10 height 10
checkbox input "true"
click at [845, 523] on button "Cancelar item" at bounding box center [808, 524] width 102 height 33
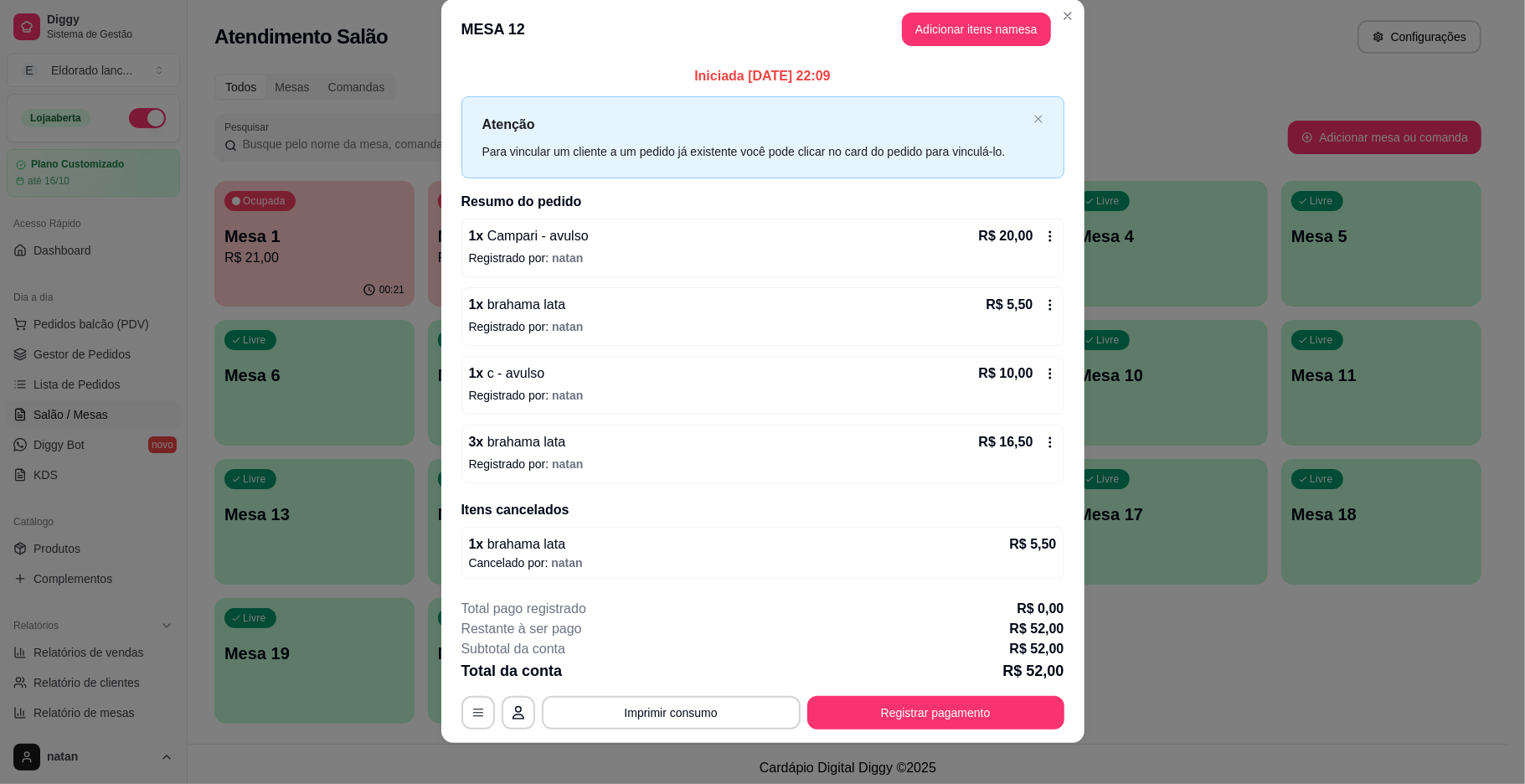
scroll to position [8, 0]
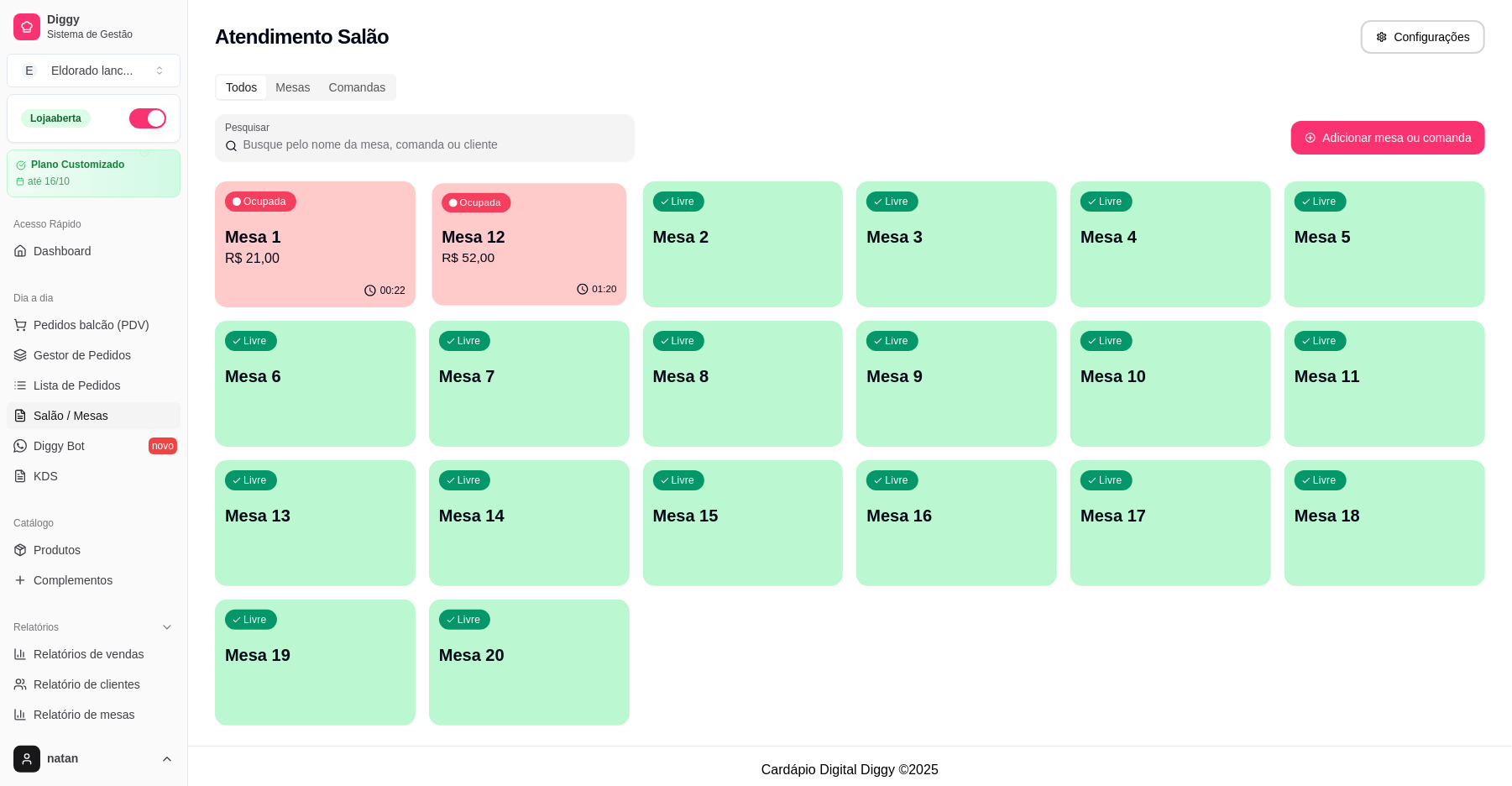
click at [451, 223] on div "Ocupada Mesa 12 R$ 52,00" at bounding box center [529, 228] width 195 height 91
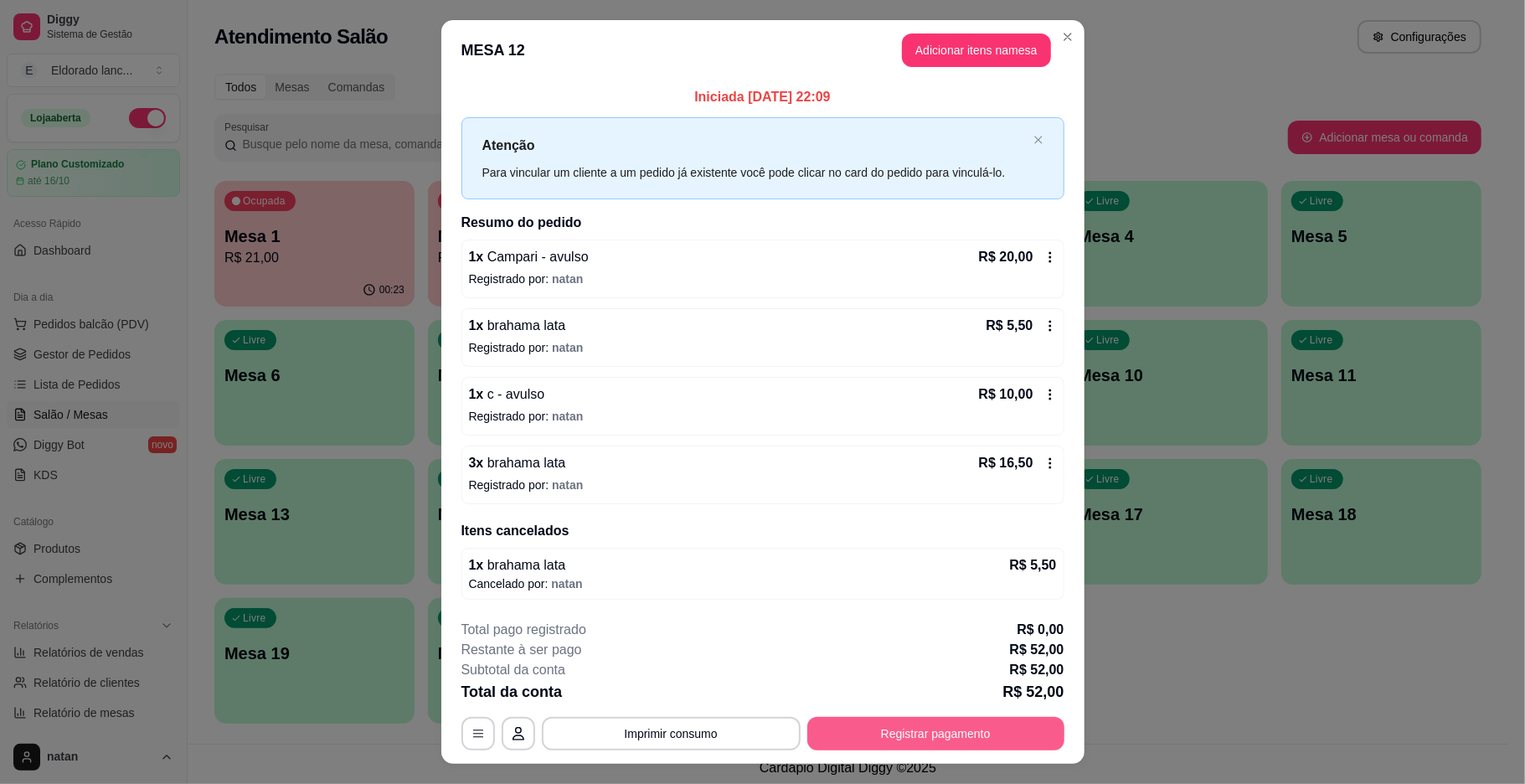
click at [925, 738] on button "Registrar pagamento" at bounding box center [936, 733] width 257 height 33
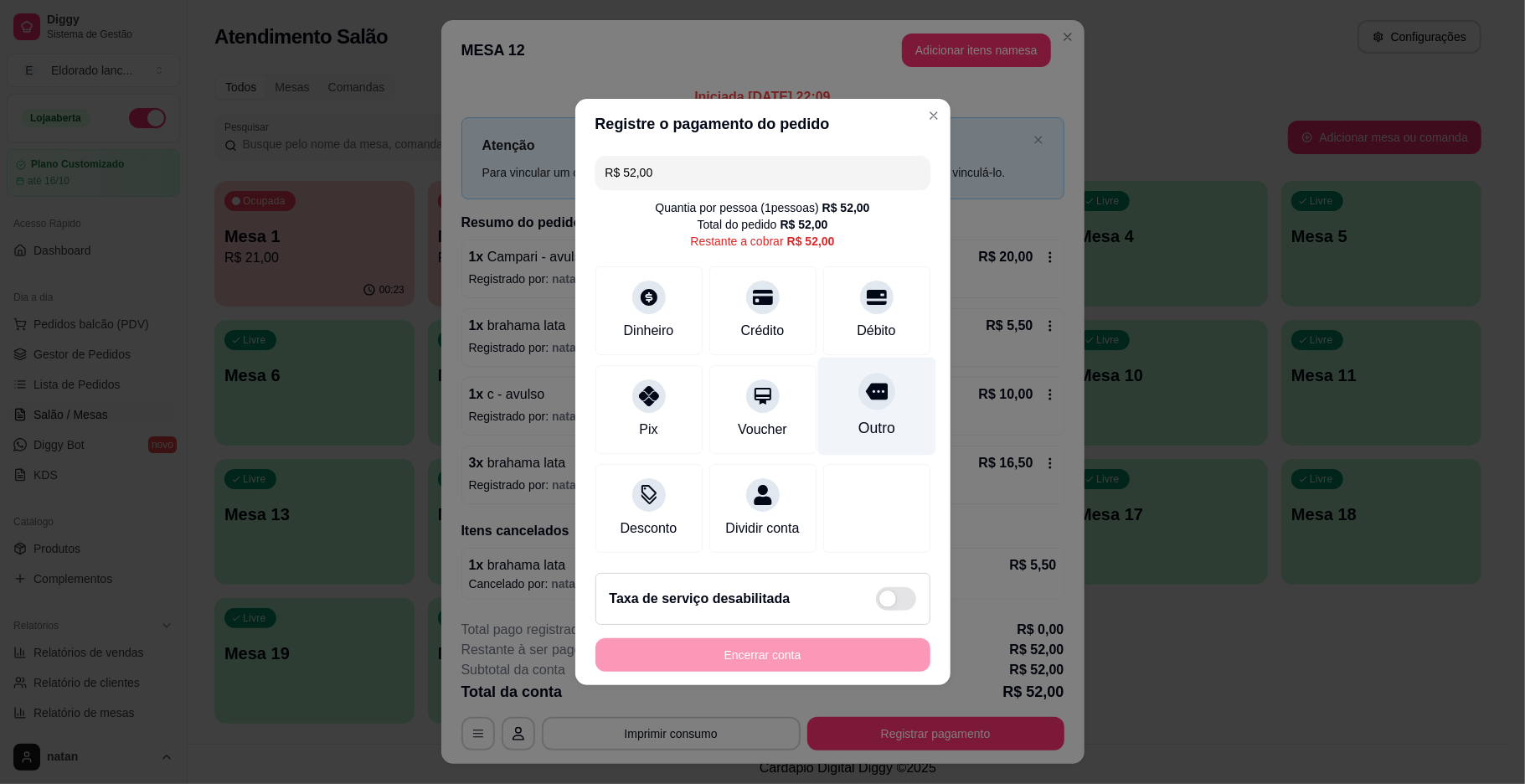
click at [883, 404] on div "Outro" at bounding box center [877, 406] width 118 height 98
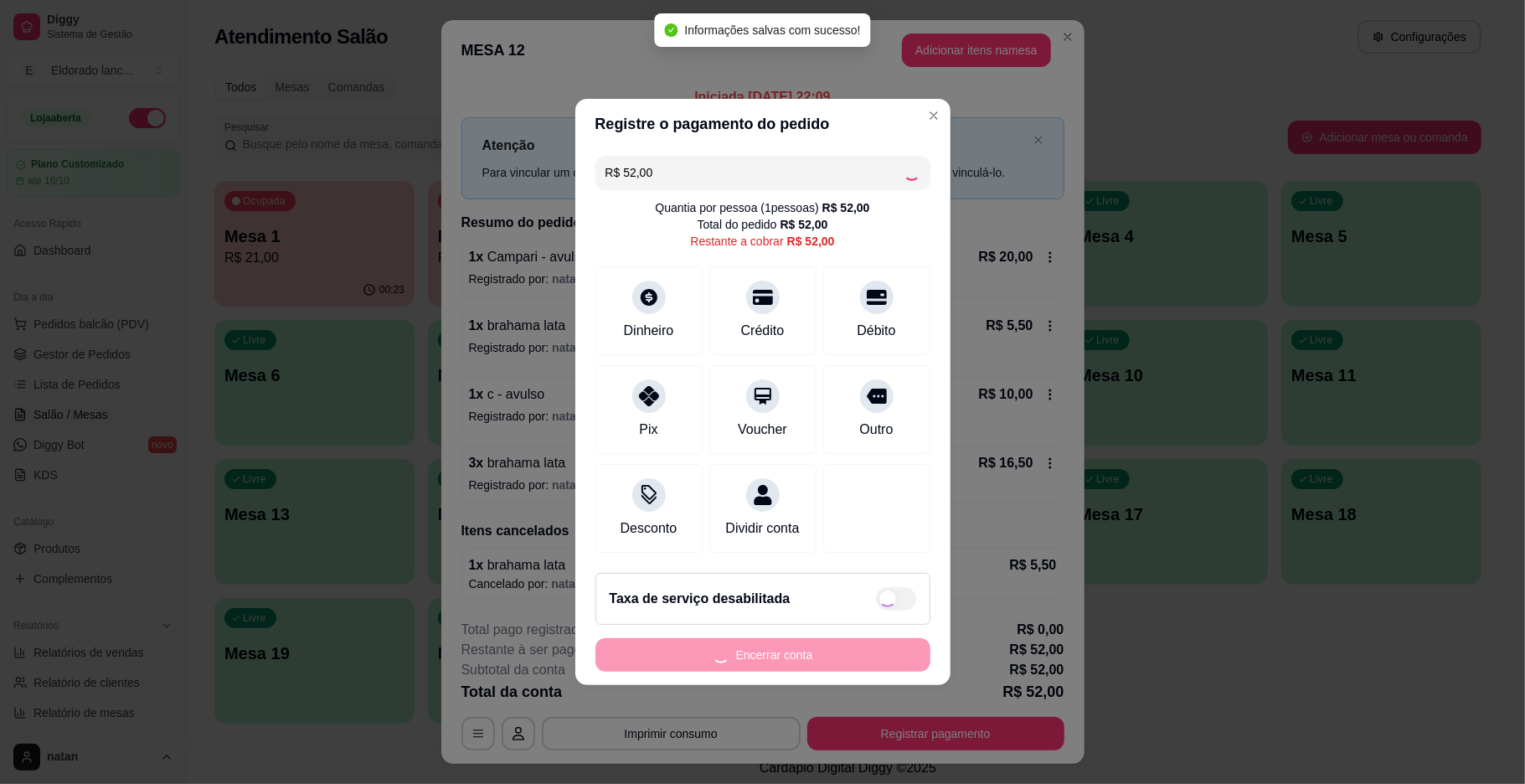
type input "R$ 0,00"
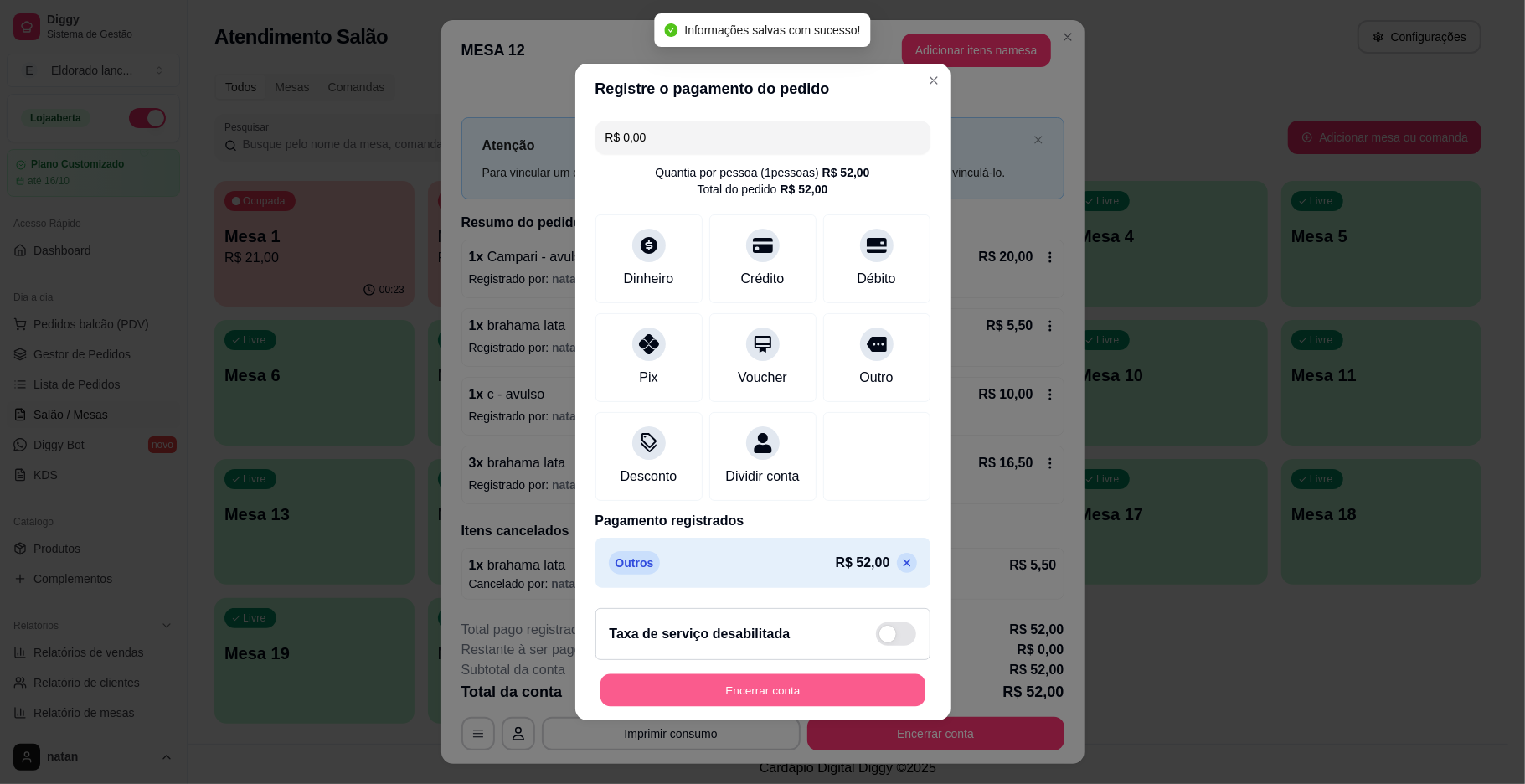
click at [815, 690] on button "Encerrar conta" at bounding box center [762, 690] width 325 height 32
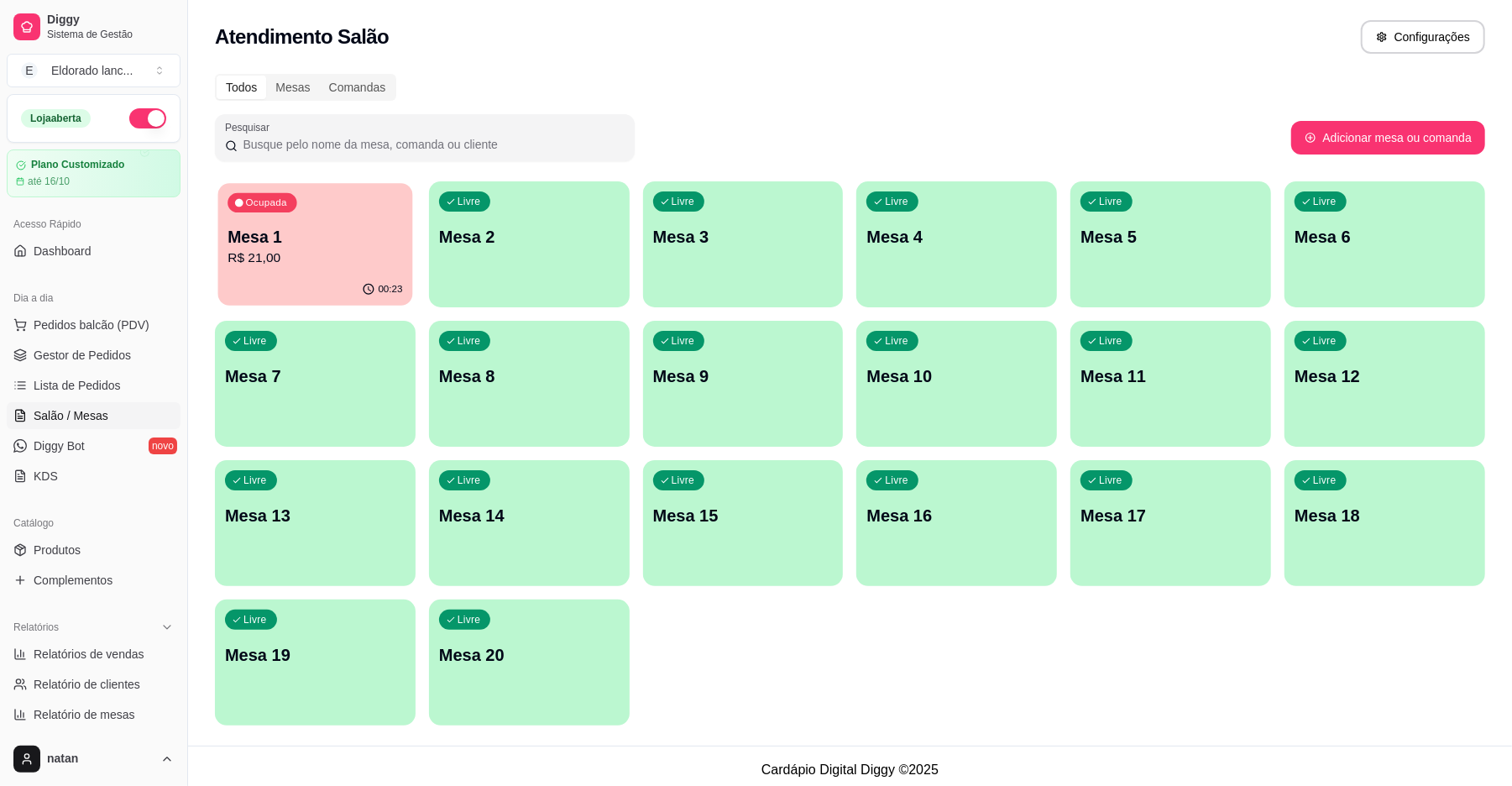
click at [320, 252] on p "R$ 21,00" at bounding box center [314, 258] width 175 height 19
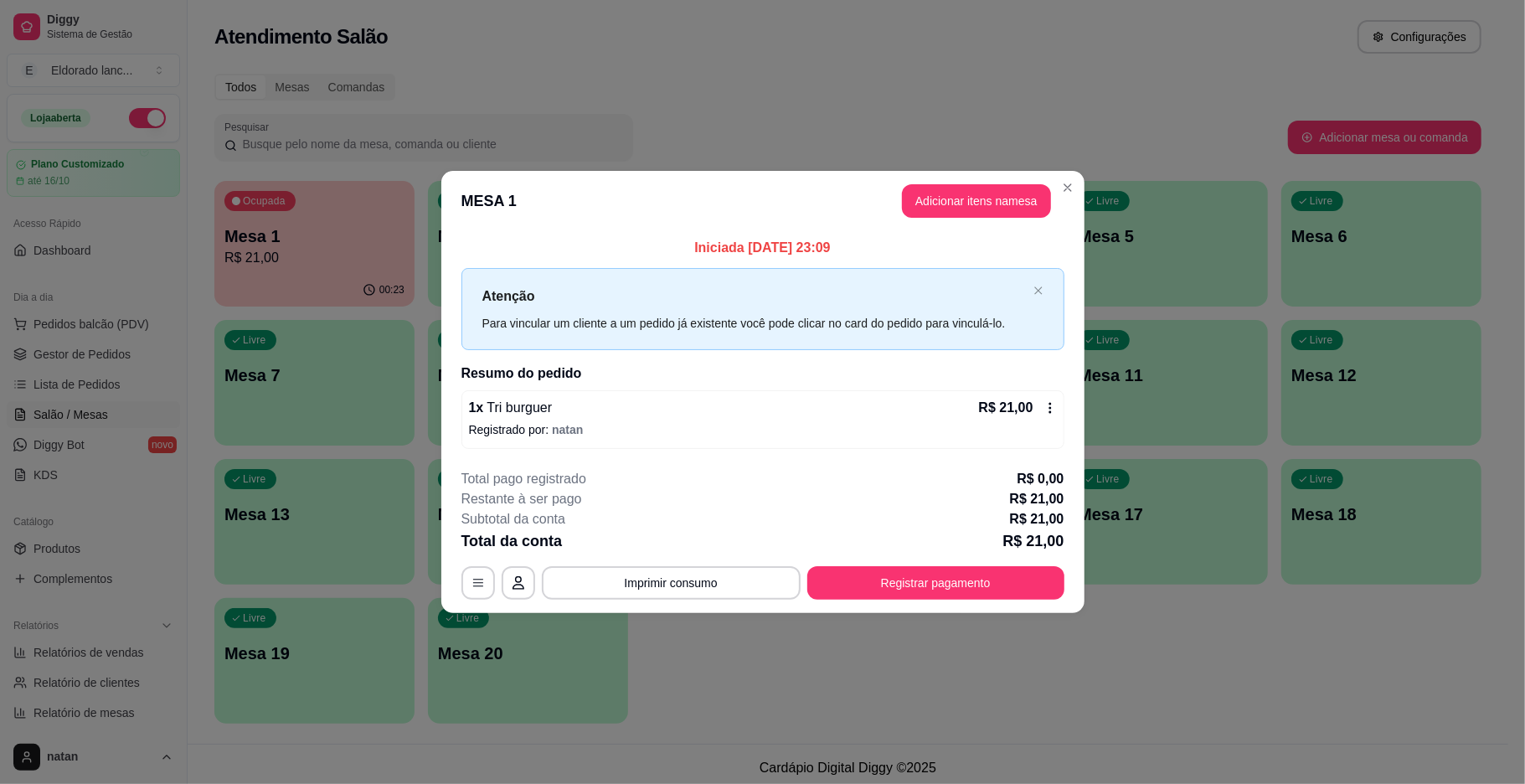
click at [946, 564] on div "**********" at bounding box center [762, 533] width 603 height 131
click at [952, 584] on button "Registrar pagamento" at bounding box center [936, 582] width 250 height 32
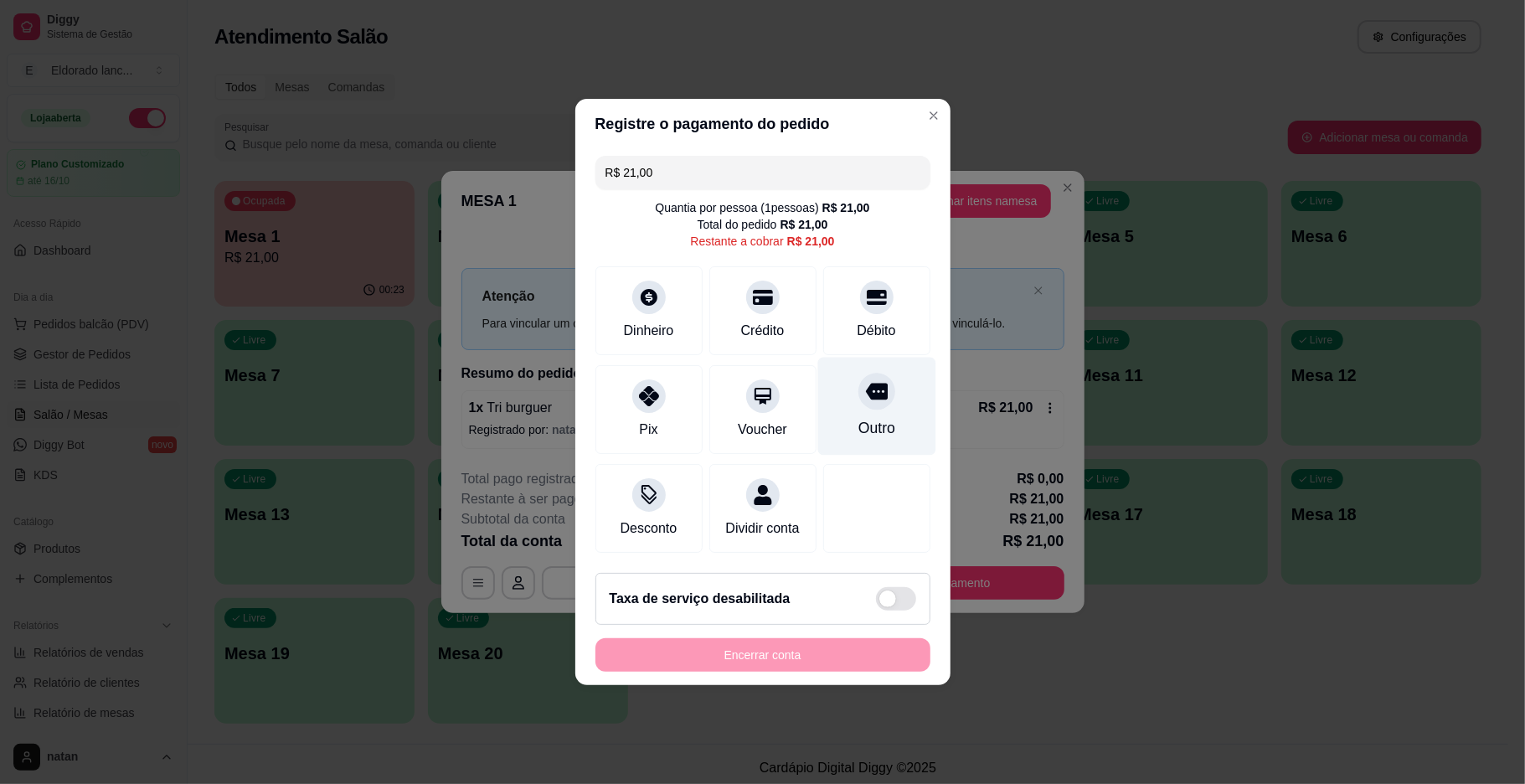
click at [859, 392] on div at bounding box center [877, 391] width 37 height 37
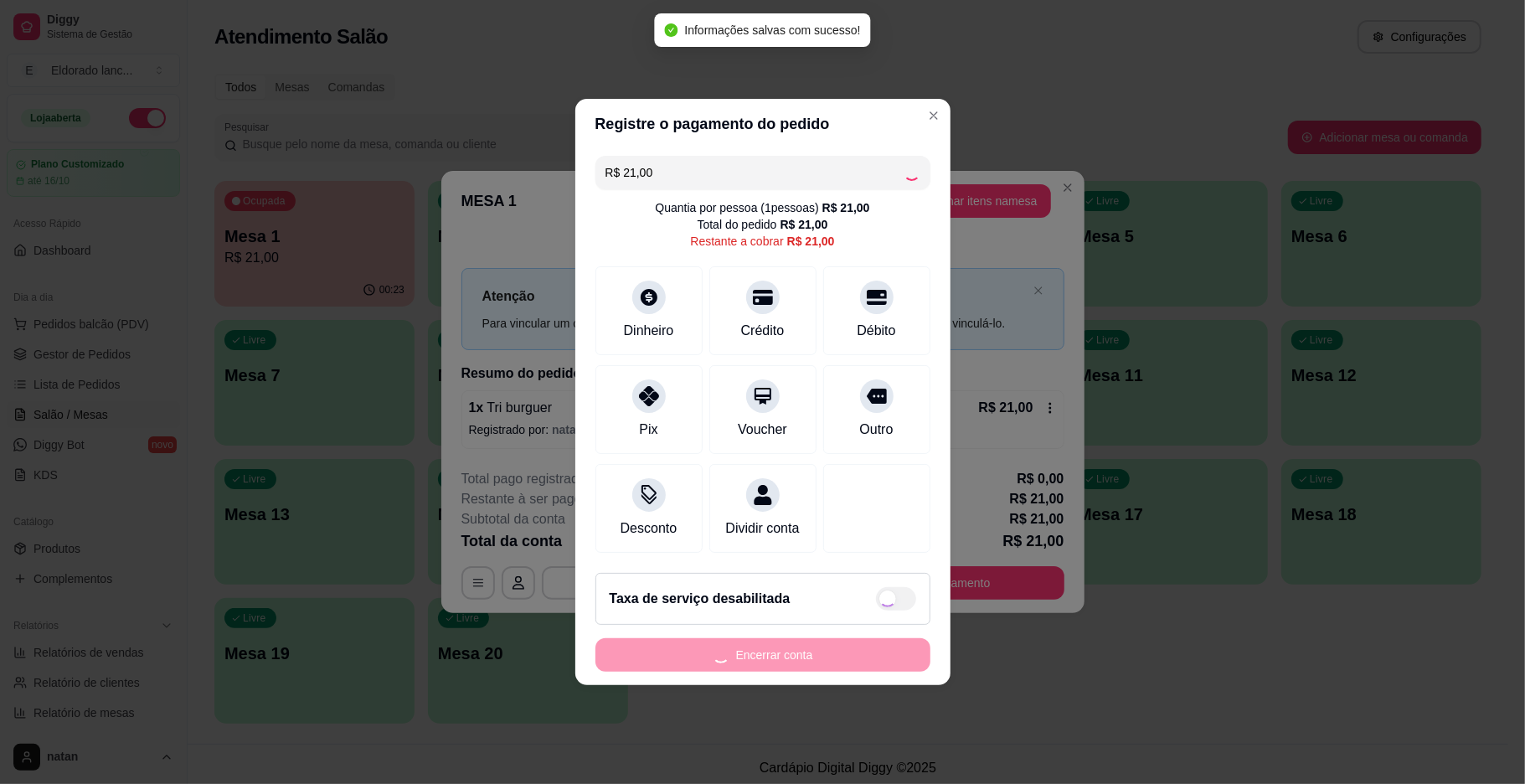
type input "R$ 0,00"
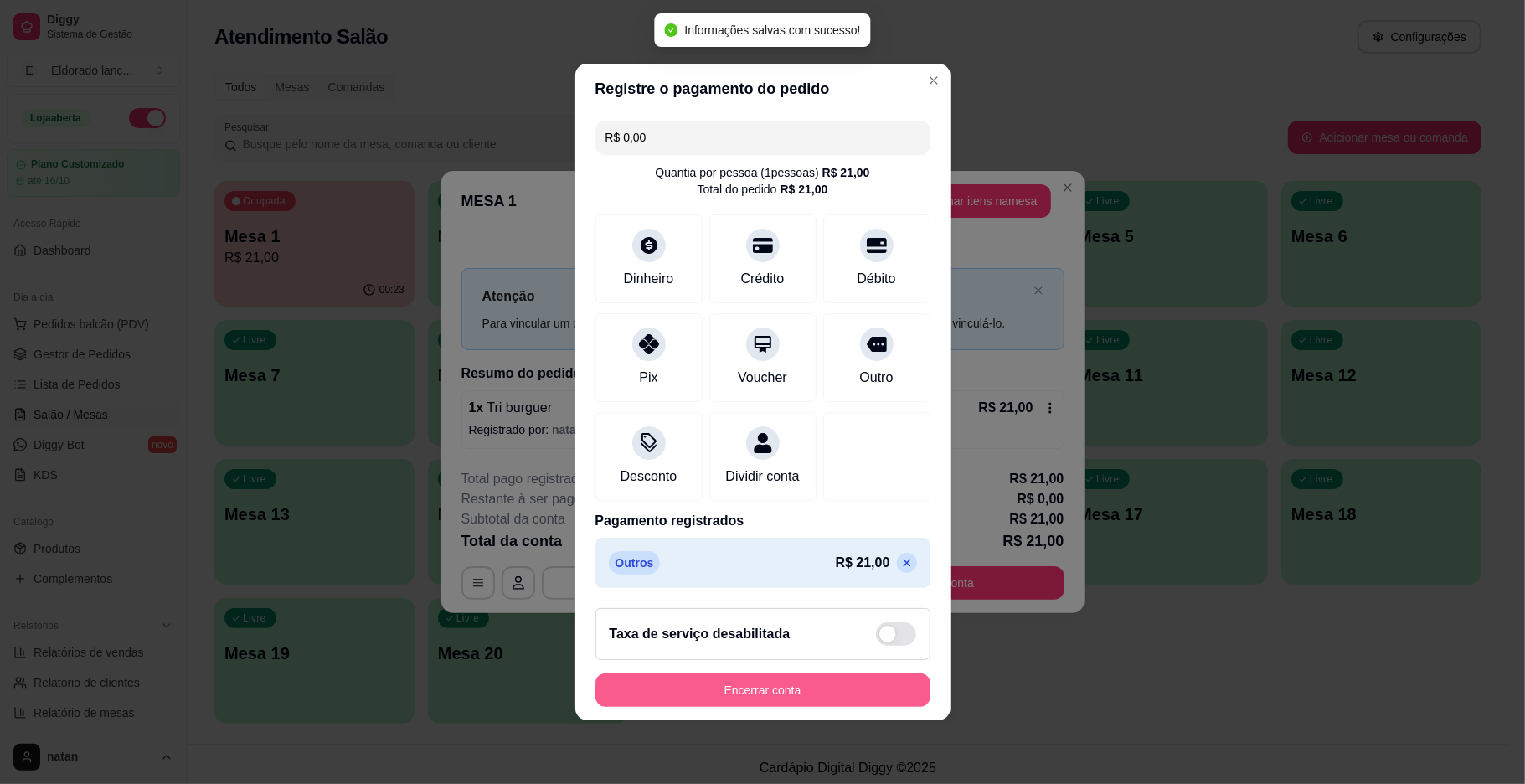
click at [836, 700] on button "Encerrar conta" at bounding box center [763, 690] width 336 height 33
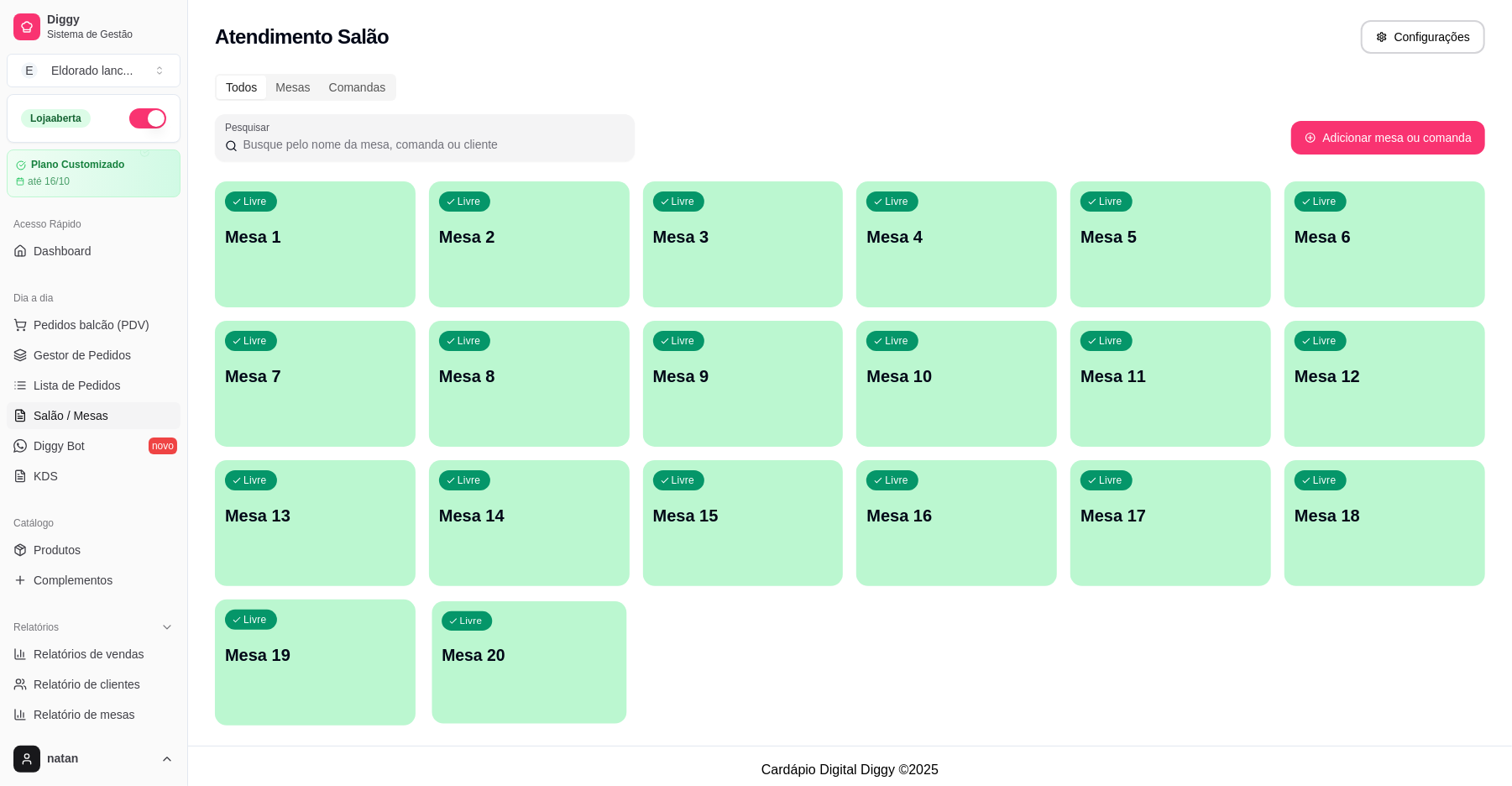
click at [541, 659] on p "Mesa 20" at bounding box center [528, 655] width 175 height 23
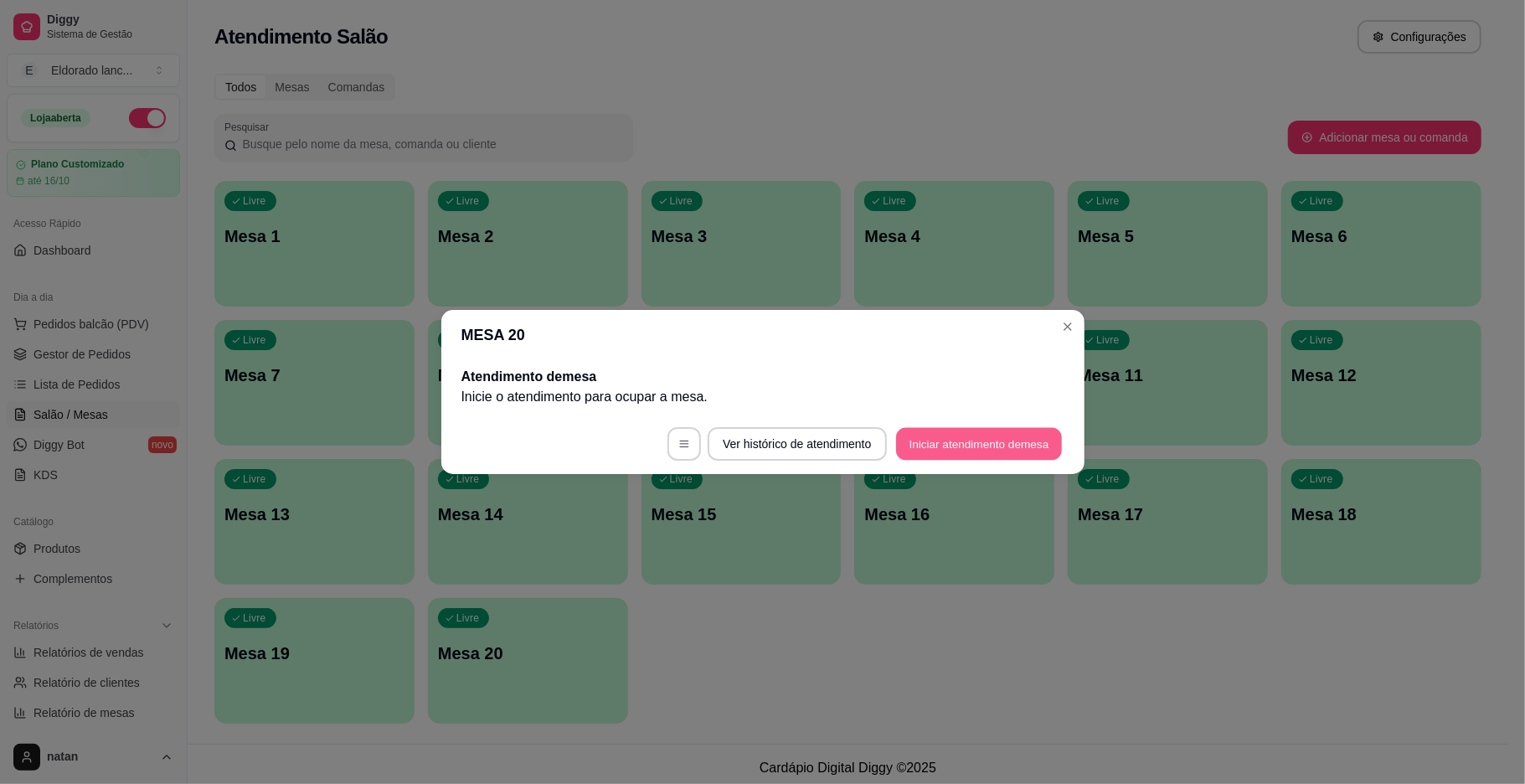
click at [972, 439] on button "Iniciar atendimento de mesa" at bounding box center [979, 444] width 166 height 32
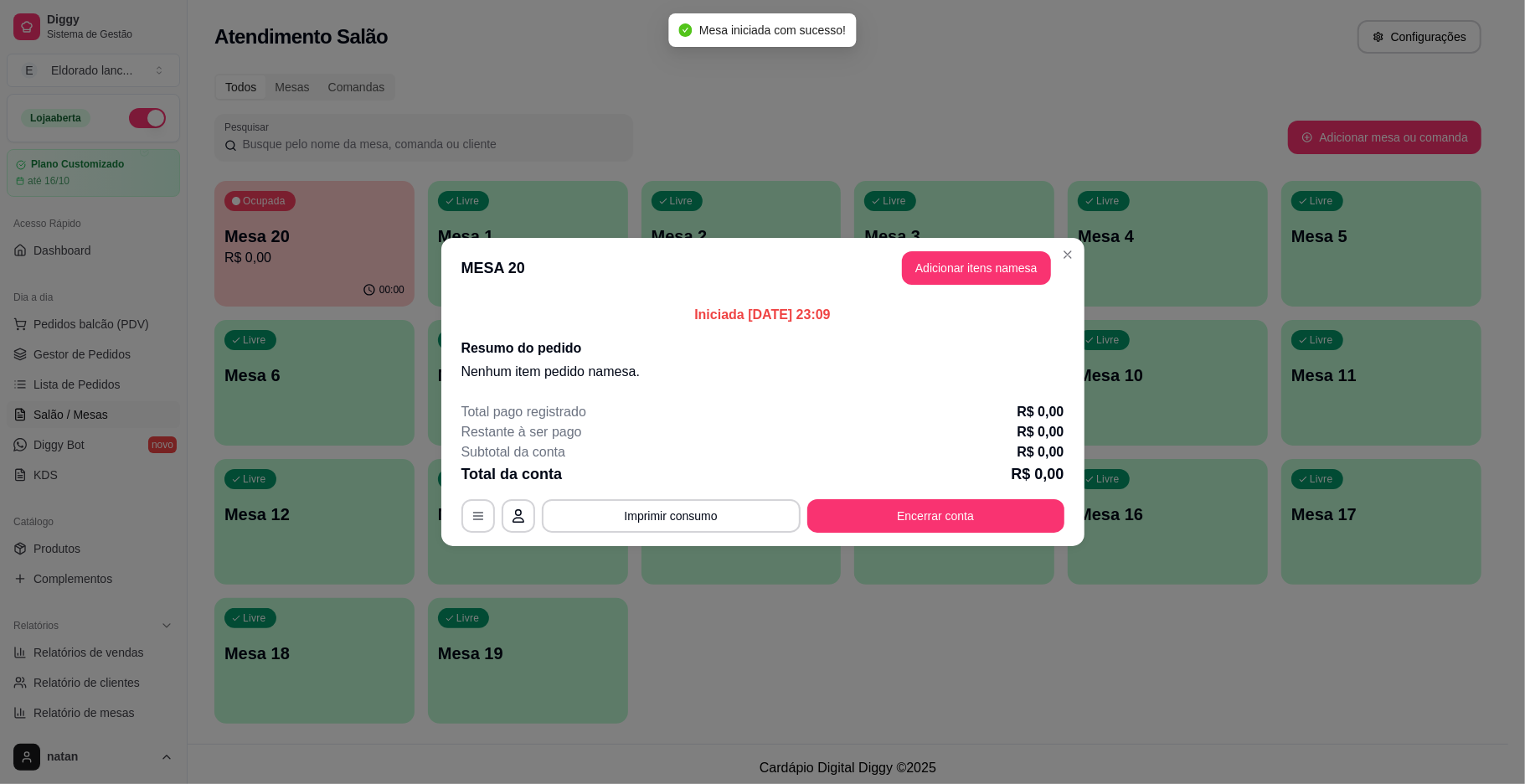
click at [1052, 342] on h2 "Resumo do pedido" at bounding box center [762, 348] width 603 height 20
click at [969, 249] on header "MESA 20 Adicionar itens na mesa" at bounding box center [762, 268] width 643 height 60
click at [984, 270] on button "Adicionar itens na mesa" at bounding box center [976, 268] width 149 height 33
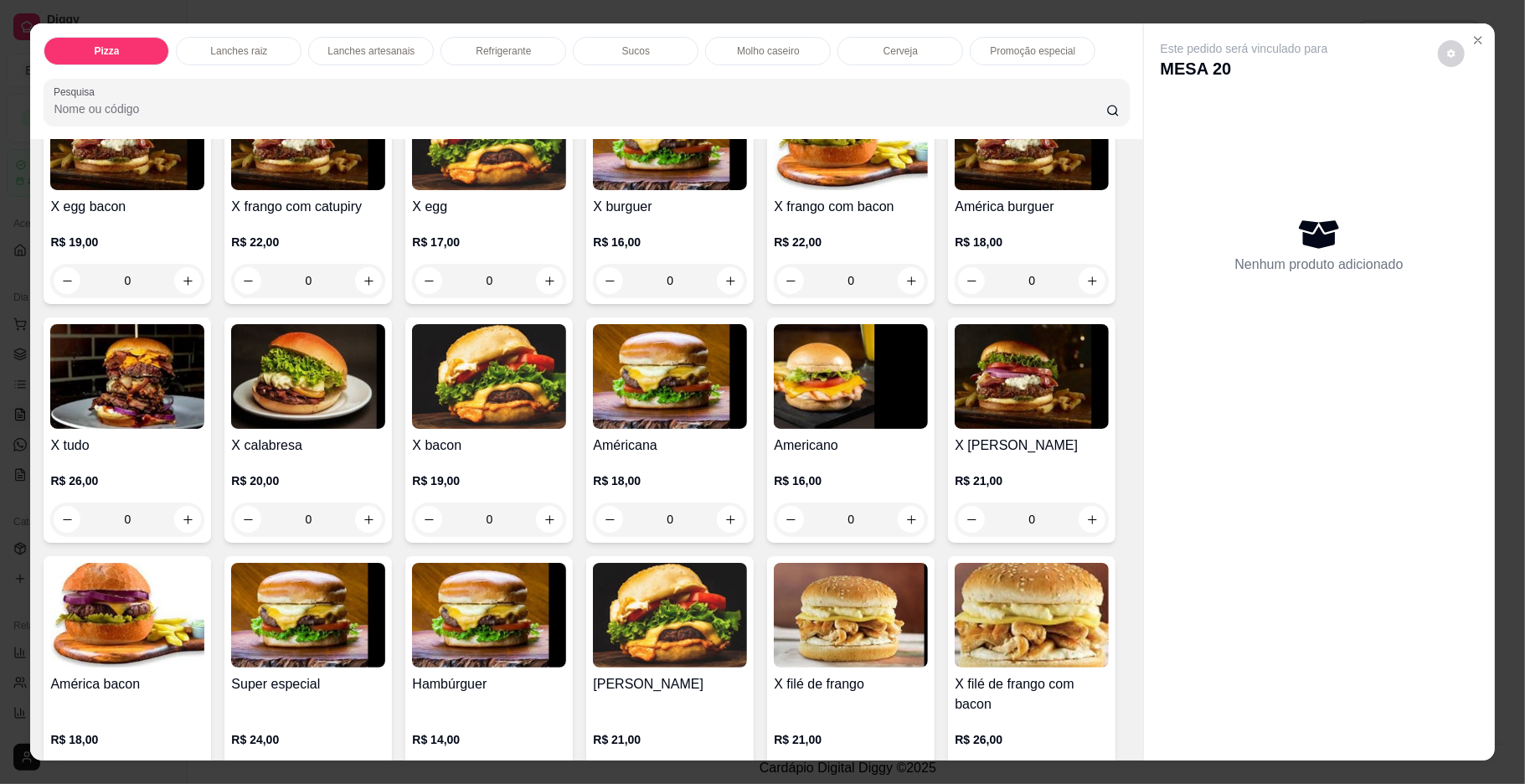
scroll to position [670, 0]
click at [566, 521] on div "0" at bounding box center [489, 518] width 154 height 33
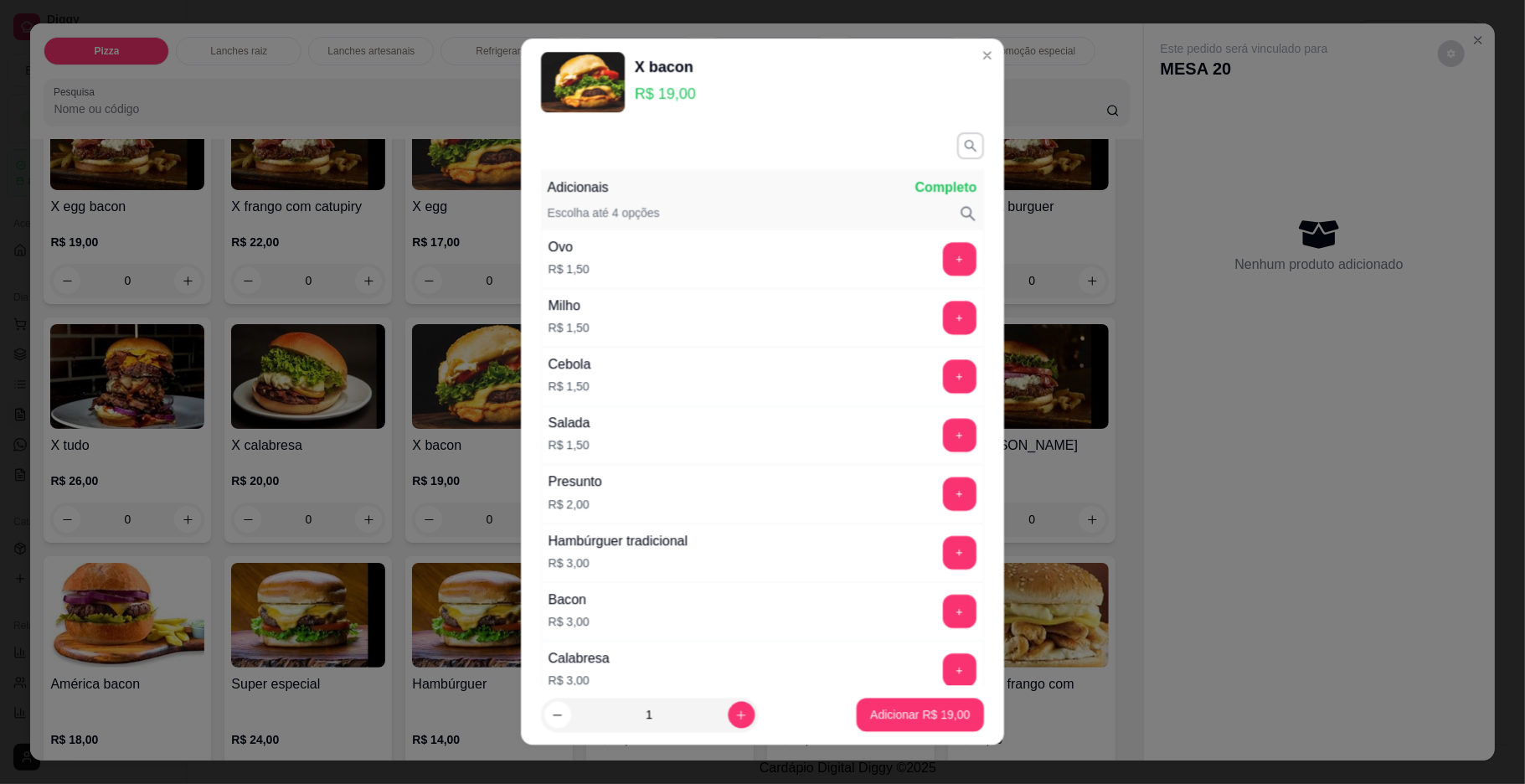
click at [908, 516] on div "Presunto R$ 2,00 +" at bounding box center [762, 494] width 443 height 59
click at [737, 714] on icon "increase-product-quantity" at bounding box center [741, 714] width 9 height 9
click at [545, 714] on button "decrease-product-quantity" at bounding box center [559, 714] width 27 height 27
type input "2"
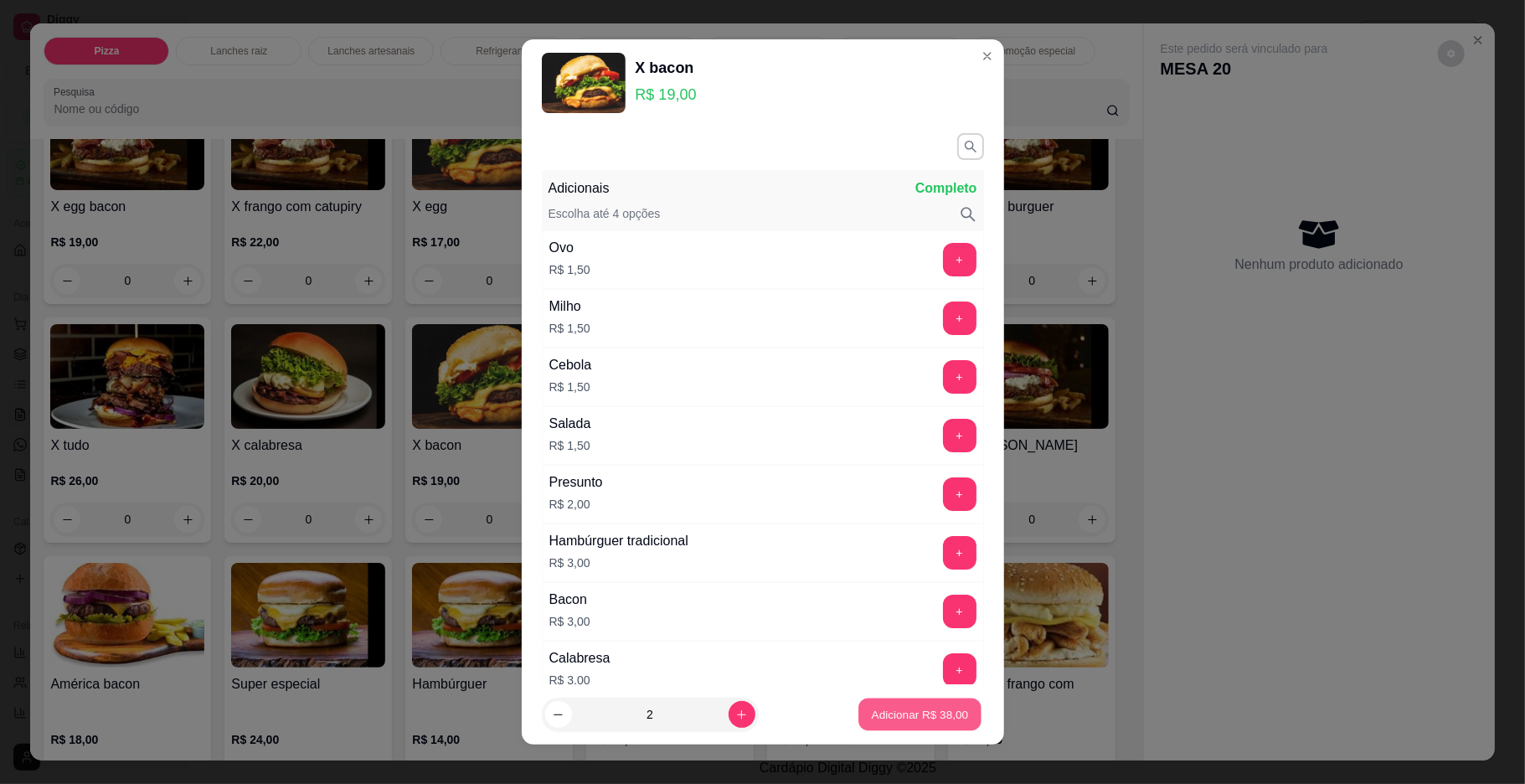
click at [860, 704] on button "Adicionar R$ 38,00" at bounding box center [921, 714] width 123 height 32
type input "2"
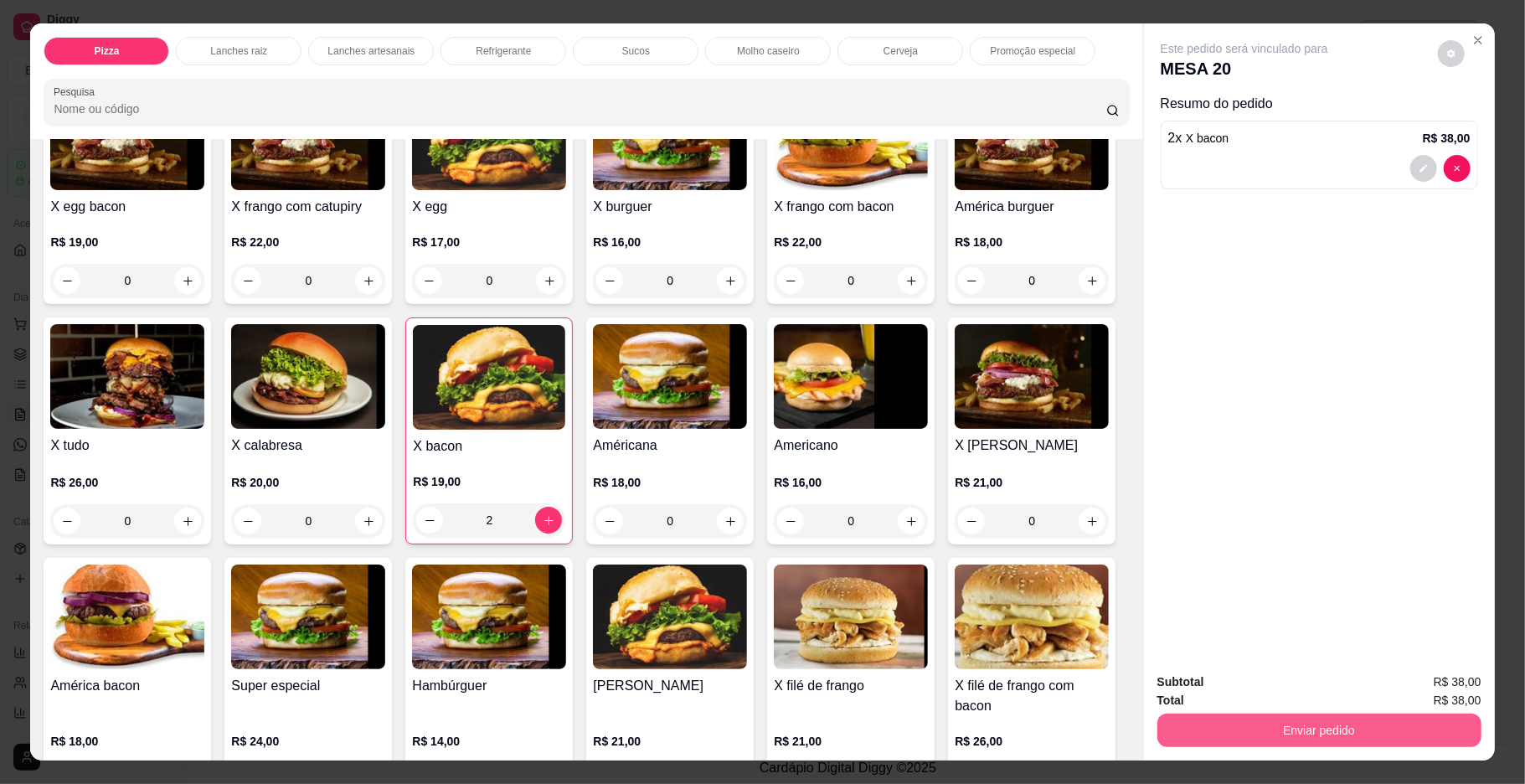
click at [1254, 734] on button "Enviar pedido" at bounding box center [1320, 730] width 324 height 33
click at [1465, 691] on button "Enviar pedido" at bounding box center [1436, 689] width 92 height 31
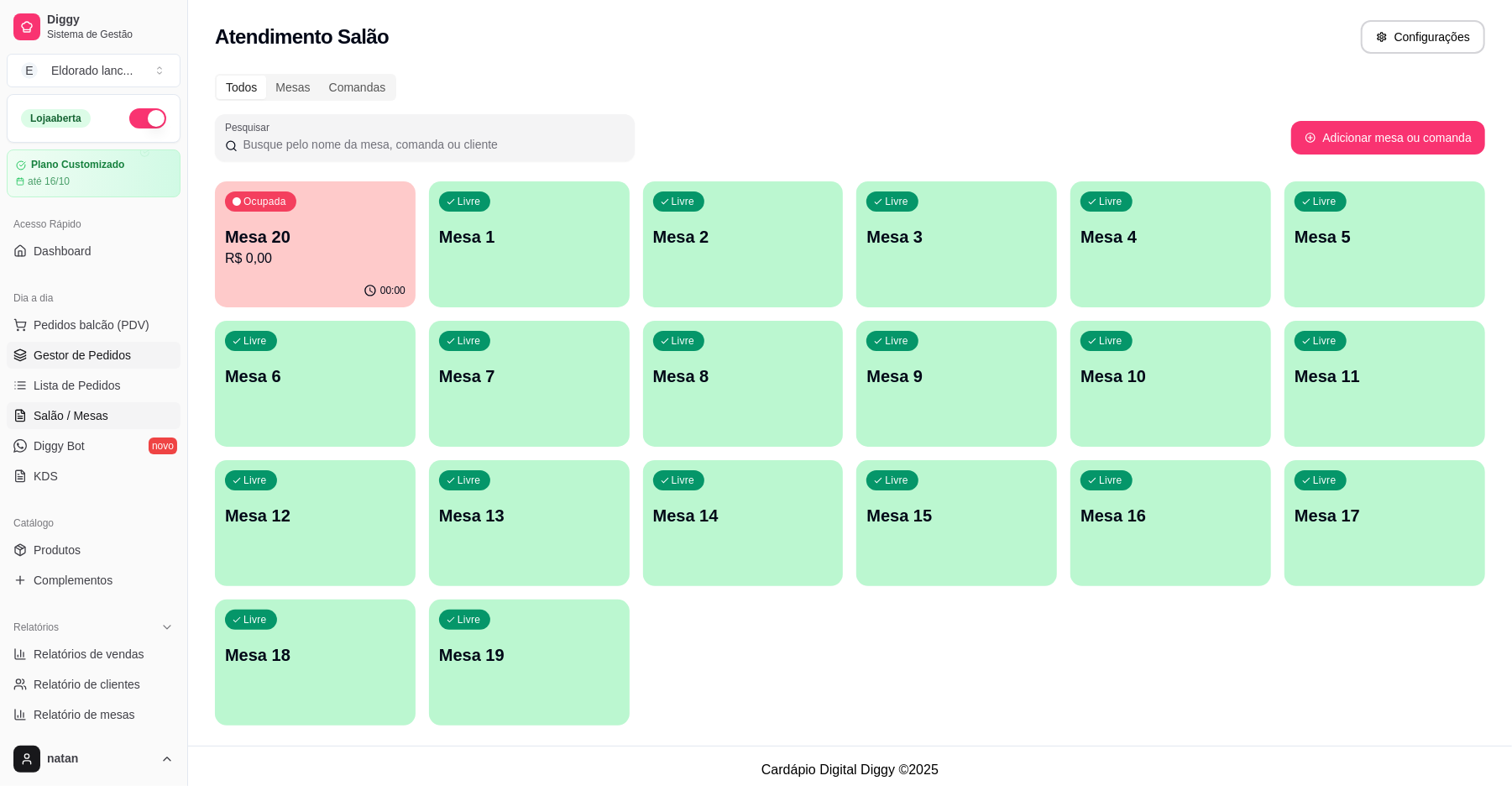
click at [128, 369] on link "Gestor de Pedidos" at bounding box center [94, 355] width 174 height 27
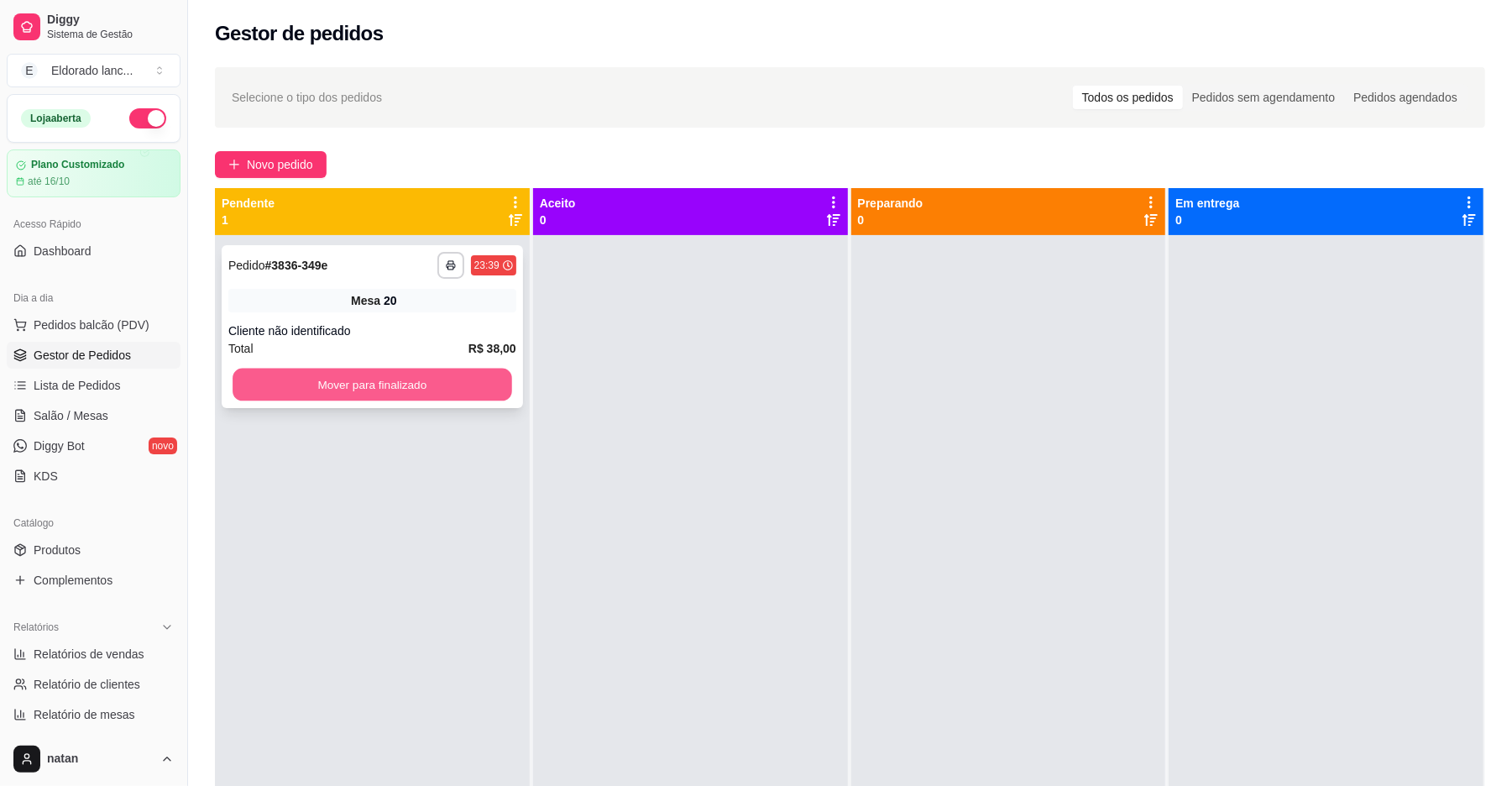
click at [452, 383] on button "Mover para finalizado" at bounding box center [372, 385] width 279 height 32
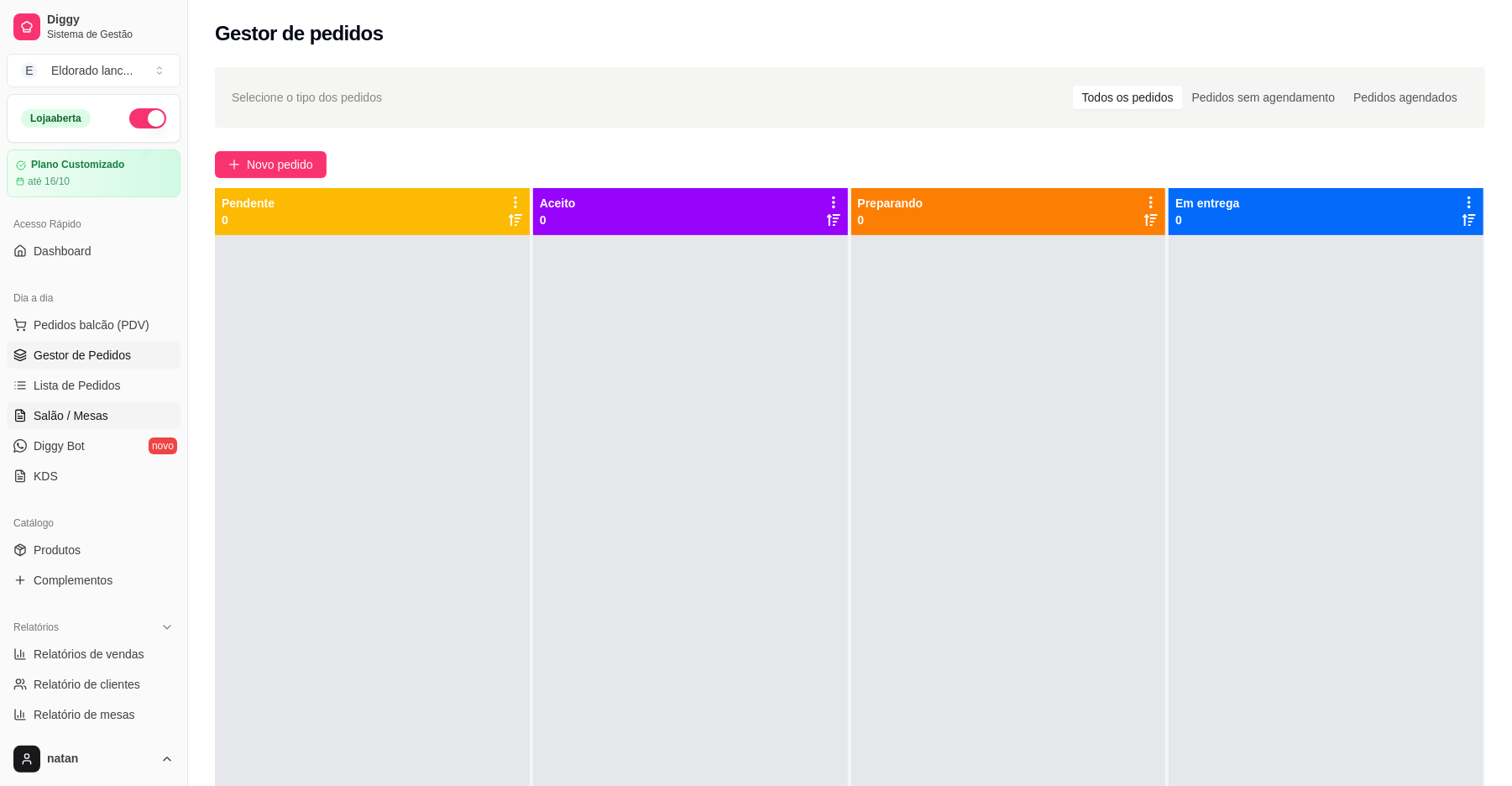
click at [106, 418] on link "Salão / Mesas" at bounding box center [94, 415] width 174 height 27
click at [94, 408] on span "Salão / Mesas" at bounding box center [71, 415] width 75 height 17
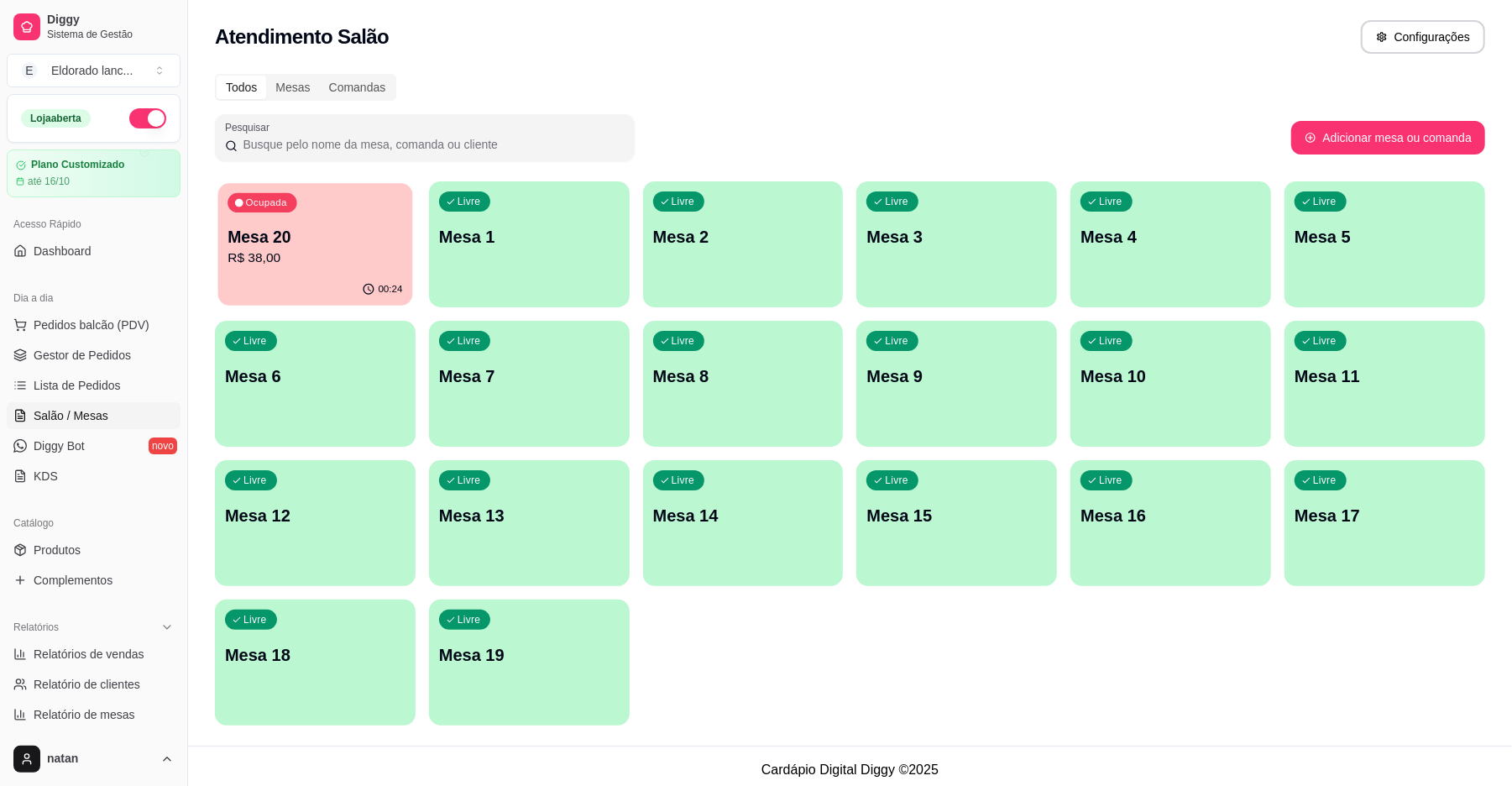
click at [239, 237] on p "Mesa 20" at bounding box center [314, 237] width 175 height 23
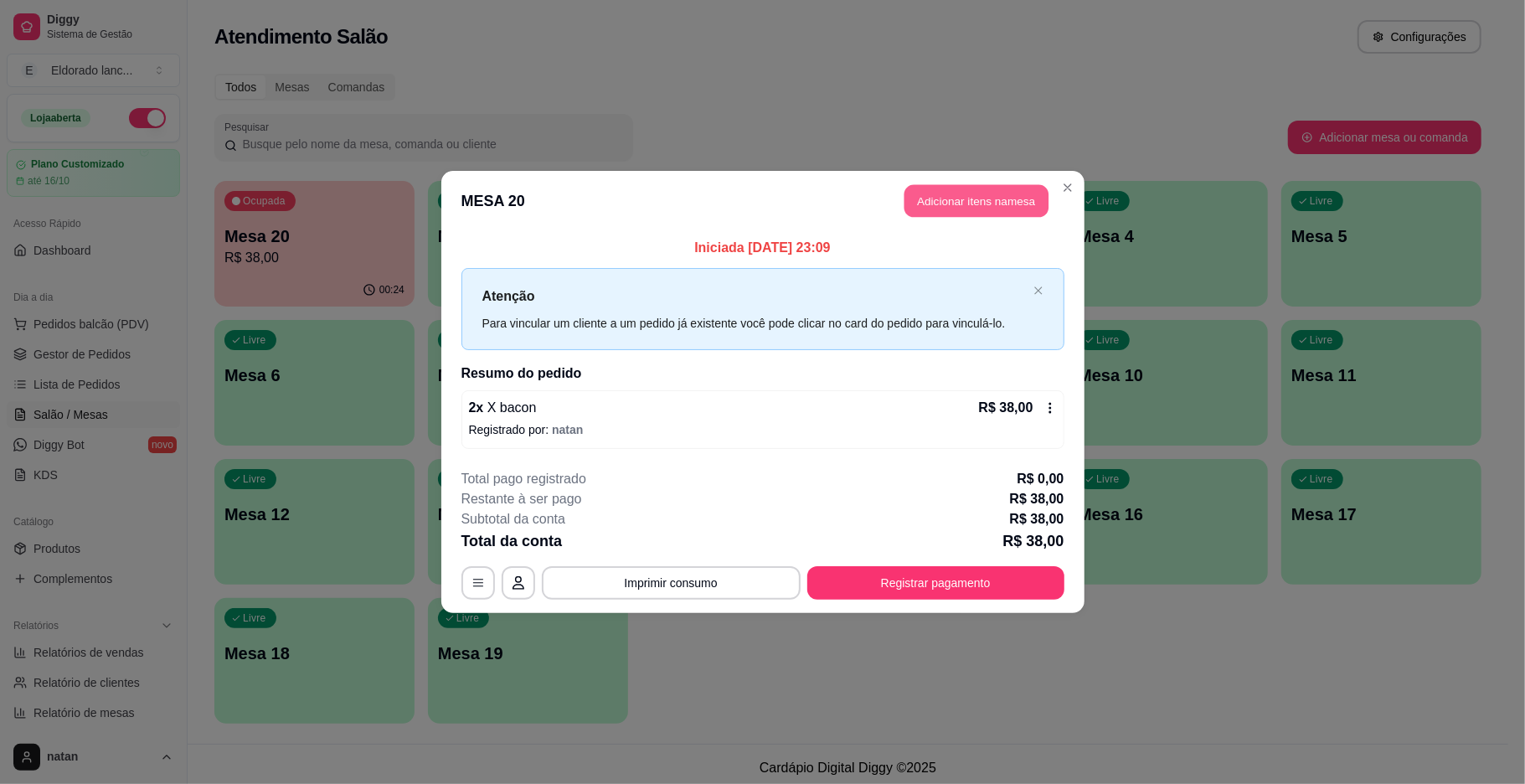
click at [986, 191] on button "Adicionar itens na mesa" at bounding box center [976, 201] width 144 height 32
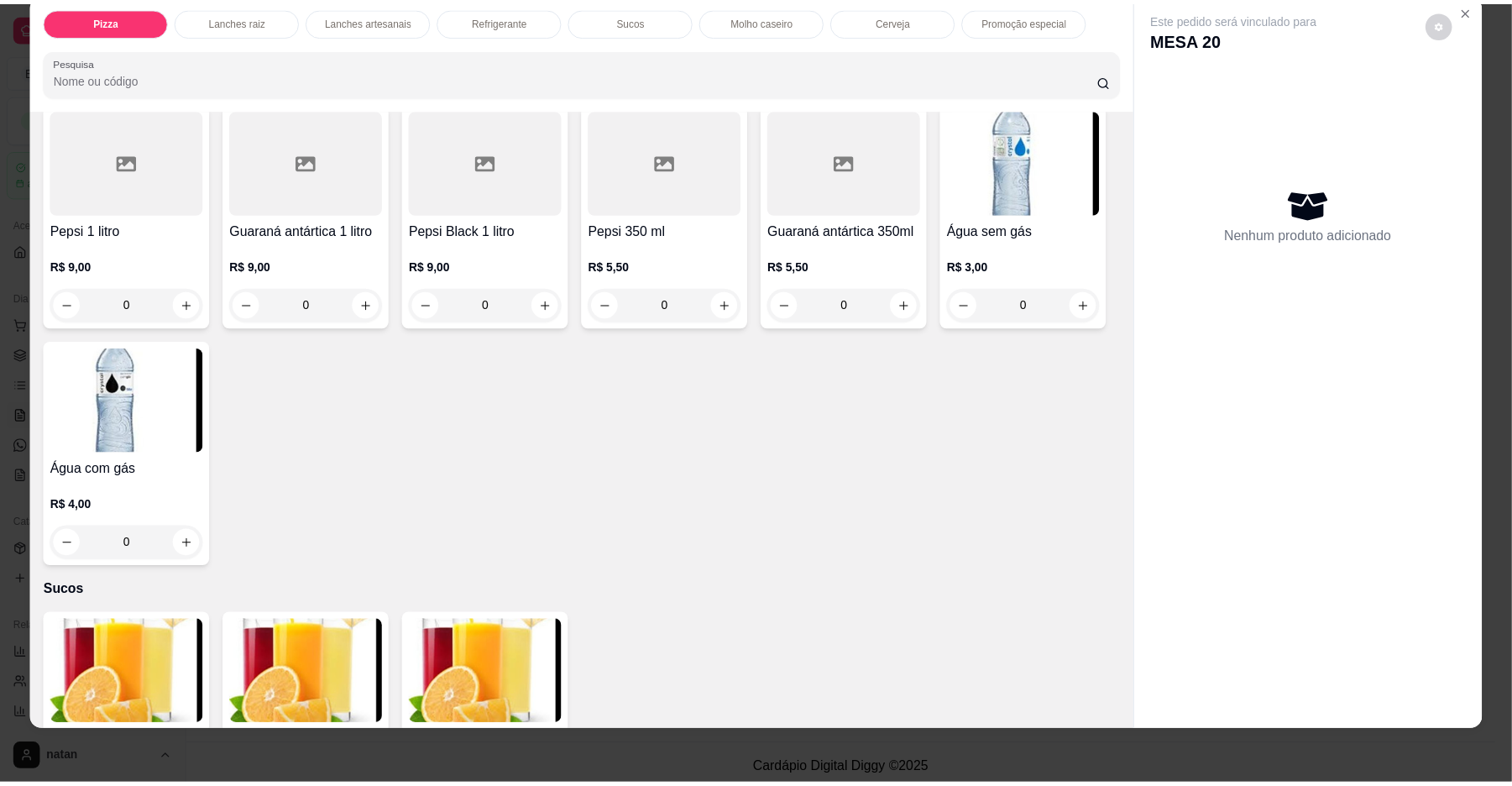
scroll to position [2253, 0]
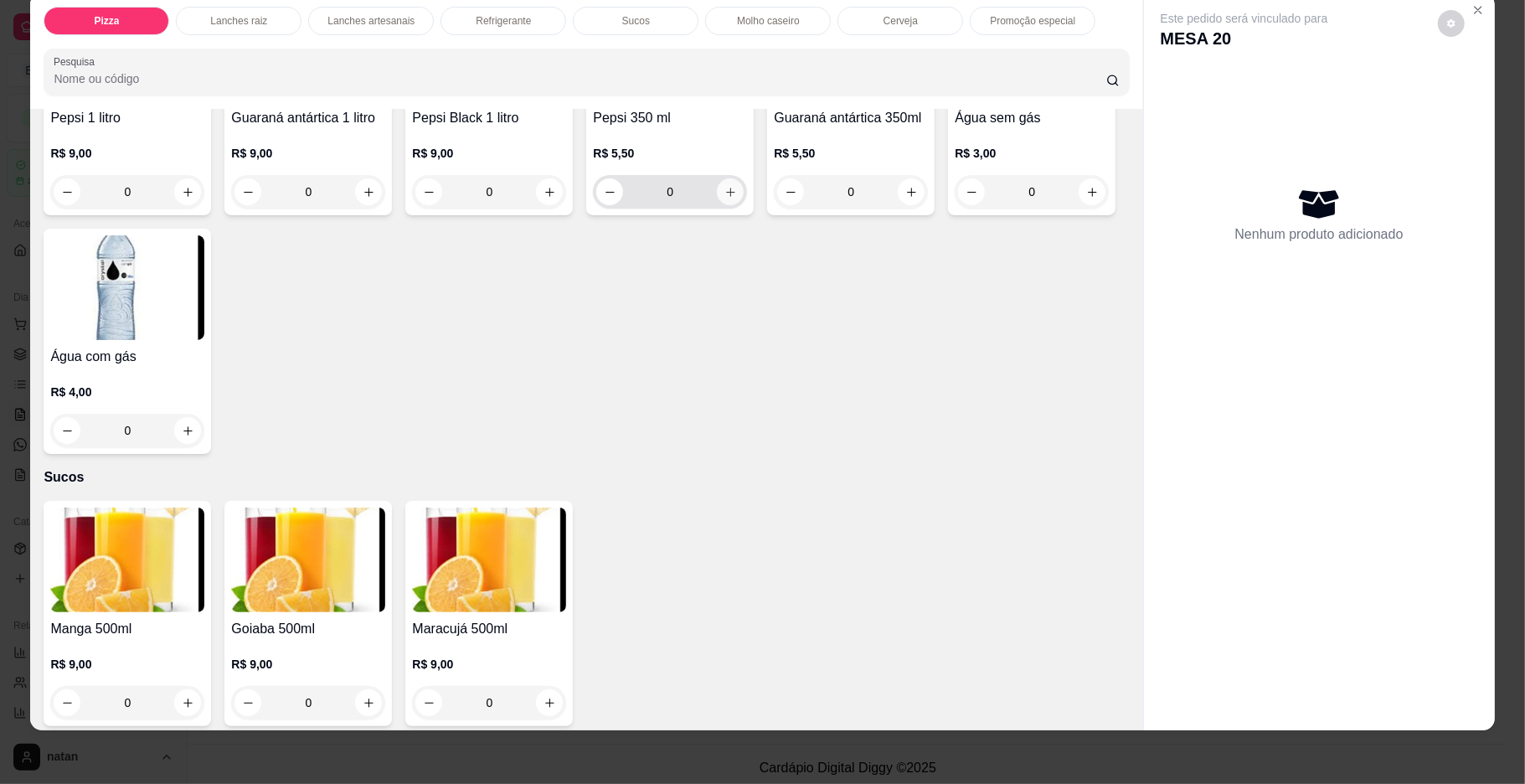
click at [726, 197] on icon "increase-product-quantity" at bounding box center [731, 192] width 10 height 10
type input "1"
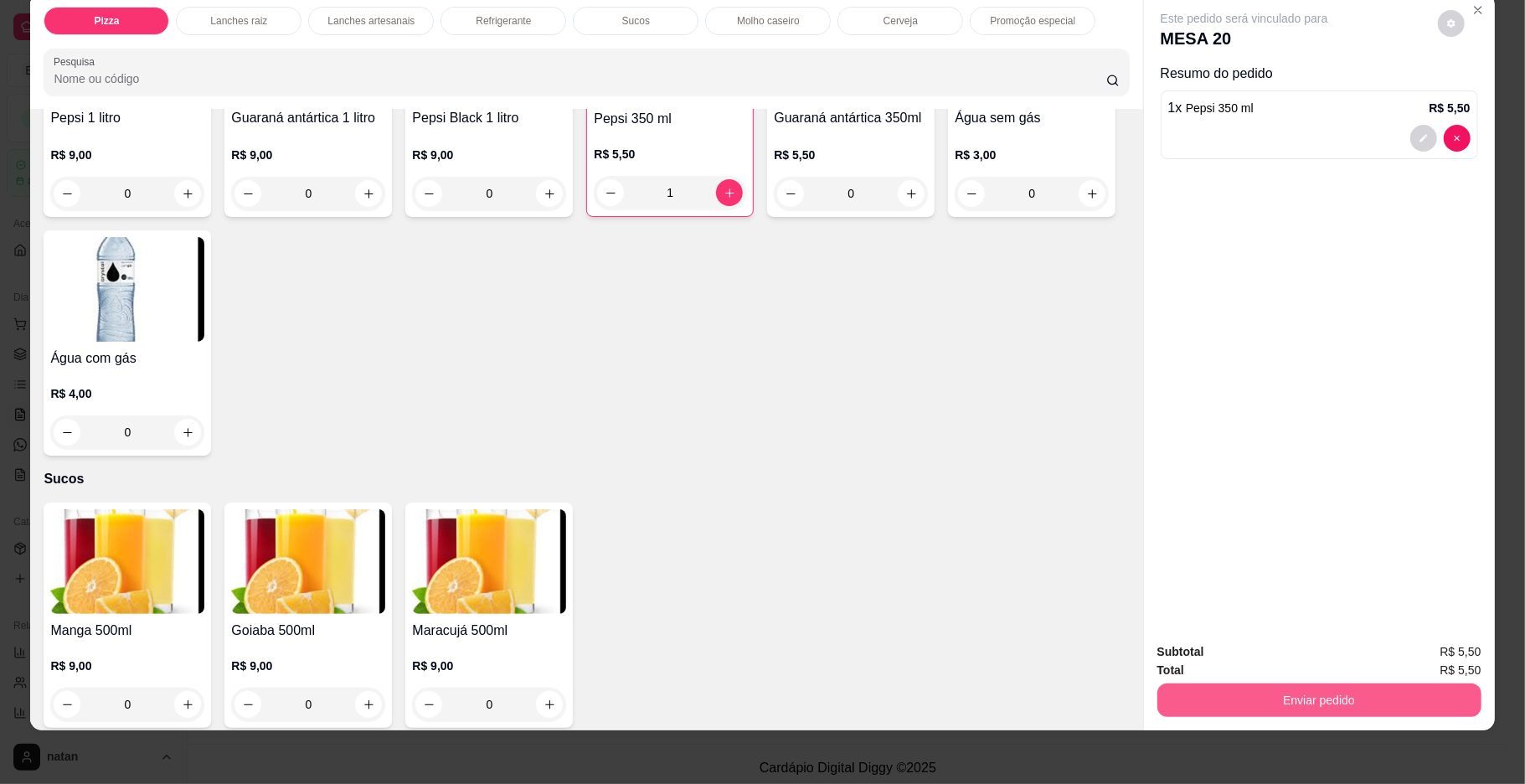
click at [1203, 694] on button "Enviar pedido" at bounding box center [1320, 699] width 324 height 33
click at [1429, 651] on button "Enviar pedido" at bounding box center [1435, 658] width 94 height 31
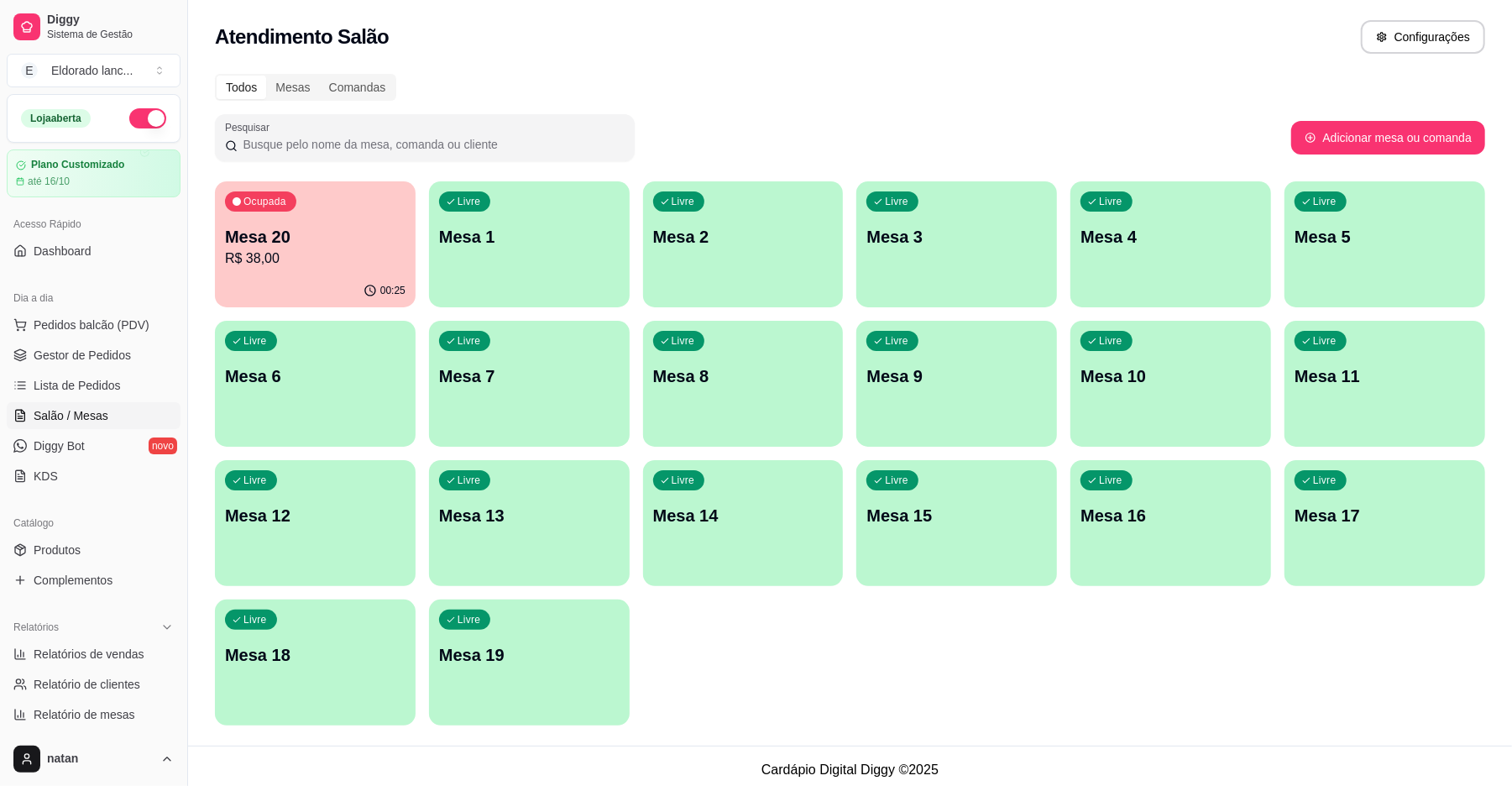
click at [266, 243] on p "Mesa 20" at bounding box center [315, 237] width 181 height 24
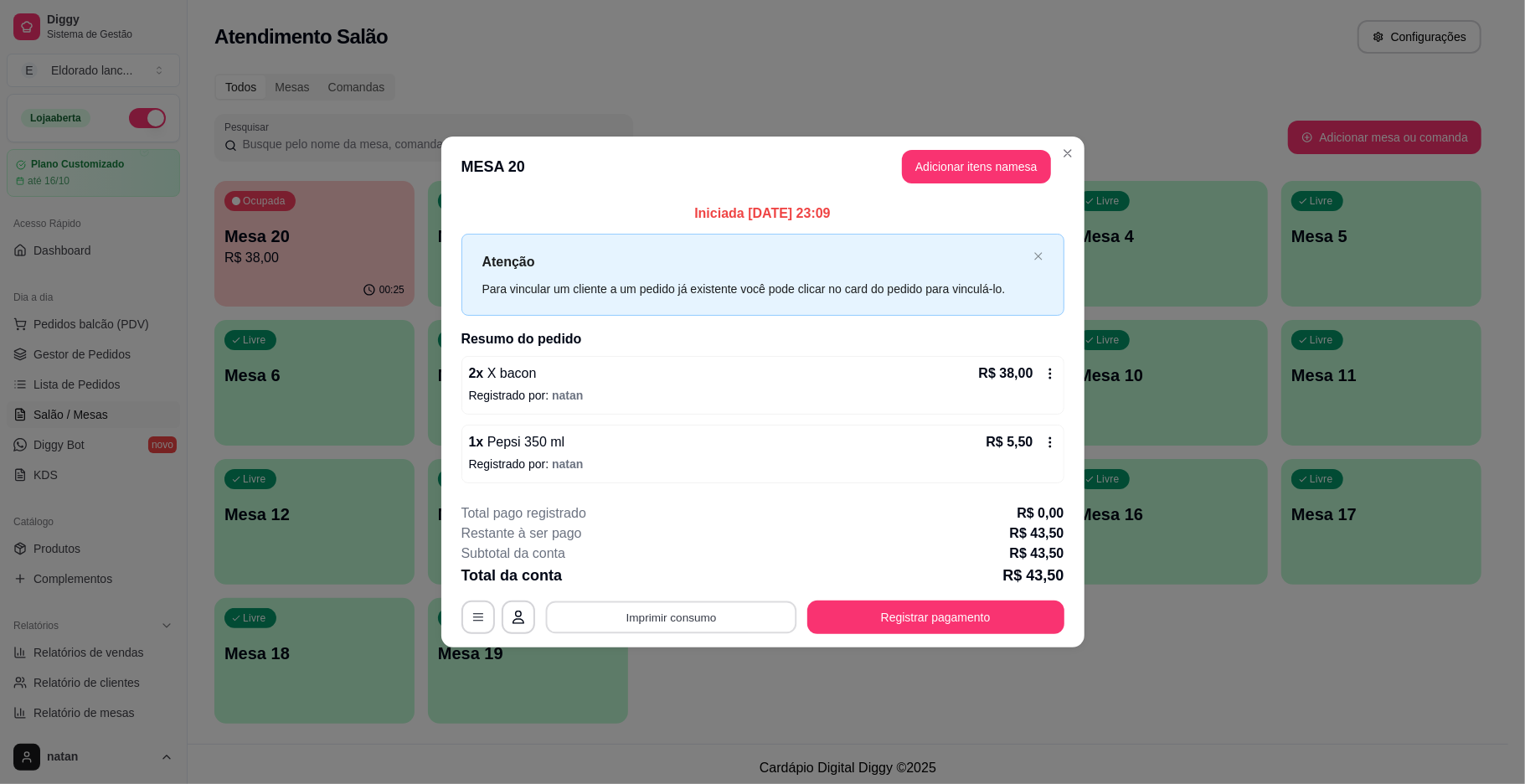
click at [742, 605] on button "Imprimir consumo" at bounding box center [671, 616] width 252 height 32
click at [704, 573] on button "IMPRESSORA" at bounding box center [676, 578] width 117 height 26
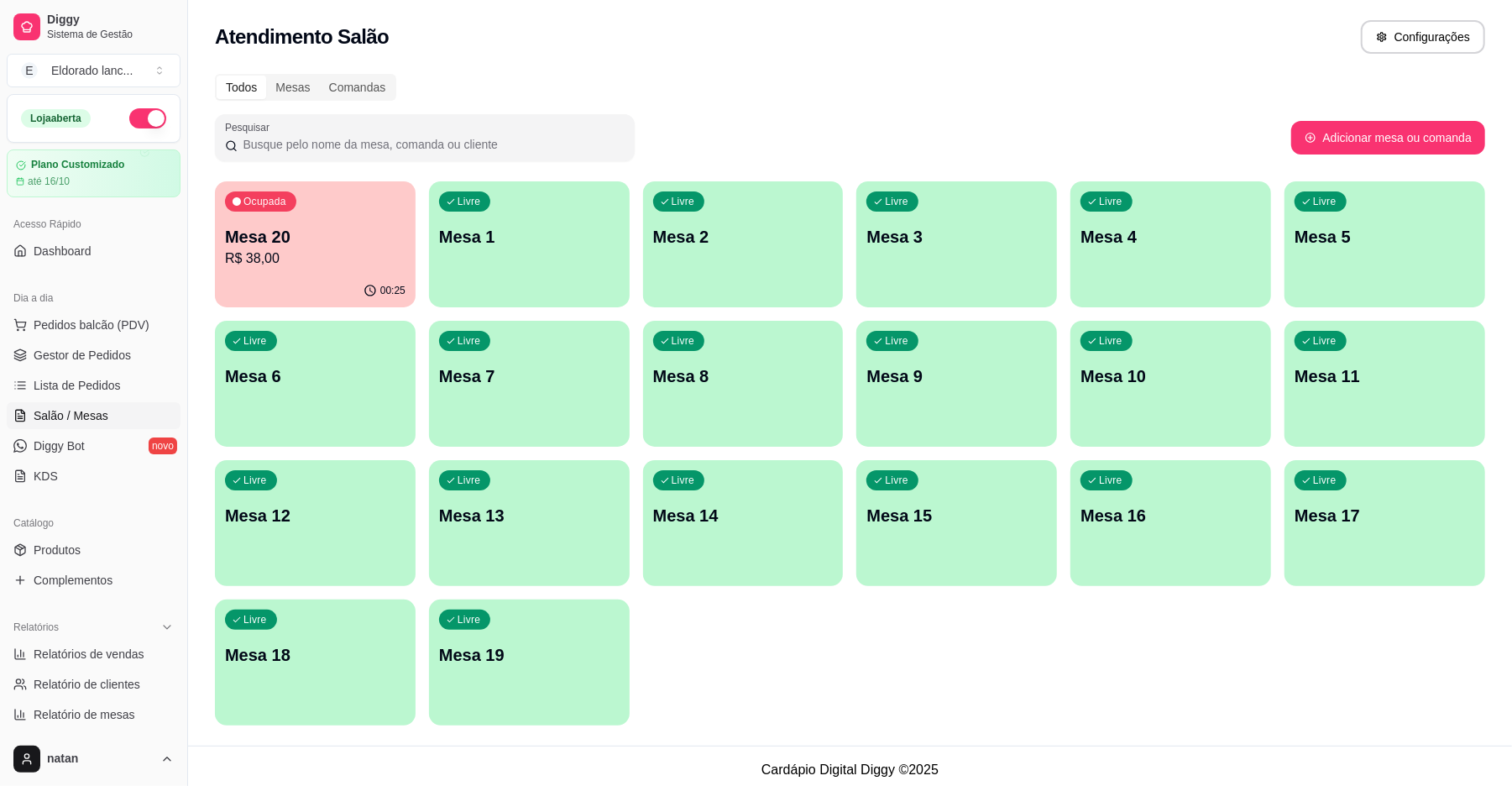
click at [95, 371] on ul "Pedidos balcão (PDV) Gestor de Pedidos Lista de Pedidos Salão / Mesas Diggy Bot…" at bounding box center [94, 400] width 174 height 178
click at [105, 347] on span "Gestor de Pedidos" at bounding box center [82, 355] width 97 height 17
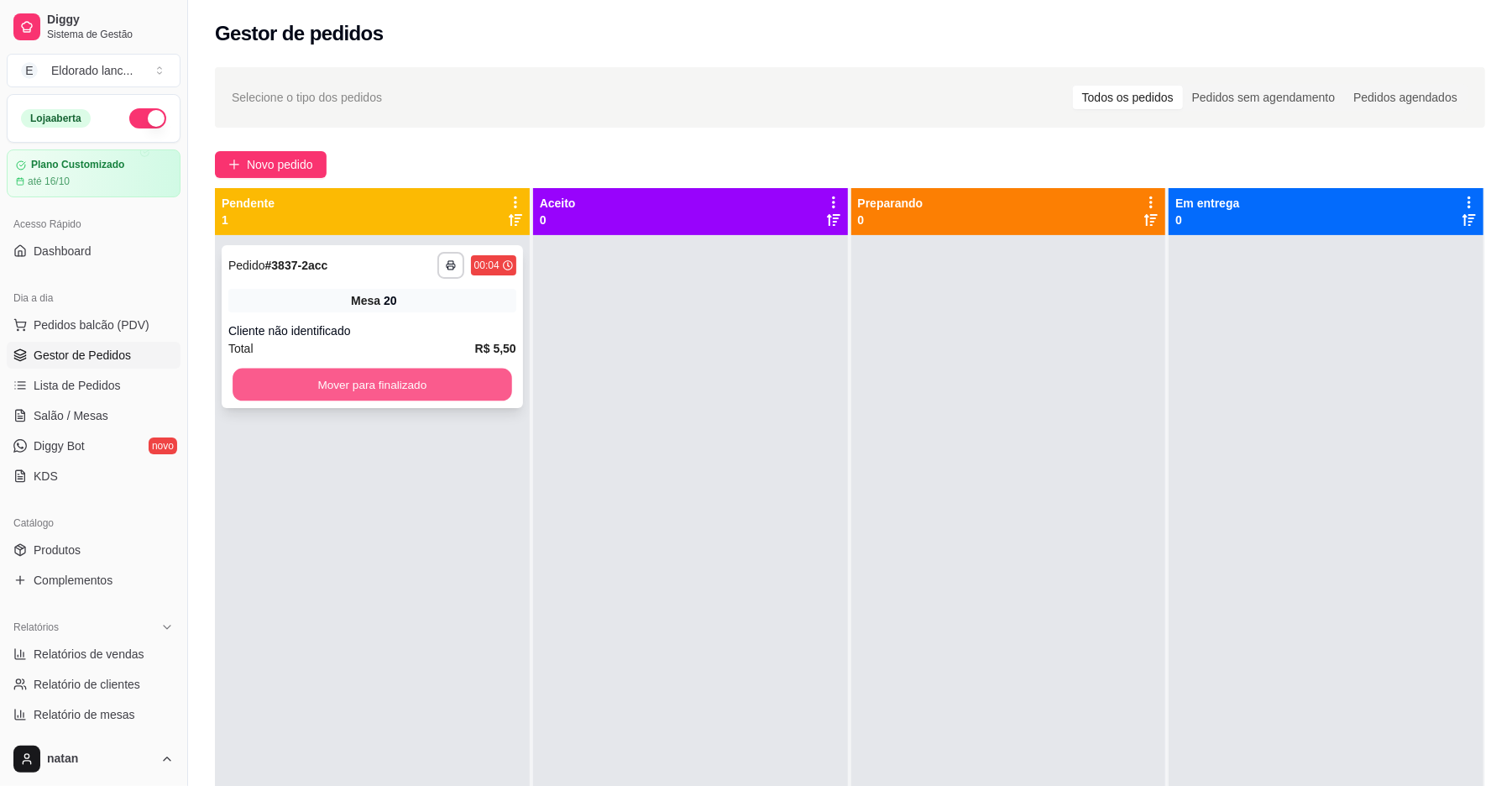
click at [350, 388] on button "Mover para finalizado" at bounding box center [372, 385] width 279 height 32
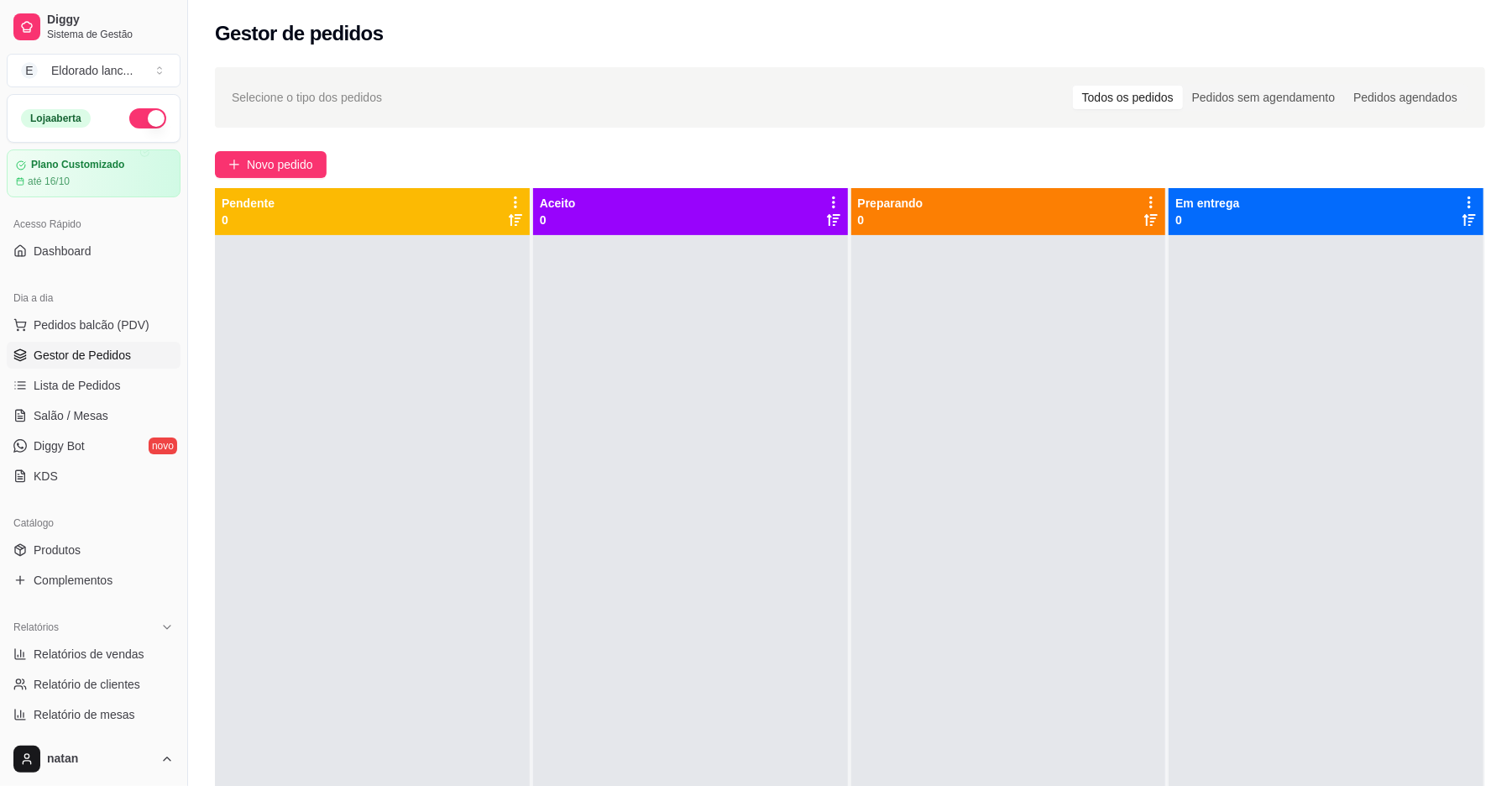
click at [58, 350] on span "Gestor de Pedidos" at bounding box center [82, 355] width 97 height 17
click at [129, 121] on button "button" at bounding box center [147, 117] width 37 height 20
